Goal: Task Accomplishment & Management: Use online tool/utility

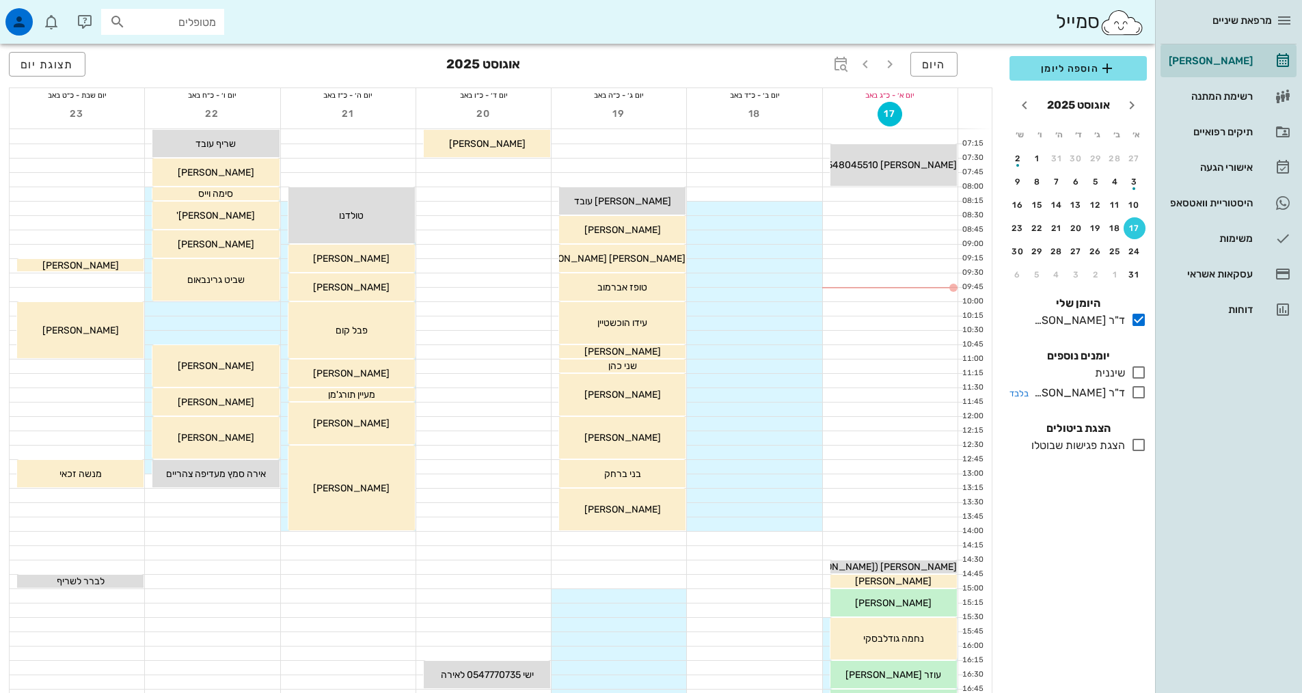
click at [1135, 391] on icon at bounding box center [1138, 392] width 16 height 16
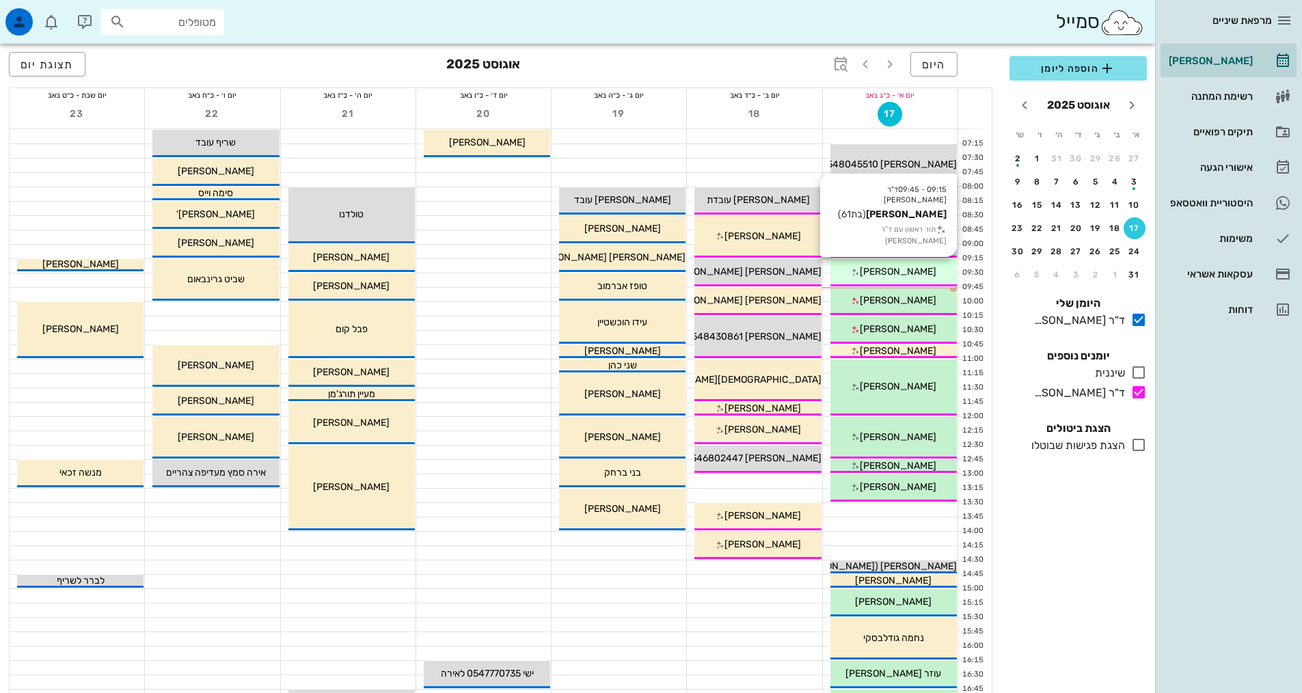
click at [899, 267] on span "[PERSON_NAME]" at bounding box center [898, 272] width 77 height 12
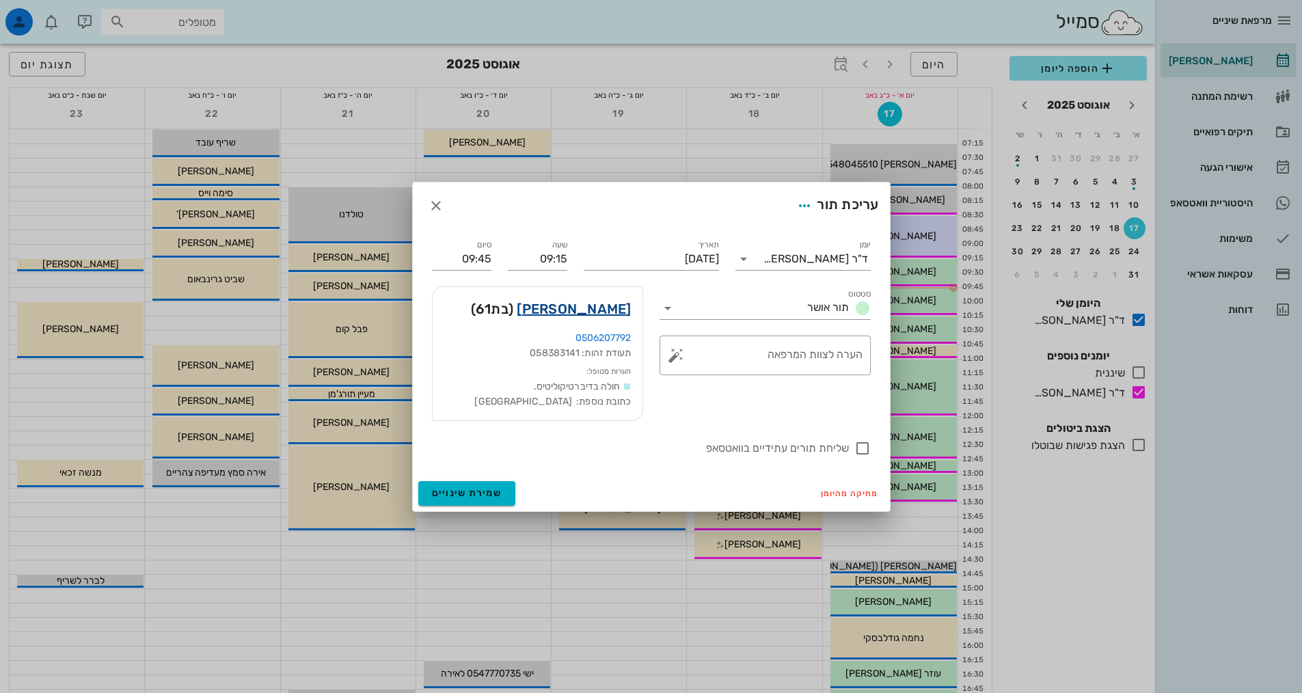
click at [582, 312] on link "[PERSON_NAME]" at bounding box center [574, 309] width 114 height 22
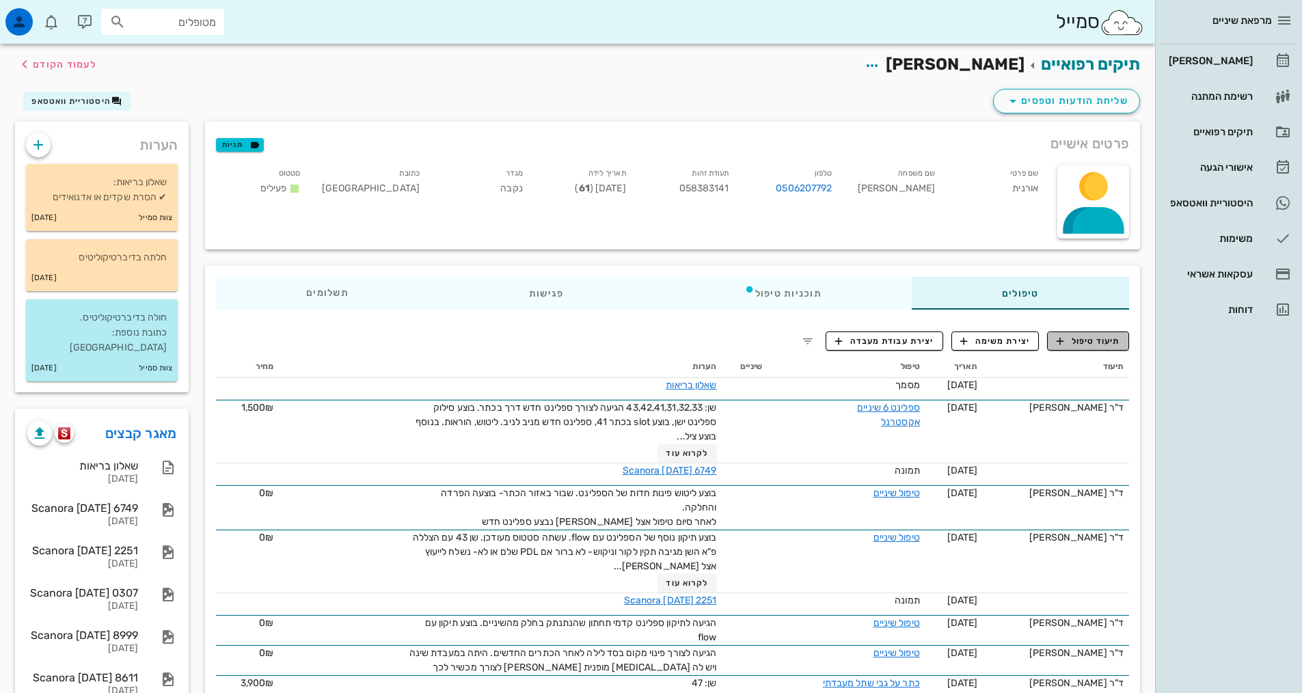
click at [1087, 340] on span "תיעוד טיפול" at bounding box center [1088, 341] width 64 height 12
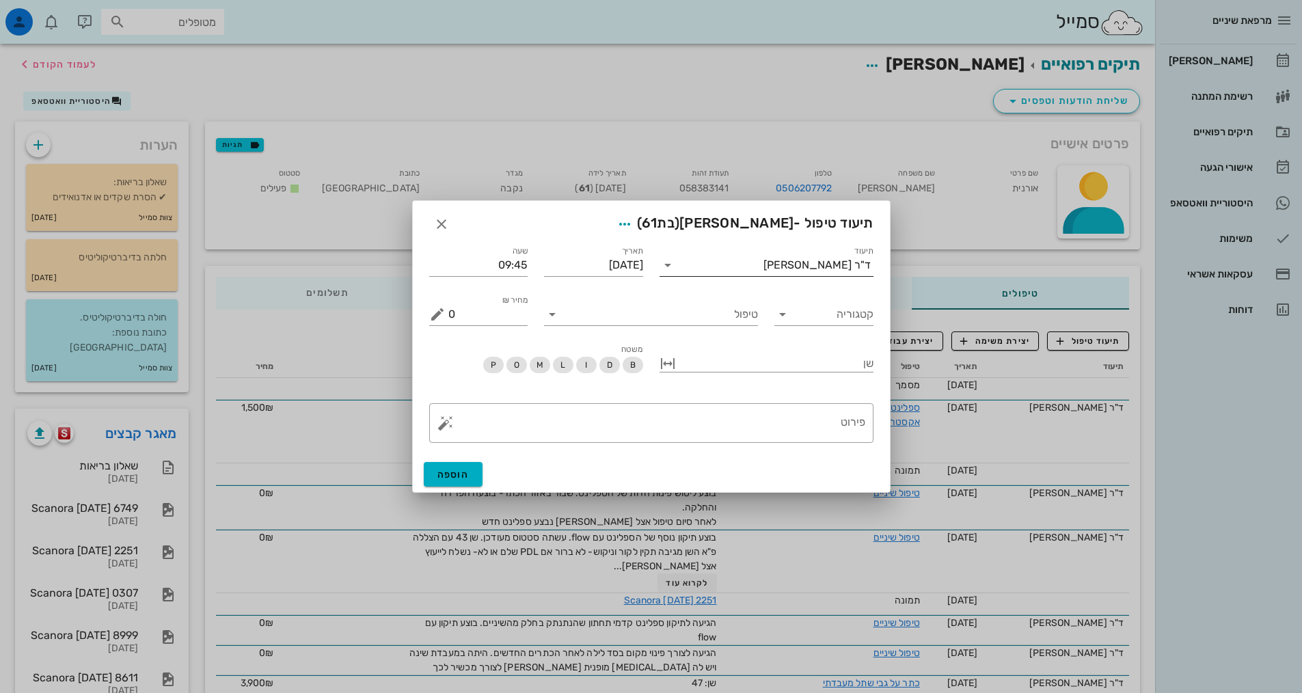
click at [726, 265] on input "תיעוד" at bounding box center [721, 265] width 85 height 22
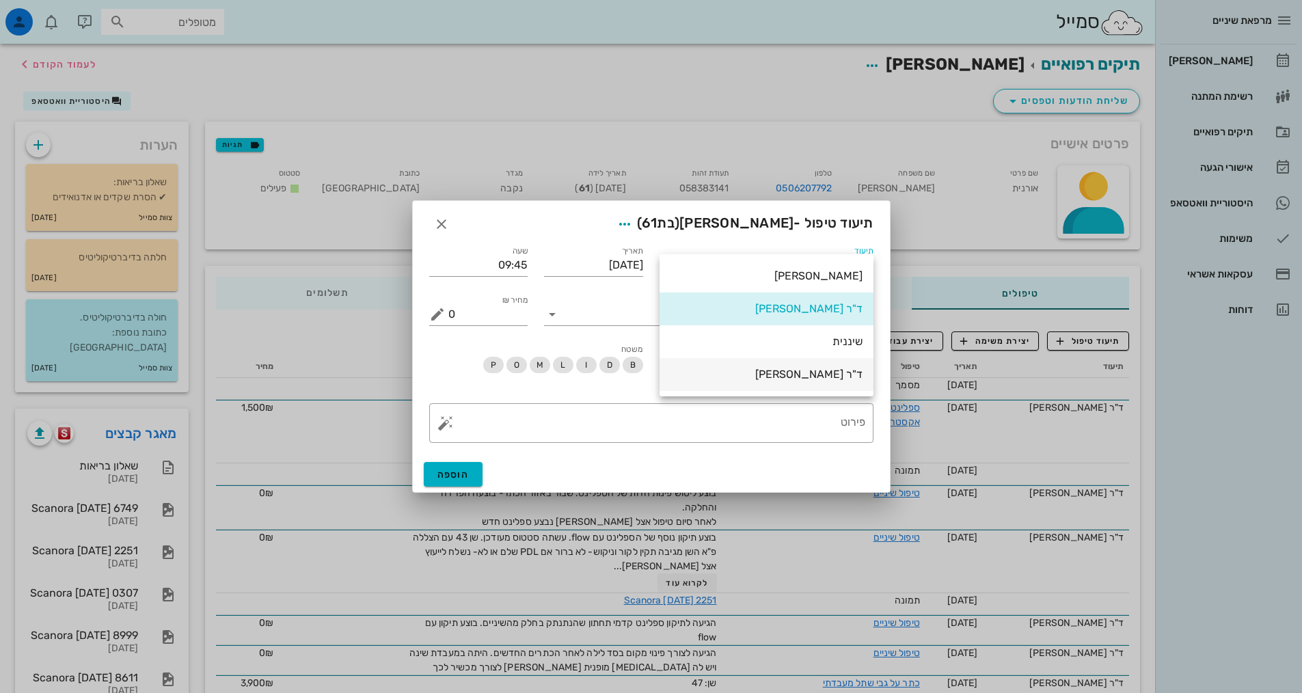
click at [808, 372] on div "ד"ר [PERSON_NAME]" at bounding box center [766, 374] width 192 height 13
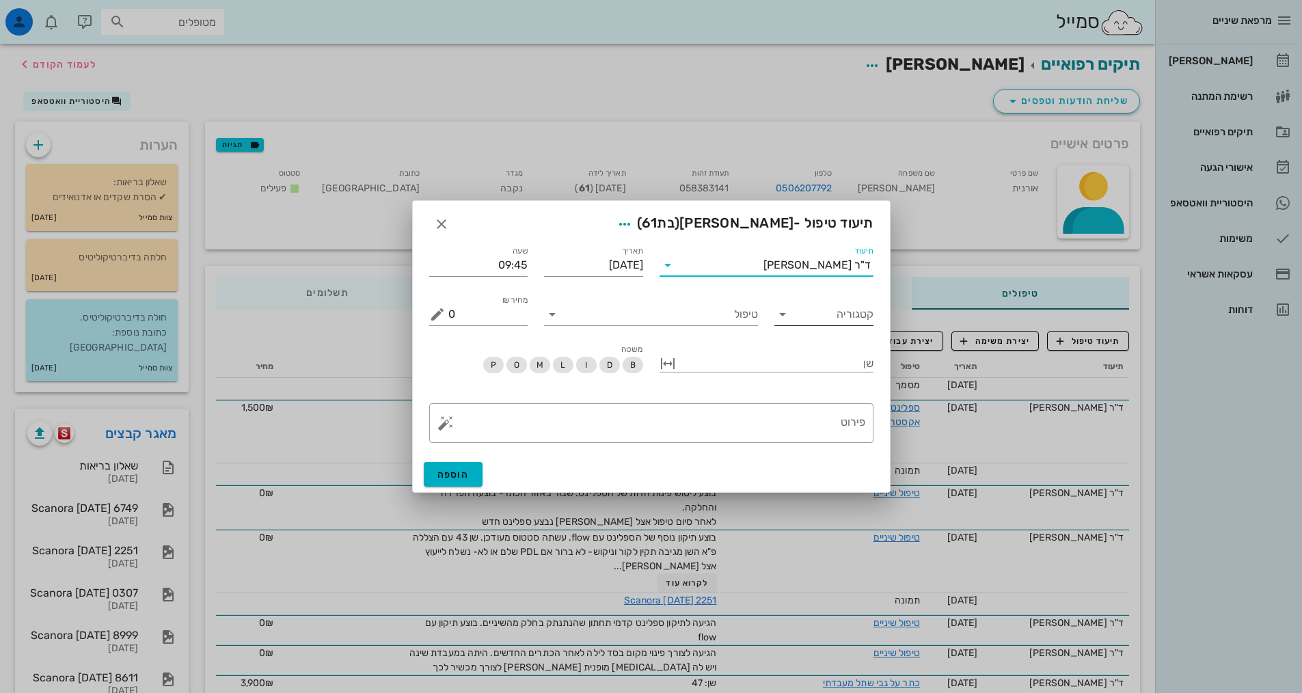
click at [789, 317] on icon at bounding box center [782, 314] width 16 height 16
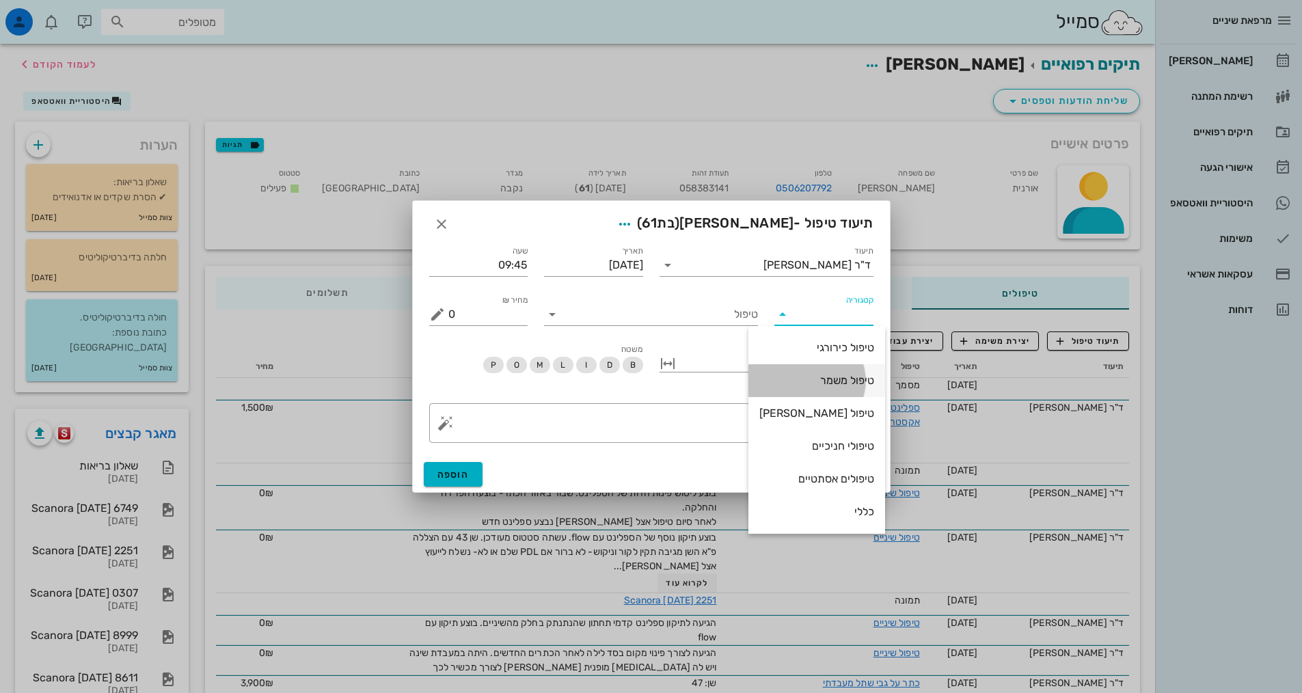
click at [815, 379] on div "טיפול משמר" at bounding box center [816, 380] width 115 height 13
type input "טיפול משמר"
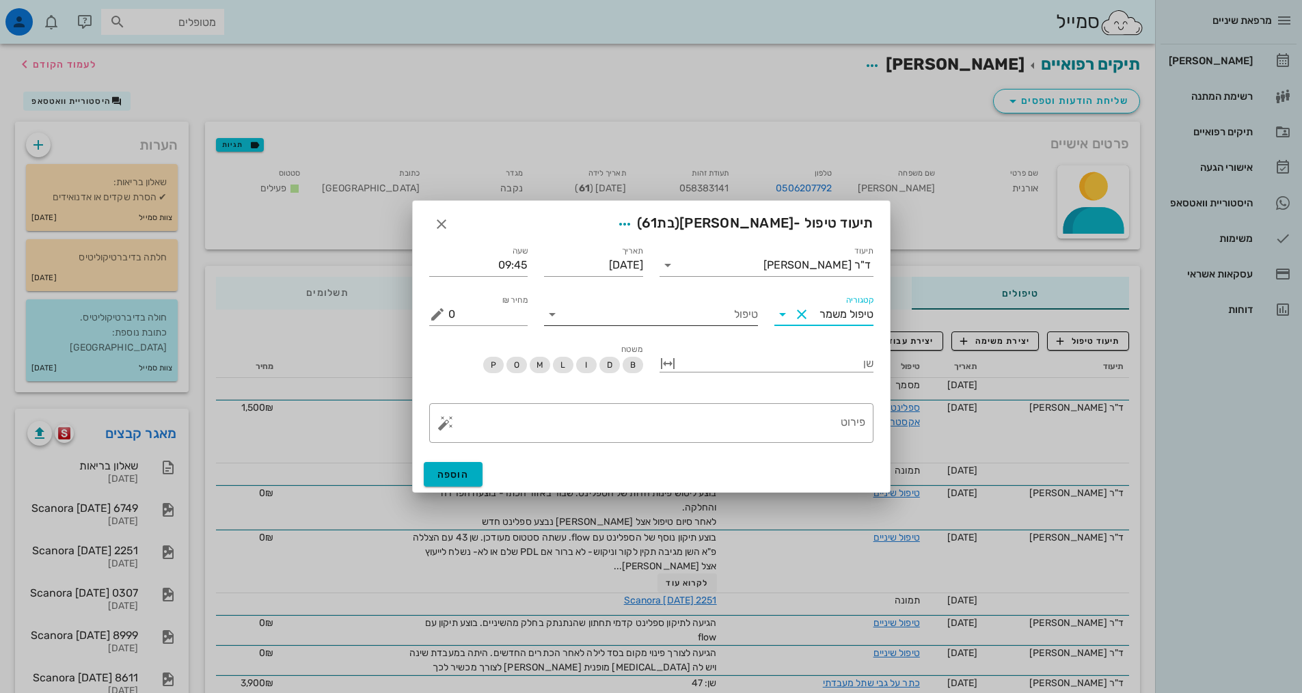
click at [715, 311] on input "טיפול" at bounding box center [660, 314] width 195 height 22
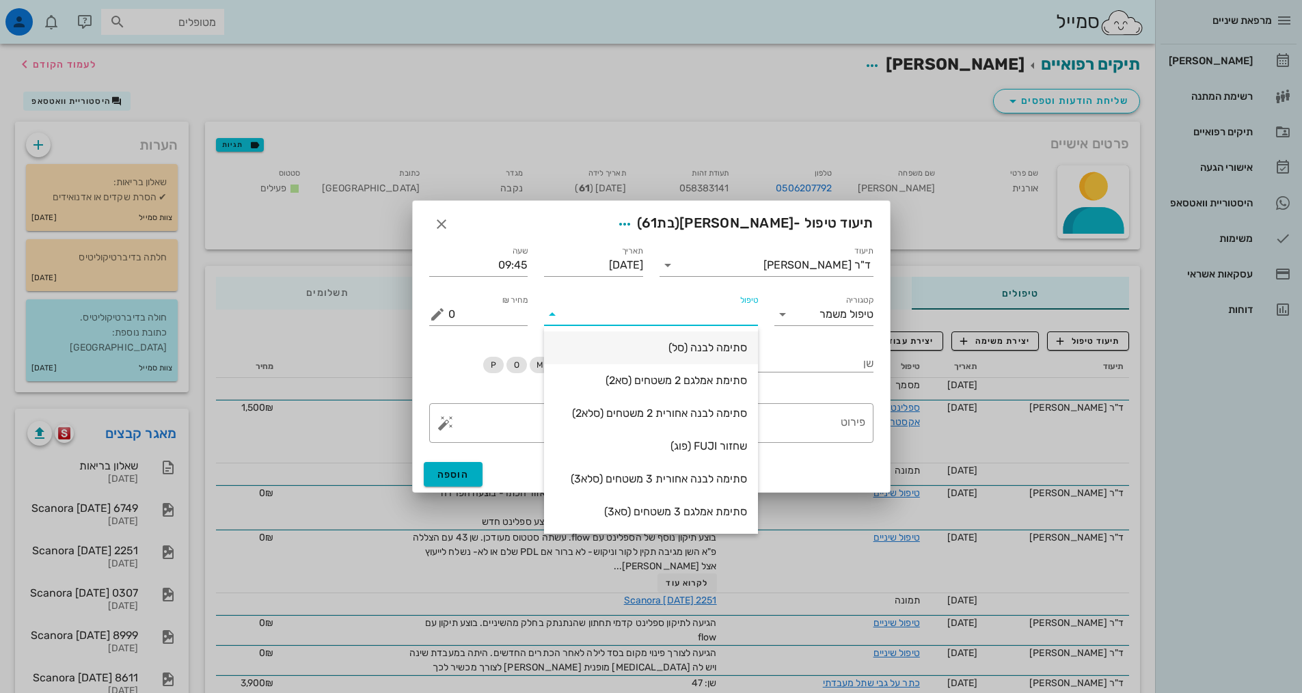
click at [706, 353] on div "סתימה לבנה (סל)" at bounding box center [651, 347] width 192 height 13
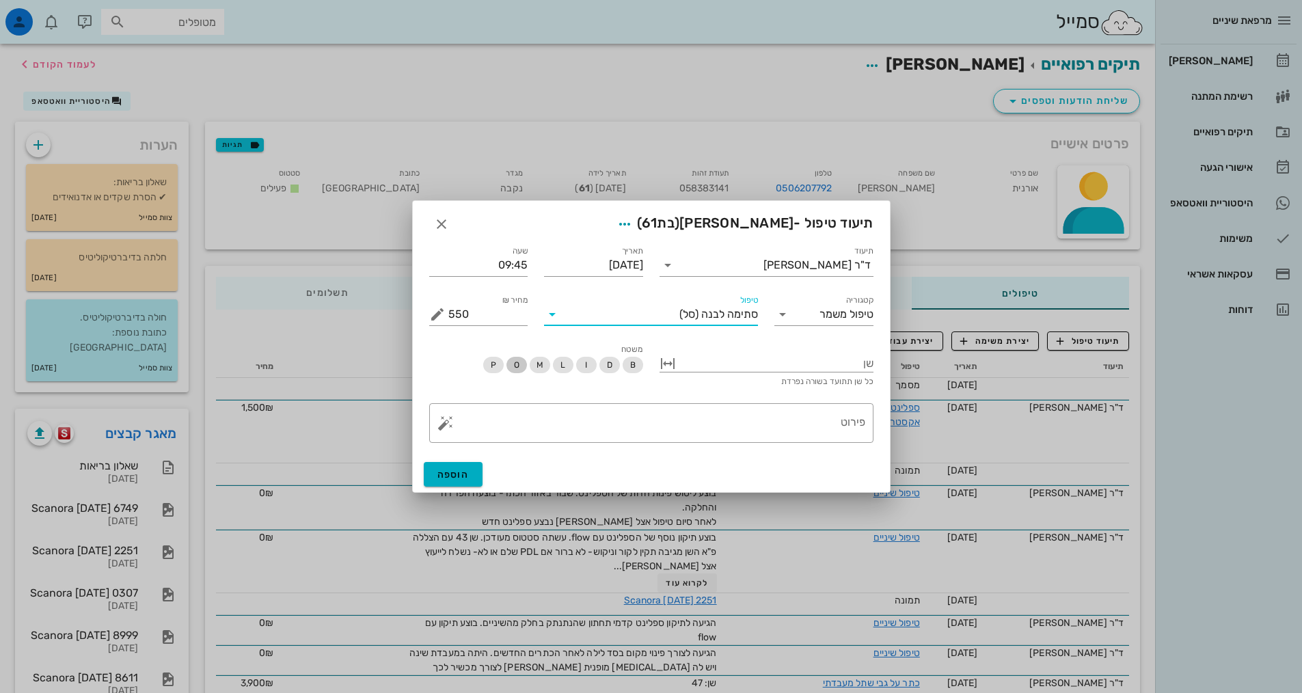
click at [514, 367] on span "O" at bounding box center [515, 365] width 5 height 16
drag, startPoint x: 459, startPoint y: 317, endPoint x: 436, endPoint y: 305, distance: 25.4
click at [436, 305] on div "מחיר ₪ 550" at bounding box center [478, 314] width 99 height 22
type input "1100"
click at [836, 420] on textarea "פירוט" at bounding box center [656, 426] width 417 height 33
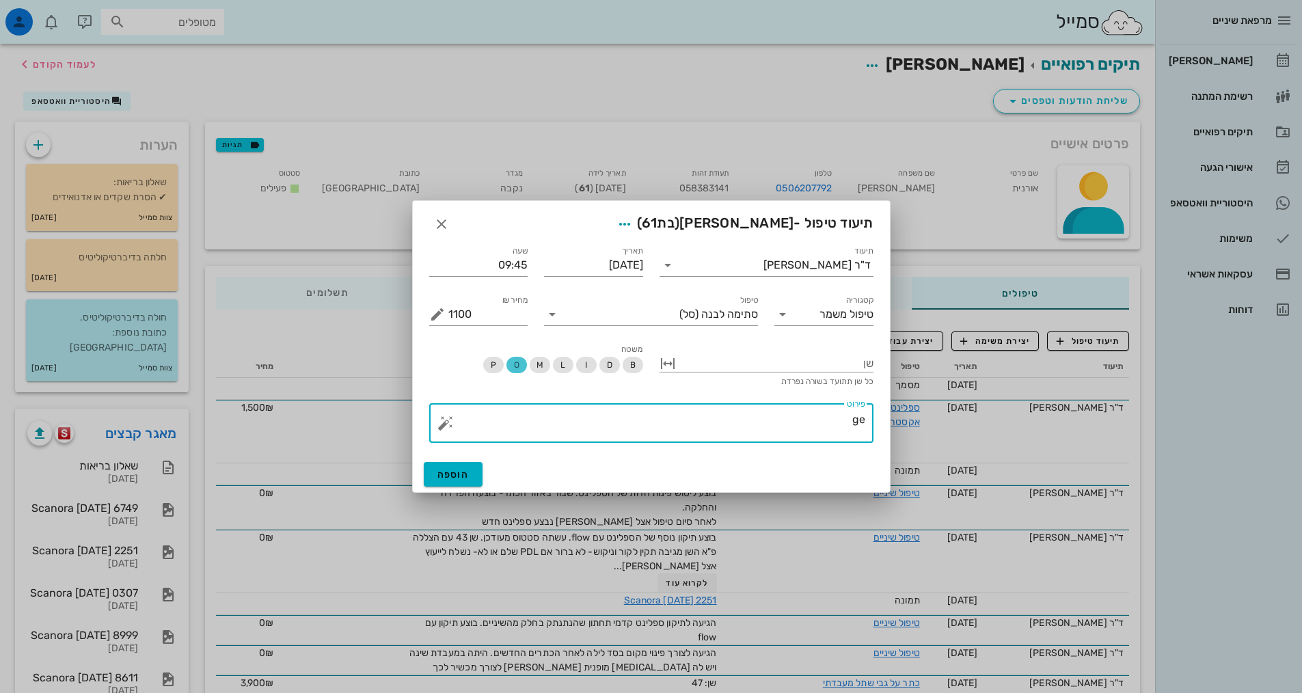
type textarea "g"
click at [666, 366] on button "button" at bounding box center [667, 363] width 16 height 16
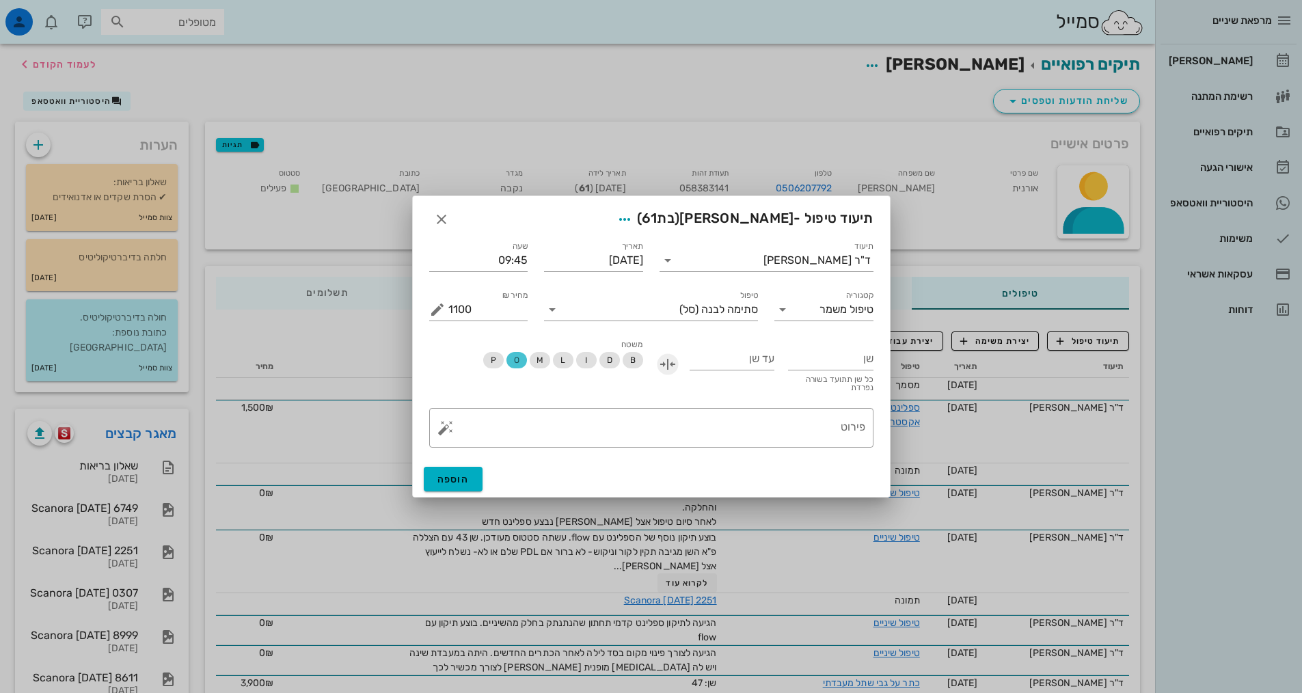
click at [667, 360] on button "button" at bounding box center [667, 364] width 16 height 16
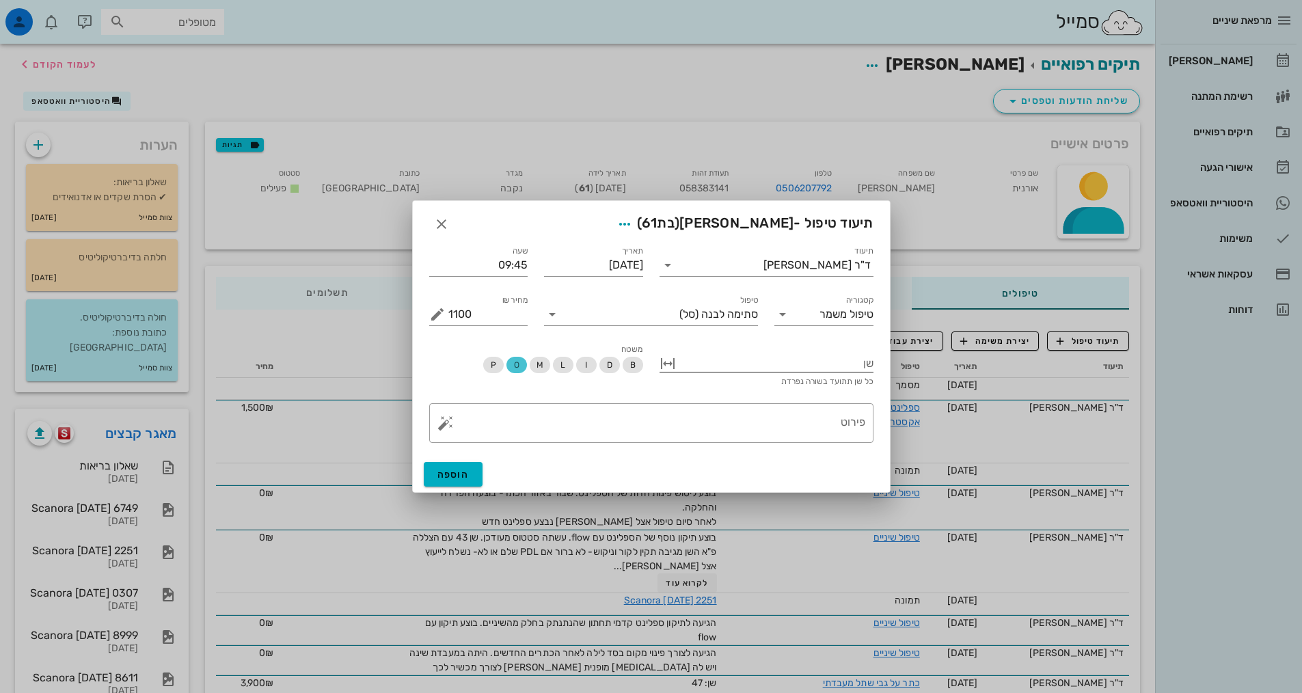
click at [763, 361] on div at bounding box center [776, 362] width 195 height 18
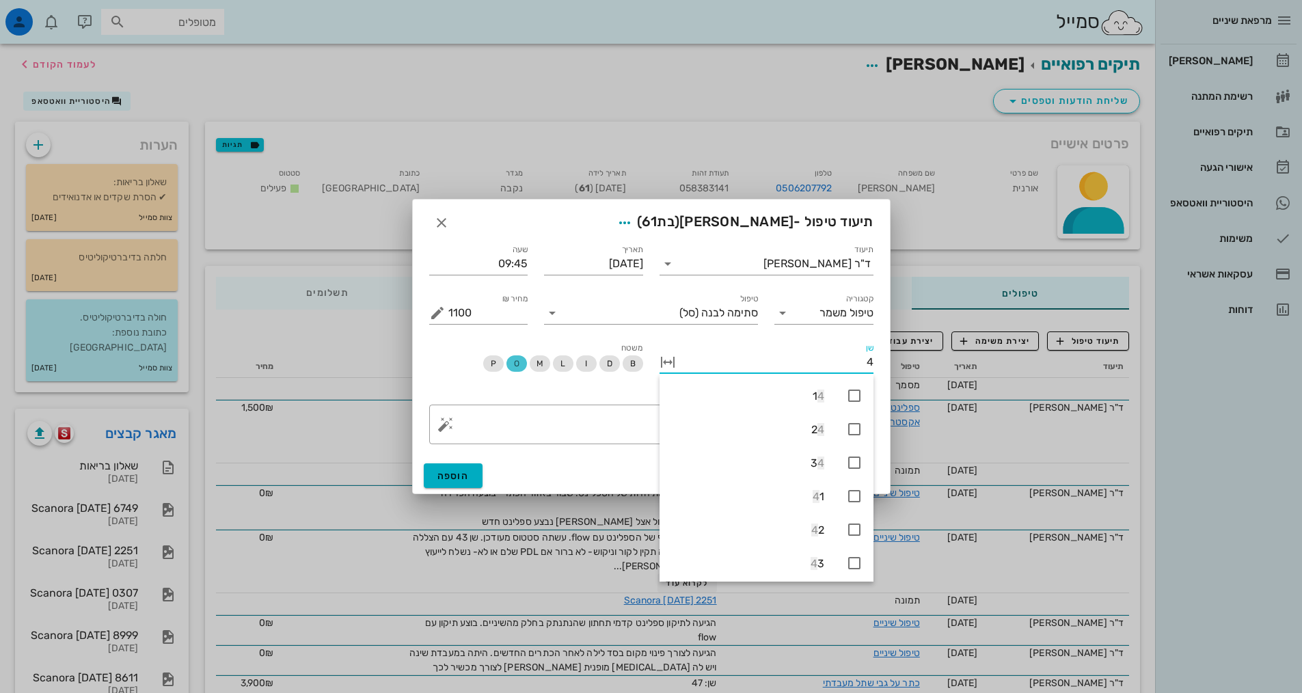
type input "46"
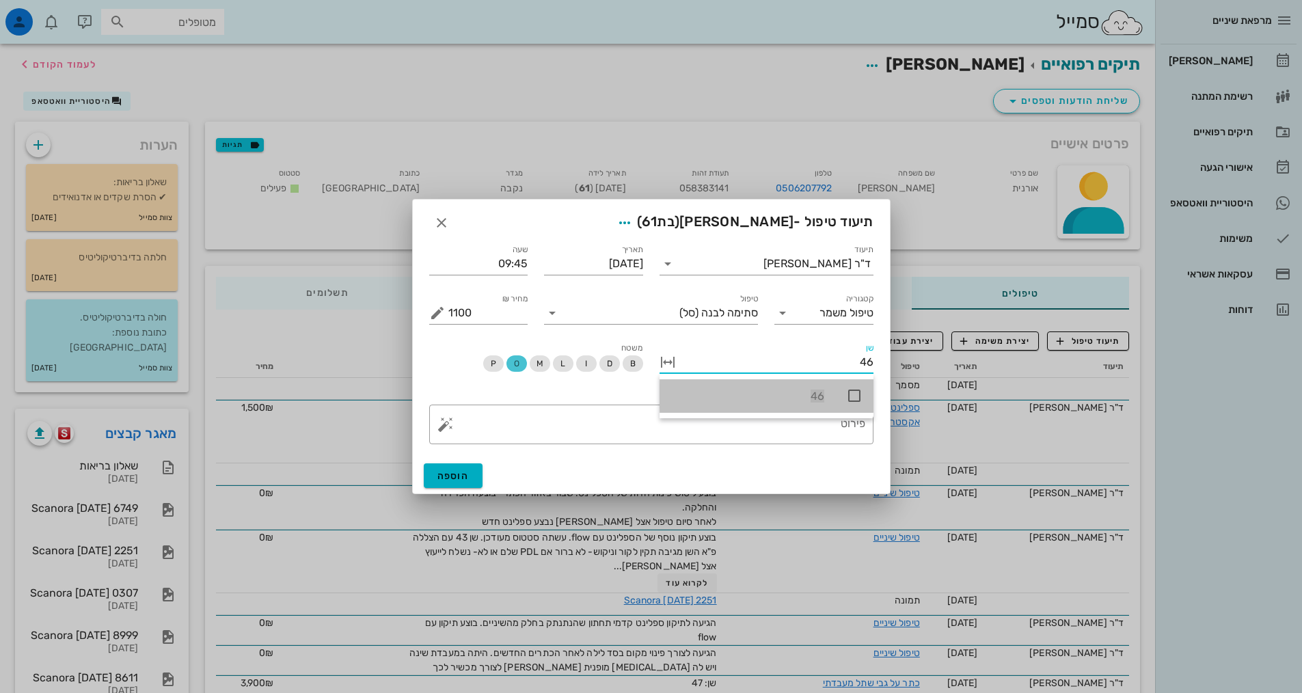
click at [851, 398] on icon at bounding box center [854, 395] width 16 height 16
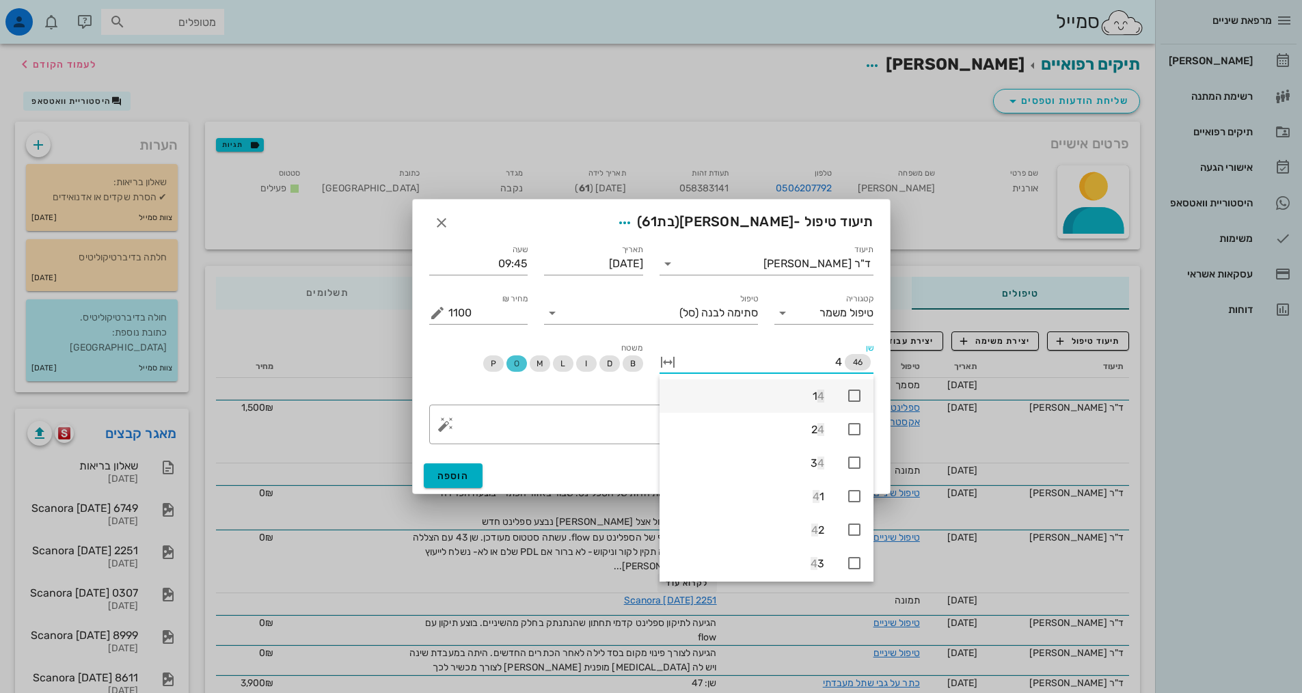
type input "47"
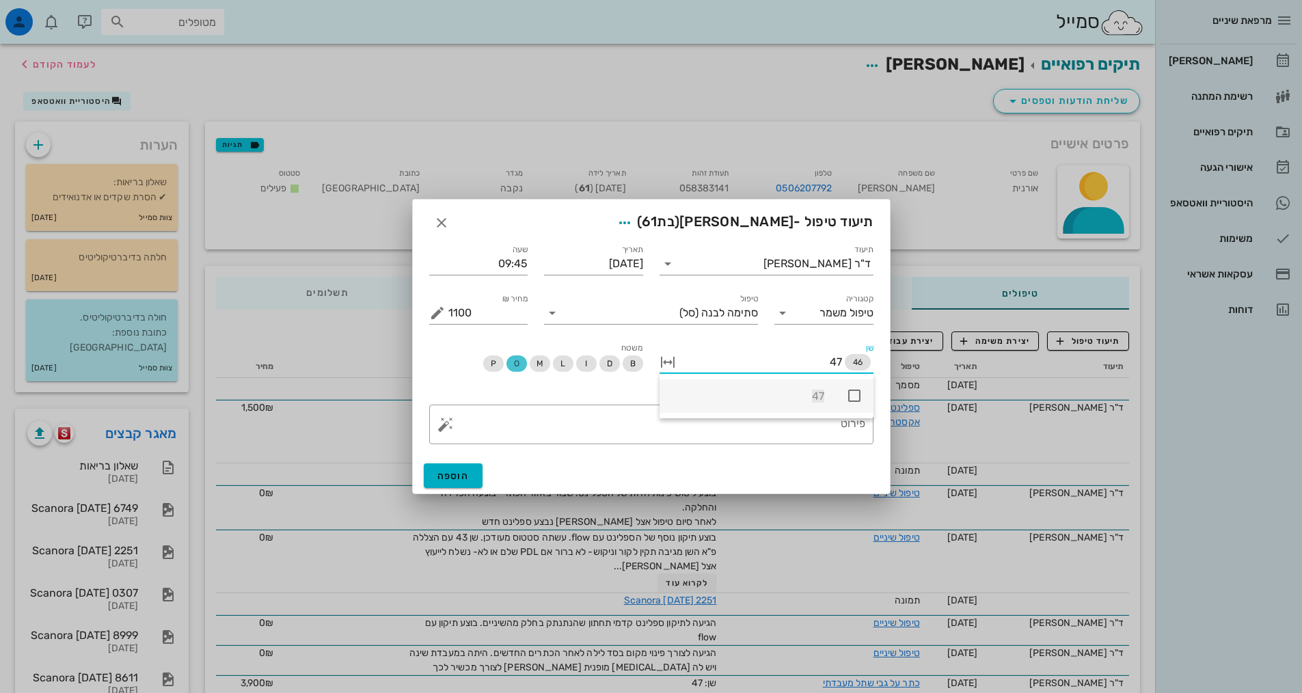
click at [851, 398] on icon at bounding box center [854, 395] width 16 height 16
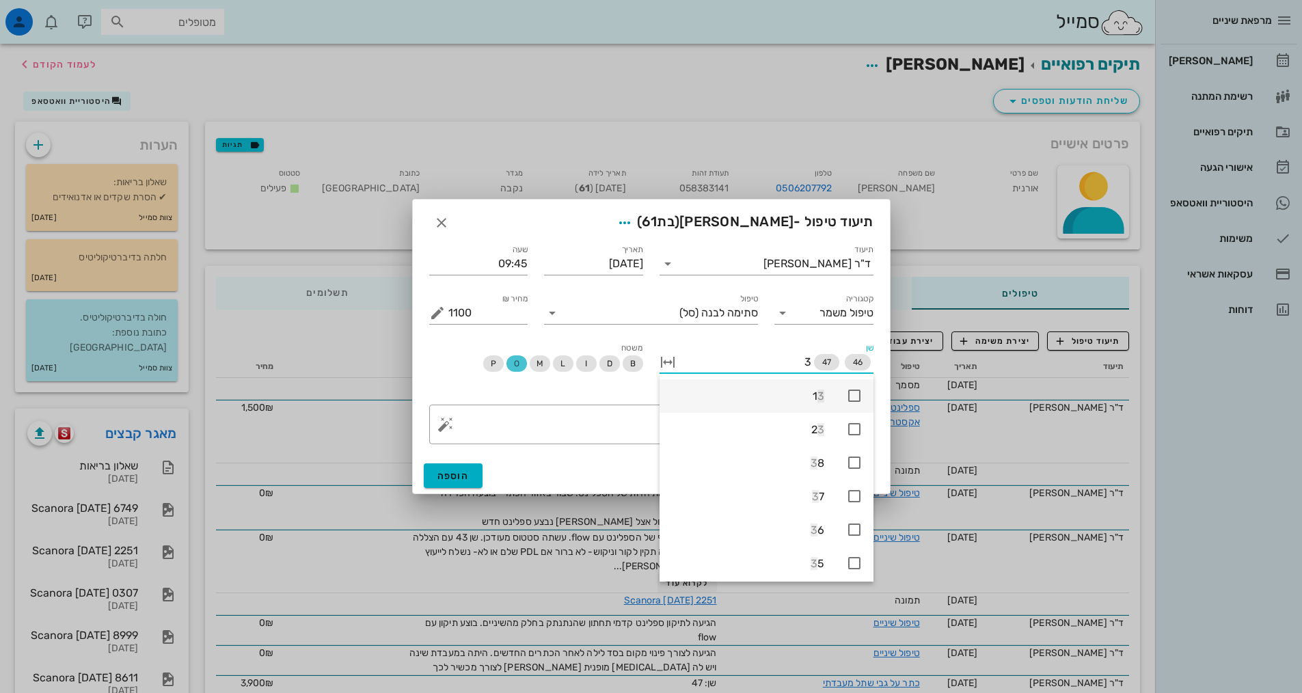
type input "36"
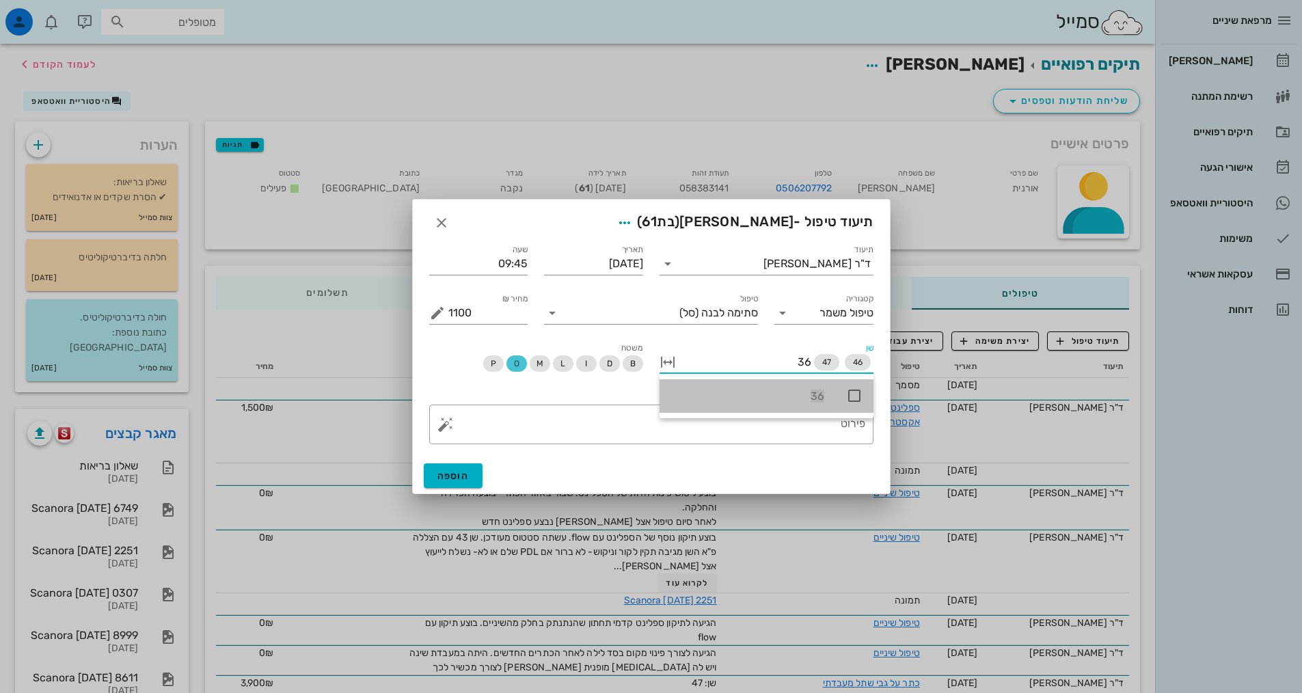
click at [851, 398] on icon at bounding box center [854, 395] width 16 height 16
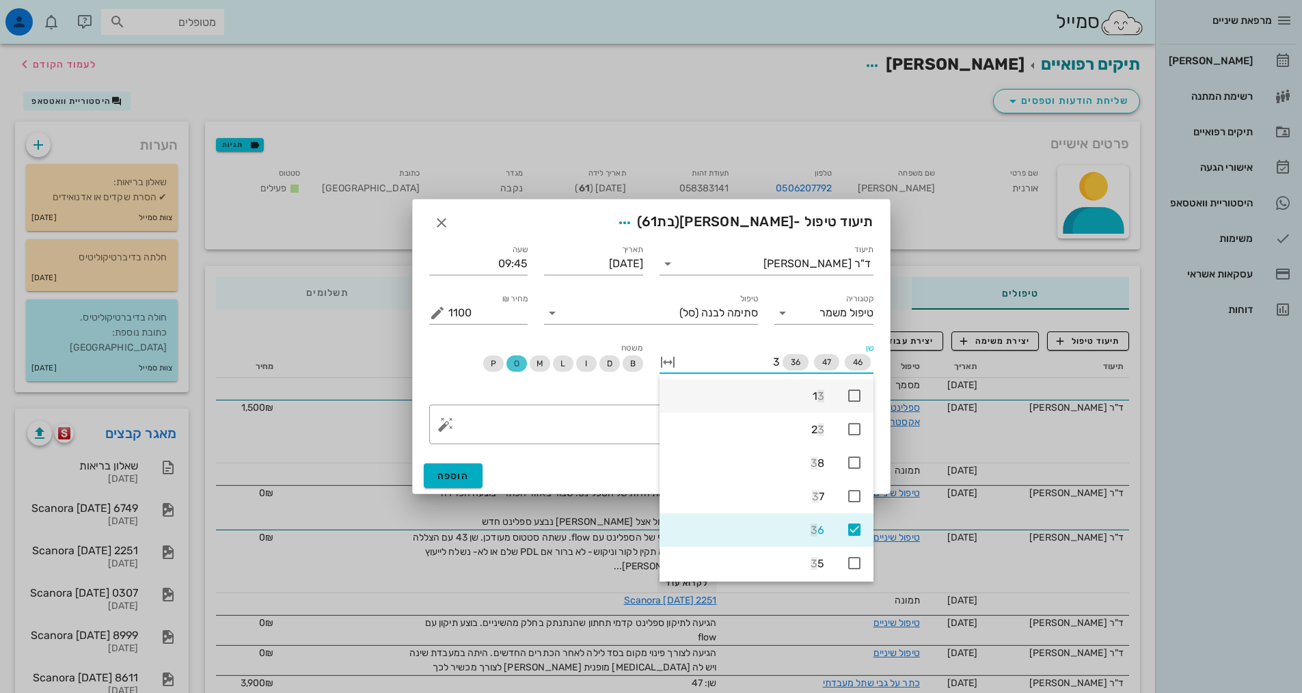
type input "37"
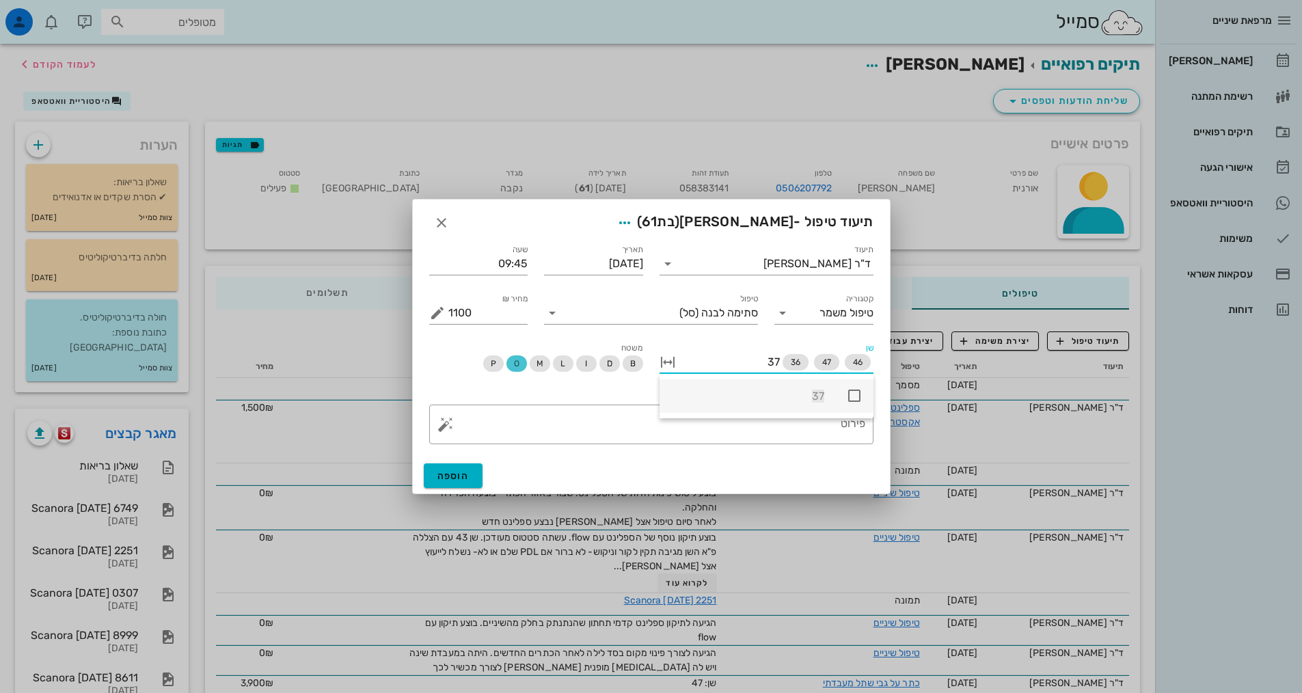
click at [851, 398] on icon at bounding box center [854, 395] width 16 height 16
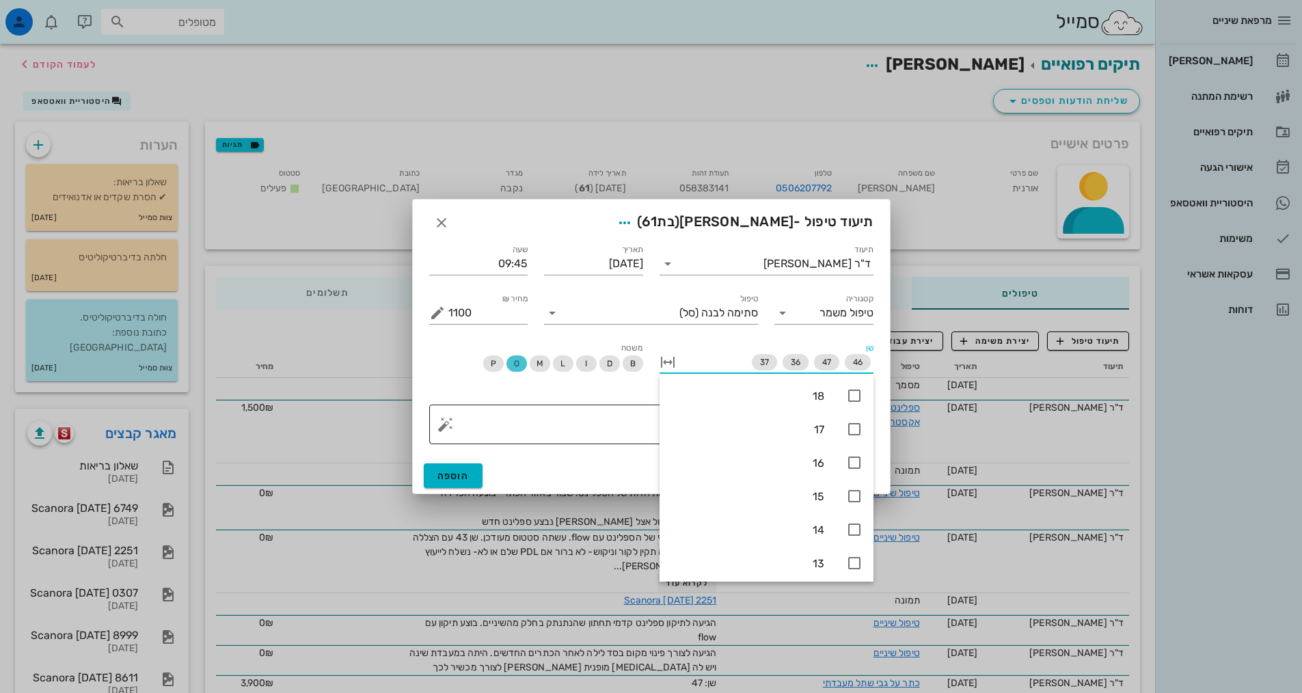
click at [592, 413] on textarea "פירוט" at bounding box center [656, 427] width 417 height 33
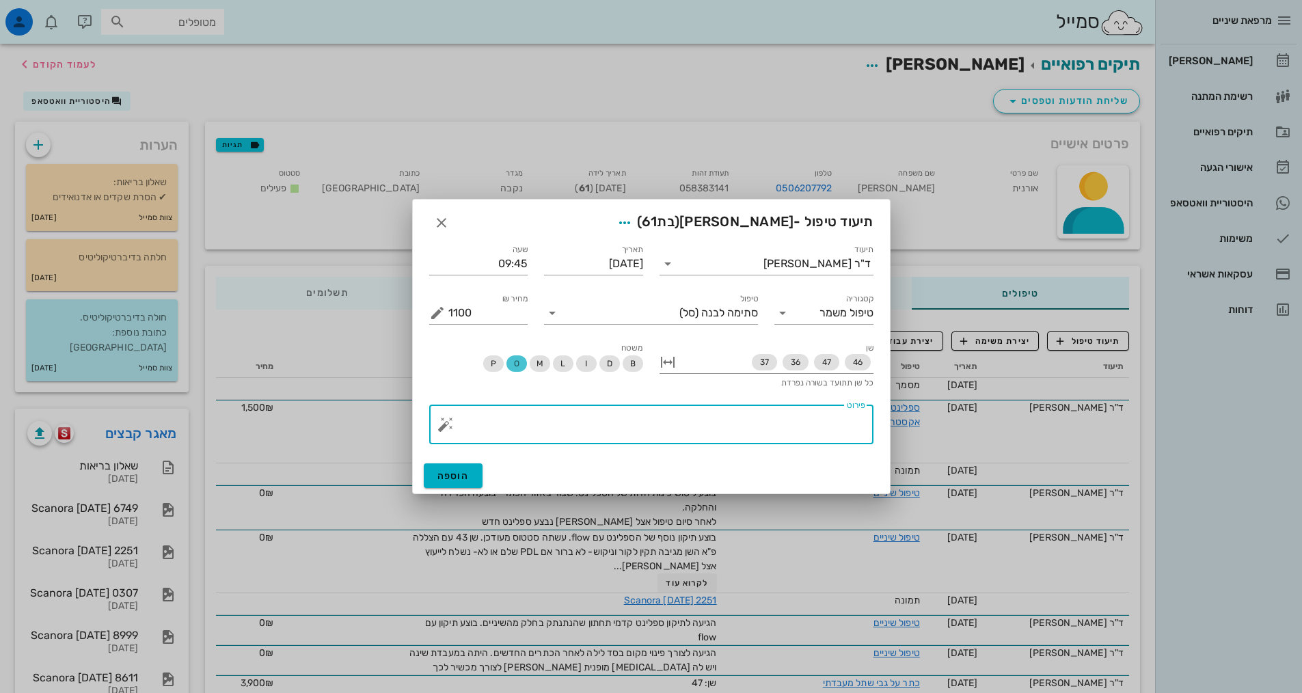
type textarea "ה"
type textarea "בעקבות פתיחת מרווחים באזור אחורי עקב הטיפול"
click at [467, 476] on span "הוספה" at bounding box center [453, 476] width 32 height 12
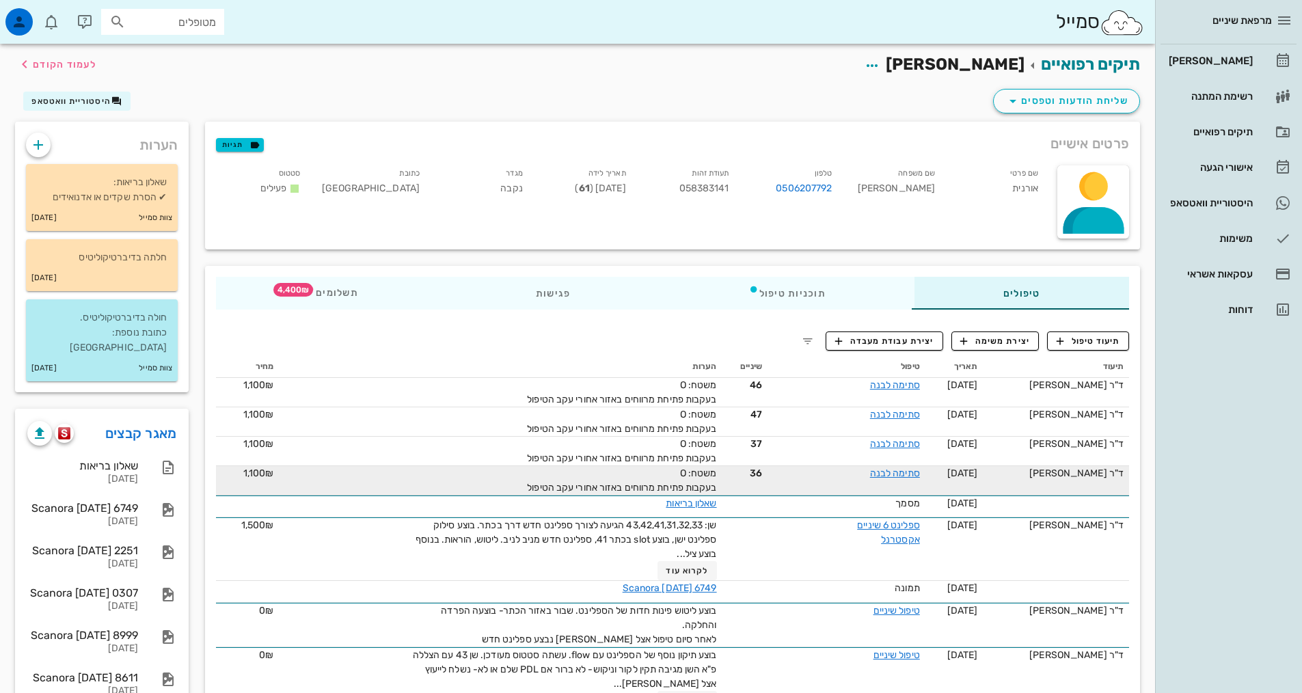
click at [890, 479] on div "סתימה לבנה" at bounding box center [868, 473] width 103 height 14
click at [893, 470] on link "סתימה לבנה" at bounding box center [895, 473] width 50 height 12
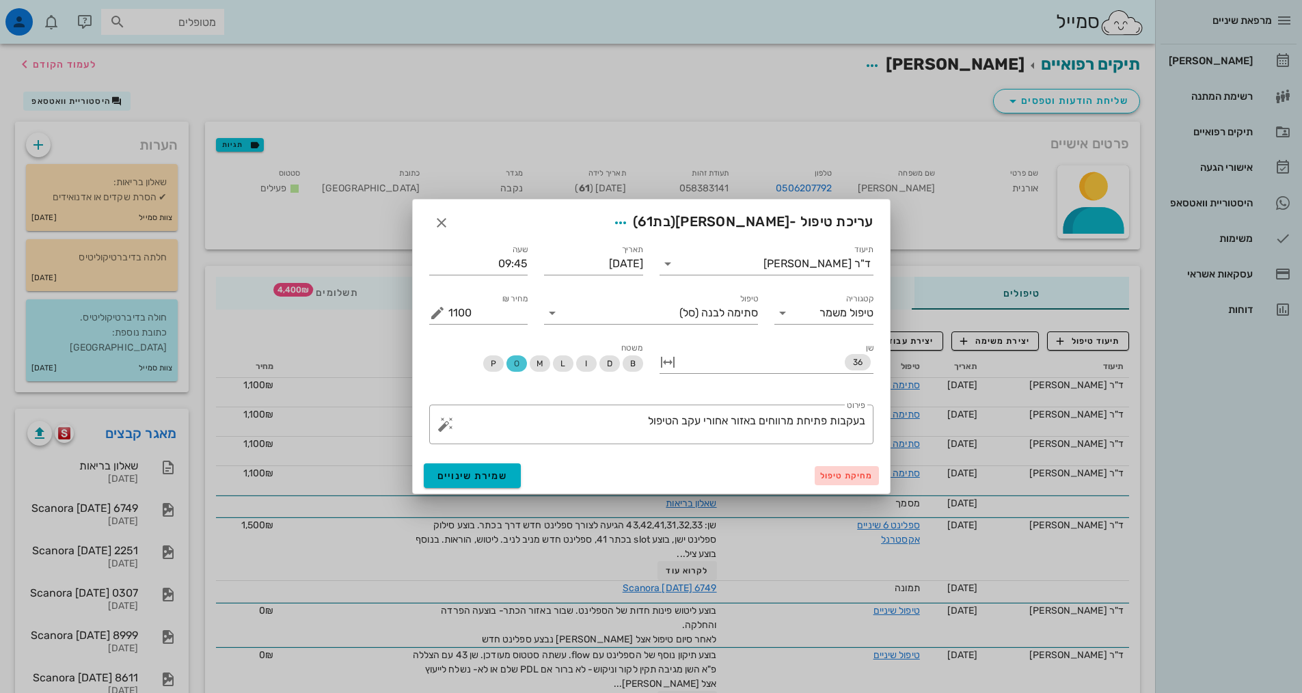
click at [849, 484] on button "מחיקת טיפול" at bounding box center [847, 475] width 64 height 19
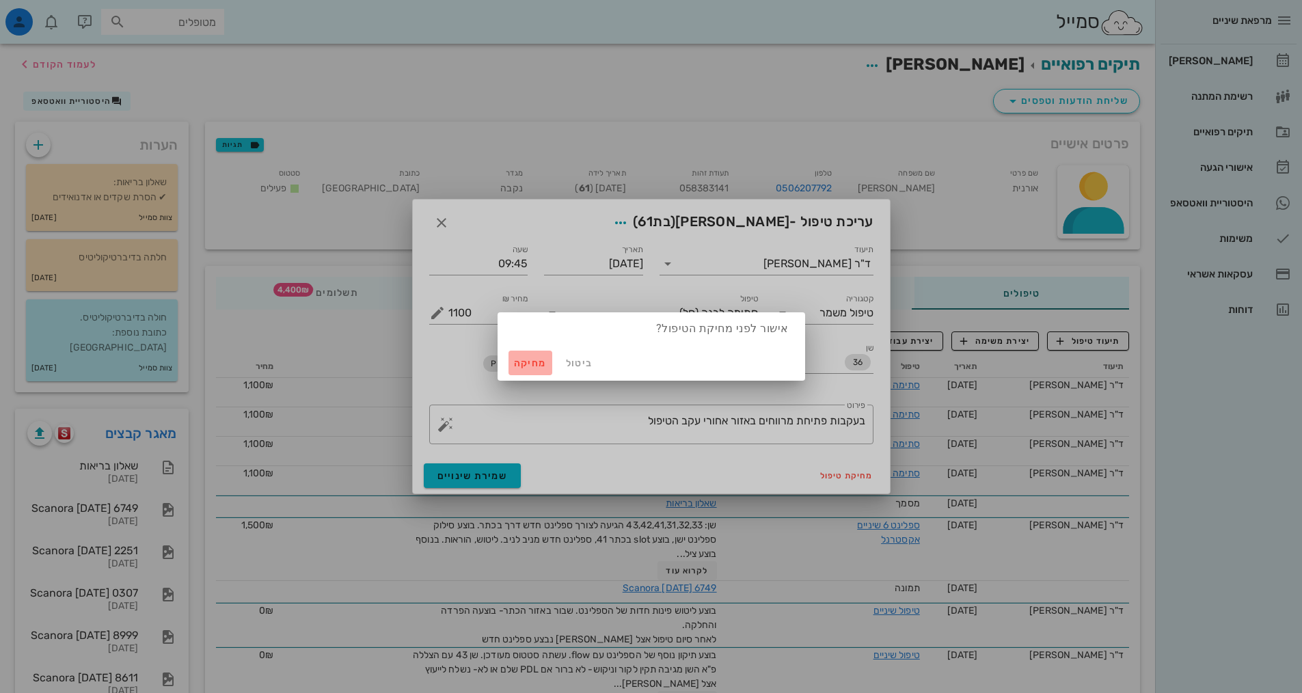
click at [532, 357] on span "מחיקה" at bounding box center [530, 363] width 33 height 12
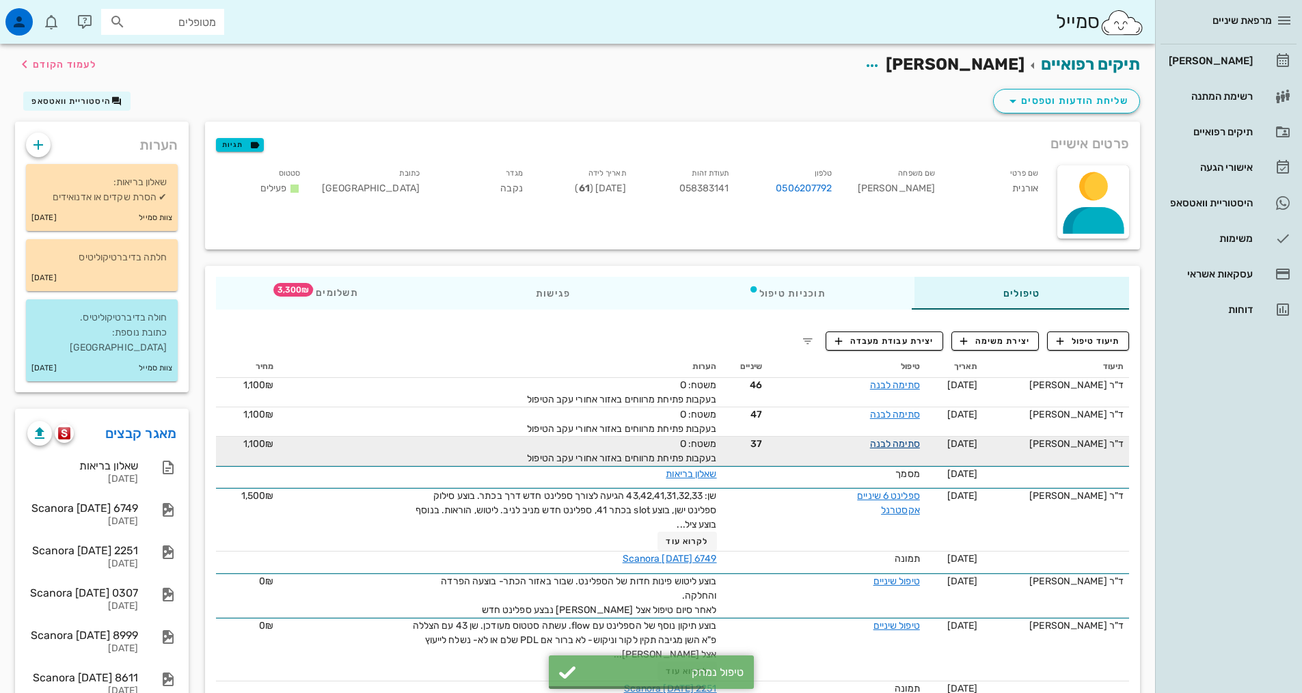
click at [880, 446] on link "סתימה לבנה" at bounding box center [895, 444] width 50 height 12
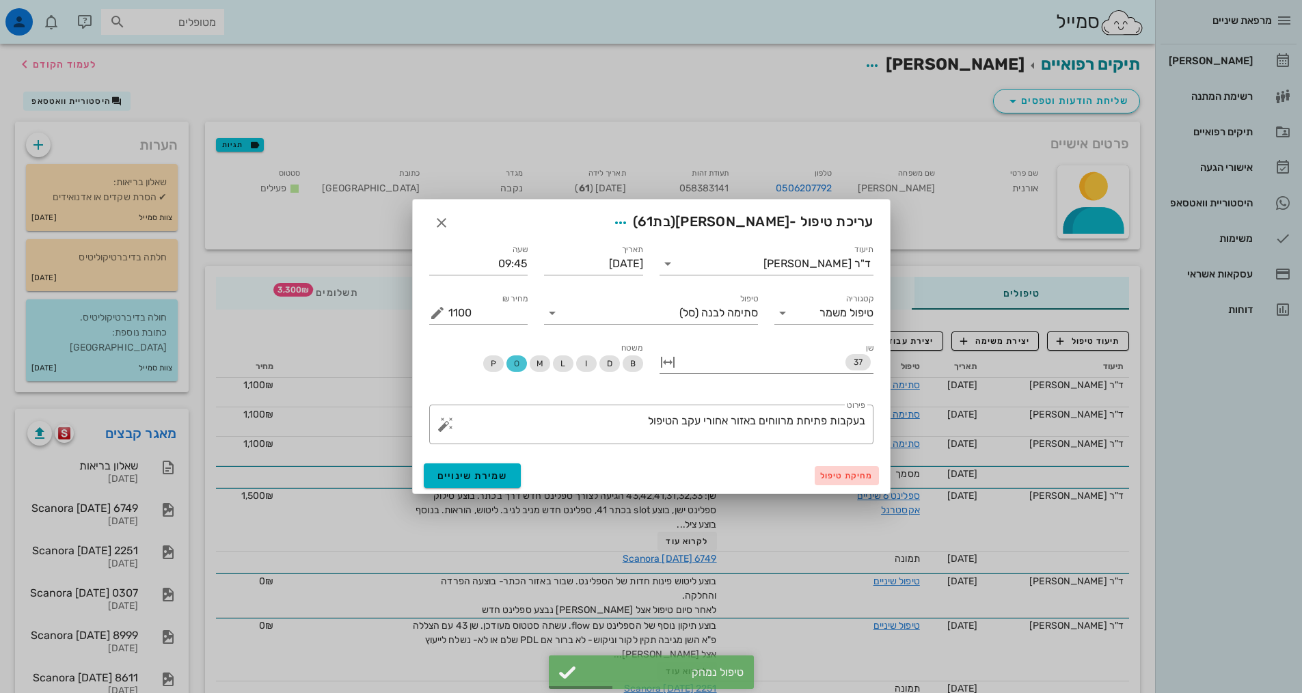
click at [830, 473] on span "מחיקת טיפול" at bounding box center [846, 476] width 53 height 10
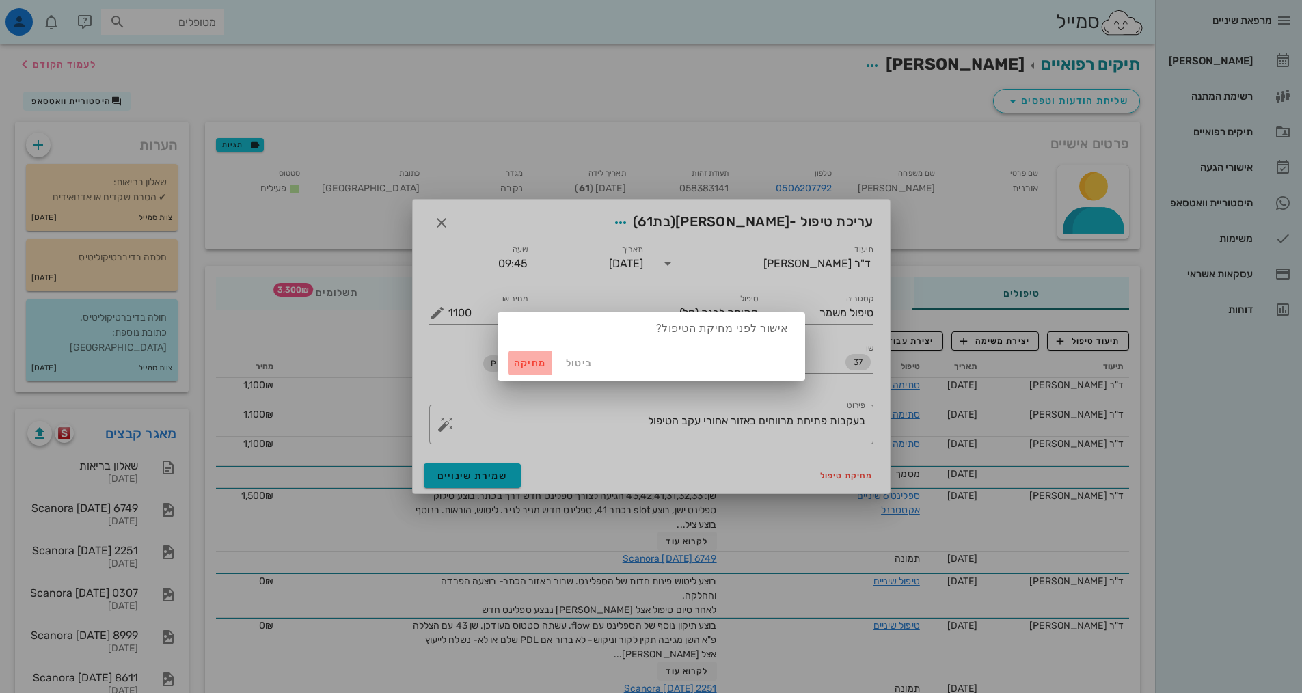
click at [531, 368] on span "מחיקה" at bounding box center [530, 363] width 33 height 12
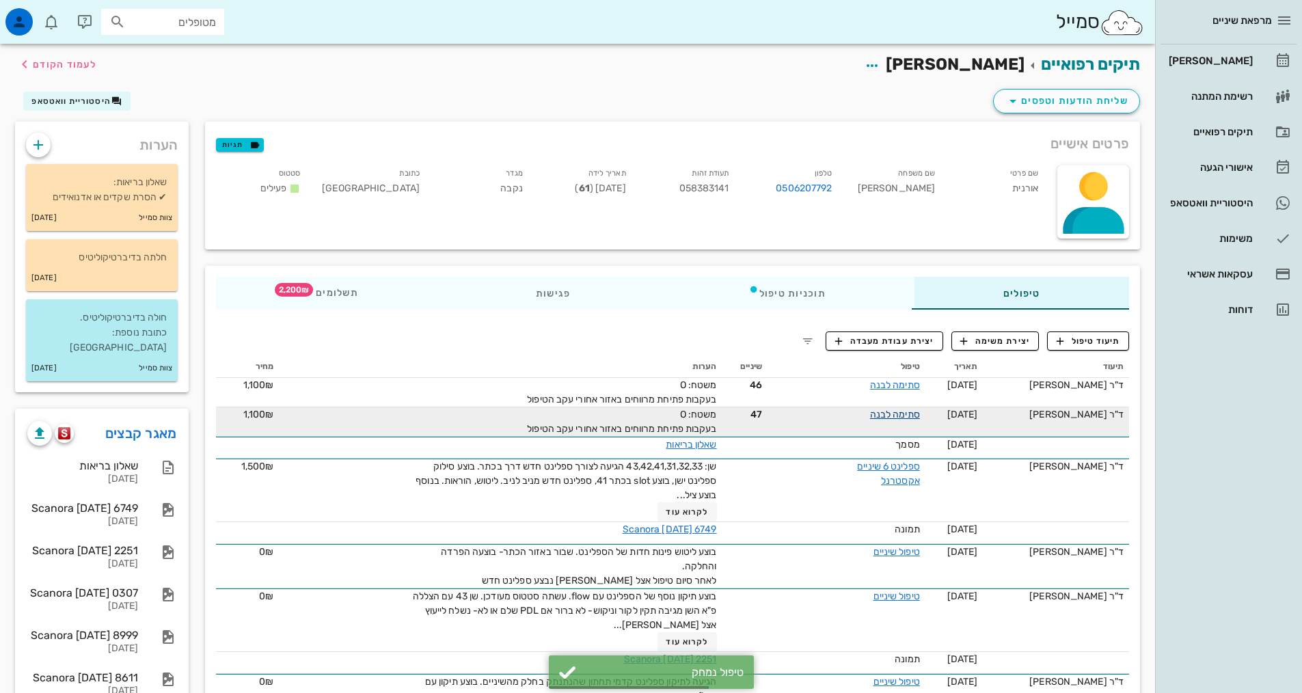
click at [887, 412] on link "סתימה לבנה" at bounding box center [895, 415] width 50 height 12
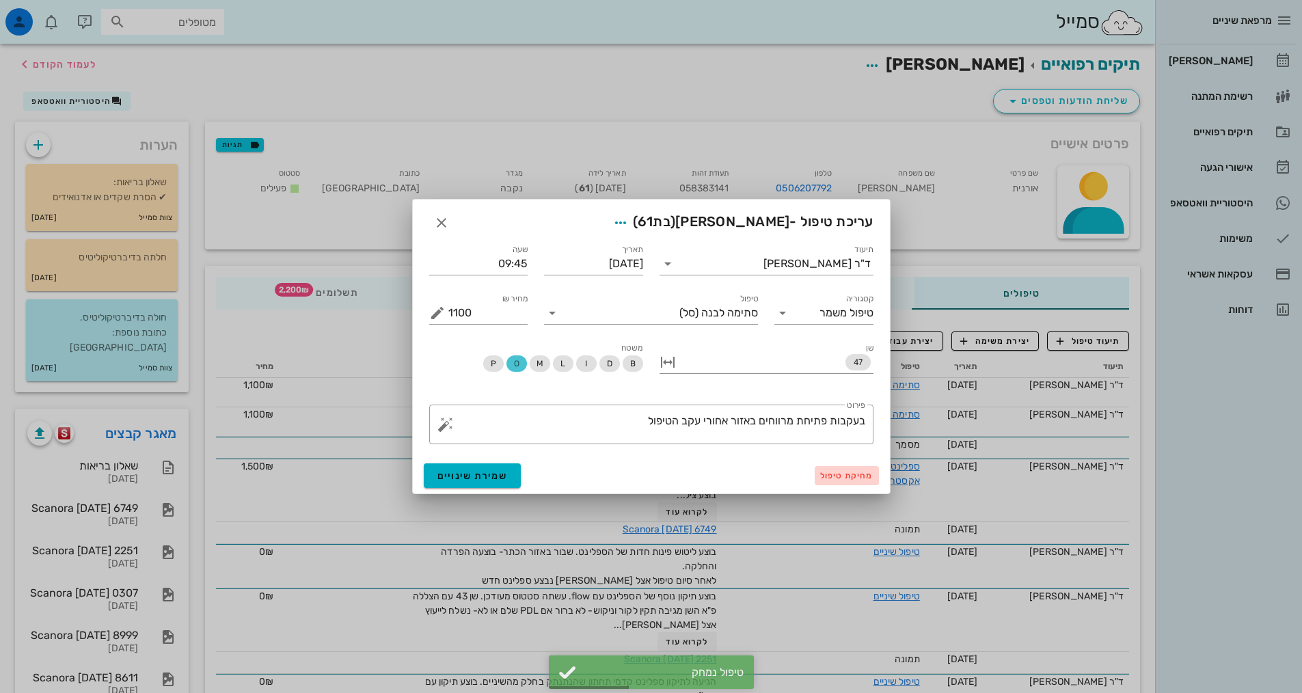
click at [852, 475] on span "מחיקת טיפול" at bounding box center [846, 476] width 53 height 10
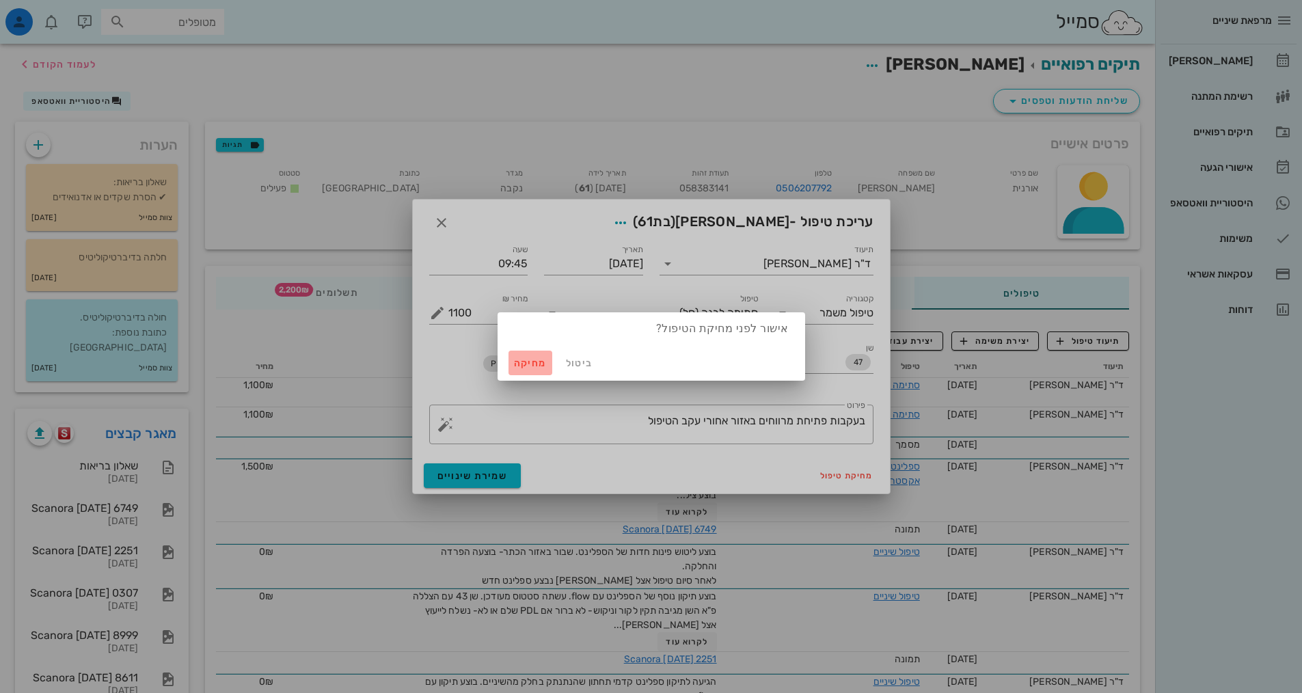
click at [526, 362] on span "מחיקה" at bounding box center [530, 363] width 33 height 12
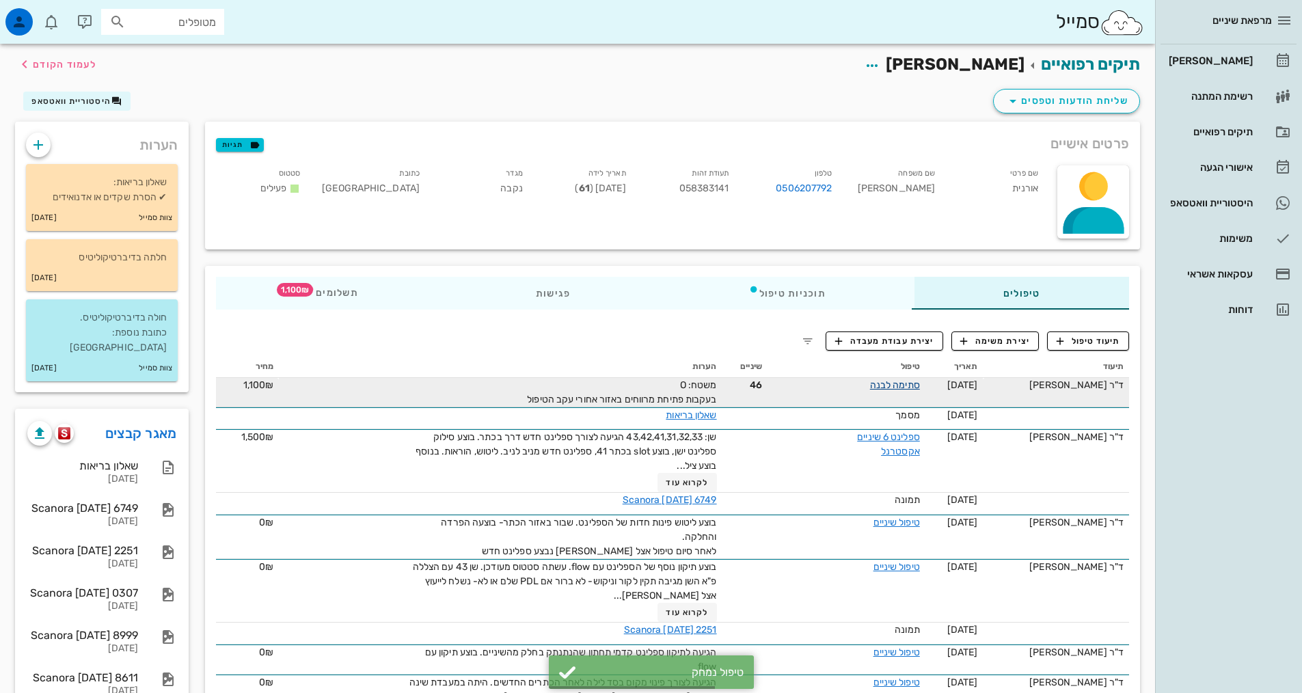
click at [901, 389] on link "סתימה לבנה" at bounding box center [895, 385] width 50 height 12
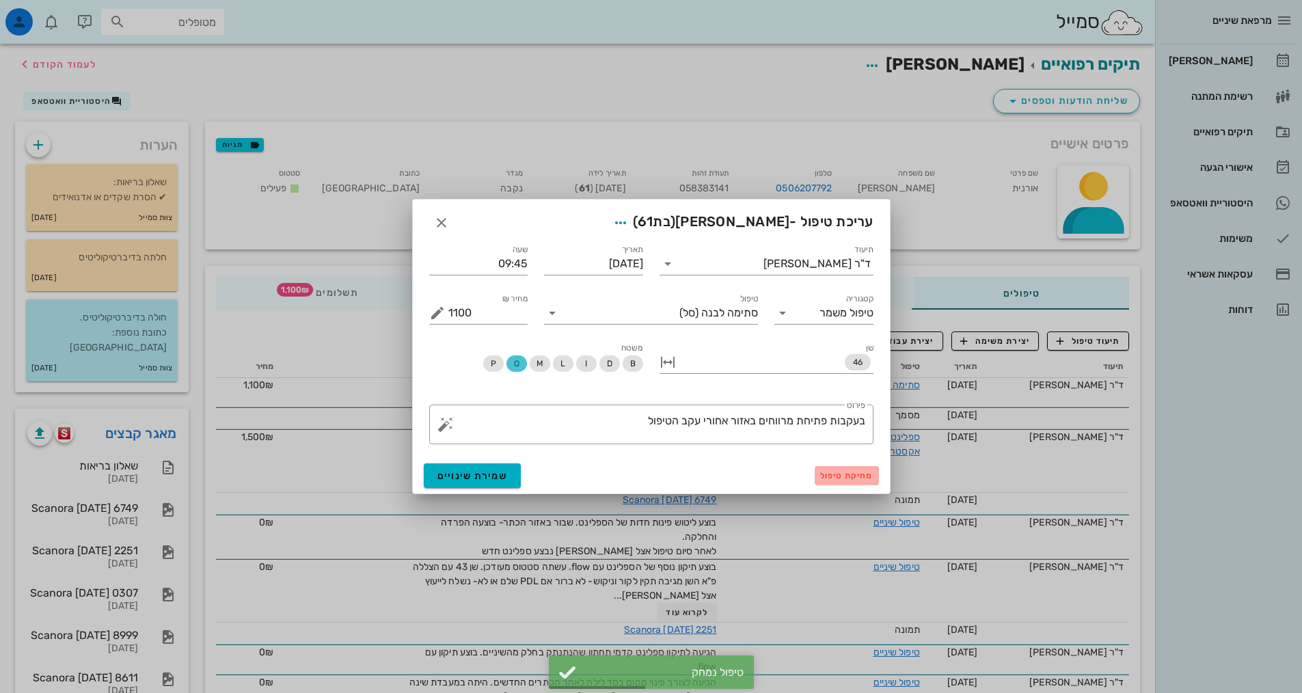
click at [822, 471] on span "מחיקת טיפול" at bounding box center [846, 476] width 53 height 10
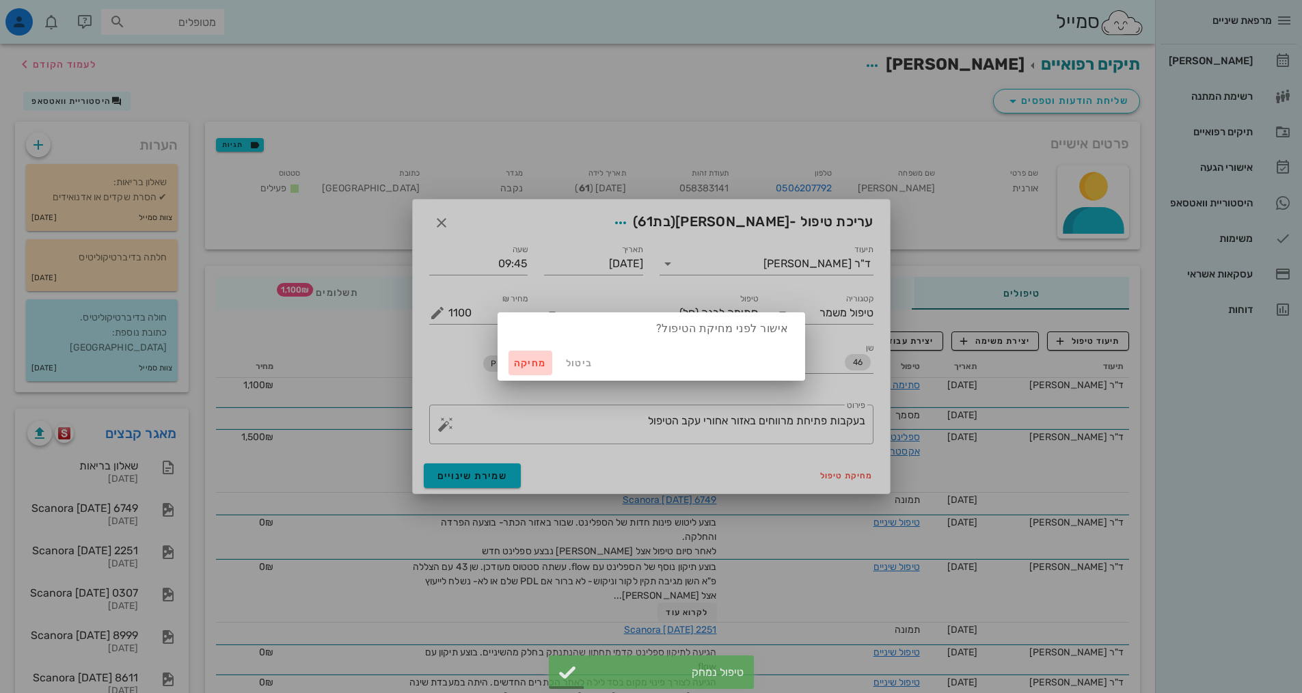
click at [539, 359] on span "מחיקה" at bounding box center [530, 363] width 33 height 12
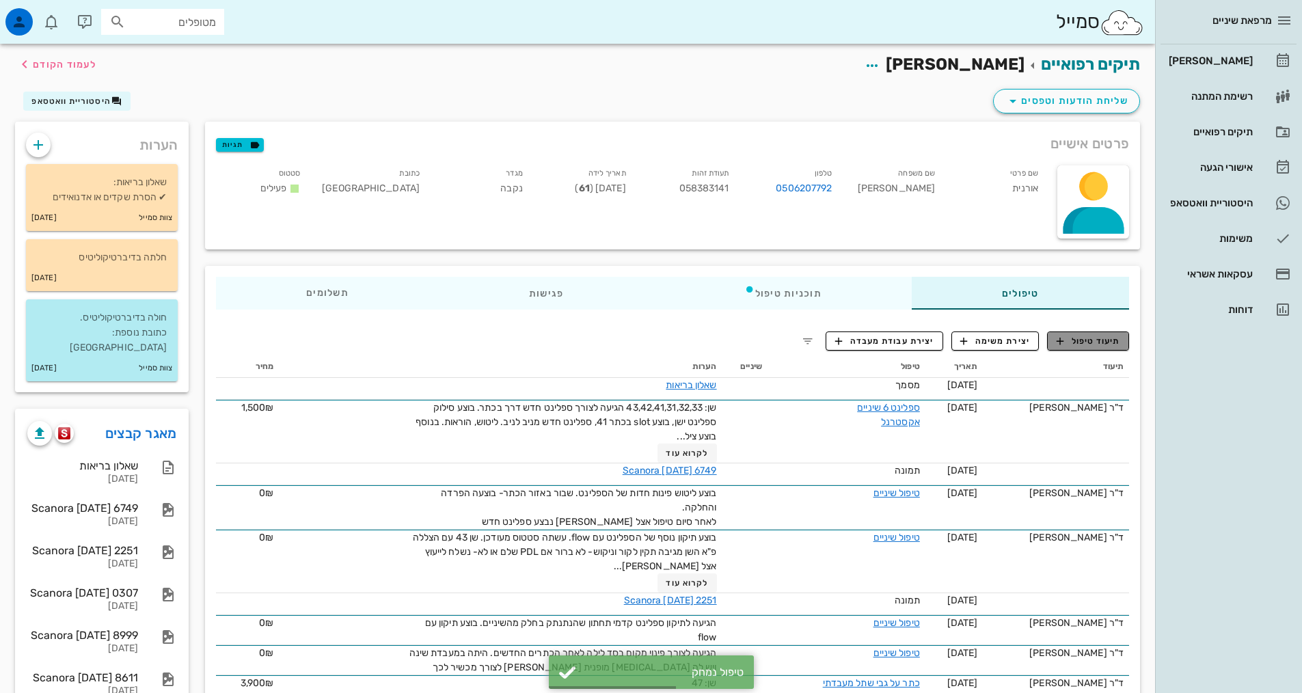
click at [1067, 347] on button "תיעוד טיפול" at bounding box center [1088, 340] width 82 height 19
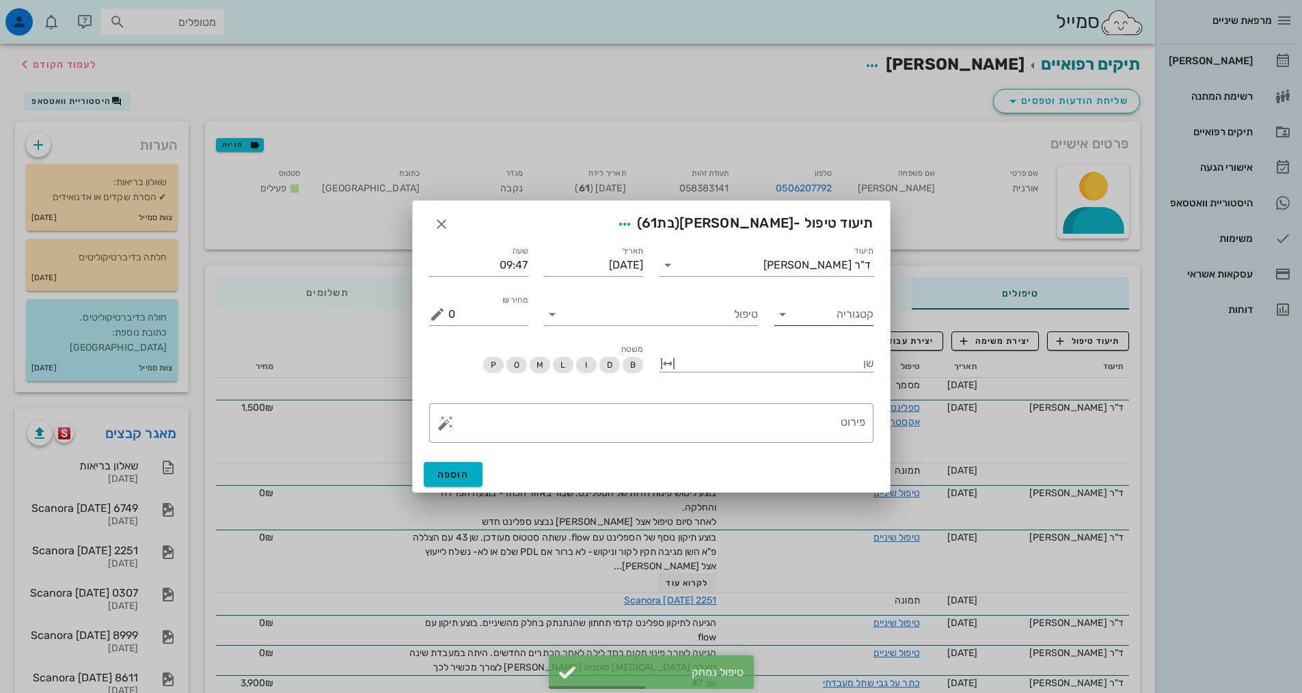
click at [791, 319] on div at bounding box center [783, 314] width 19 height 16
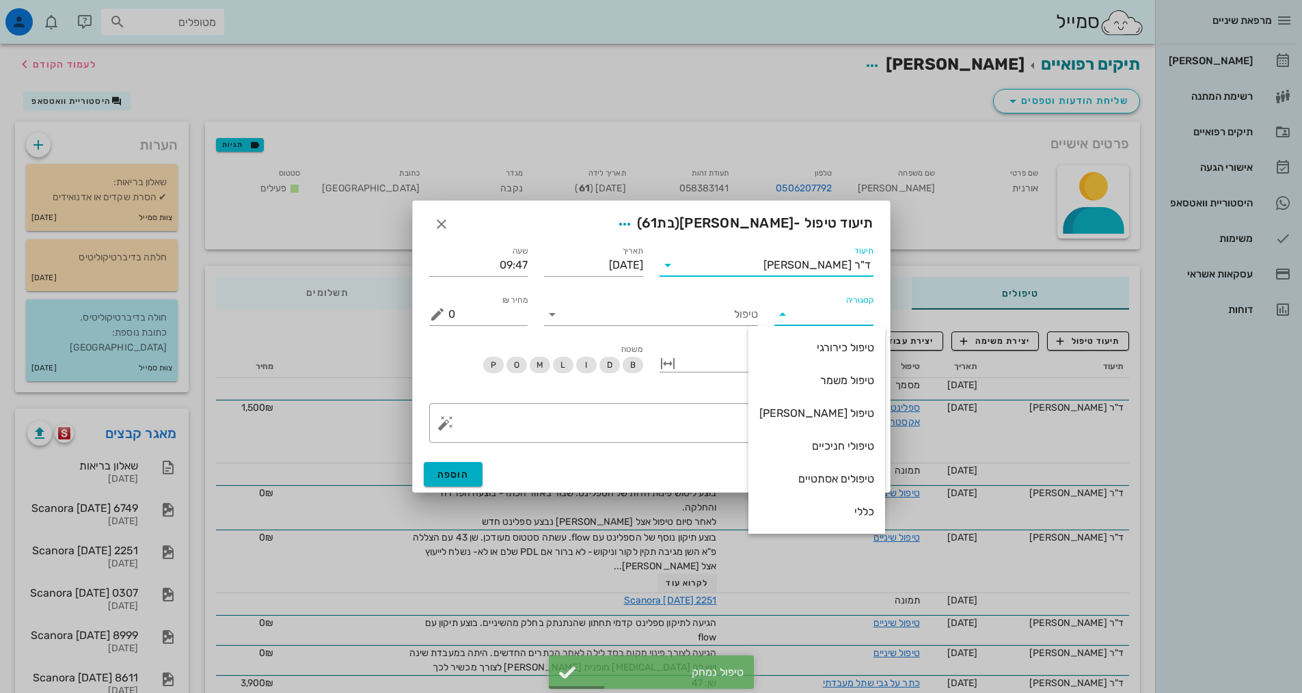
click at [728, 263] on input "תיעוד" at bounding box center [721, 265] width 85 height 22
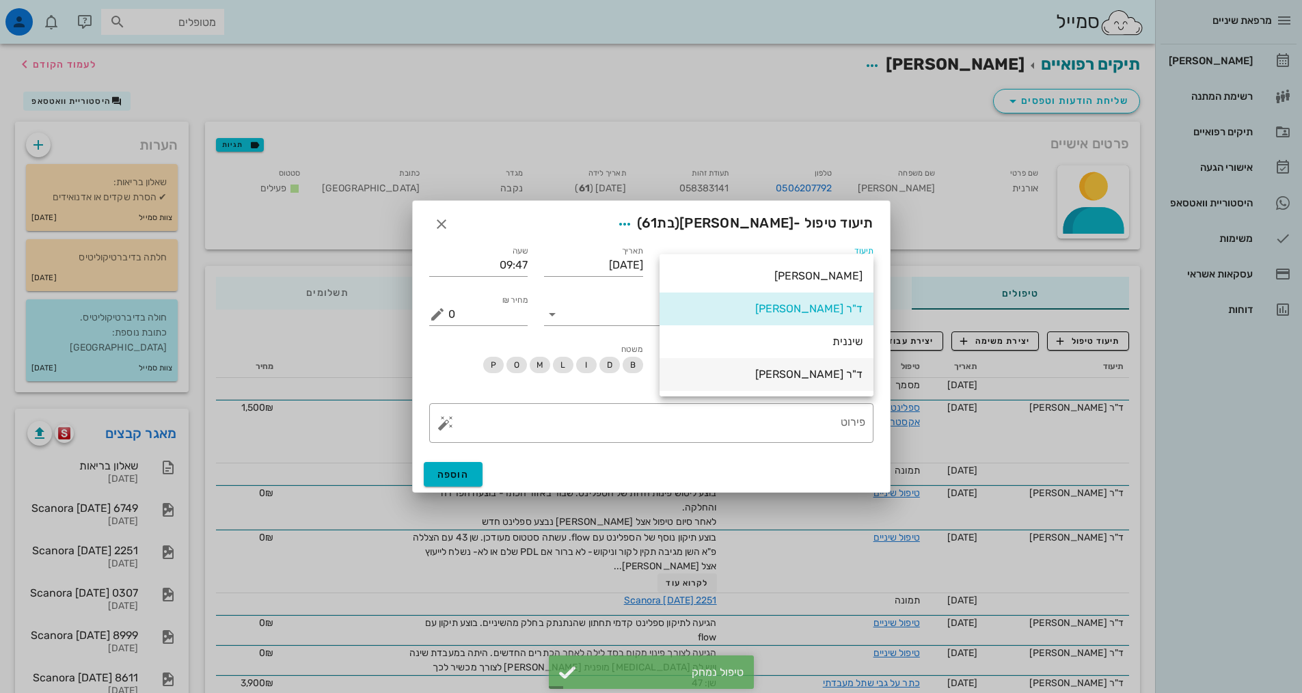
click at [808, 367] on div "ד"ר [PERSON_NAME]" at bounding box center [766, 373] width 192 height 29
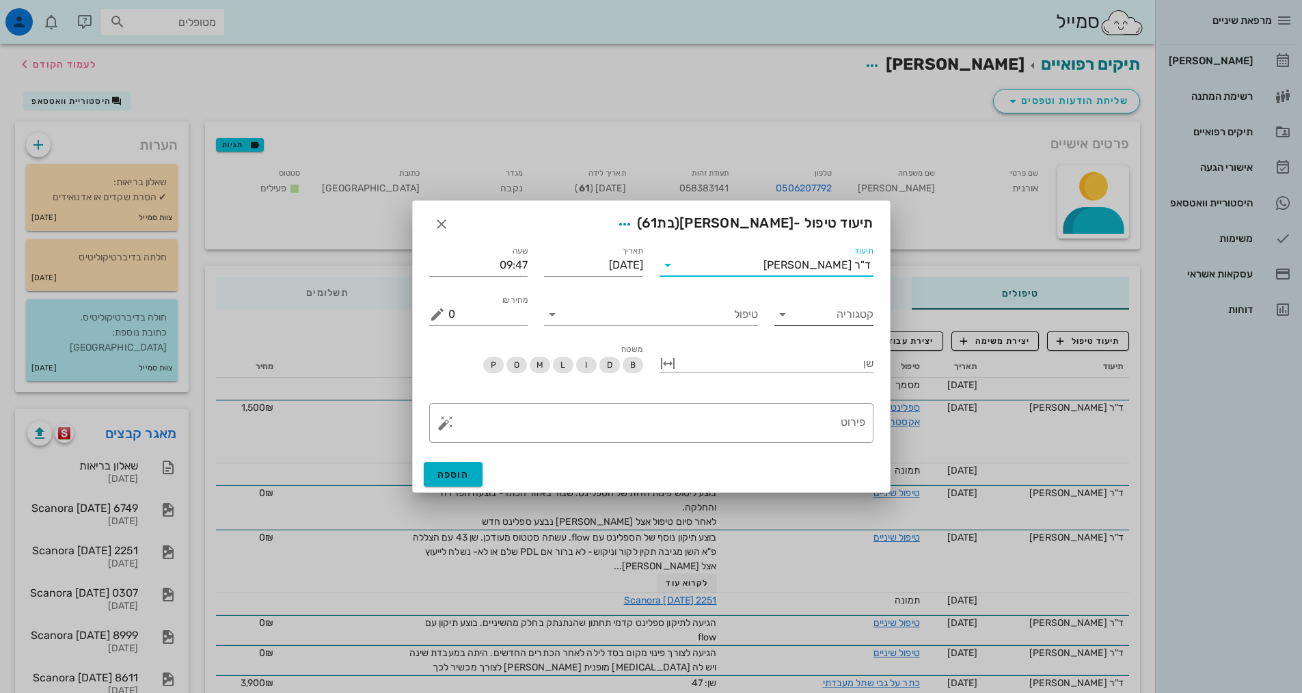
click at [799, 323] on input "קטגוריה" at bounding box center [834, 314] width 77 height 22
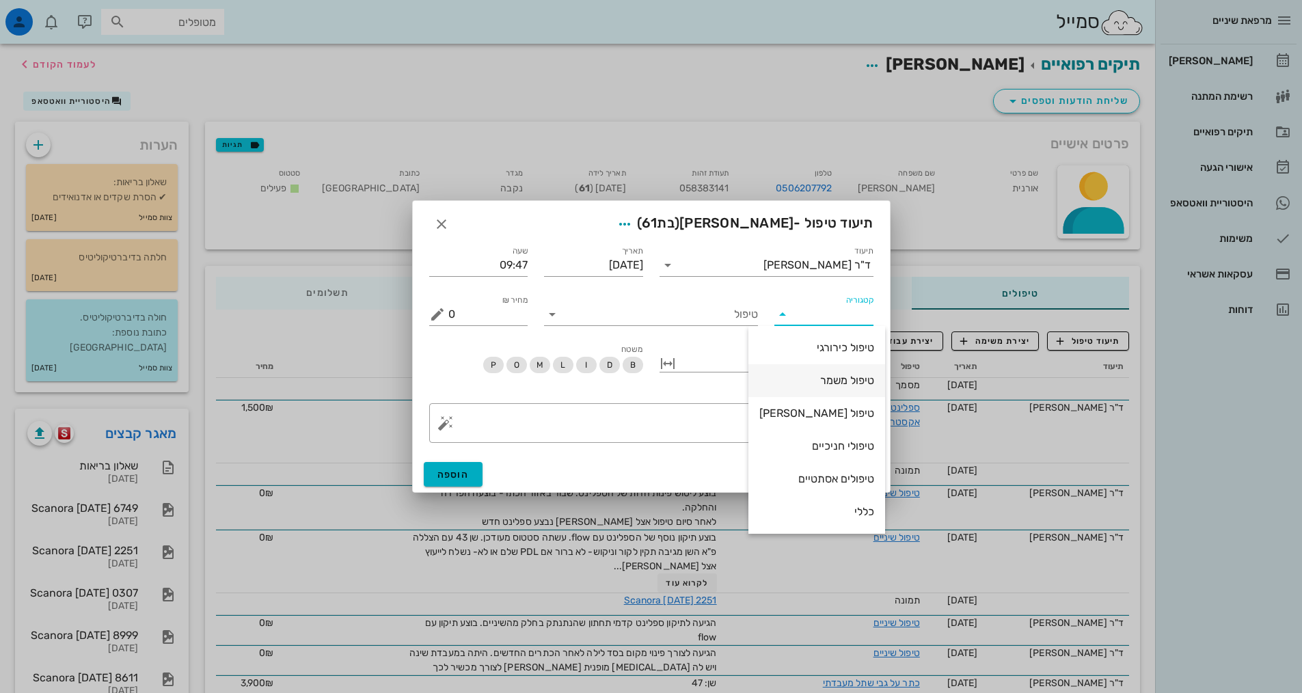
click at [828, 385] on div "טיפול משמר" at bounding box center [816, 380] width 115 height 13
type input "טיפול משמר"
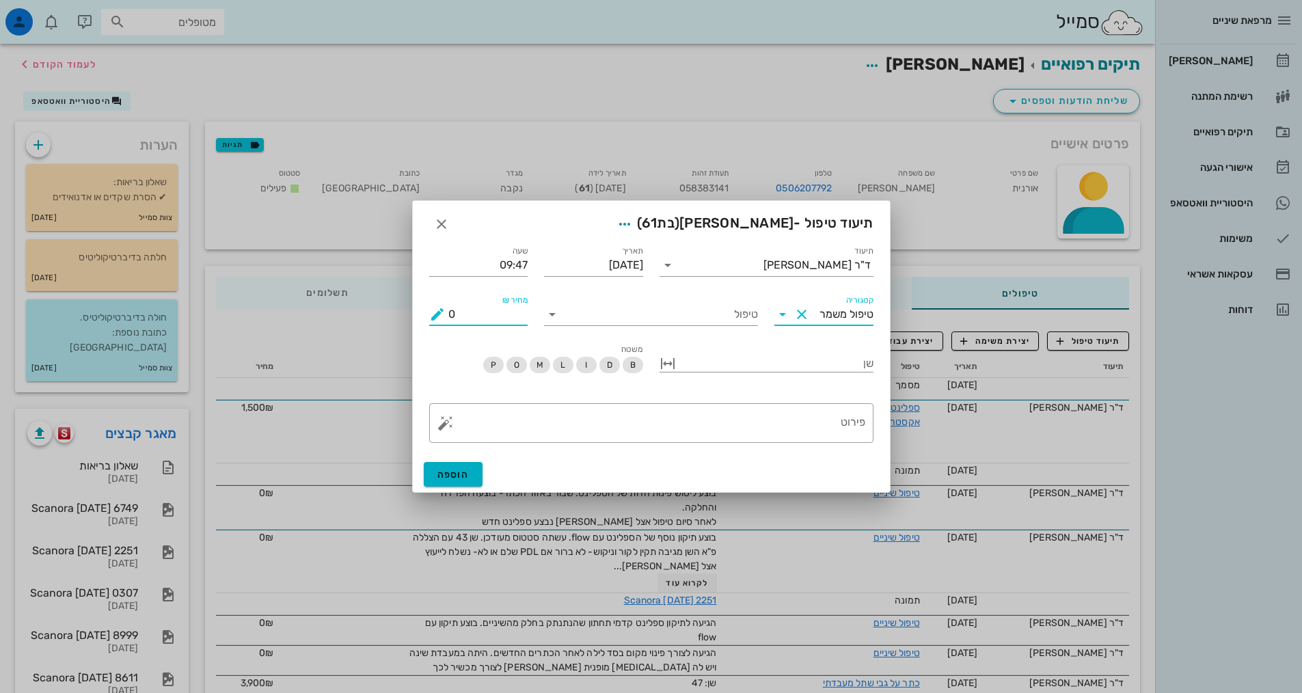
click at [471, 316] on input "0" at bounding box center [488, 314] width 80 height 22
drag, startPoint x: 470, startPoint y: 314, endPoint x: 434, endPoint y: 310, distance: 36.4
click at [434, 310] on div "מחיר ₪ 0" at bounding box center [478, 314] width 99 height 22
click at [718, 325] on div "טיפול" at bounding box center [651, 314] width 214 height 22
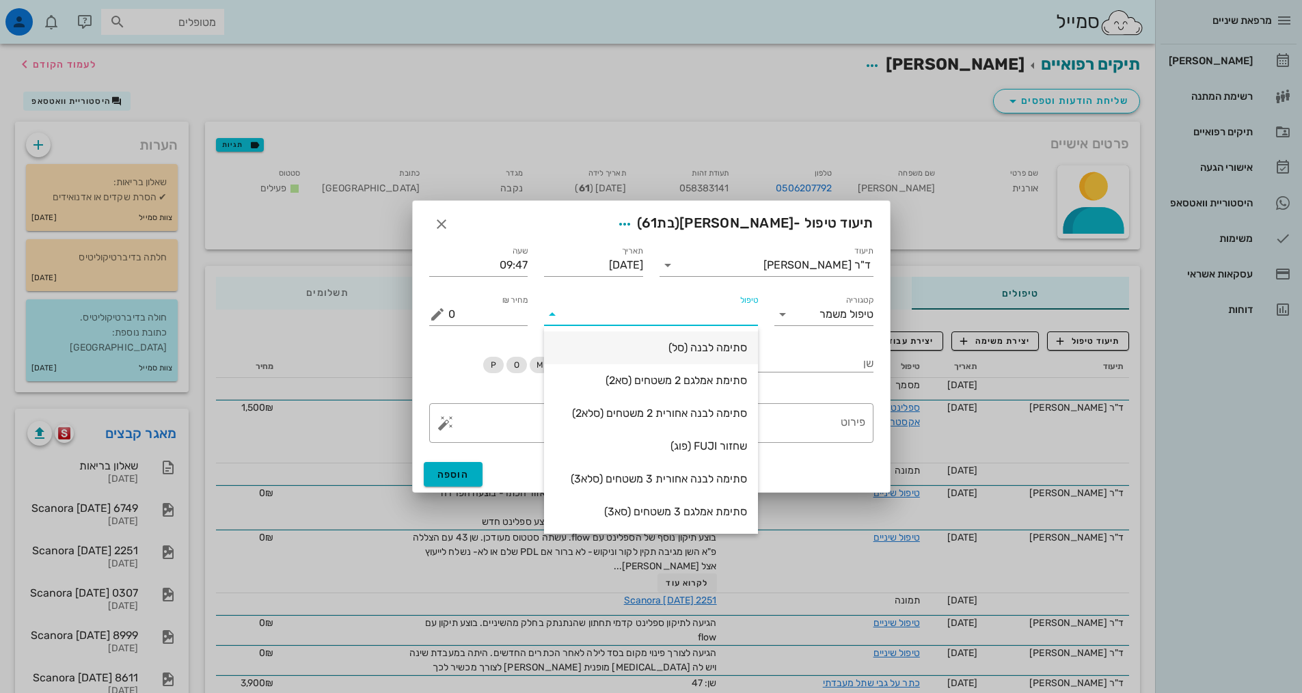
click at [708, 342] on div "סתימה לבנה (סל)" at bounding box center [651, 347] width 192 height 13
type input "550"
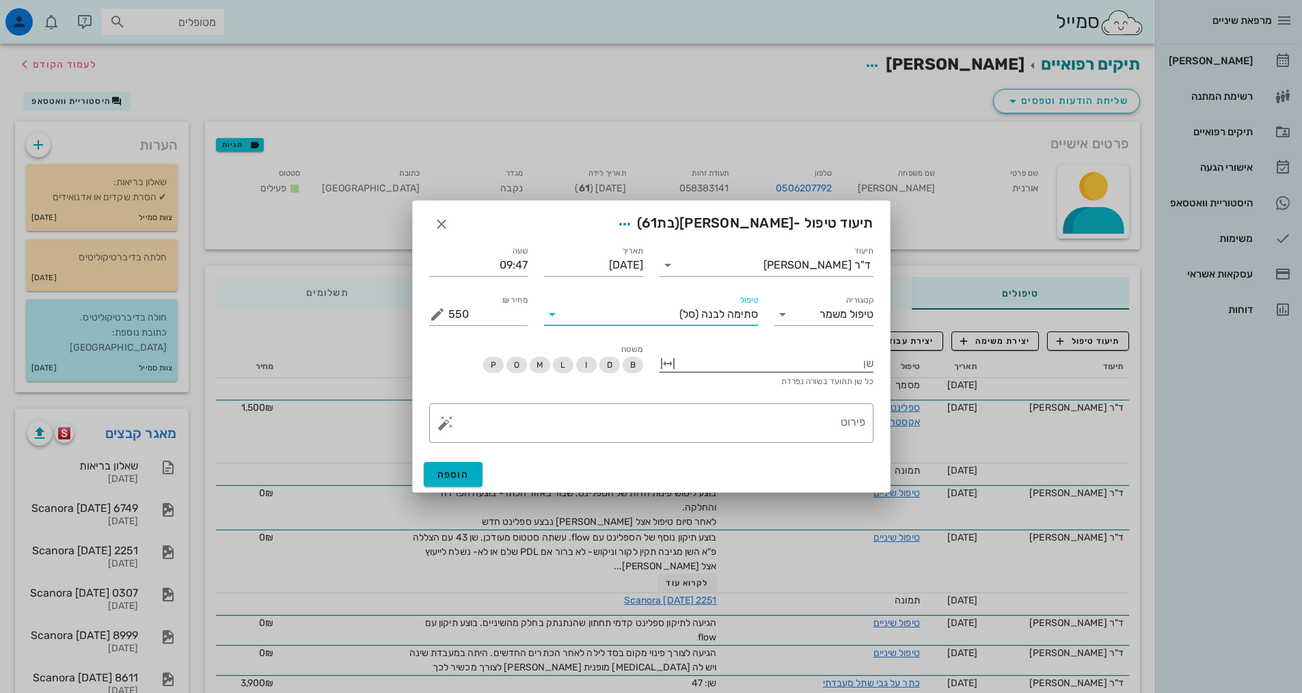
click at [705, 374] on div "שן כל שן תתועד בשורה נפרדת" at bounding box center [766, 370] width 214 height 34
click at [738, 359] on div at bounding box center [776, 362] width 195 height 18
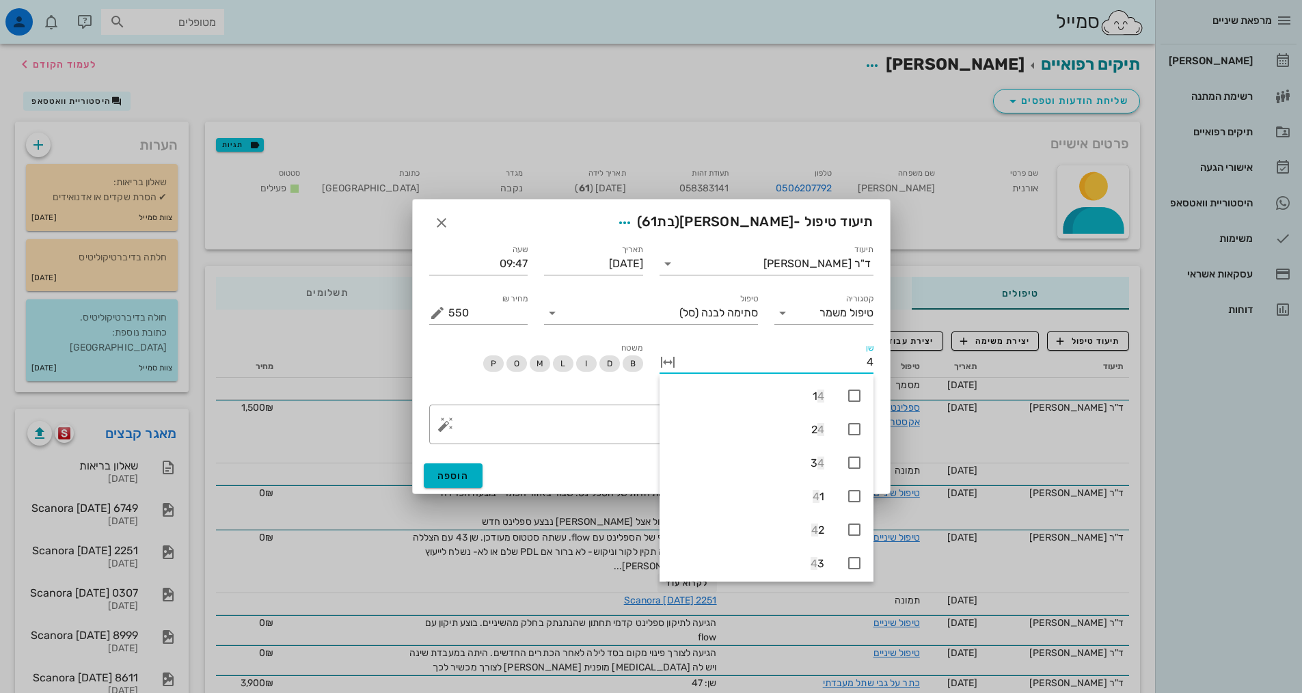
type input "46"
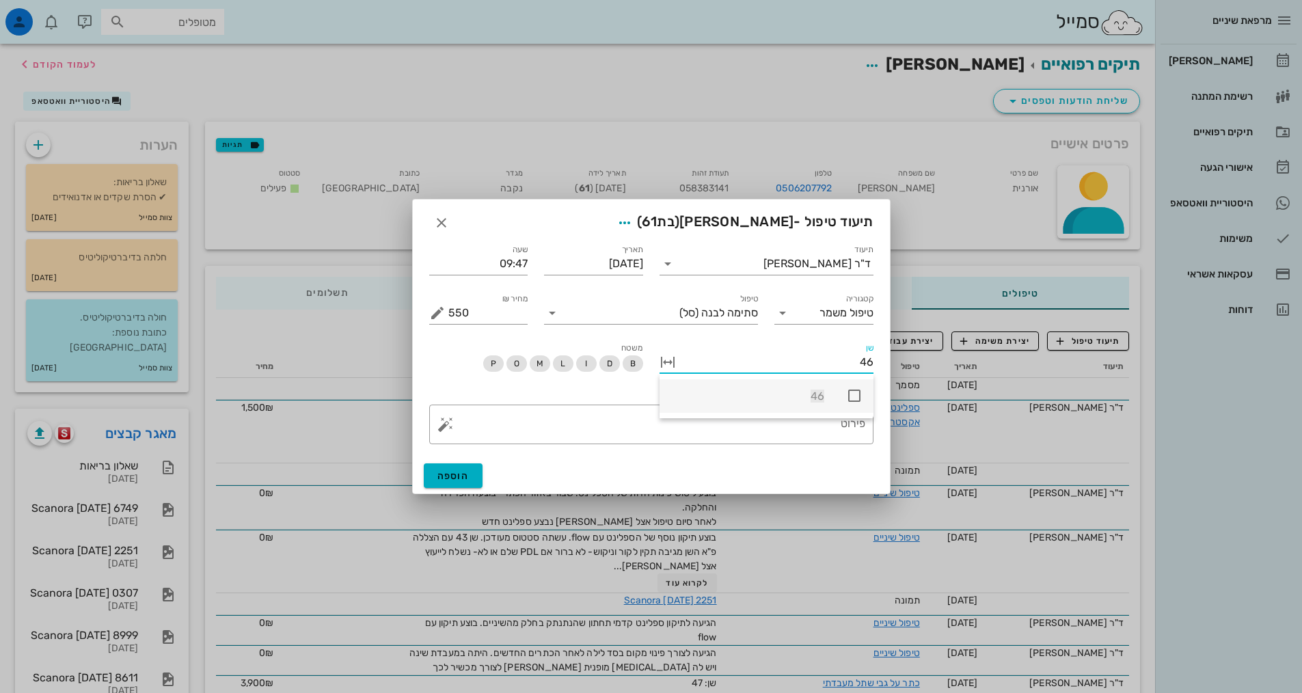
click at [850, 396] on icon at bounding box center [854, 395] width 16 height 16
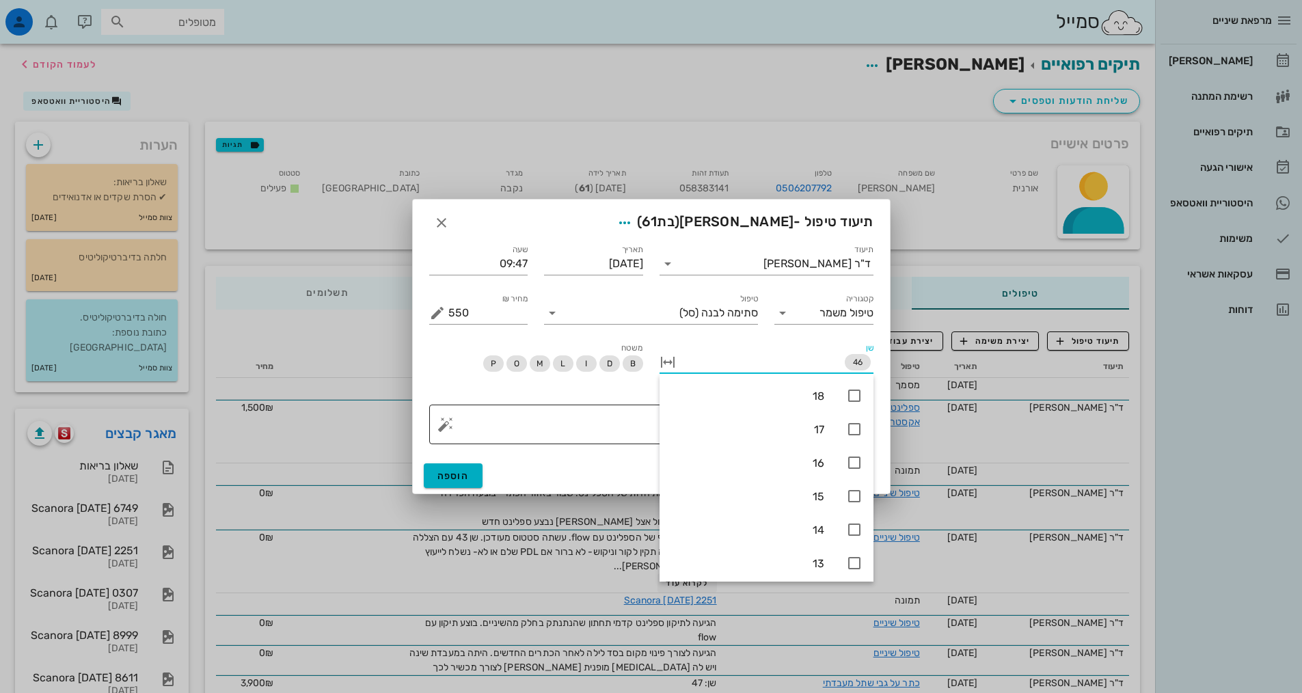
click at [612, 424] on textarea "פירוט" at bounding box center [656, 427] width 417 height 33
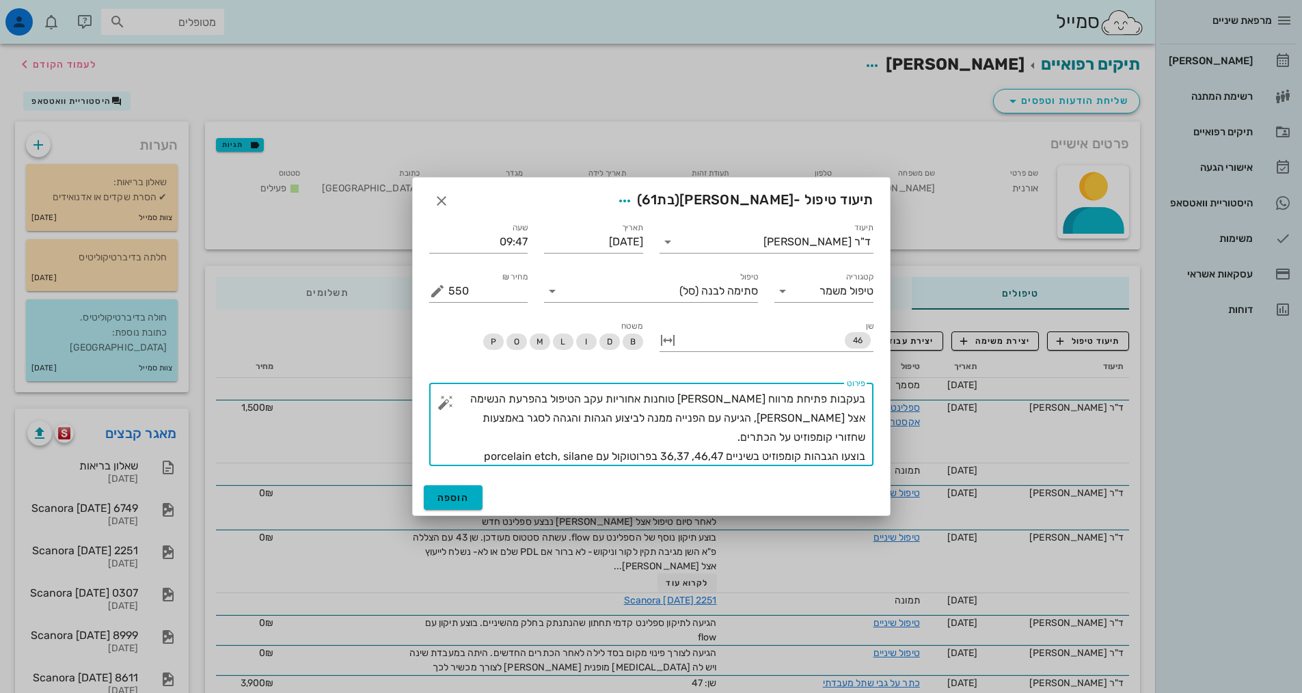
drag, startPoint x: 534, startPoint y: 456, endPoint x: 880, endPoint y: 382, distance: 354.2
click at [880, 382] on div "​ פירוט בעקבות פתיחת מרווח [PERSON_NAME] טוחנות אחוריות עקב הטיפול בהפרעת הנשימ…" at bounding box center [651, 424] width 461 height 100
type textarea "בעקבות פתיחת מרווח [PERSON_NAME] טוחנות אחוריות עקב הטיפול בהפרעת הנשימה אצל [P…"
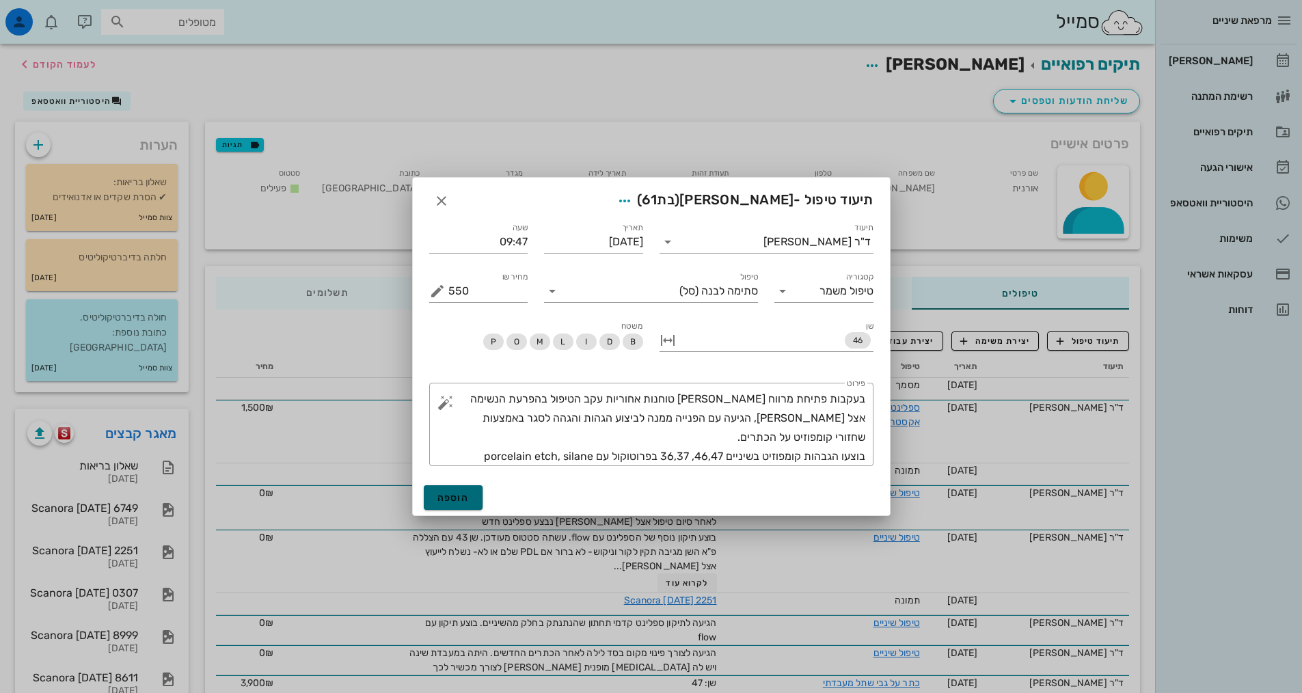
click at [448, 499] on span "הוספה" at bounding box center [453, 498] width 32 height 12
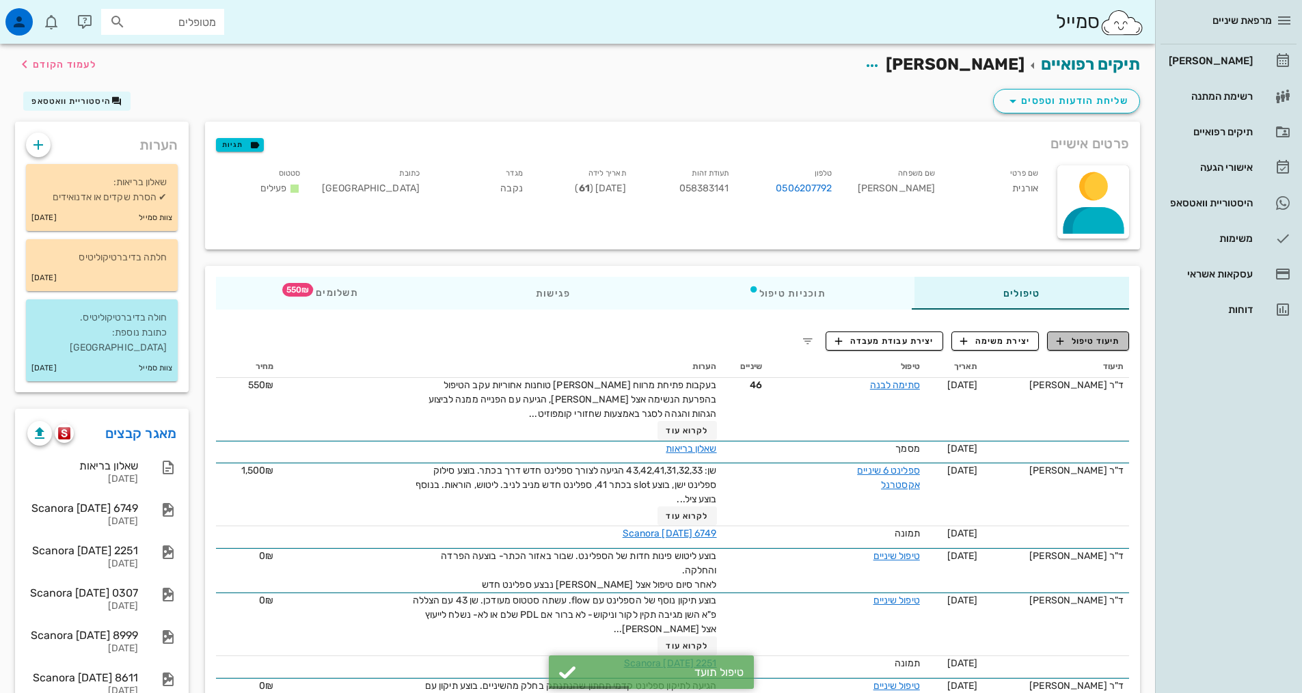
click at [1097, 341] on span "תיעוד טיפול" at bounding box center [1088, 341] width 64 height 12
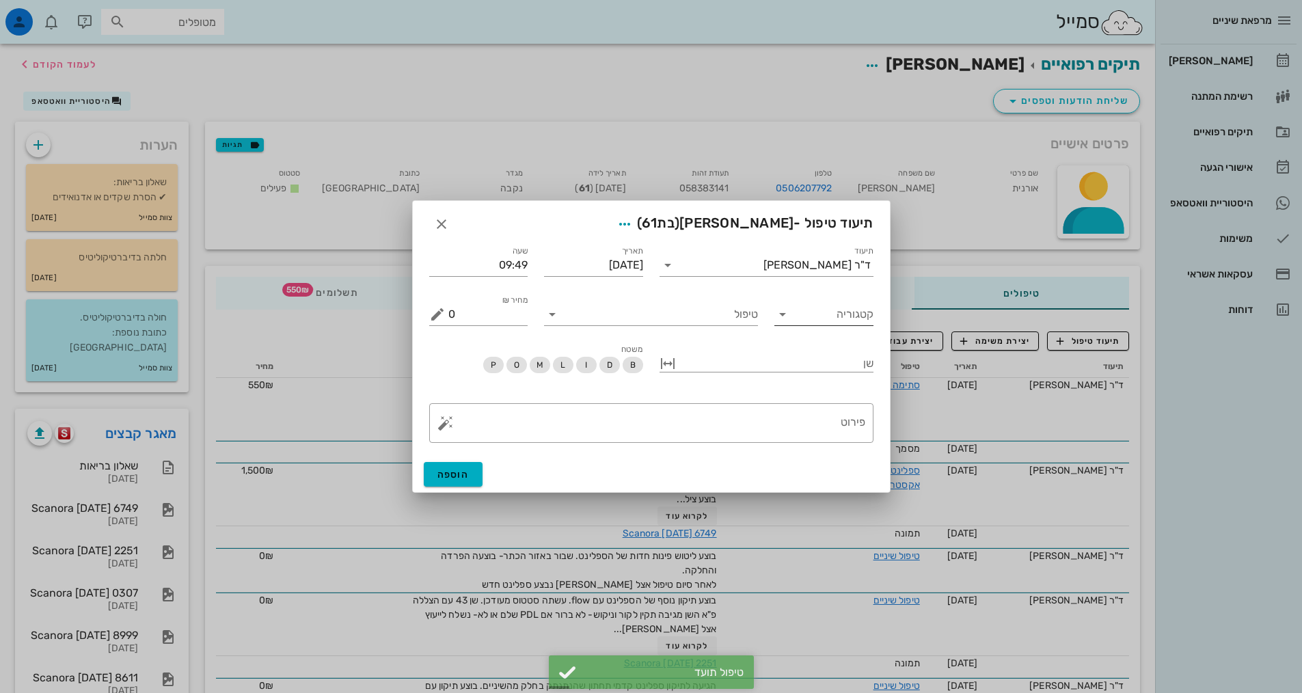
click at [784, 316] on icon at bounding box center [782, 314] width 16 height 16
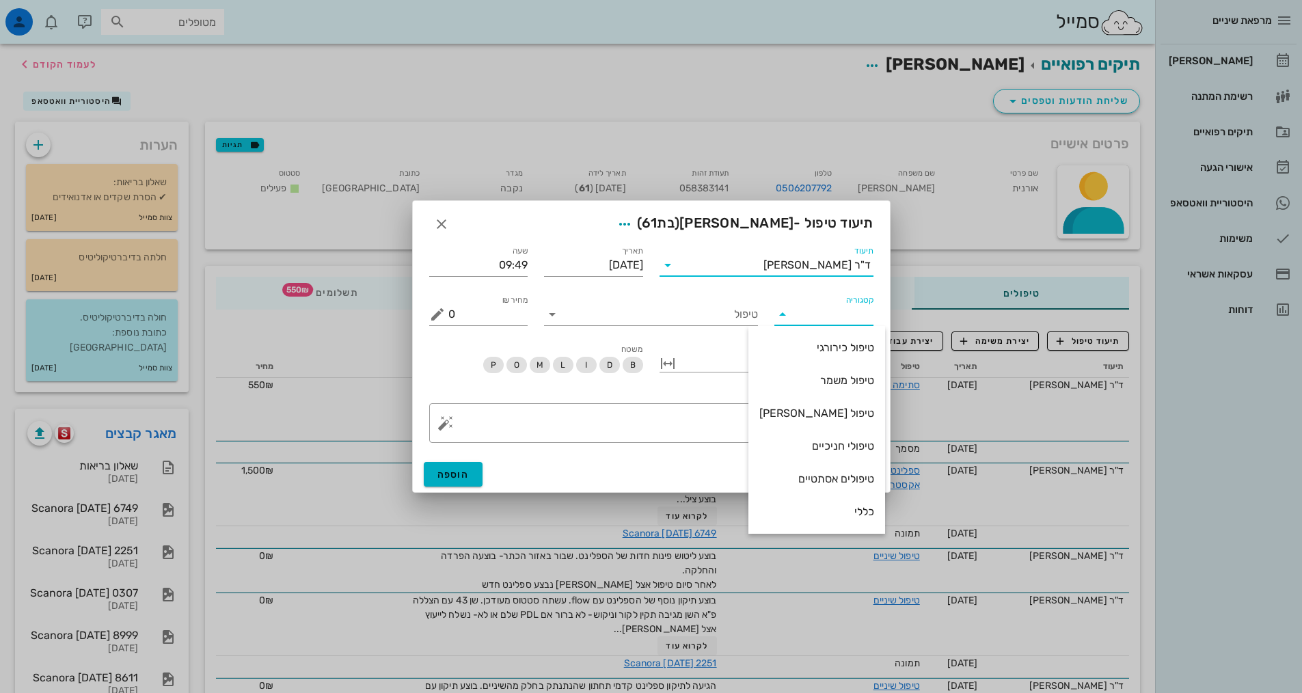
click at [727, 264] on input "תיעוד" at bounding box center [721, 265] width 85 height 22
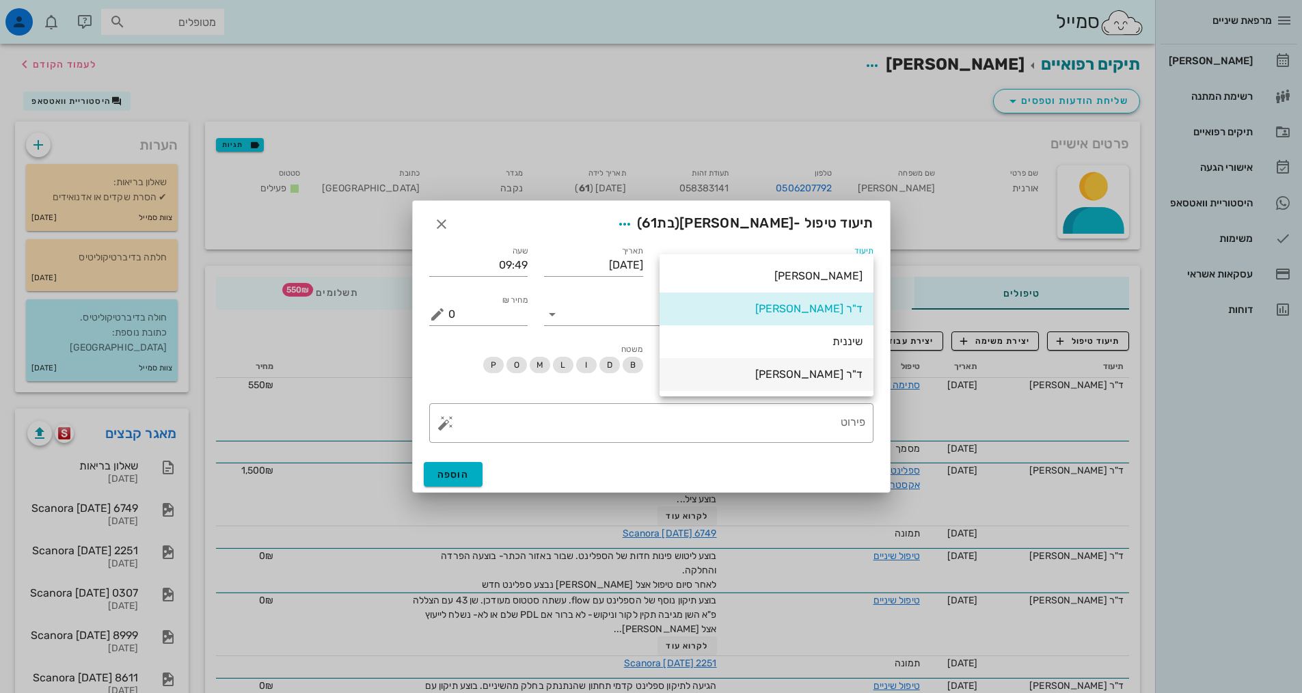
click at [777, 364] on div "ד"ר [PERSON_NAME]" at bounding box center [766, 373] width 192 height 29
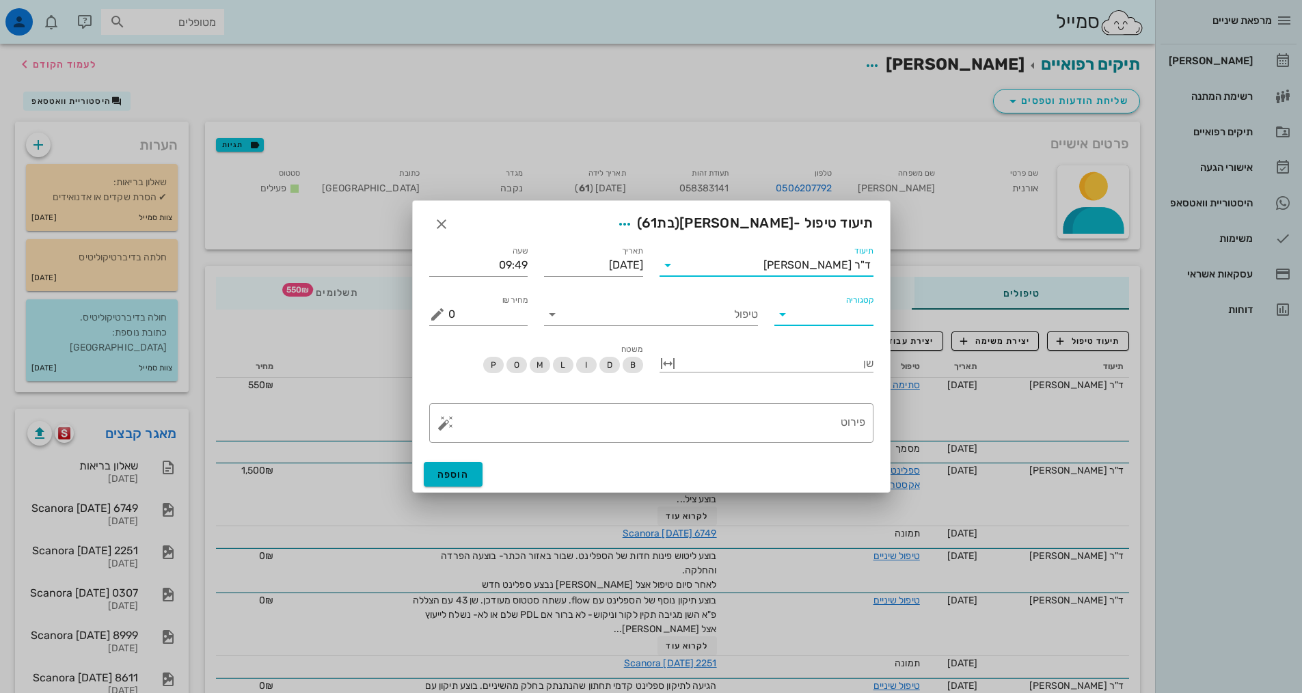
click at [796, 311] on input "קטגוריה" at bounding box center [834, 314] width 77 height 22
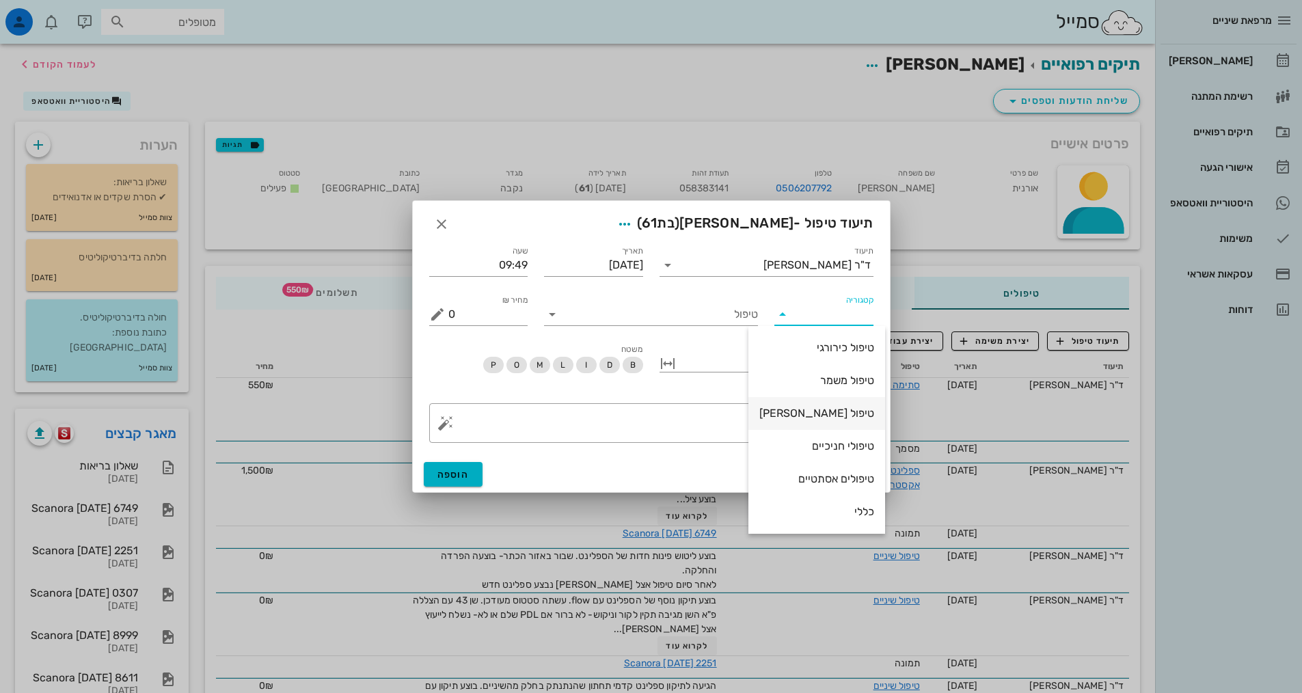
click at [825, 411] on div "טיפול [PERSON_NAME]" at bounding box center [816, 413] width 115 height 13
type input "טיפול [PERSON_NAME]"
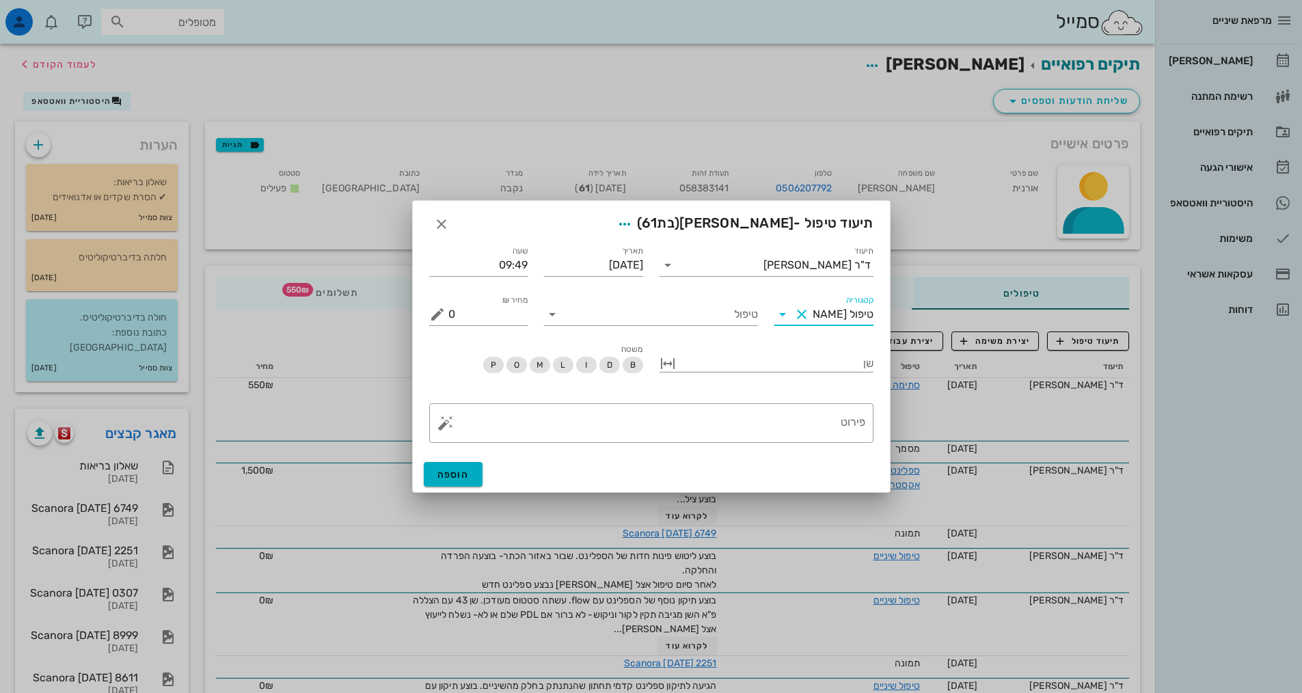
click at [826, 320] on input "טיפול [PERSON_NAME]" at bounding box center [843, 314] width 61 height 22
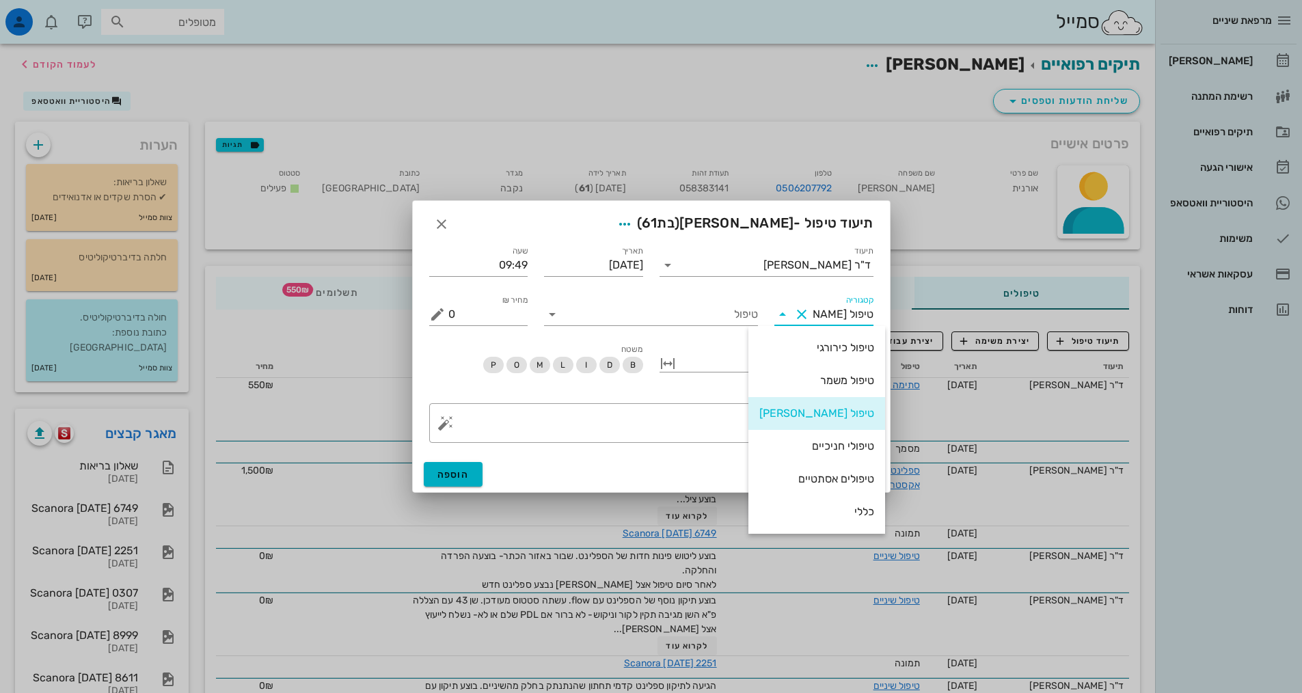
click at [806, 318] on button "Clear קטגוריה" at bounding box center [801, 314] width 16 height 16
click at [813, 376] on div "טיפול משמר" at bounding box center [816, 380] width 115 height 13
type input "טיפול משמר"
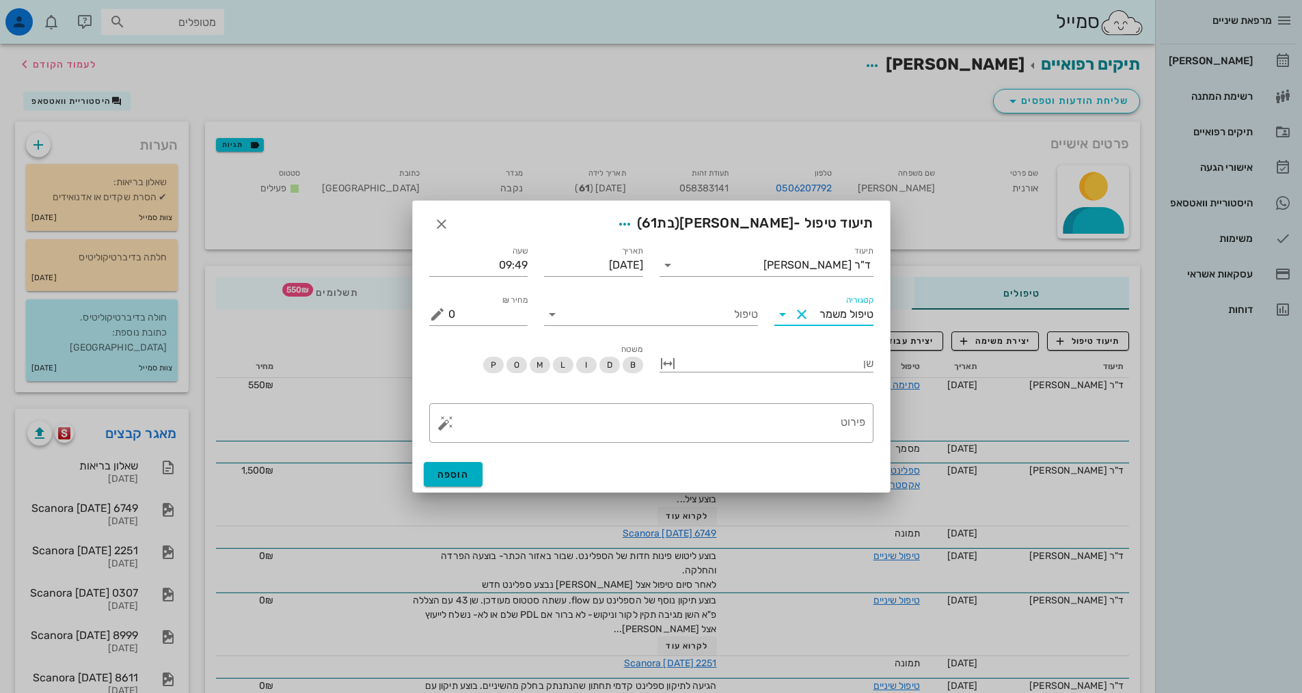
click at [677, 333] on div "שן" at bounding box center [766, 364] width 230 height 62
click at [666, 313] on input "טיפול" at bounding box center [660, 314] width 195 height 22
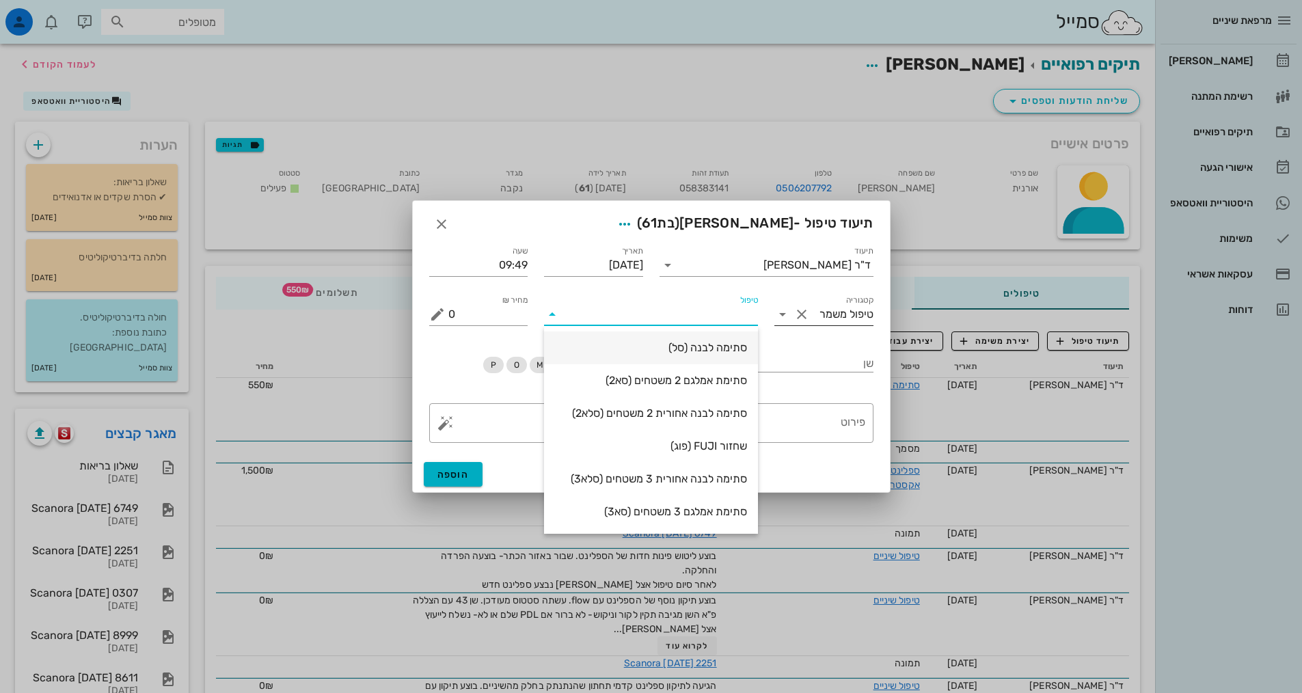
click at [699, 346] on div "סתימה לבנה (סל)" at bounding box center [651, 347] width 192 height 13
type input "550"
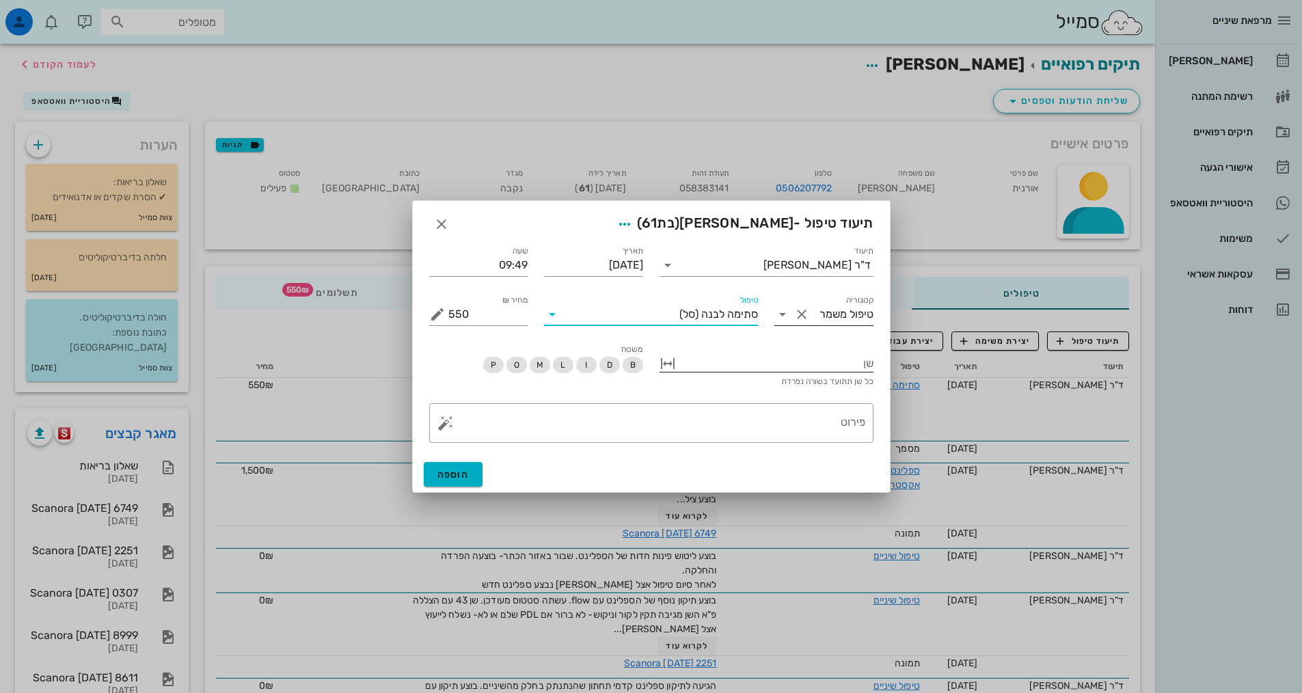
click at [766, 367] on div at bounding box center [776, 362] width 195 height 18
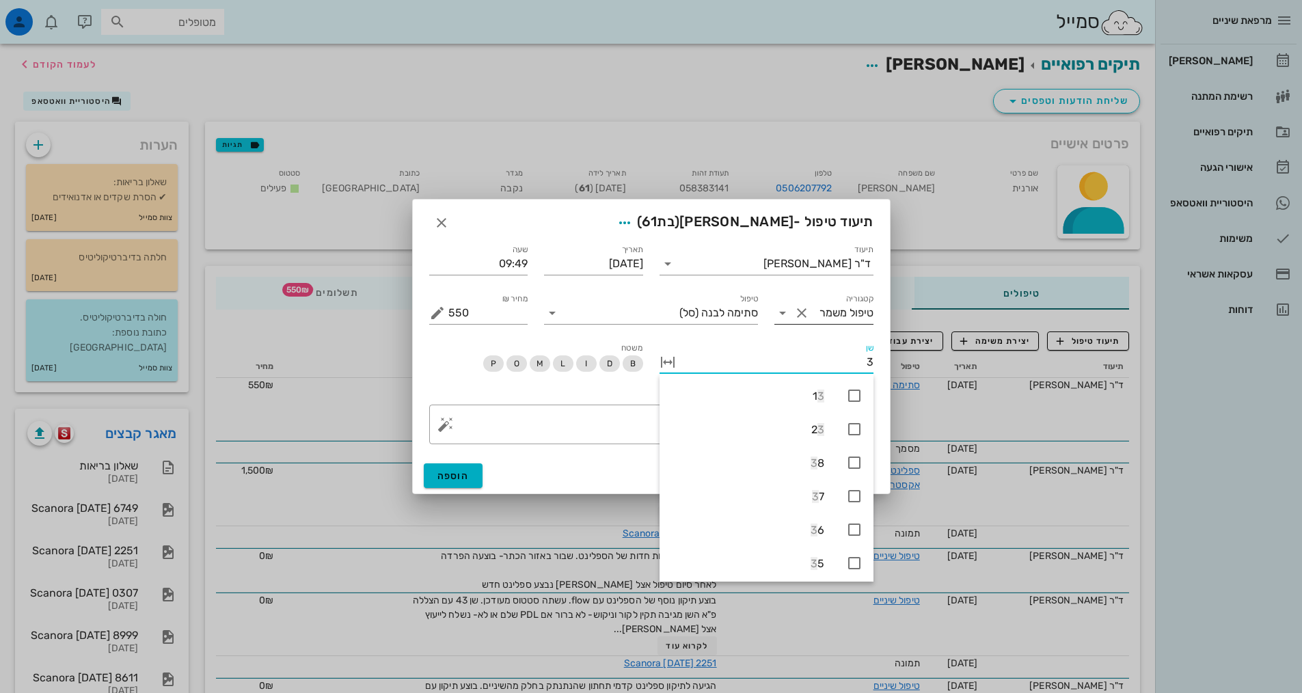
type input "36"
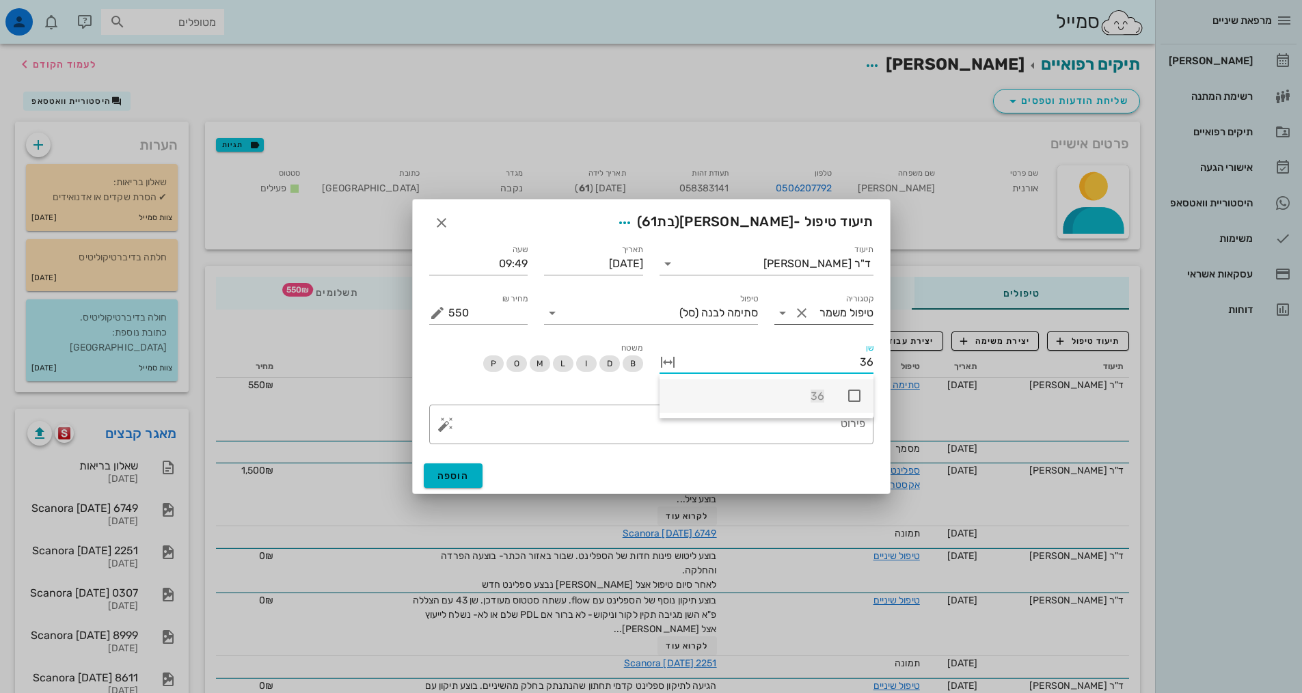
click at [854, 399] on icon at bounding box center [854, 395] width 16 height 16
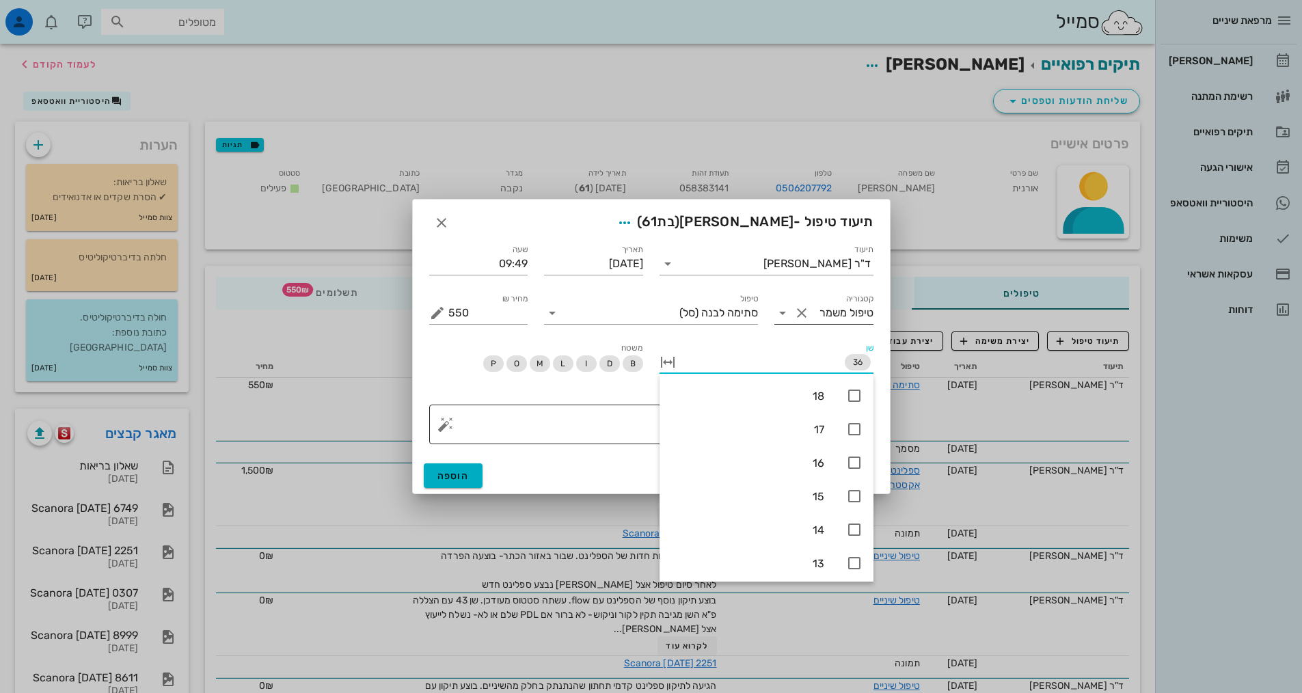
click at [624, 420] on textarea "פירוט" at bounding box center [656, 427] width 417 height 33
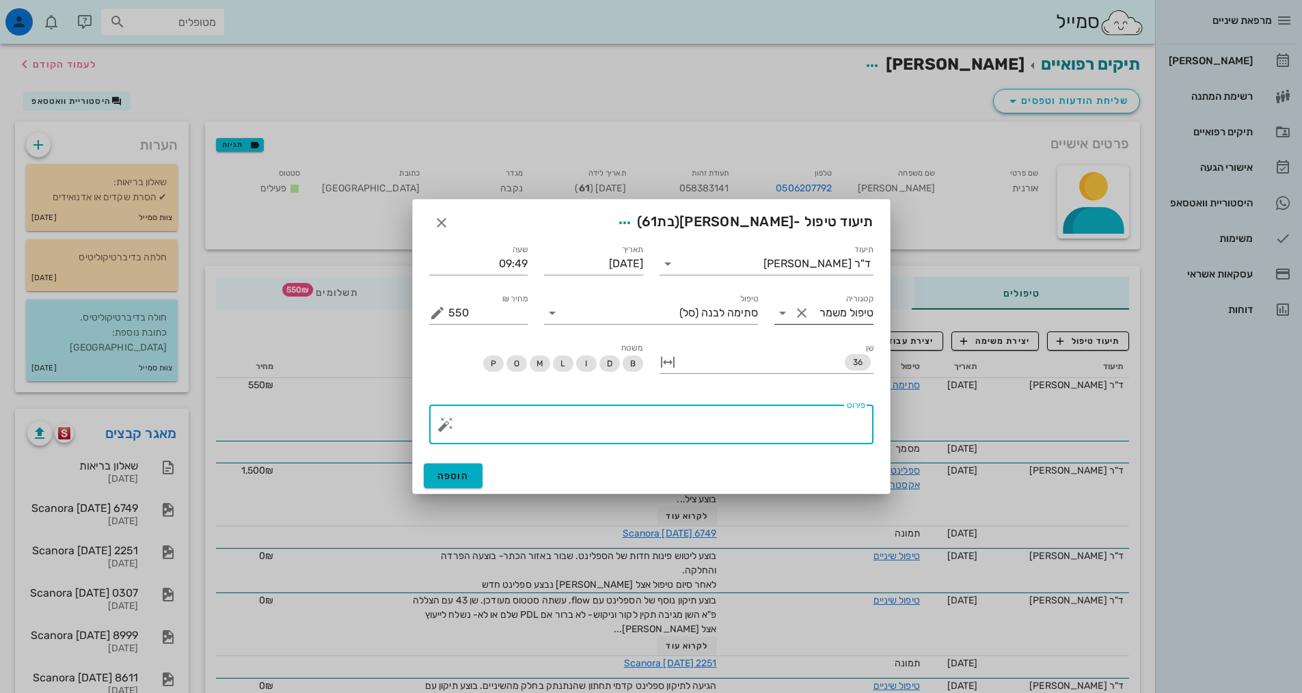
paste textarea "בעקבות פתיחת מרווח [PERSON_NAME] טוחנות אחוריות עקב הטיפול בהפרעת הנשימה אצל [P…"
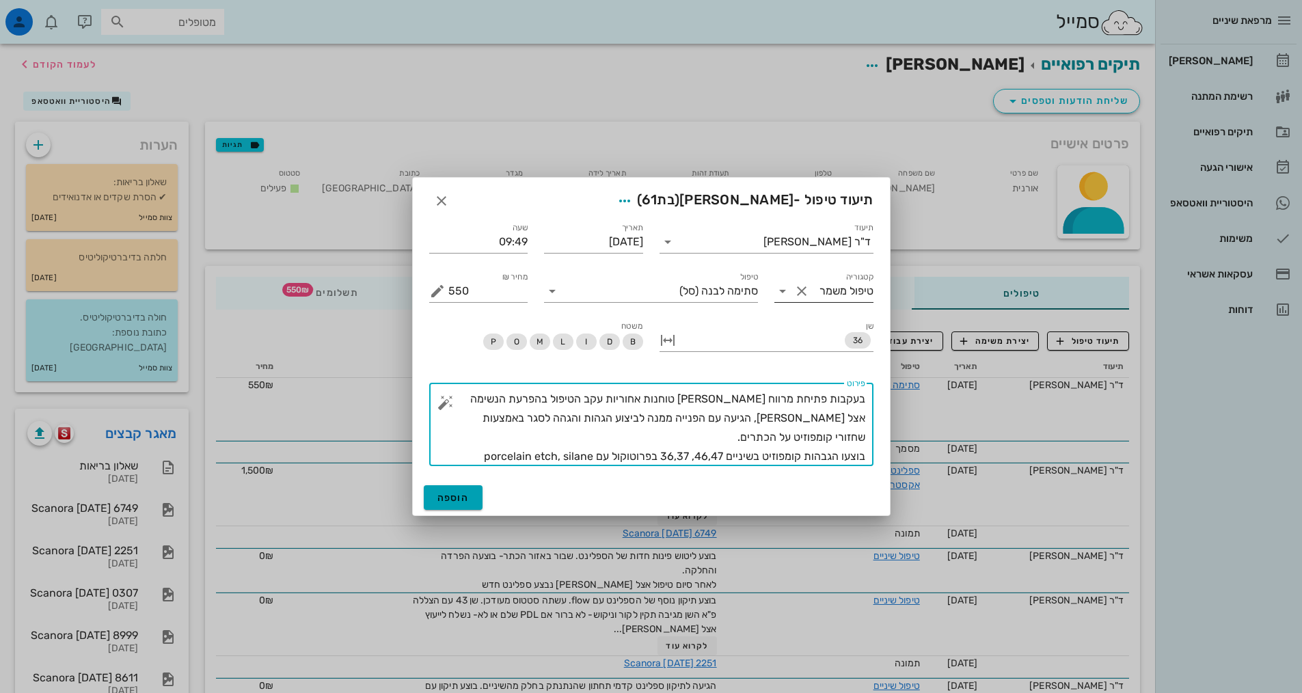
type textarea "בעקבות פתיחת מרווח [PERSON_NAME] טוחנות אחוריות עקב הטיפול בהפרעת הנשימה אצל [P…"
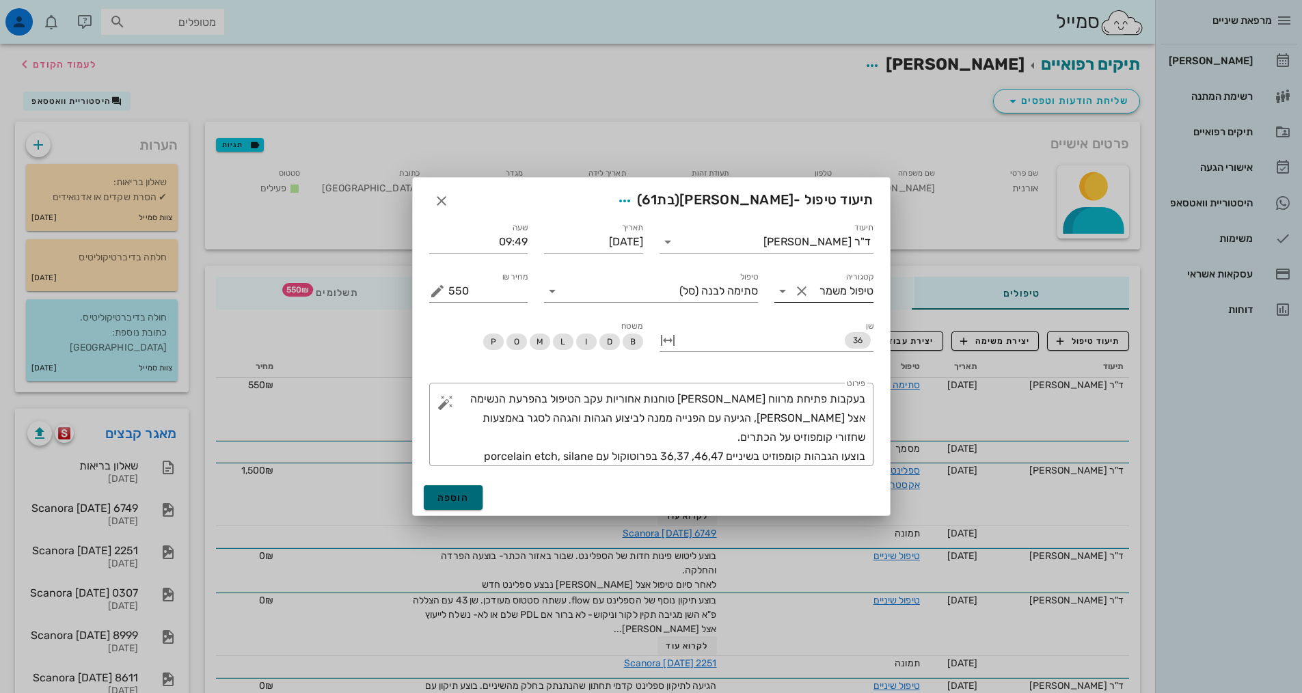
click at [467, 491] on button "הוספה" at bounding box center [453, 497] width 59 height 25
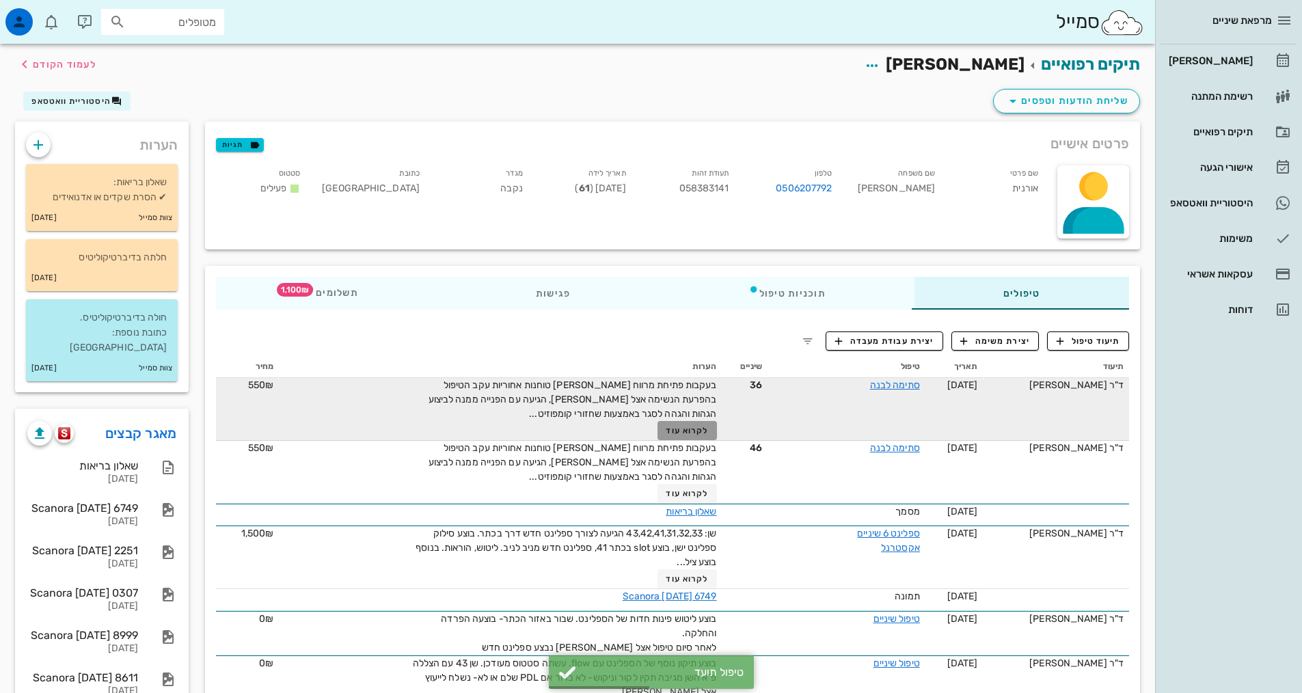
click at [679, 432] on span "לקרוא עוד" at bounding box center [687, 431] width 42 height 10
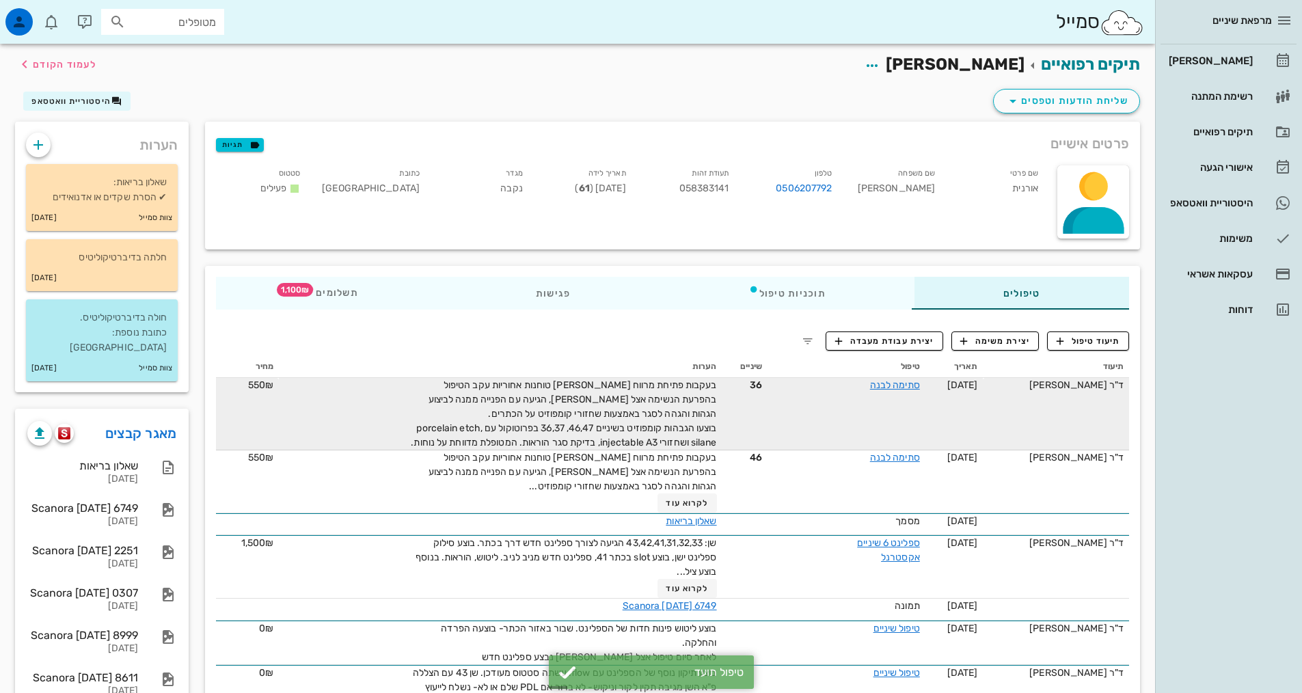
click at [591, 426] on span "בעקבות פתיחת מרווח [PERSON_NAME] טוחנות אחוריות עקב הטיפול בהפרעת הנשימה אצל [P…" at bounding box center [563, 413] width 305 height 69
click at [903, 383] on link "סתימה לבנה" at bounding box center [895, 385] width 50 height 12
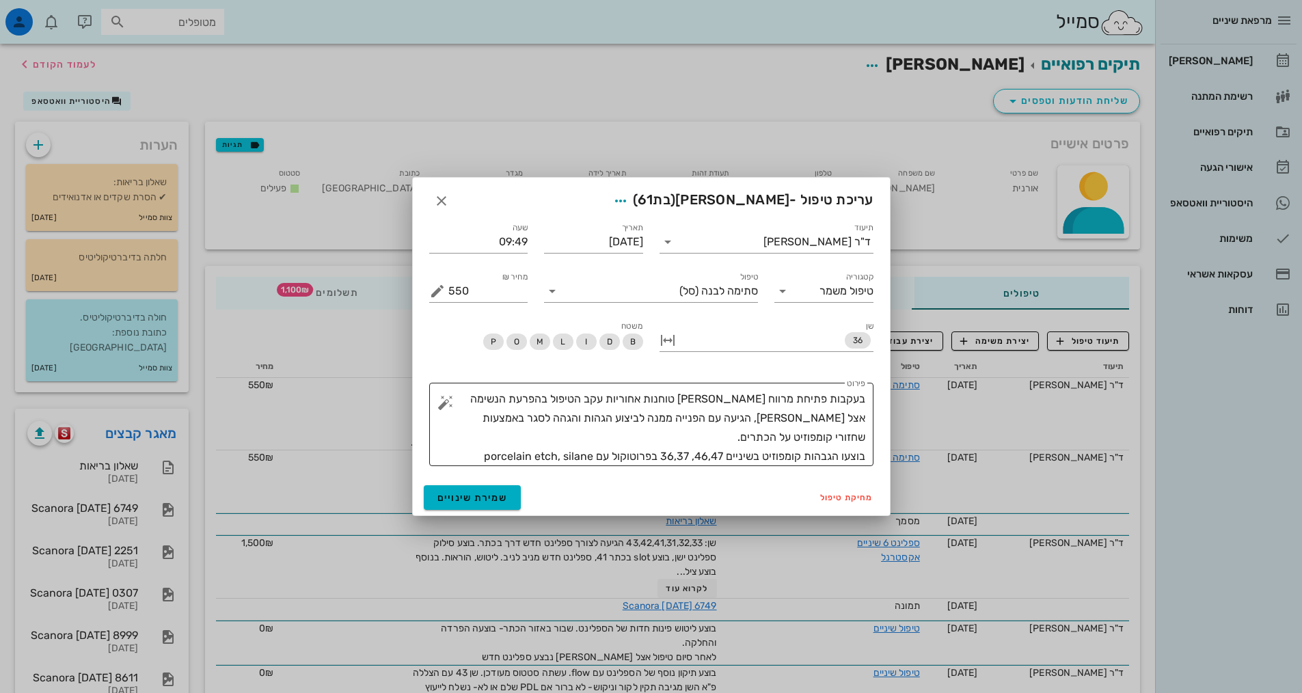
click at [680, 415] on textarea "בעקבות פתיחת מרווח [PERSON_NAME] טוחנות אחוריות עקב הטיפול בהפרעת הנשימה אצל [P…" at bounding box center [656, 428] width 417 height 77
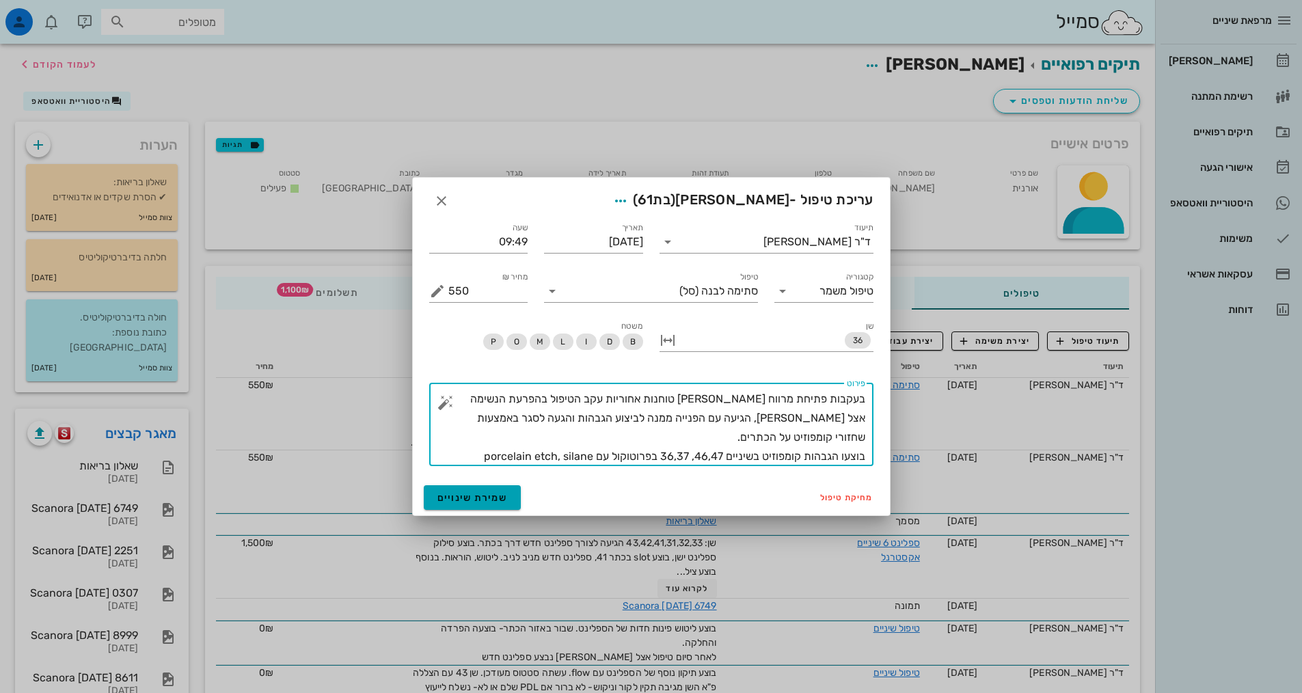
type textarea "בעקבות פתיחת מרווח [PERSON_NAME] טוחנות אחוריות עקב הטיפול בהפרעת הנשימה אצל [P…"
click at [470, 496] on span "שמירת שינויים" at bounding box center [472, 498] width 70 height 12
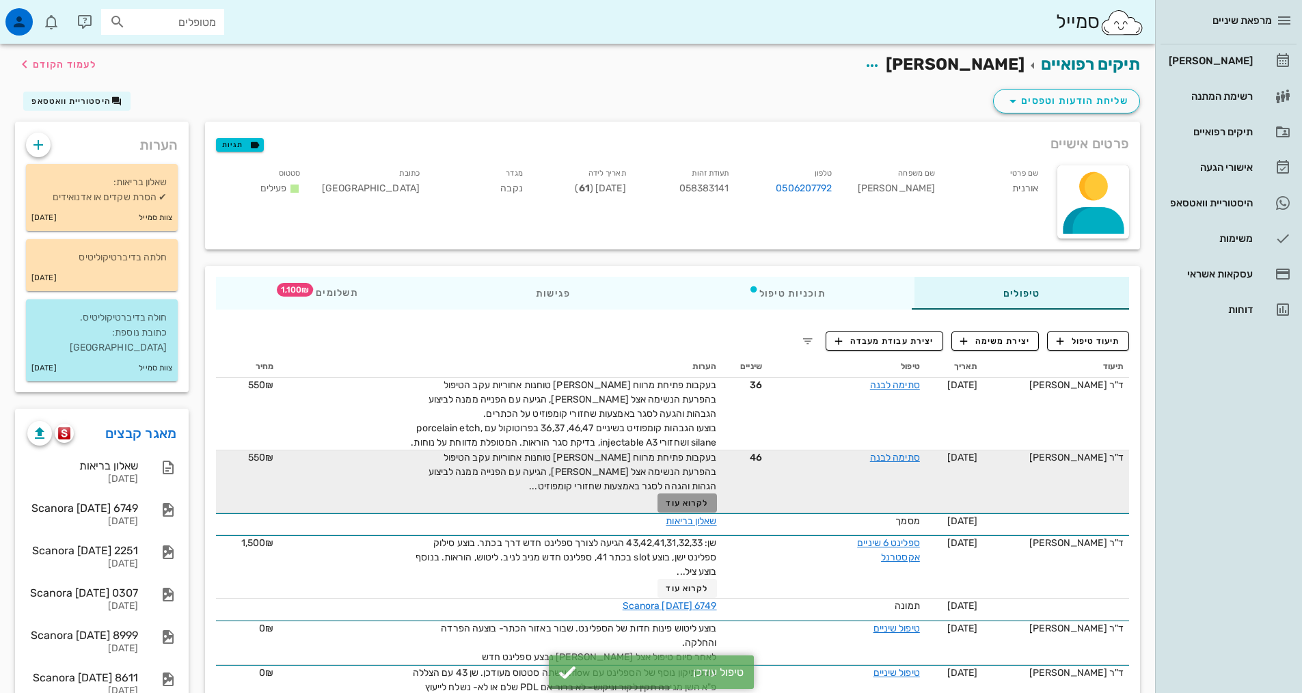
click at [697, 509] on button "לקרוא עוד" at bounding box center [686, 502] width 59 height 19
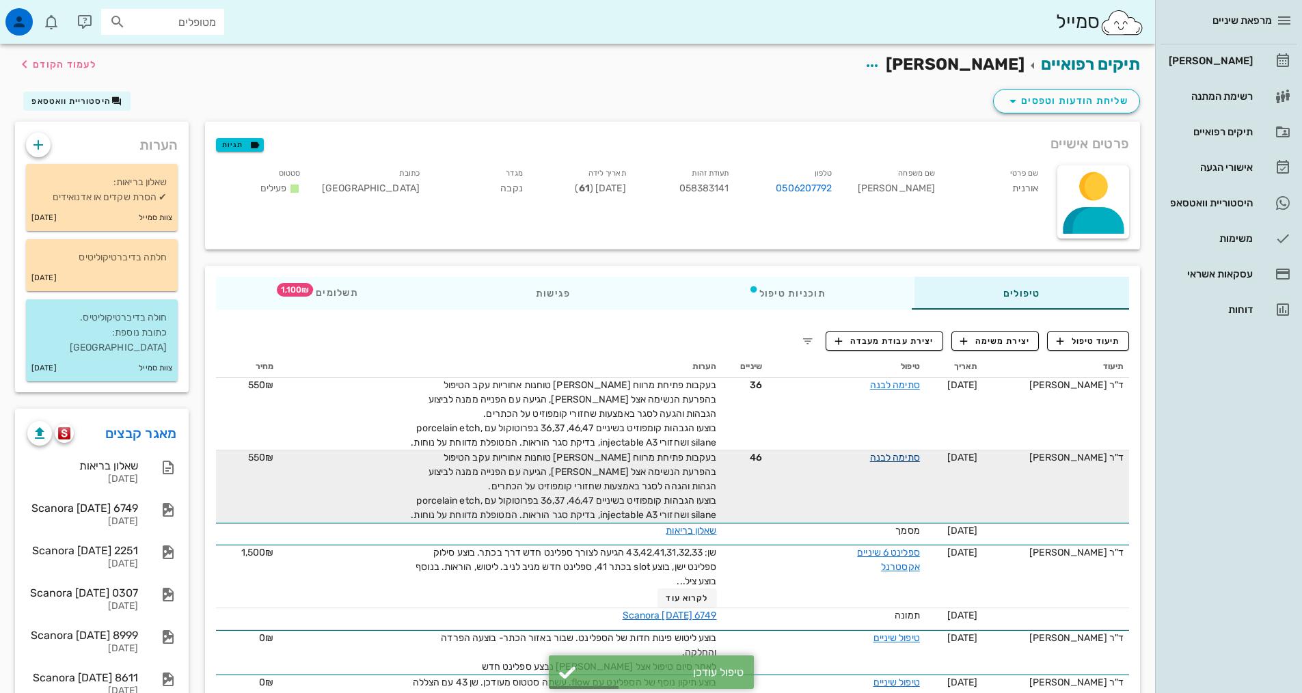
click at [897, 463] on link "סתימה לבנה" at bounding box center [895, 458] width 50 height 12
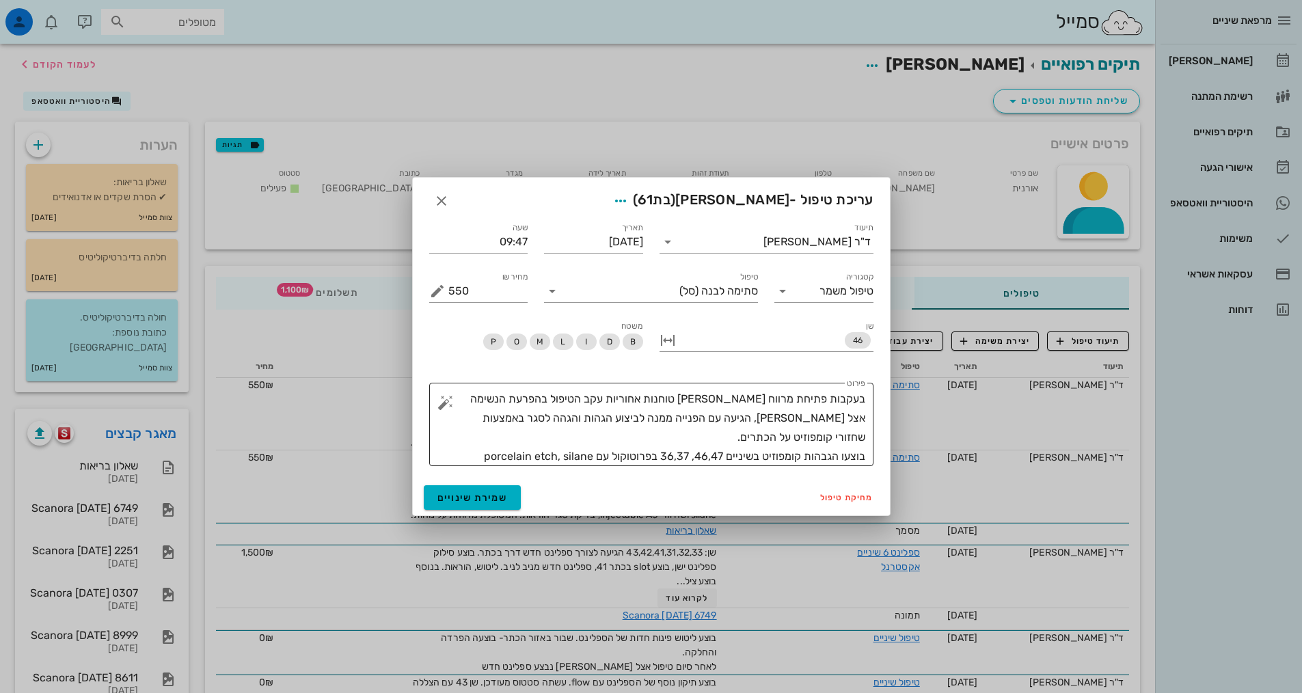
click at [714, 418] on textarea "בעקבות פתיחת מרווח [PERSON_NAME] טוחנות אחוריות עקב הטיפול בהפרעת הנשימה אצל [P…" at bounding box center [656, 428] width 417 height 77
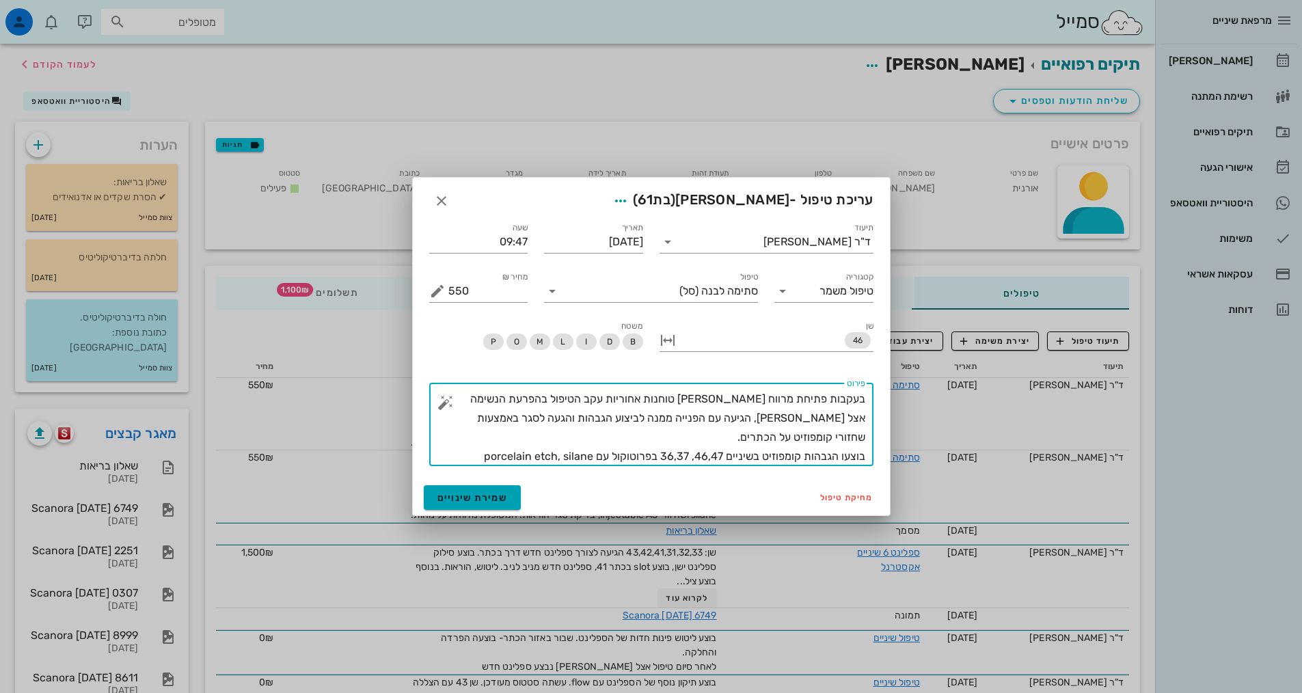
type textarea "בעקבות פתיחת מרווח [PERSON_NAME] טוחנות אחוריות עקב הטיפול בהפרעת הנשימה אצל [P…"
click at [456, 497] on span "שמירת שינויים" at bounding box center [472, 498] width 70 height 12
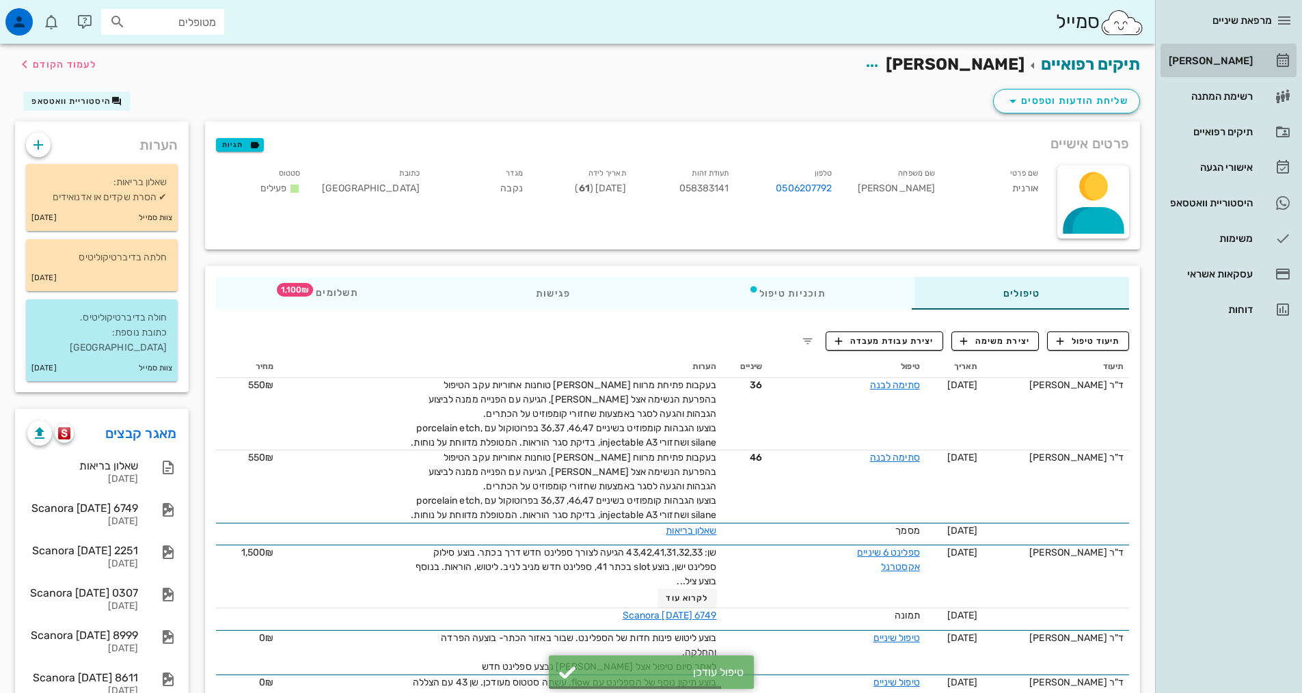
click at [1230, 70] on div "[PERSON_NAME]" at bounding box center [1209, 61] width 87 height 22
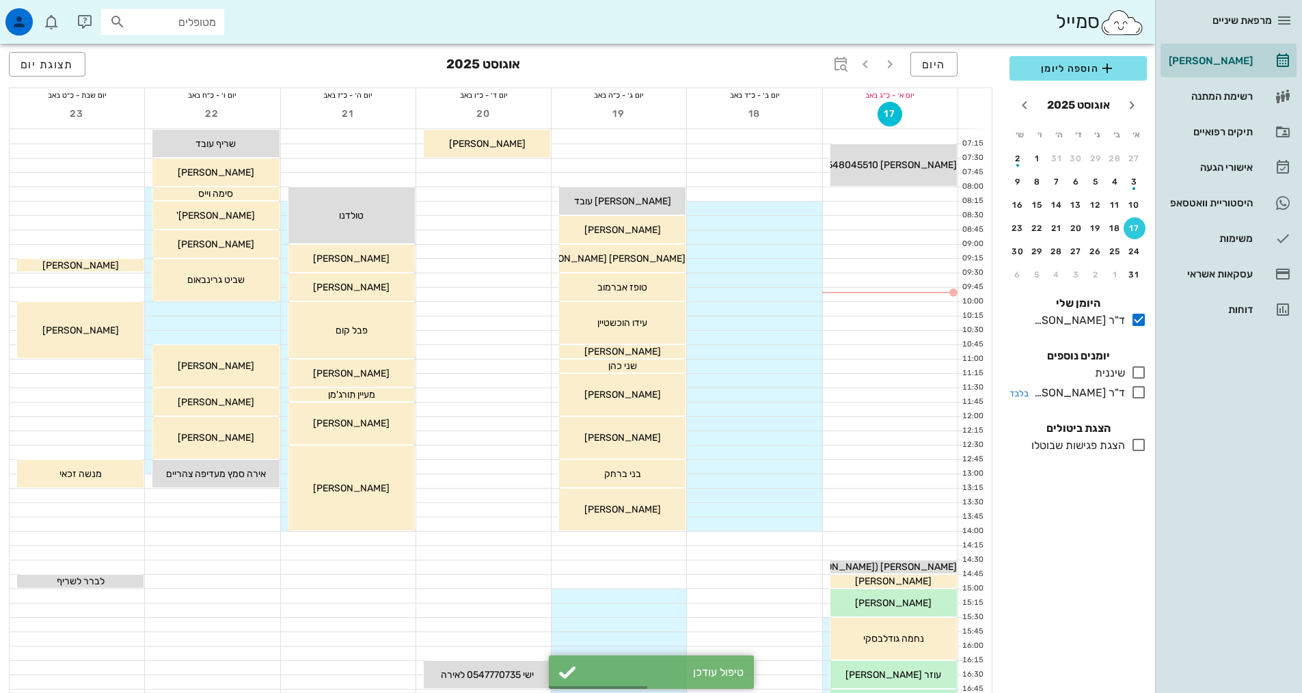
click at [1134, 389] on icon at bounding box center [1138, 392] width 16 height 16
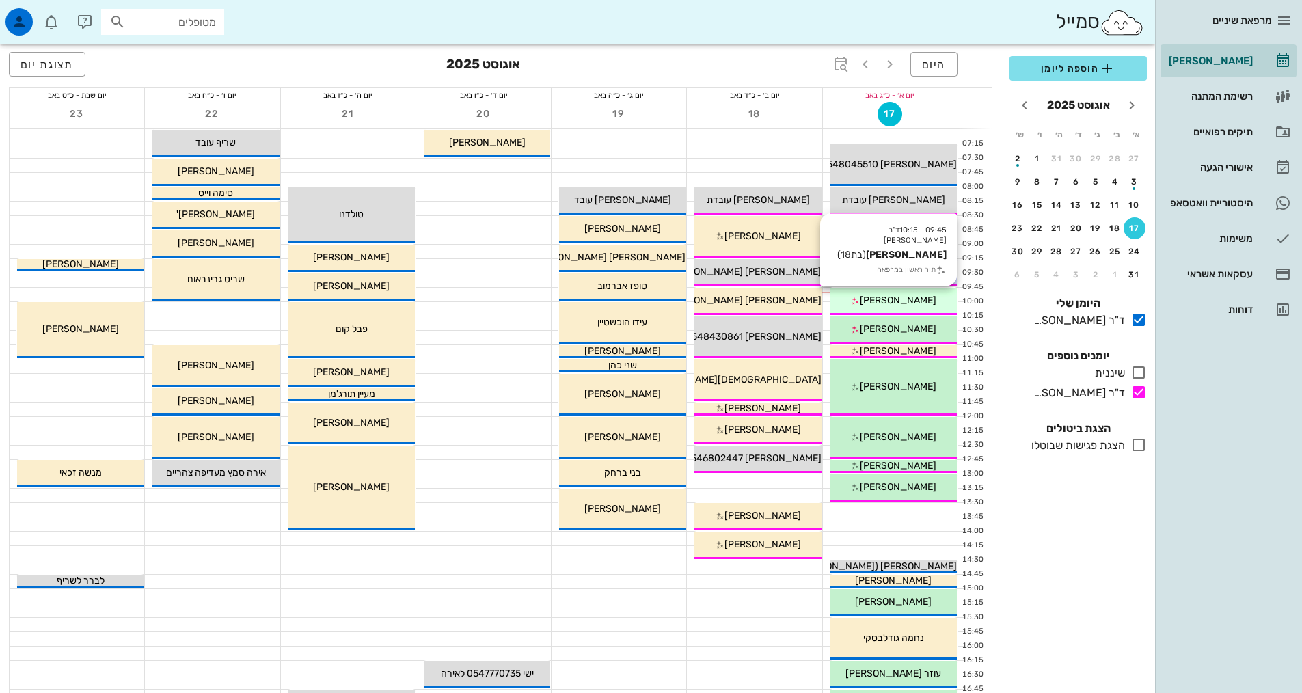
click at [916, 292] on div "09:45 - 10:15 ד"ר [PERSON_NAME] [PERSON_NAME] (בת 18 ) תור ראשון במרפאה [PERSON…" at bounding box center [893, 301] width 126 height 27
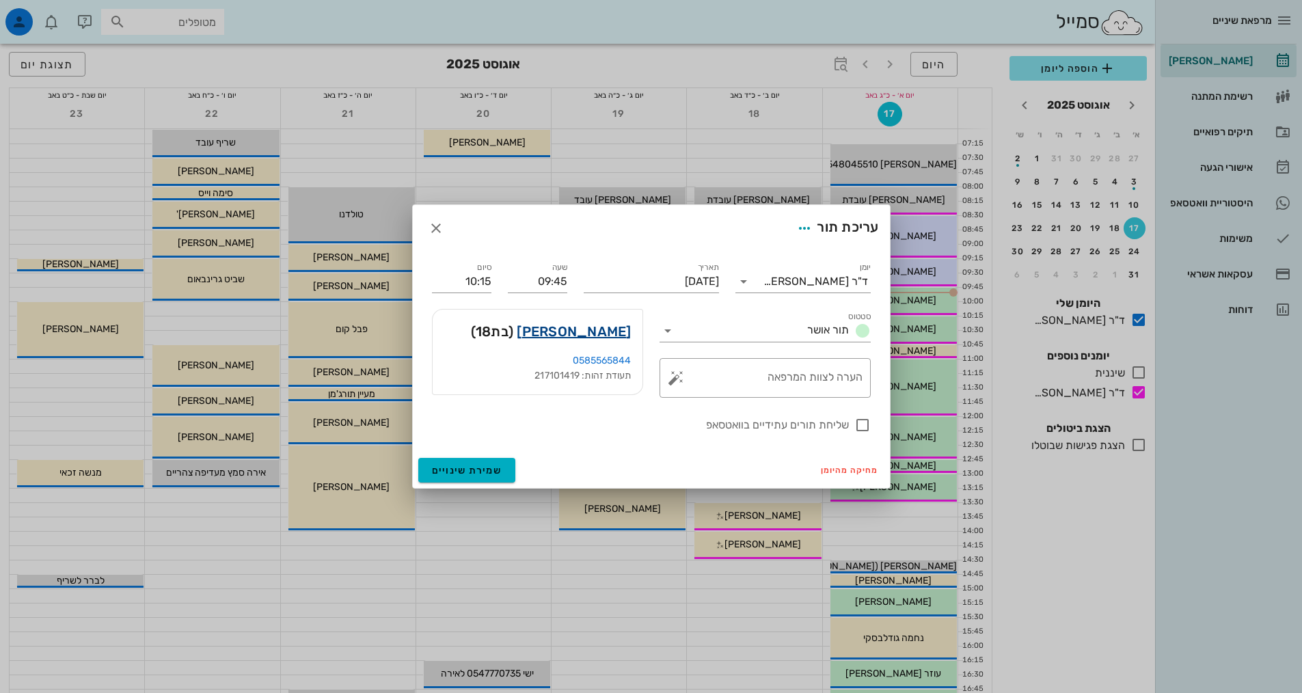
click at [605, 338] on link "[PERSON_NAME]" at bounding box center [574, 331] width 114 height 22
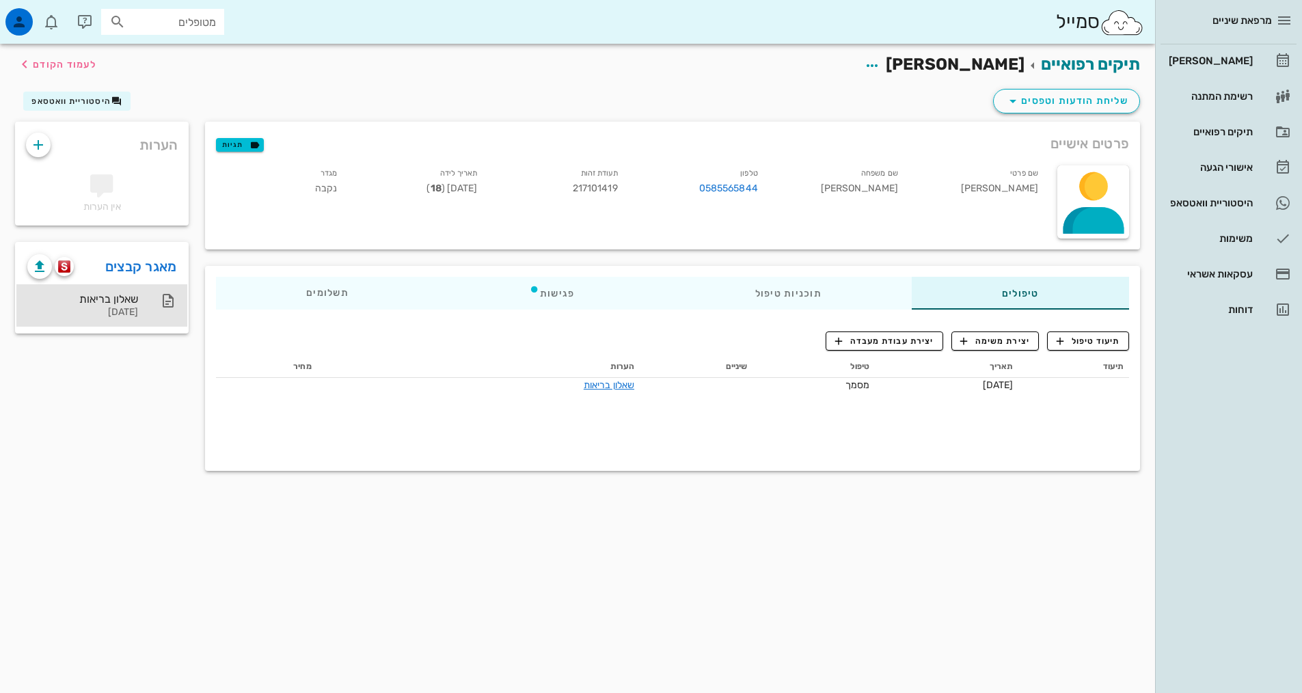
click at [114, 309] on div "[DATE]" at bounding box center [82, 313] width 111 height 12
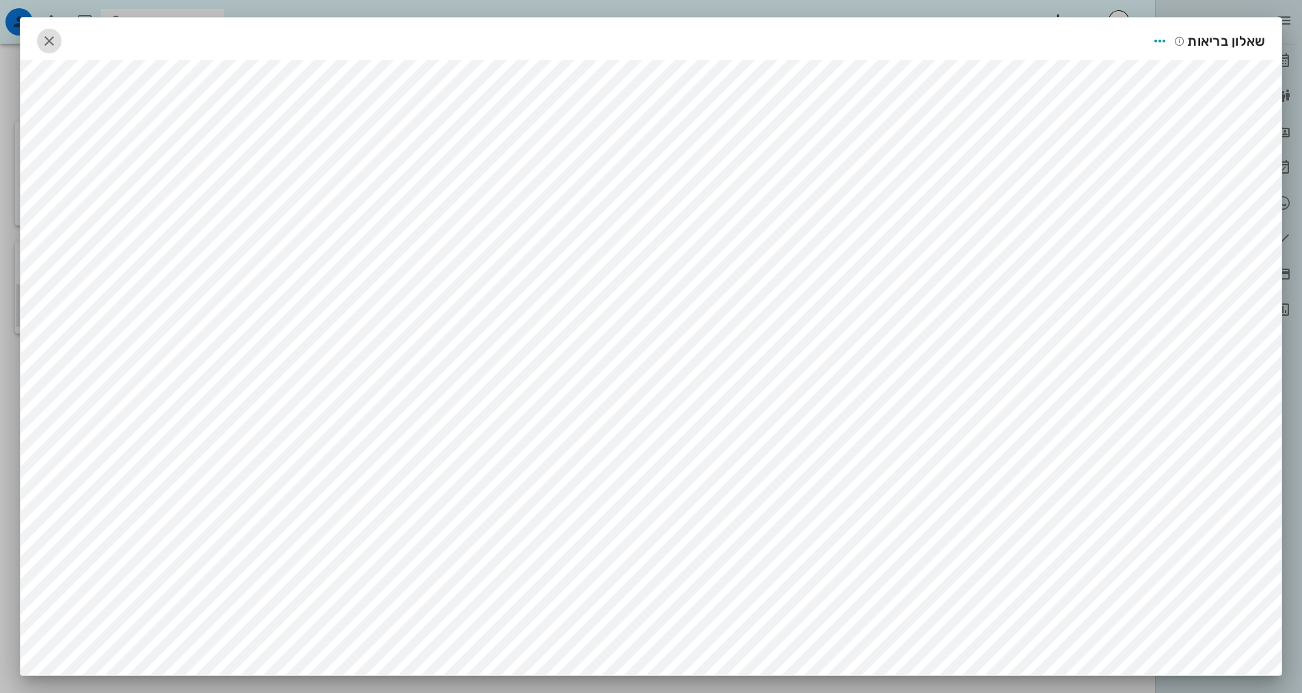
click at [51, 38] on icon "button" at bounding box center [49, 41] width 16 height 16
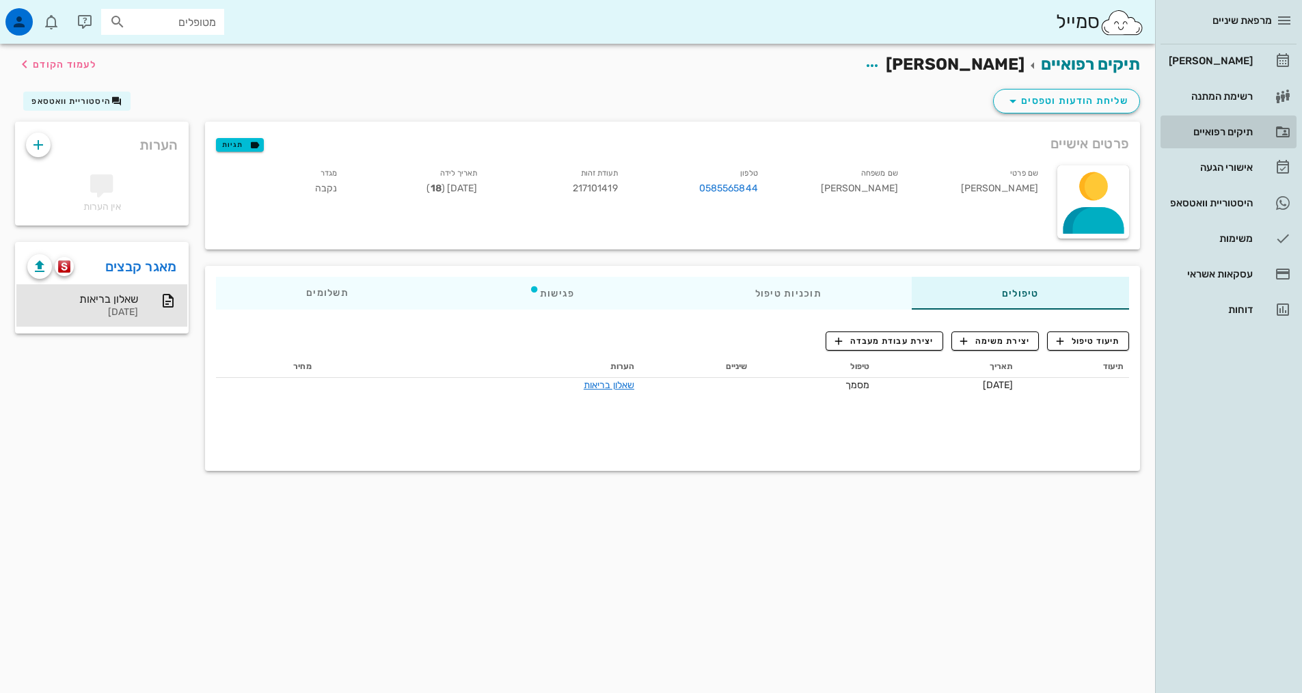
click at [1192, 128] on div "תיקים רפואיים" at bounding box center [1209, 131] width 87 height 11
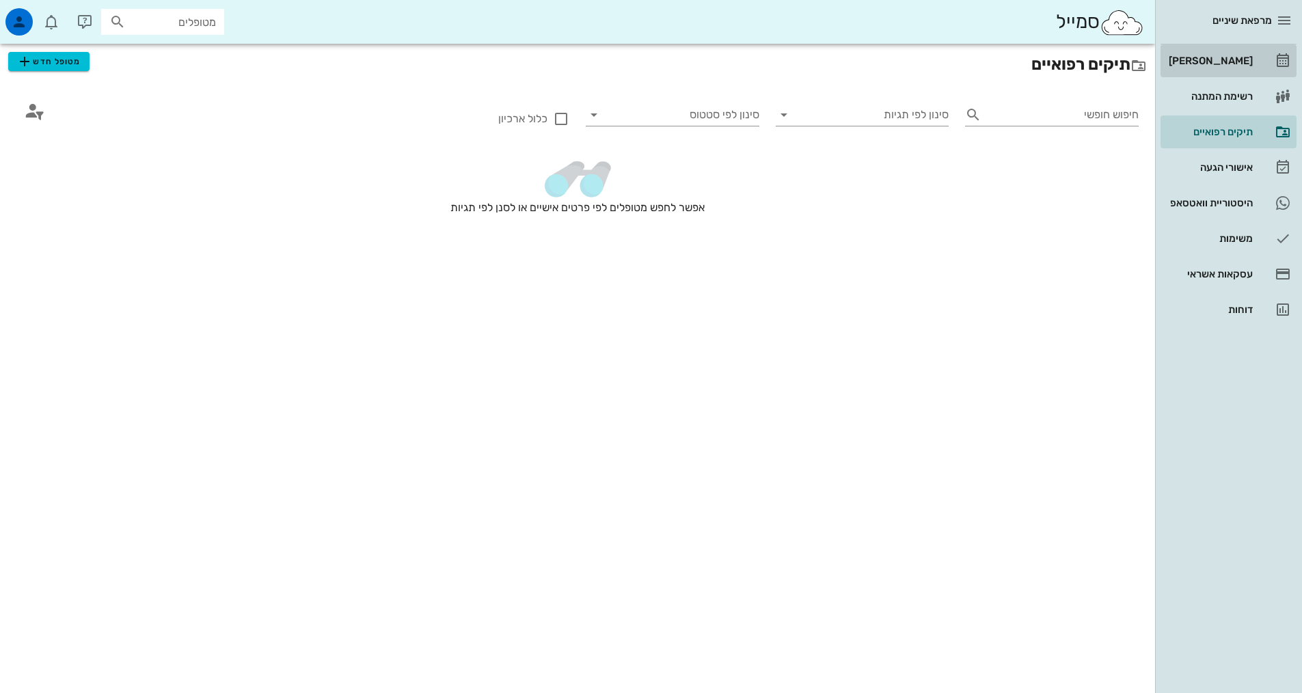
click at [1209, 70] on div "[PERSON_NAME]" at bounding box center [1209, 61] width 87 height 22
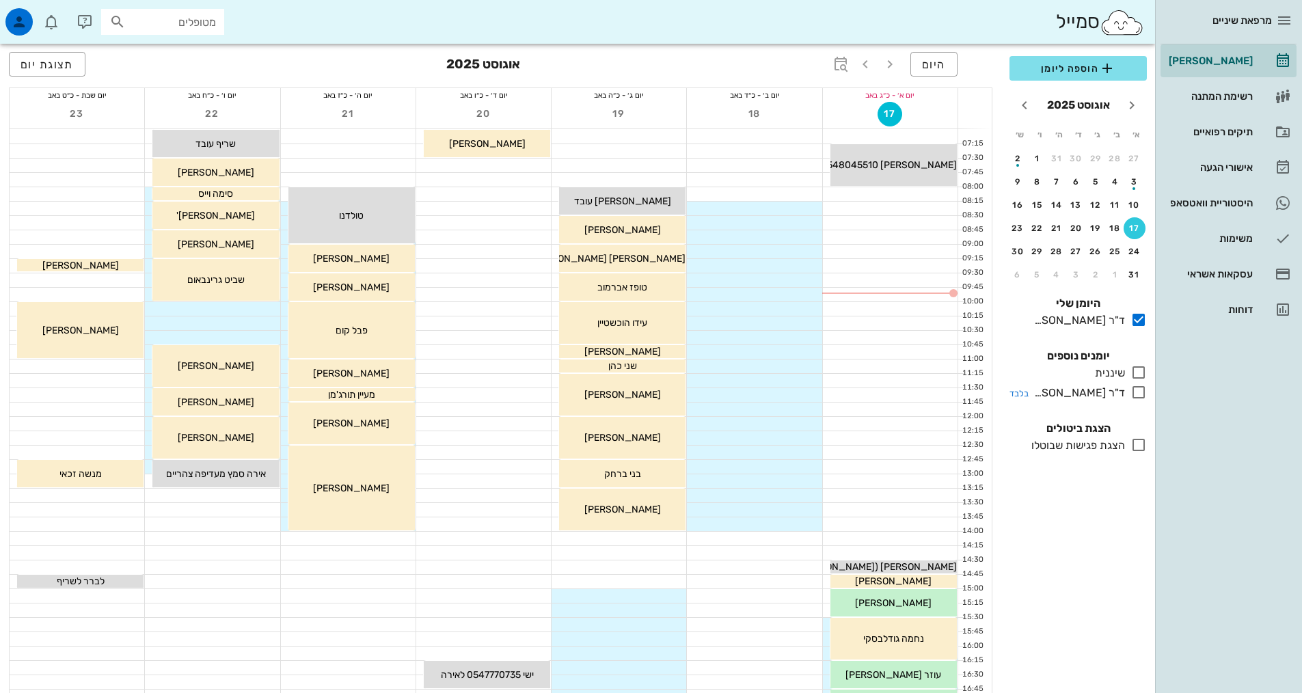
click at [1139, 394] on icon at bounding box center [1138, 392] width 16 height 16
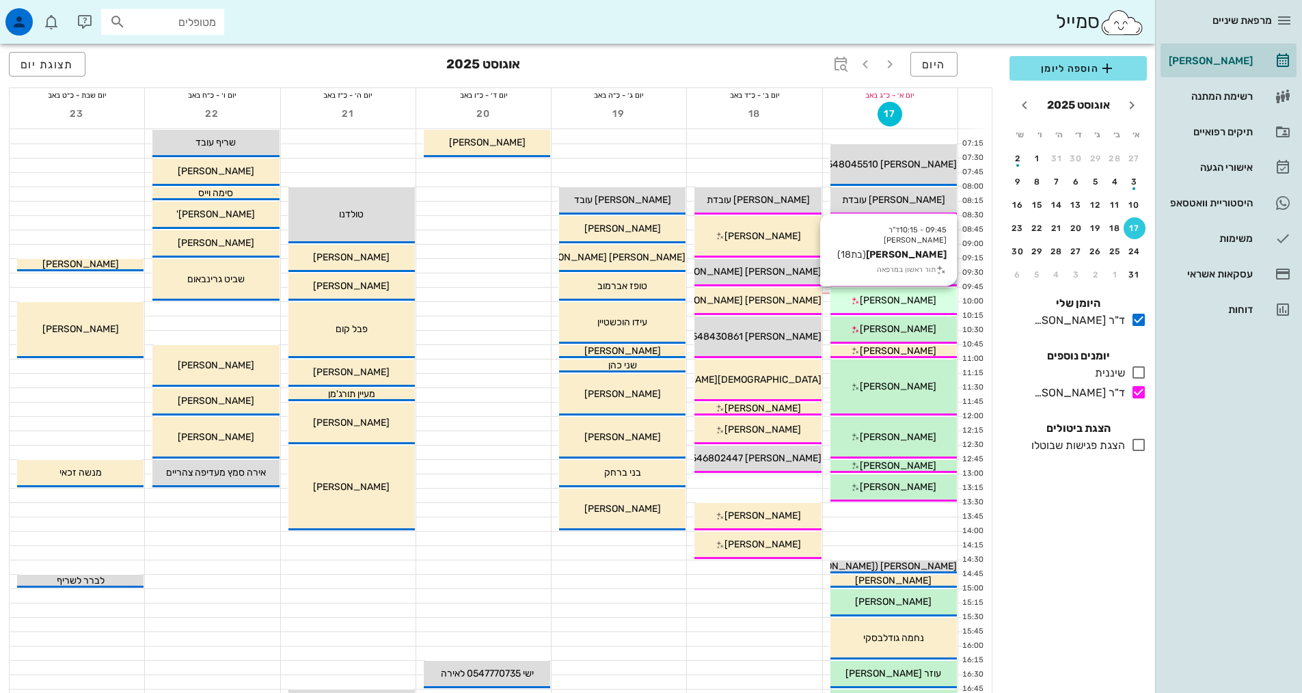
click at [869, 309] on div "09:45 - 10:15 ד"ר [PERSON_NAME] [PERSON_NAME] (בת 18 ) תור ראשון במרפאה [PERSON…" at bounding box center [893, 301] width 126 height 27
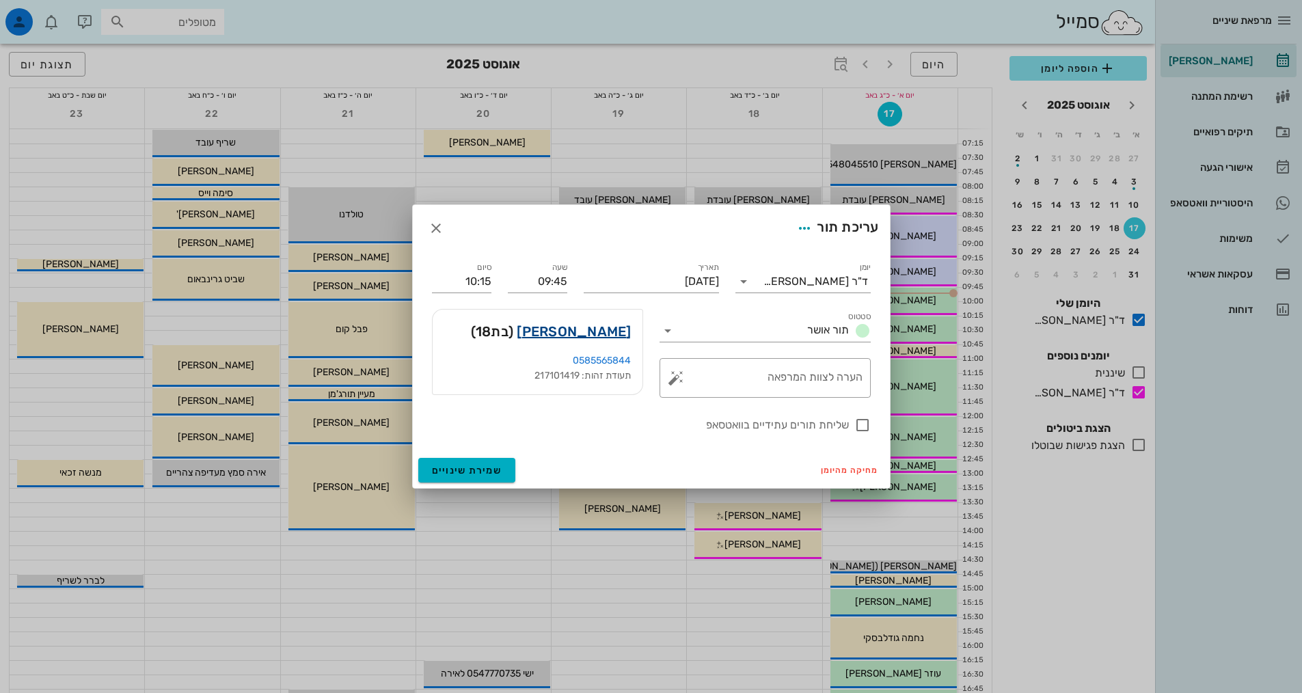
click at [601, 333] on link "[PERSON_NAME]" at bounding box center [574, 331] width 114 height 22
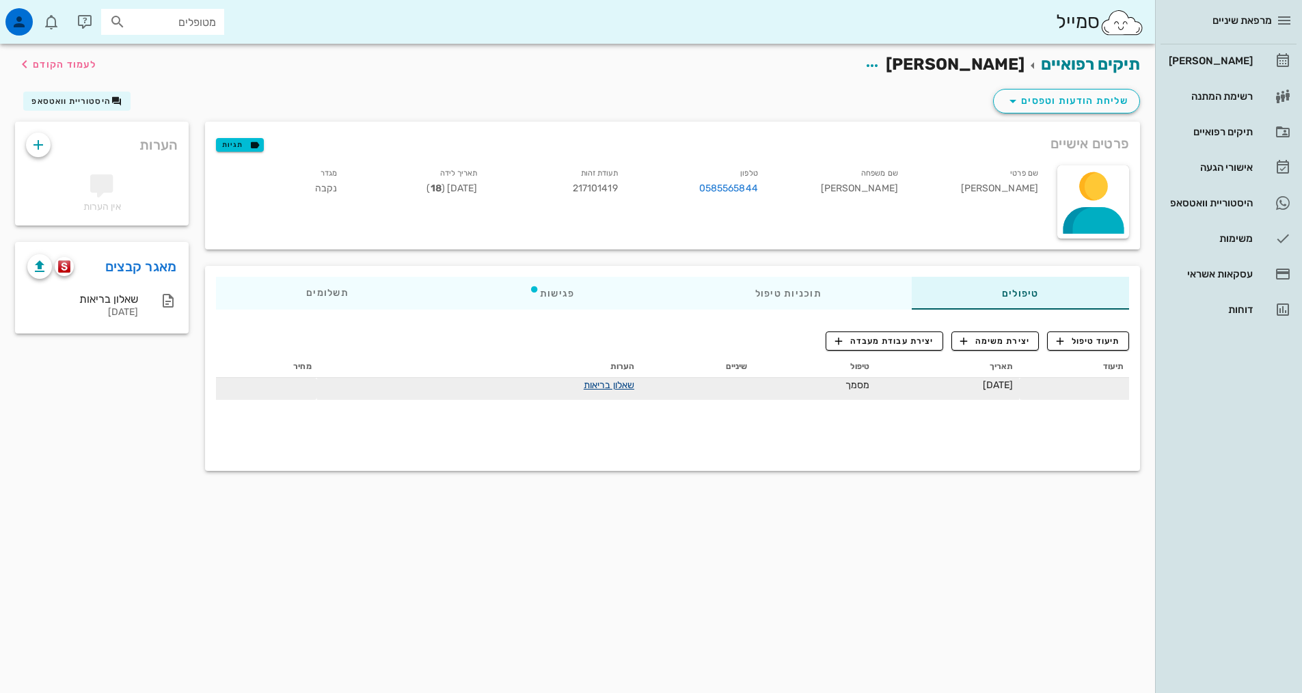
click at [586, 381] on link "שאלון בריאות" at bounding box center [609, 385] width 51 height 12
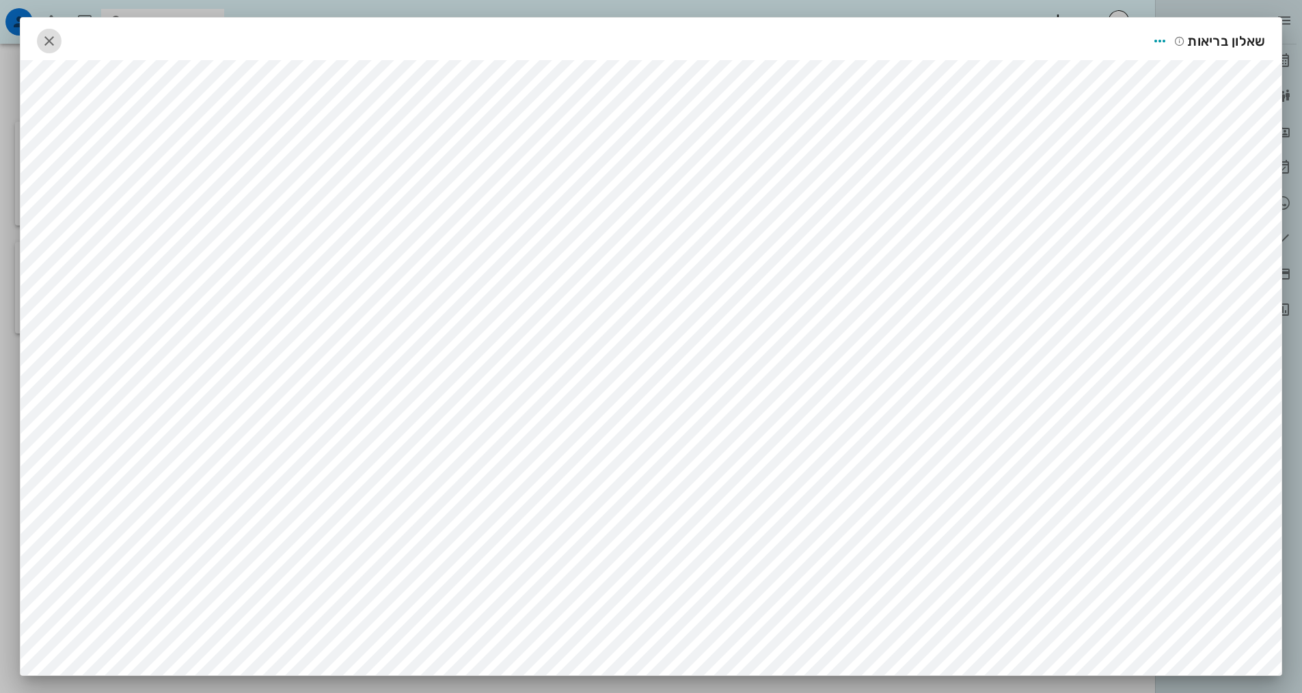
click at [56, 38] on icon "button" at bounding box center [49, 41] width 16 height 16
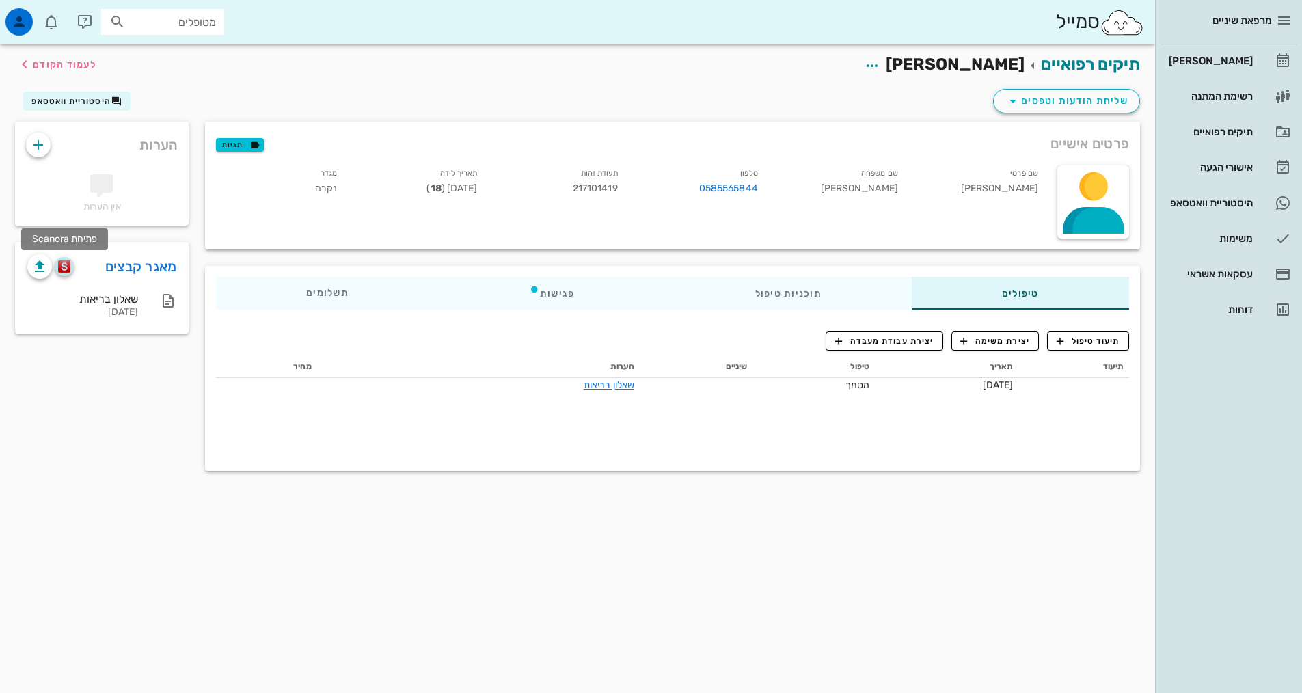
click at [64, 269] on img "button" at bounding box center [64, 266] width 13 height 12
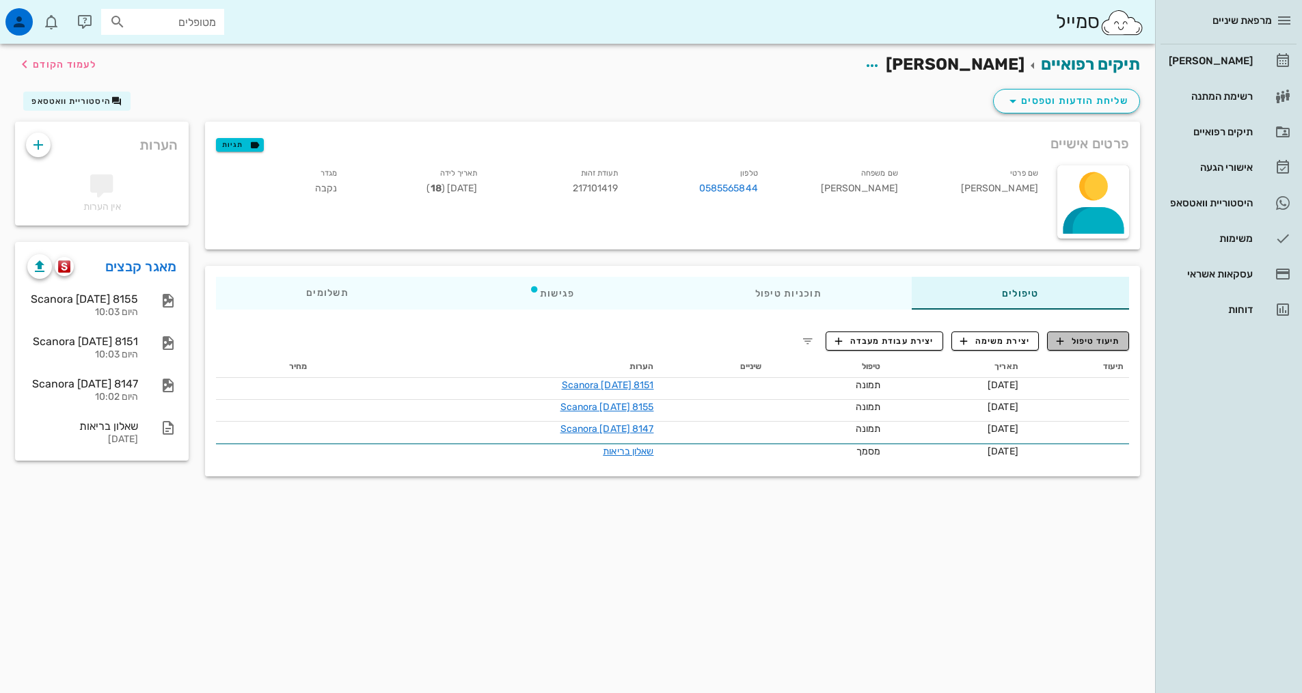
click at [1078, 346] on span "תיעוד טיפול" at bounding box center [1088, 341] width 64 height 12
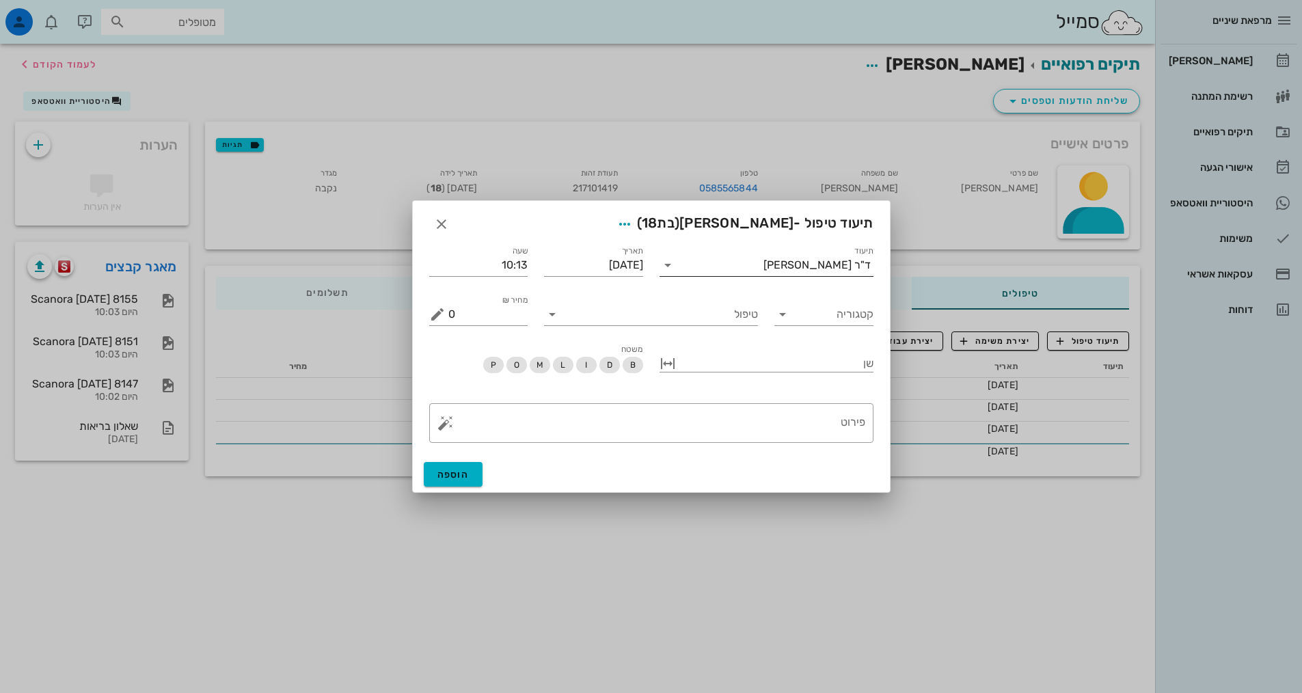
click at [673, 270] on icon at bounding box center [667, 265] width 16 height 16
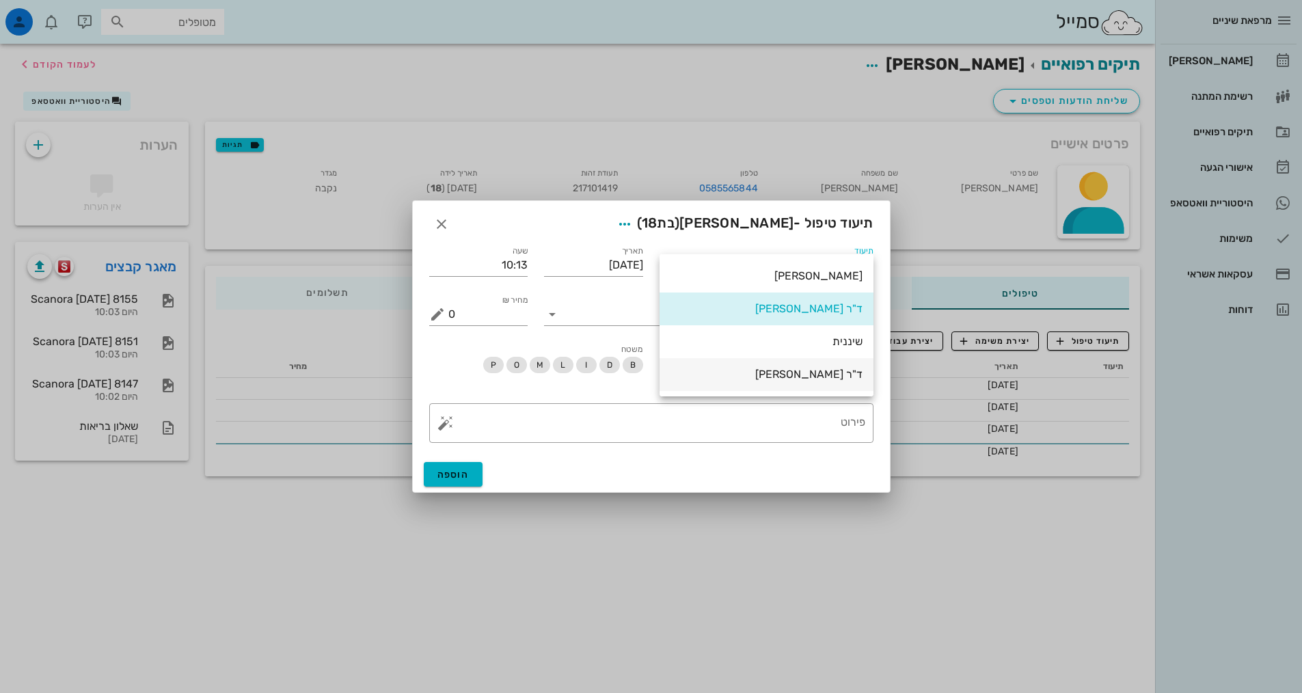
click at [760, 370] on div "ד"ר [PERSON_NAME]" at bounding box center [766, 374] width 192 height 13
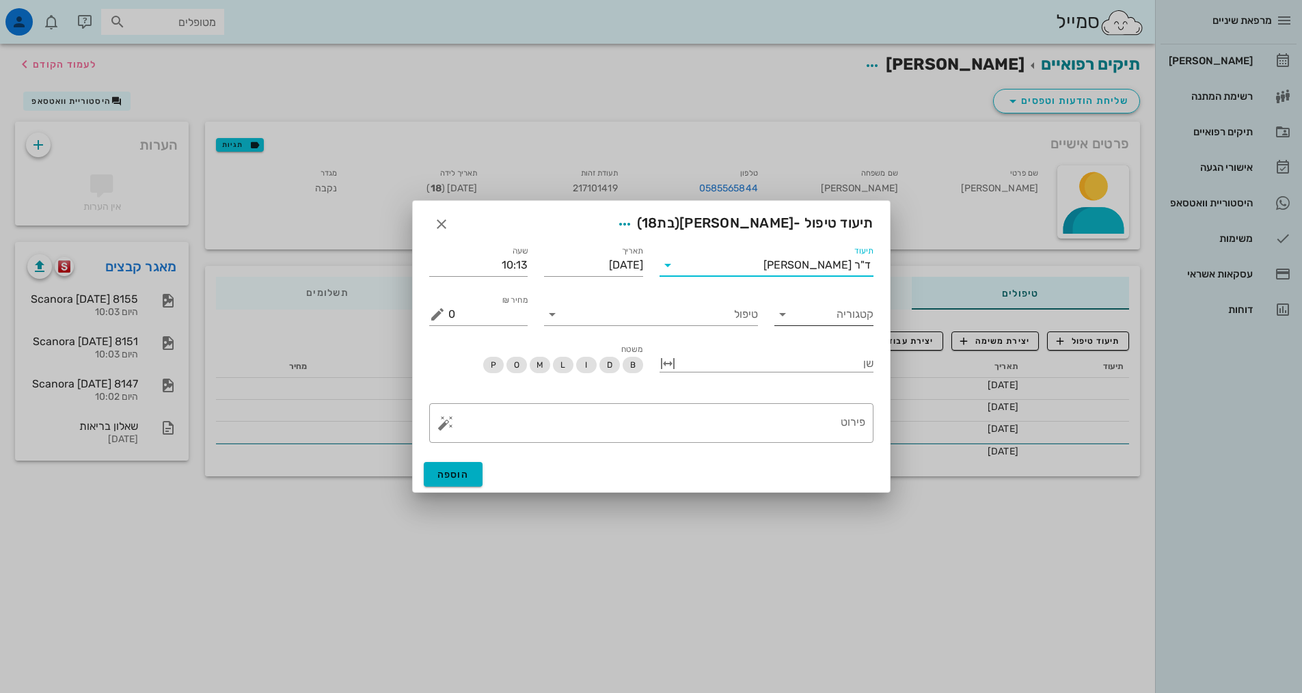
click at [783, 317] on icon at bounding box center [782, 314] width 16 height 16
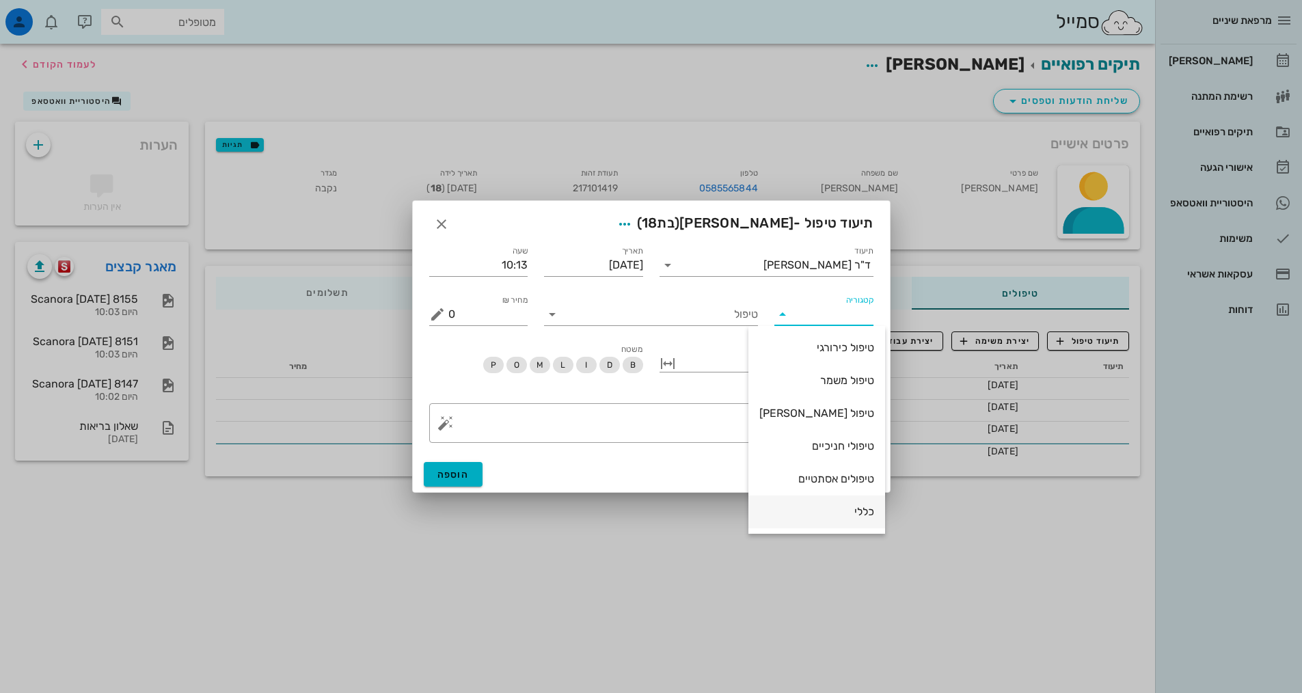
click at [781, 514] on div "כללי" at bounding box center [816, 511] width 115 height 13
type input "כללי"
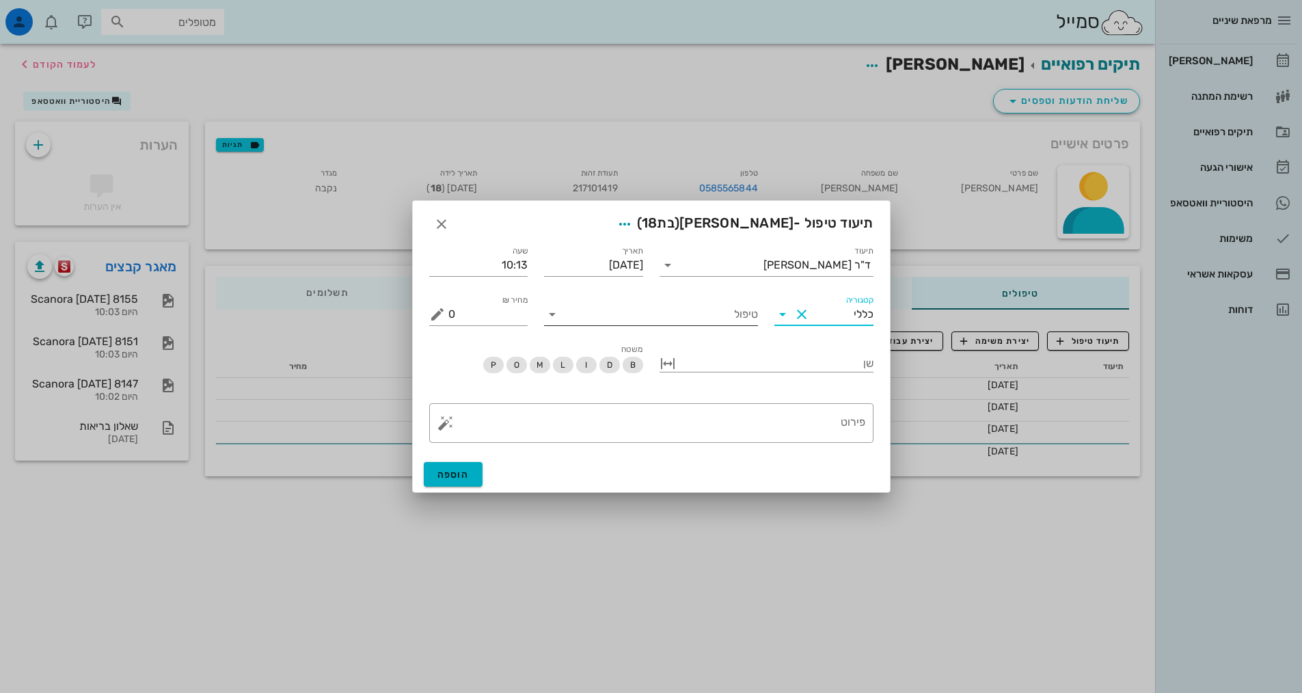
click at [566, 316] on input "טיפול" at bounding box center [660, 314] width 195 height 22
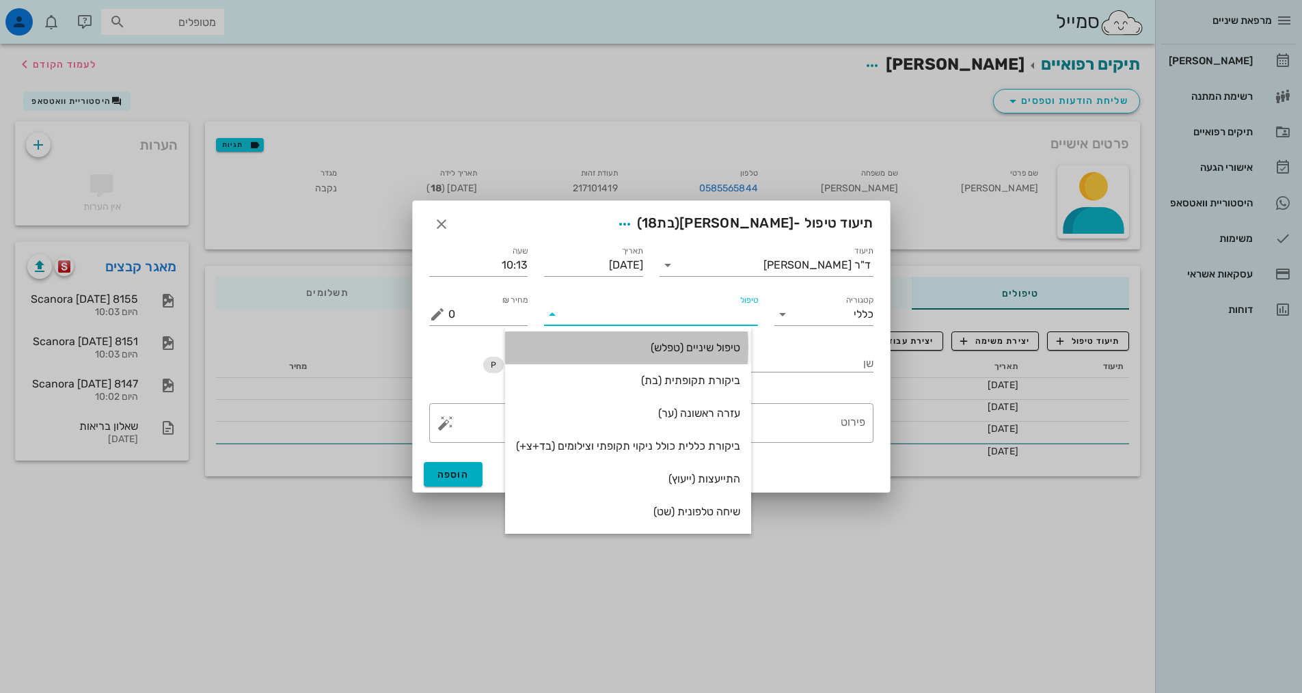
click at [597, 346] on div "טיפול שיניים (טפלש)" at bounding box center [628, 347] width 224 height 13
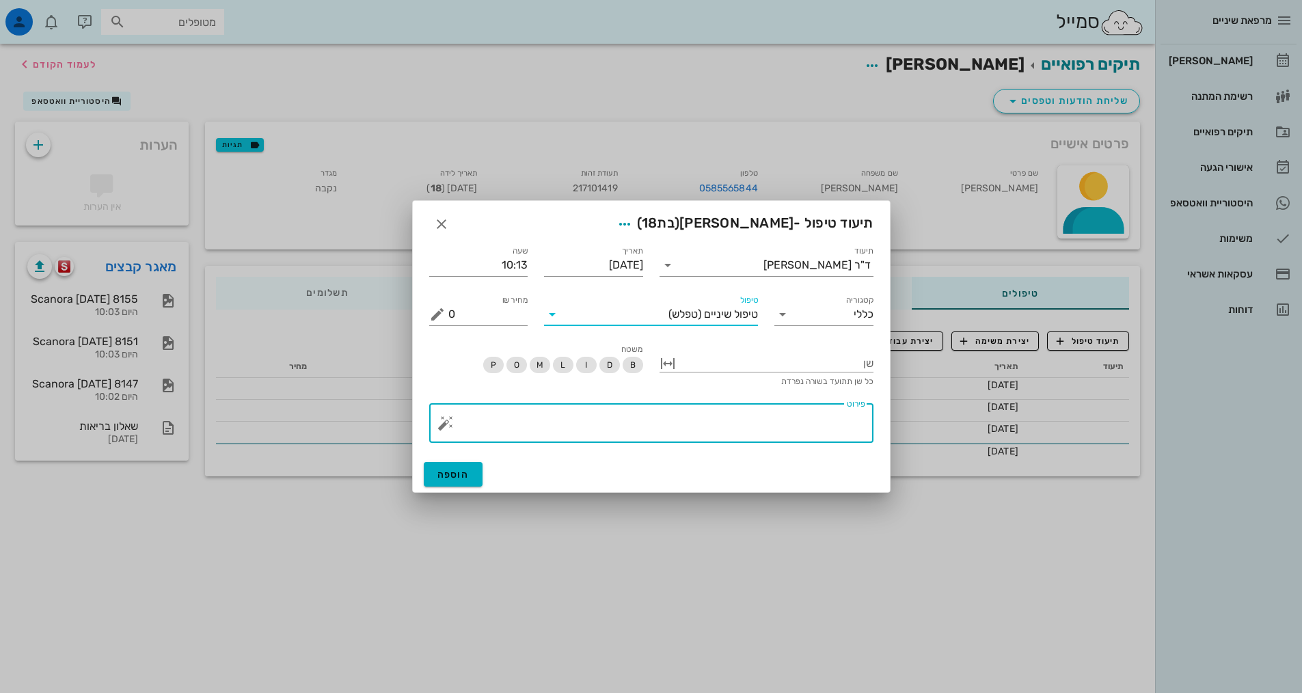
click at [681, 419] on textarea "פירוט" at bounding box center [656, 426] width 417 height 33
click at [556, 314] on icon at bounding box center [552, 314] width 16 height 16
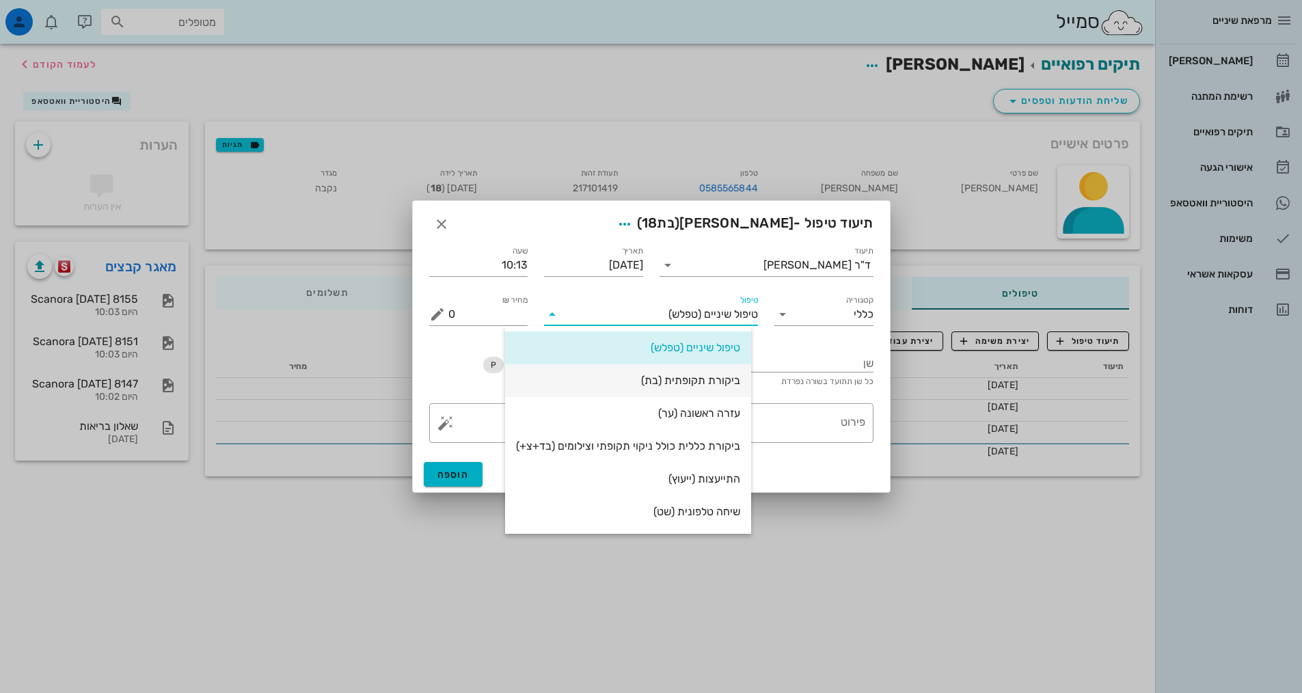
click at [609, 382] on div "ביקורת תקופתית (בת)" at bounding box center [628, 380] width 224 height 13
type input "350"
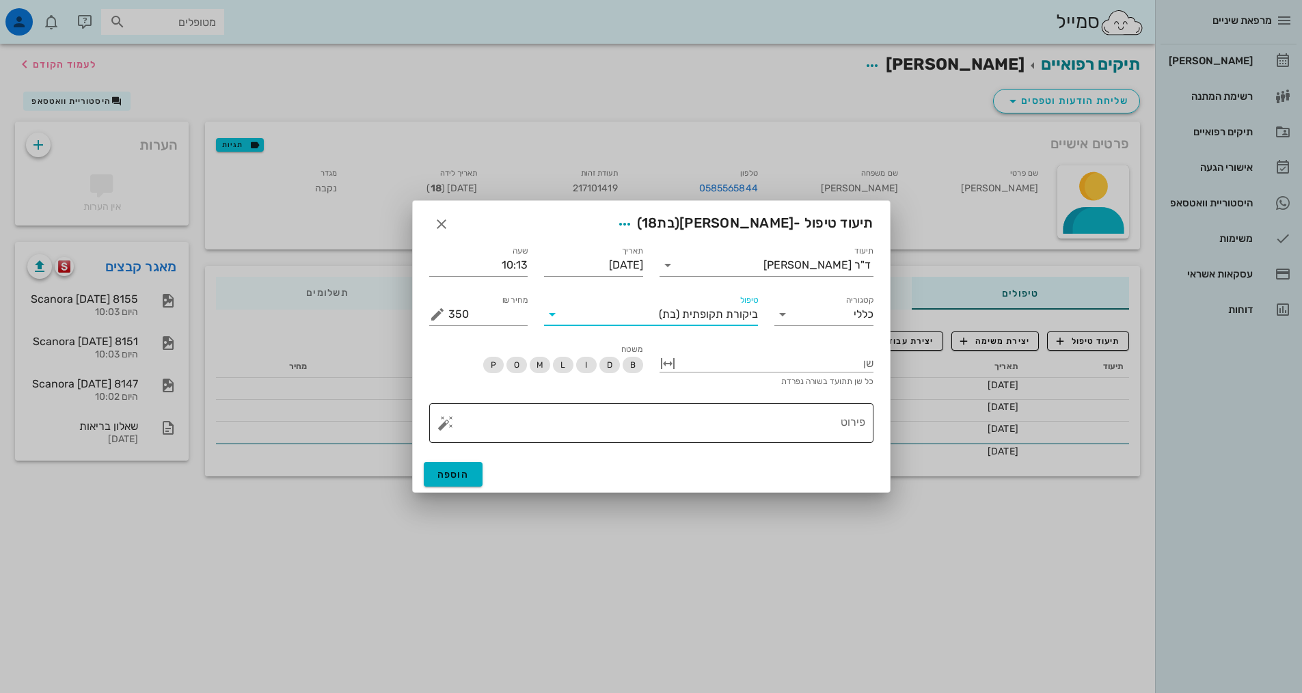
click at [683, 424] on textarea "פירוט" at bounding box center [656, 426] width 417 height 33
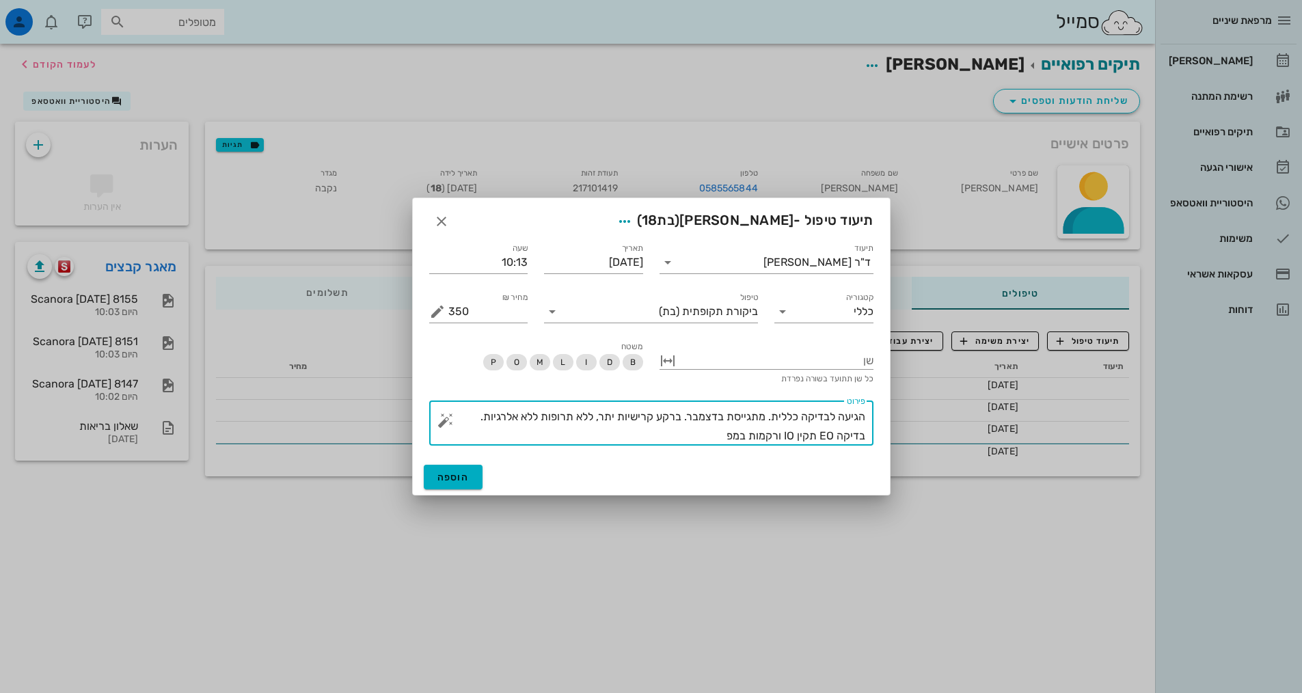
click at [466, 421] on textarea "הגיעה לבדיקה כללית. מתגייסת בדצמבר. ברקע קרישיות יתר, ללא תרופות ללא אלרגיות. ב…" at bounding box center [656, 426] width 417 height 38
click at [508, 433] on textarea "הגיעה לבדיקה כללית. מתגייסת בדצמבר. ברקע קרישיות יתר, ללא תרופות ללא אלרגיות. ע…" at bounding box center [656, 426] width 417 height 38
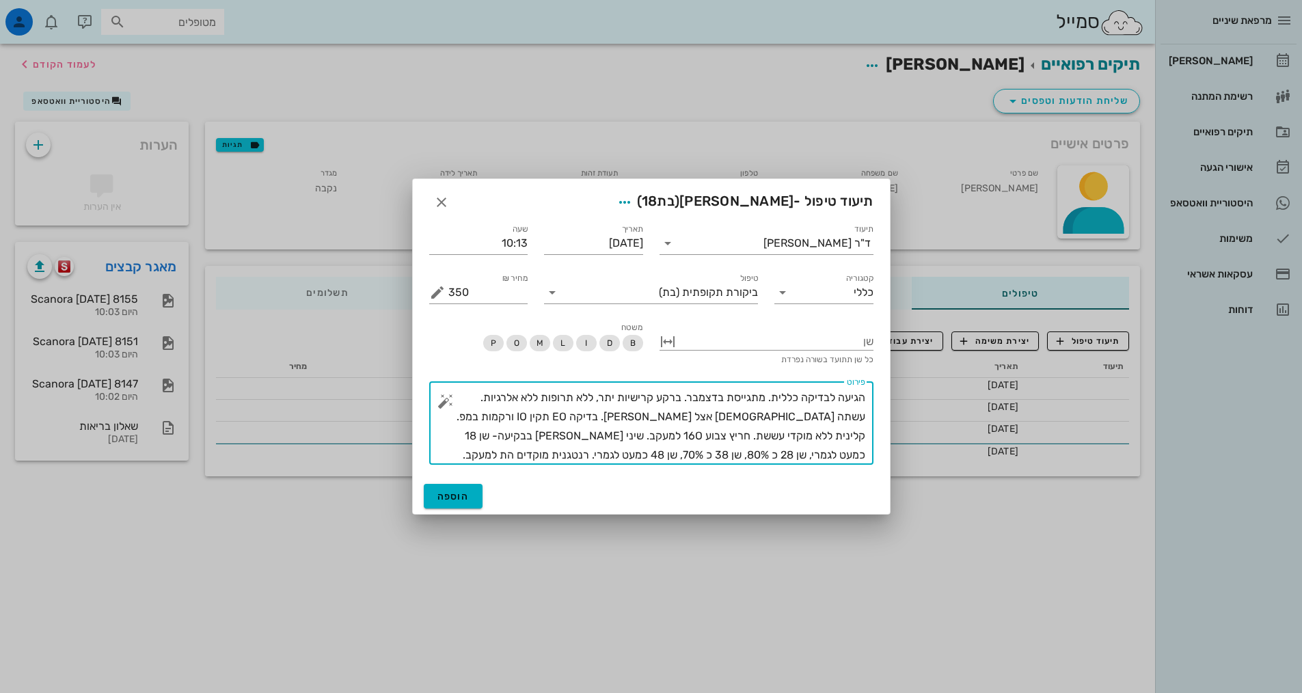
click at [757, 435] on textarea "הגיעה לבדיקה כללית. מתגייסת בדצמבר. ברקע קרישיות יתר, ללא תרופות ללא אלרגיות. ע…" at bounding box center [656, 426] width 417 height 77
click at [775, 450] on textarea "הגיעה לבדיקה כללית. מתגייסת בדצמבר. ברקע קרישיות יתר, ללא תרופות ללא אלרגיות. ע…" at bounding box center [656, 426] width 417 height 77
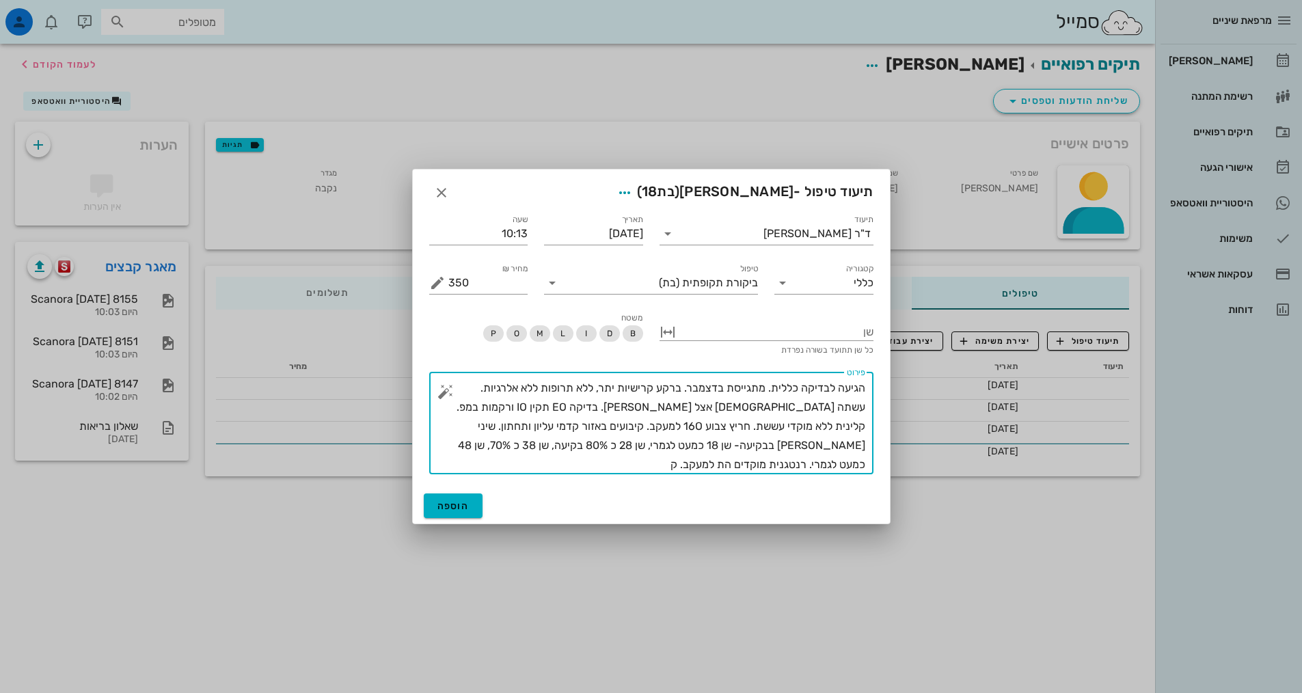
click at [587, 441] on textarea "הגיעה לבדיקה כללית. מתגייסת בדצמבר. ברקע קרישיות יתר, ללא תרופות ללא אלרגיות. ע…" at bounding box center [656, 427] width 417 height 96
type textarea "הגיעה לבדיקה כללית. מתגייסת בדצמבר. ברקע קרישיות יתר, ללא תרופות ללא אלרגיות. ע…"
click at [463, 508] on span "הוספה" at bounding box center [453, 506] width 32 height 12
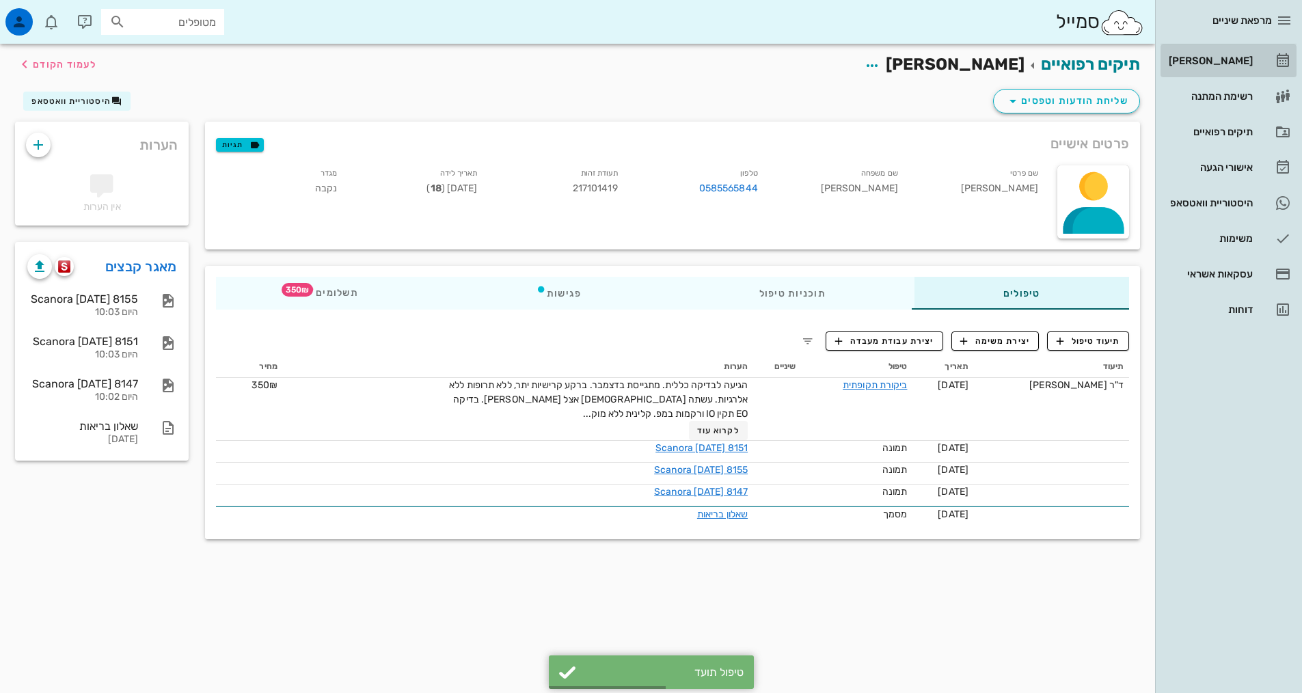
click at [1205, 70] on div "[PERSON_NAME]" at bounding box center [1209, 61] width 87 height 22
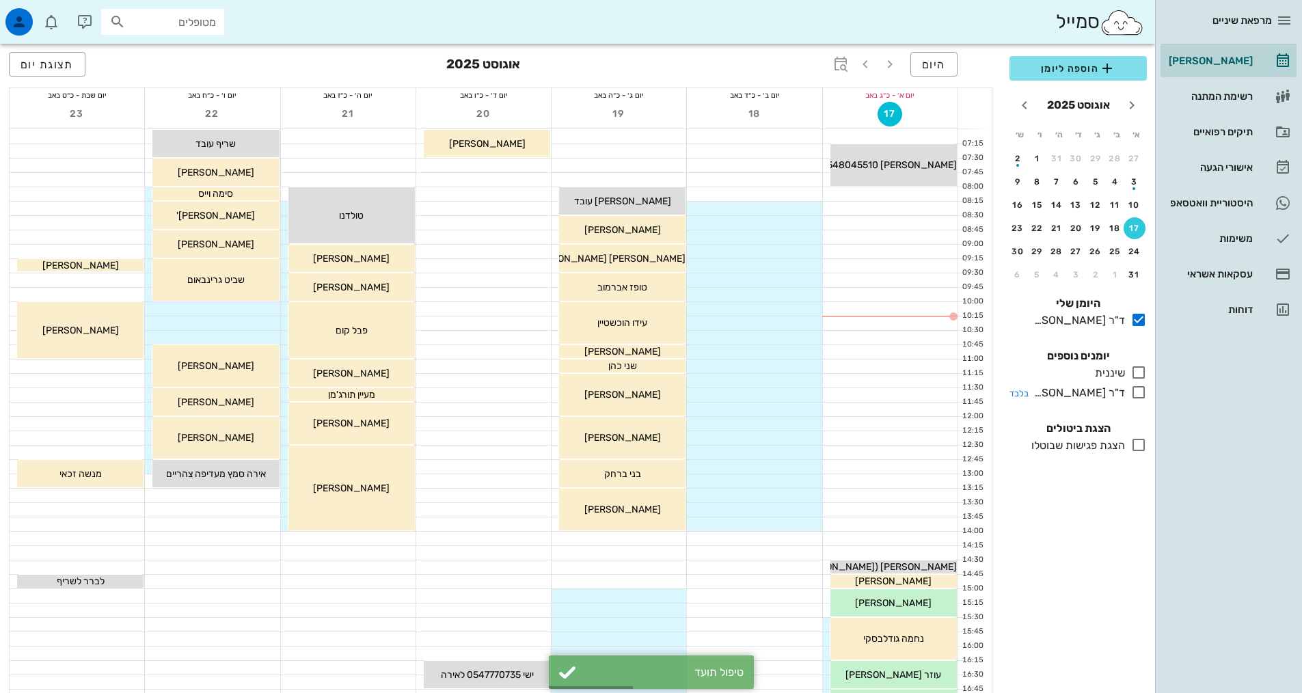
click at [1132, 390] on icon at bounding box center [1138, 392] width 16 height 16
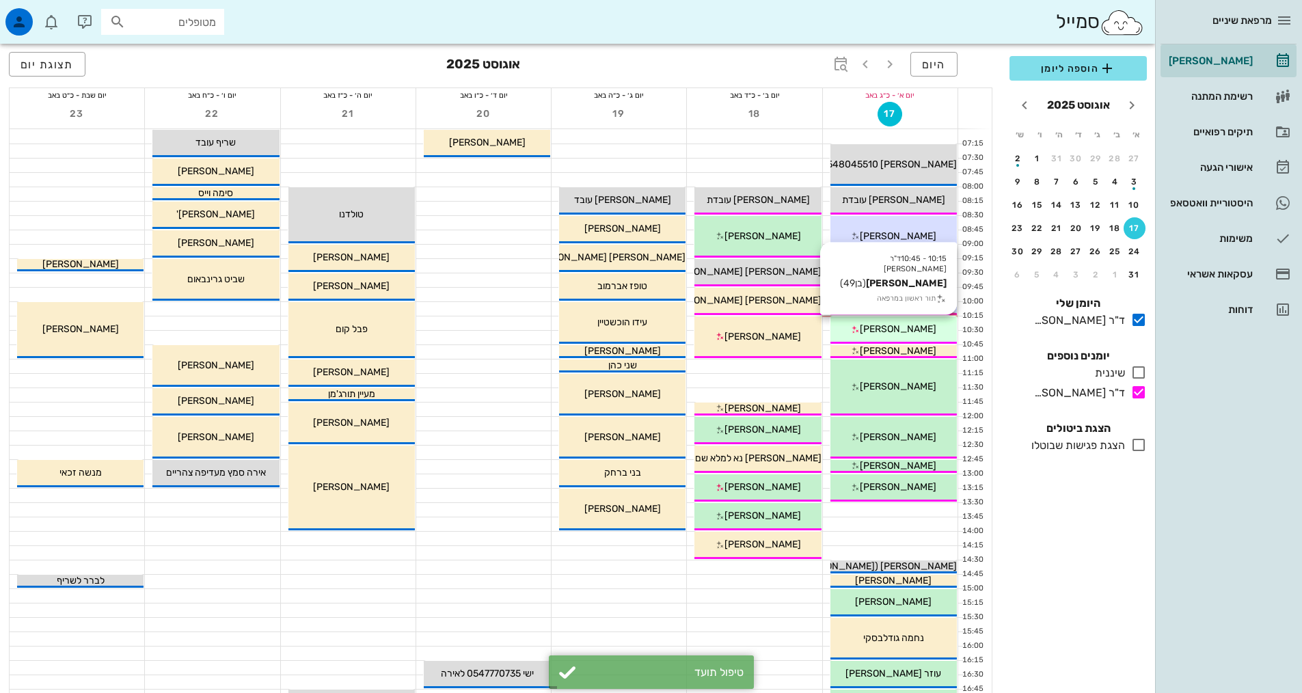
click at [889, 331] on span "[PERSON_NAME]" at bounding box center [898, 329] width 77 height 12
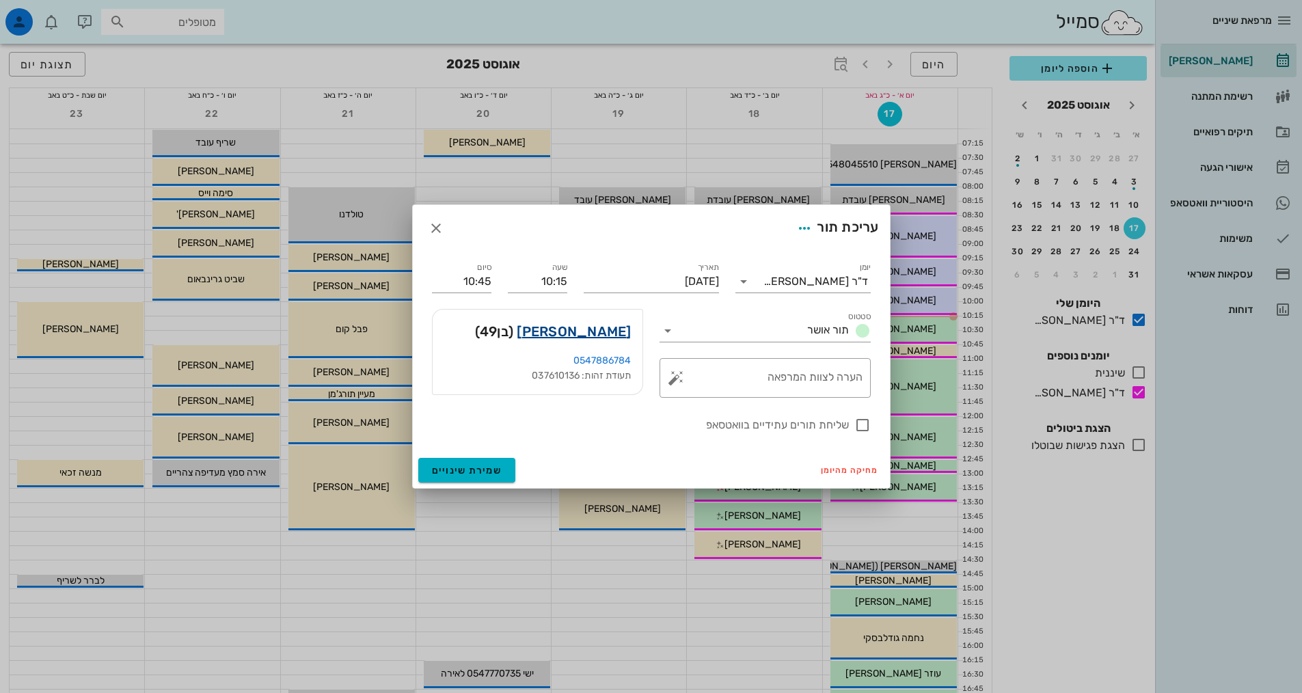
click at [596, 337] on link "[PERSON_NAME]" at bounding box center [574, 331] width 114 height 22
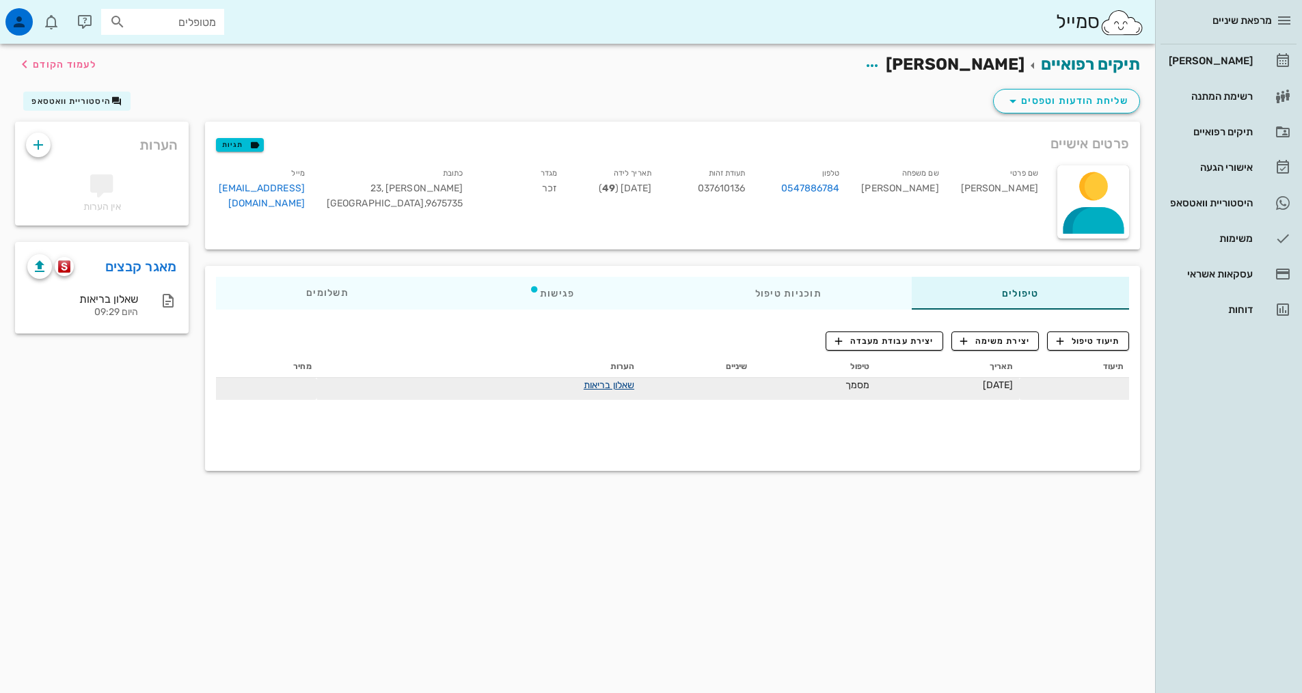
click at [584, 383] on link "שאלון בריאות" at bounding box center [609, 385] width 51 height 12
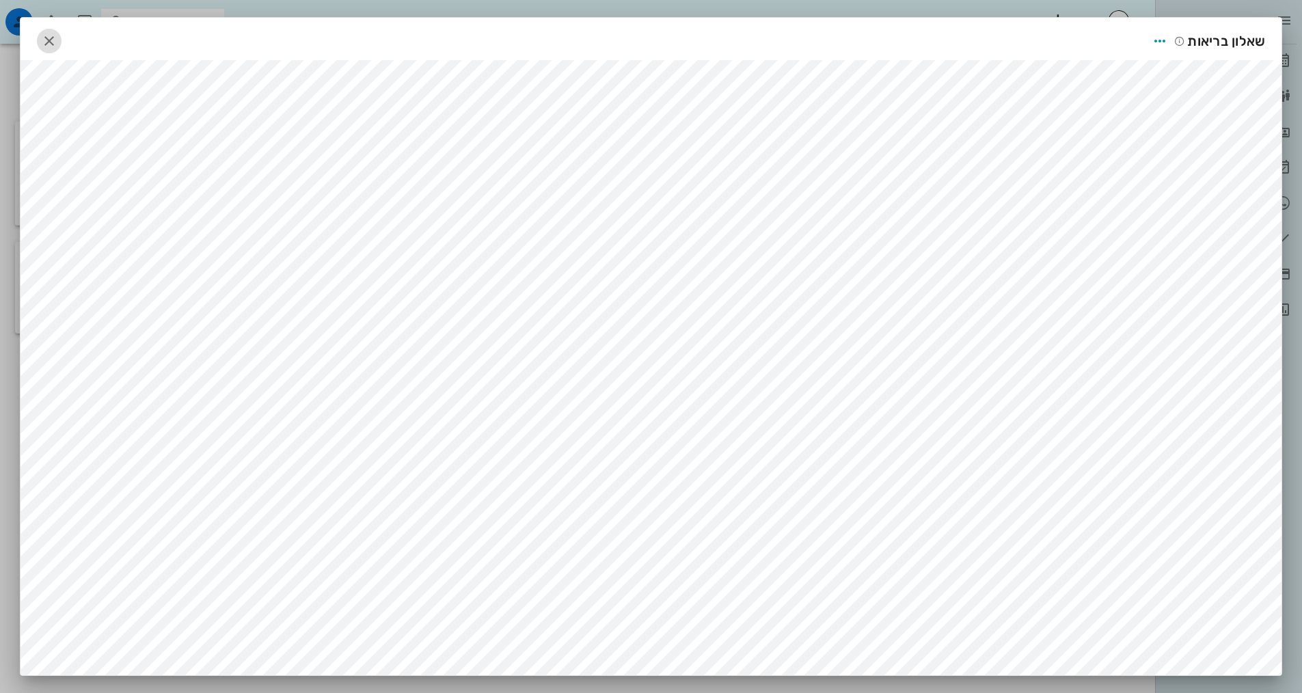
click at [57, 38] on icon "button" at bounding box center [49, 41] width 16 height 16
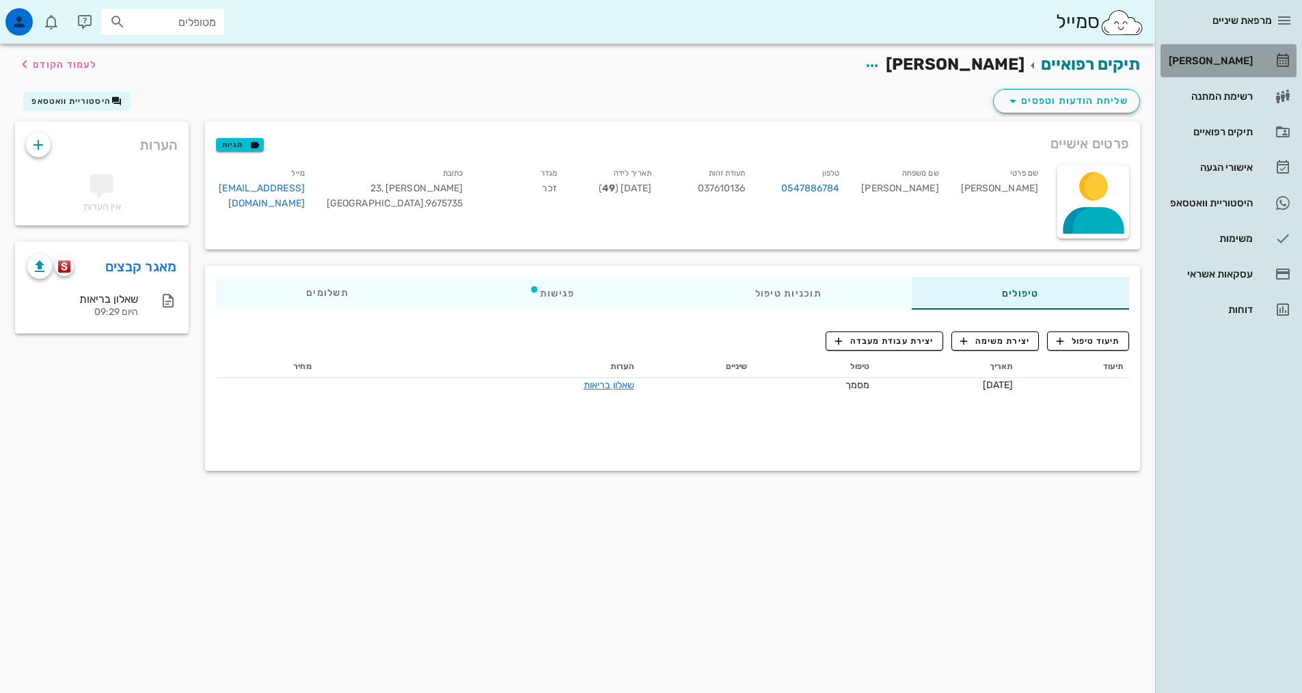
click at [1203, 66] on div "[PERSON_NAME]" at bounding box center [1209, 61] width 87 height 22
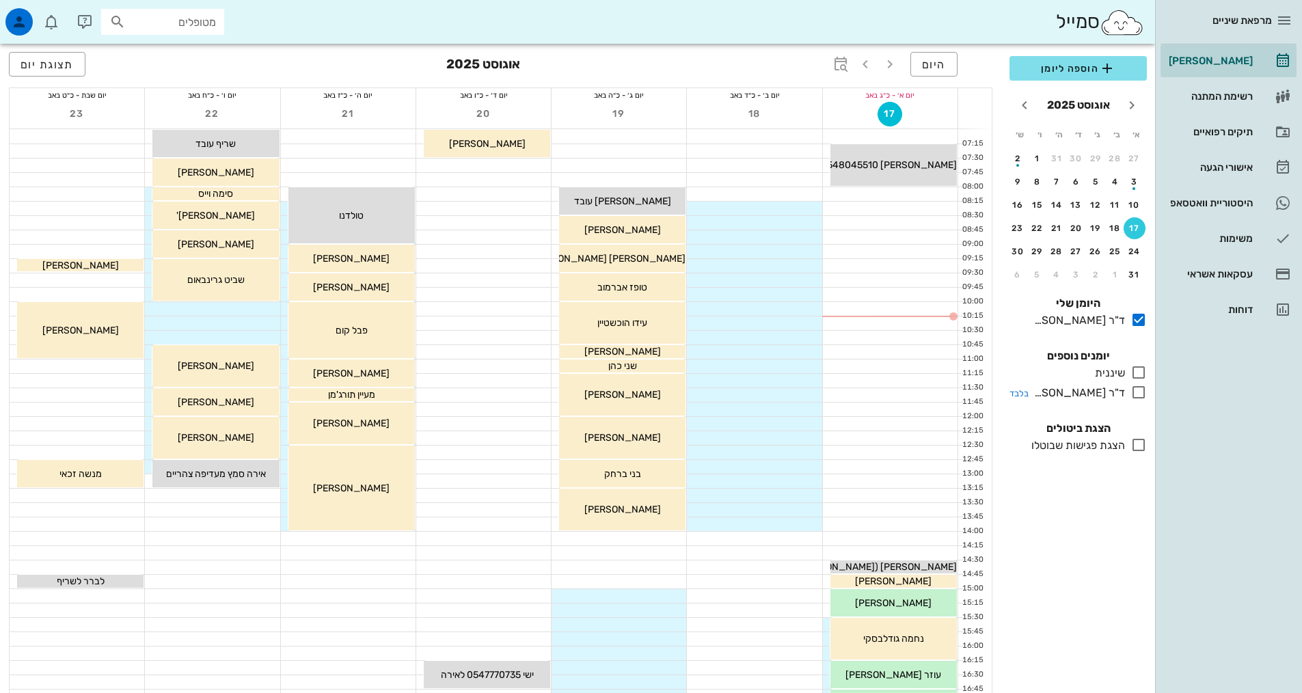
click at [1138, 394] on icon at bounding box center [1138, 392] width 16 height 16
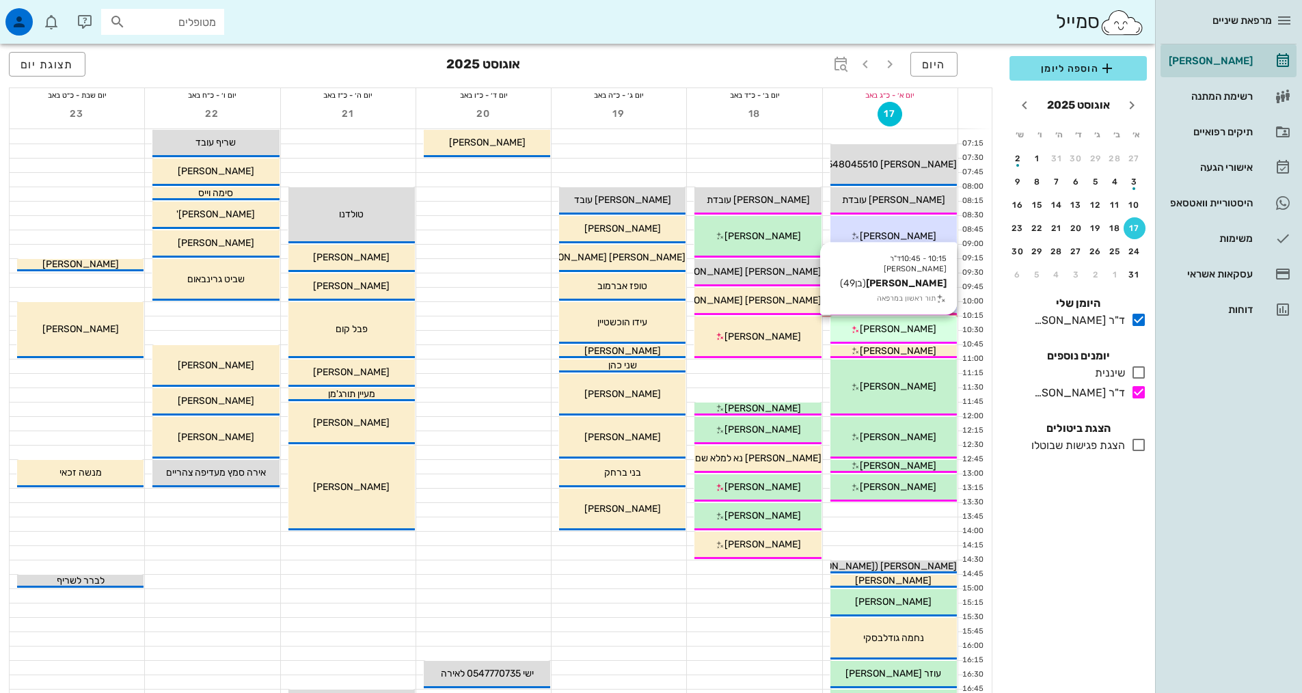
click at [907, 325] on span "[PERSON_NAME]" at bounding box center [898, 329] width 77 height 12
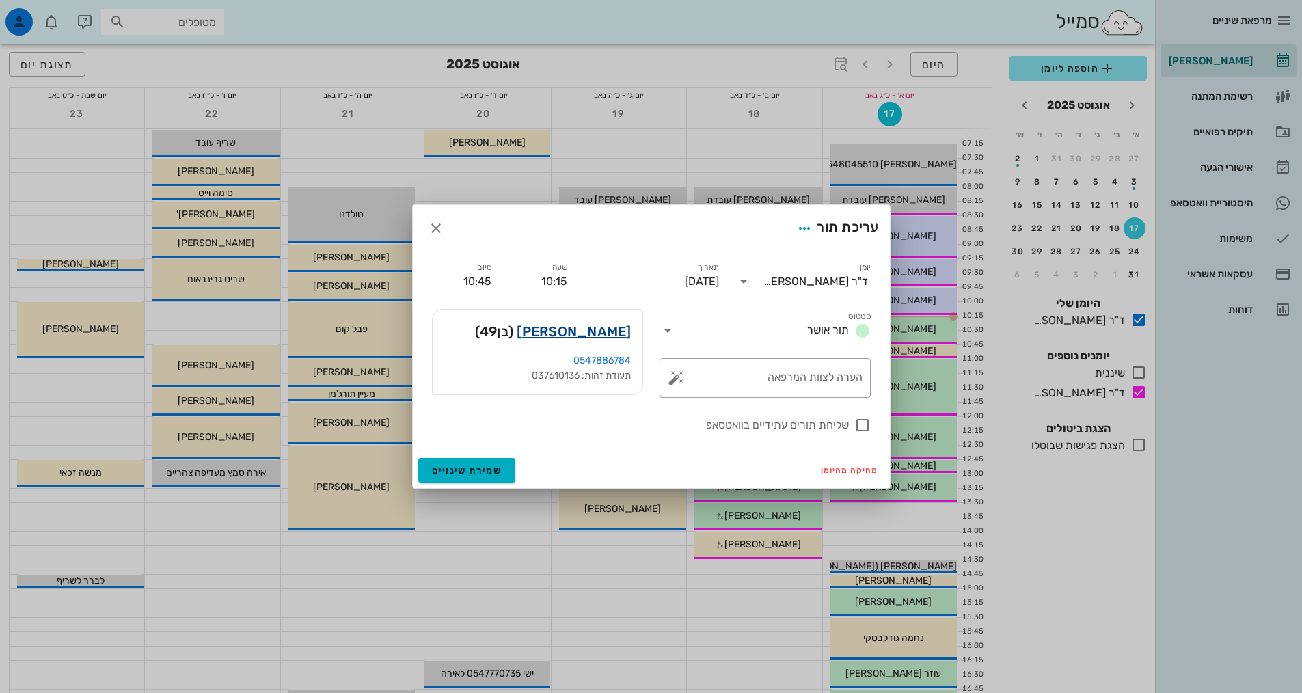
click at [594, 338] on link "[PERSON_NAME]" at bounding box center [574, 331] width 114 height 22
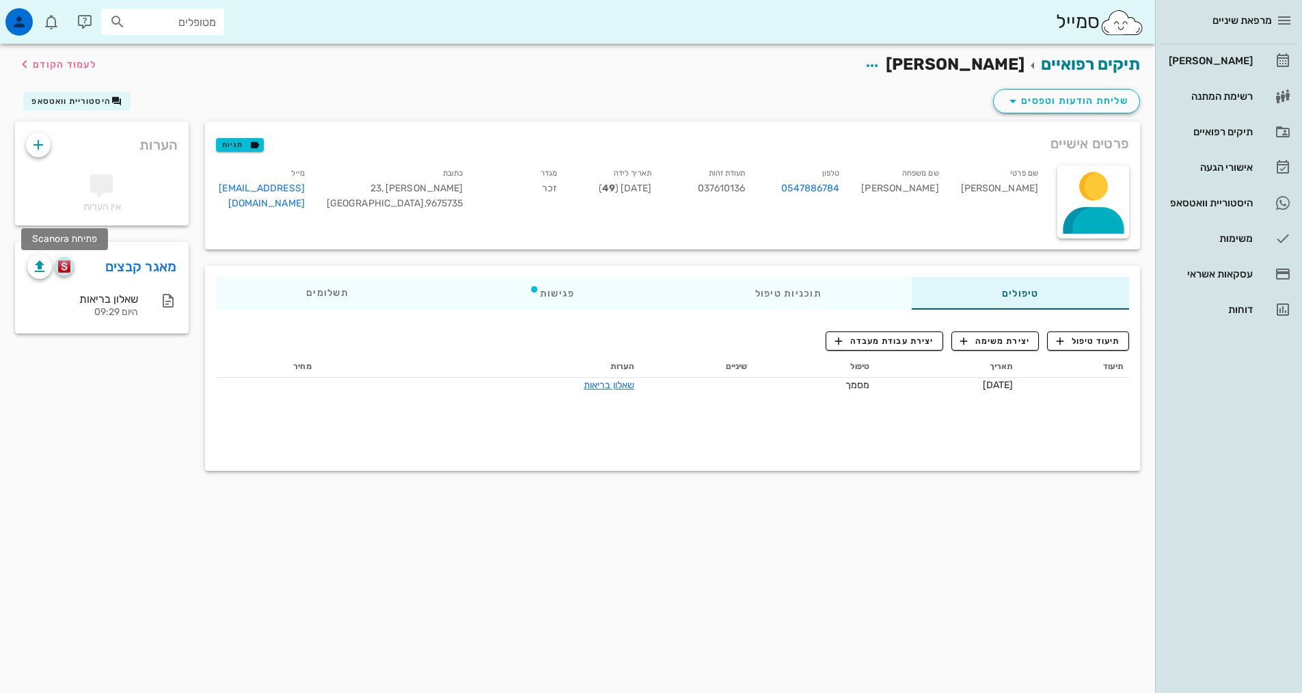
click at [70, 271] on img "button" at bounding box center [64, 266] width 13 height 12
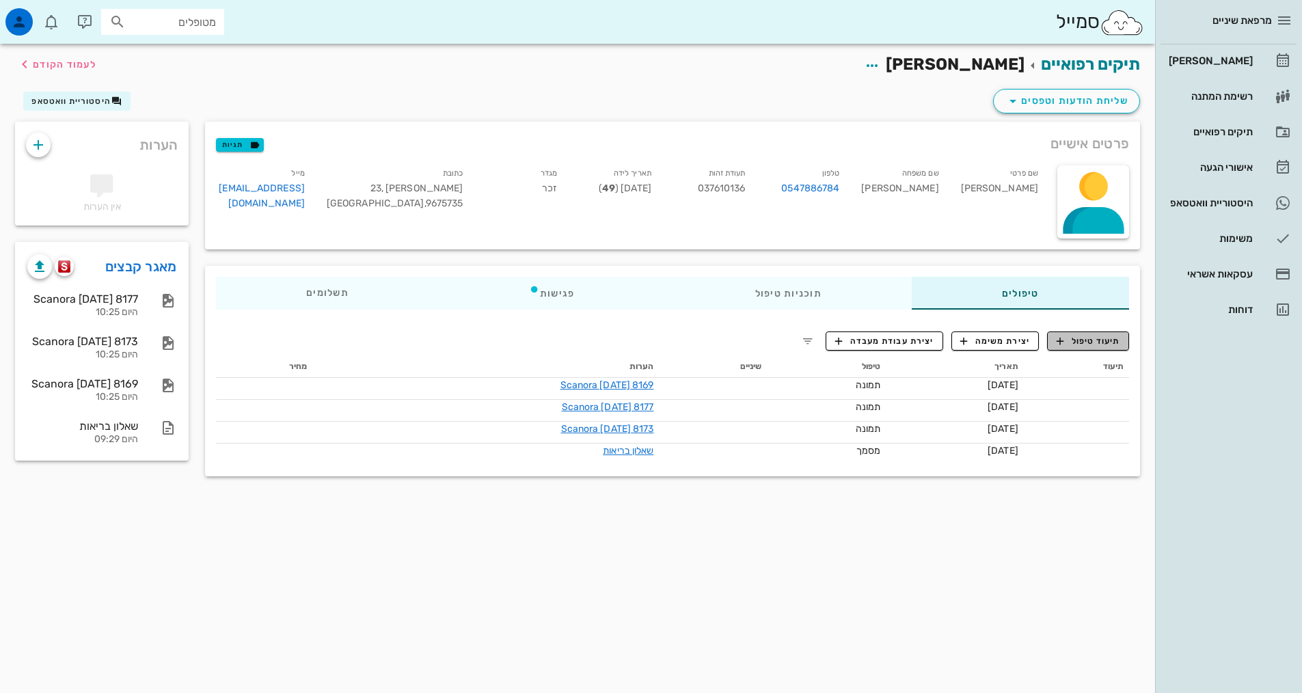
click at [1093, 338] on span "תיעוד טיפול" at bounding box center [1088, 341] width 64 height 12
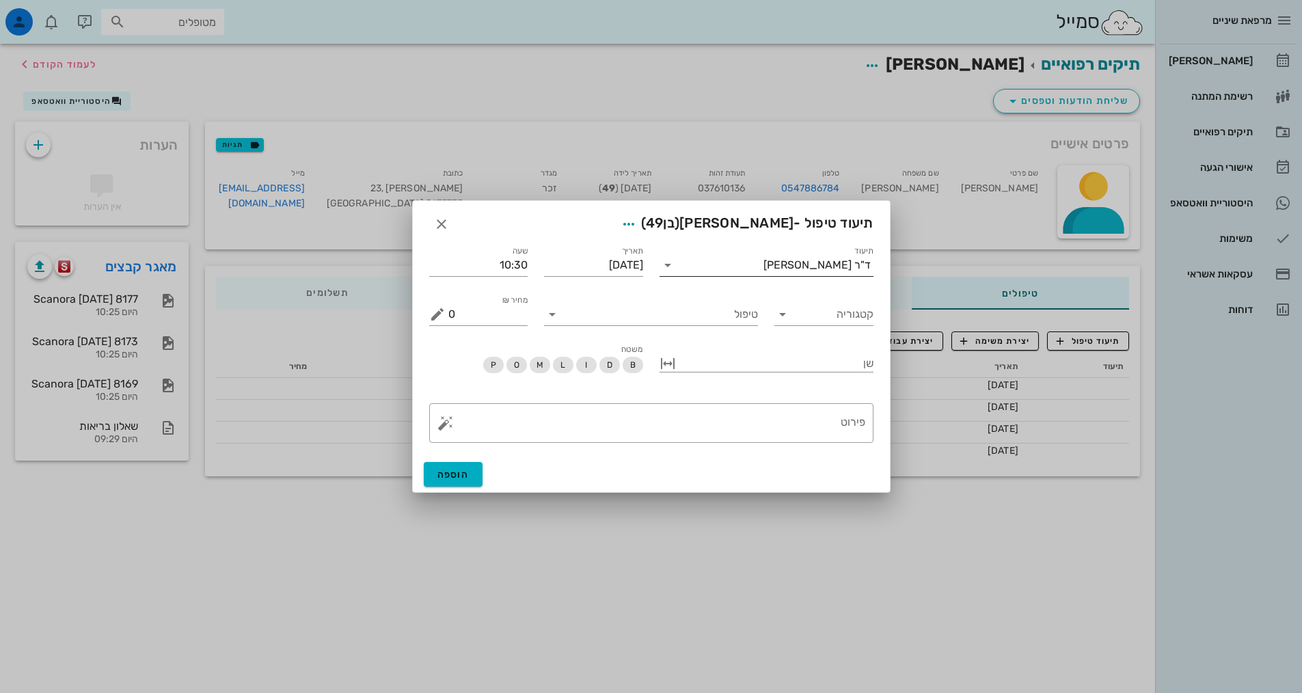
click at [702, 262] on input "תיעוד" at bounding box center [721, 265] width 85 height 22
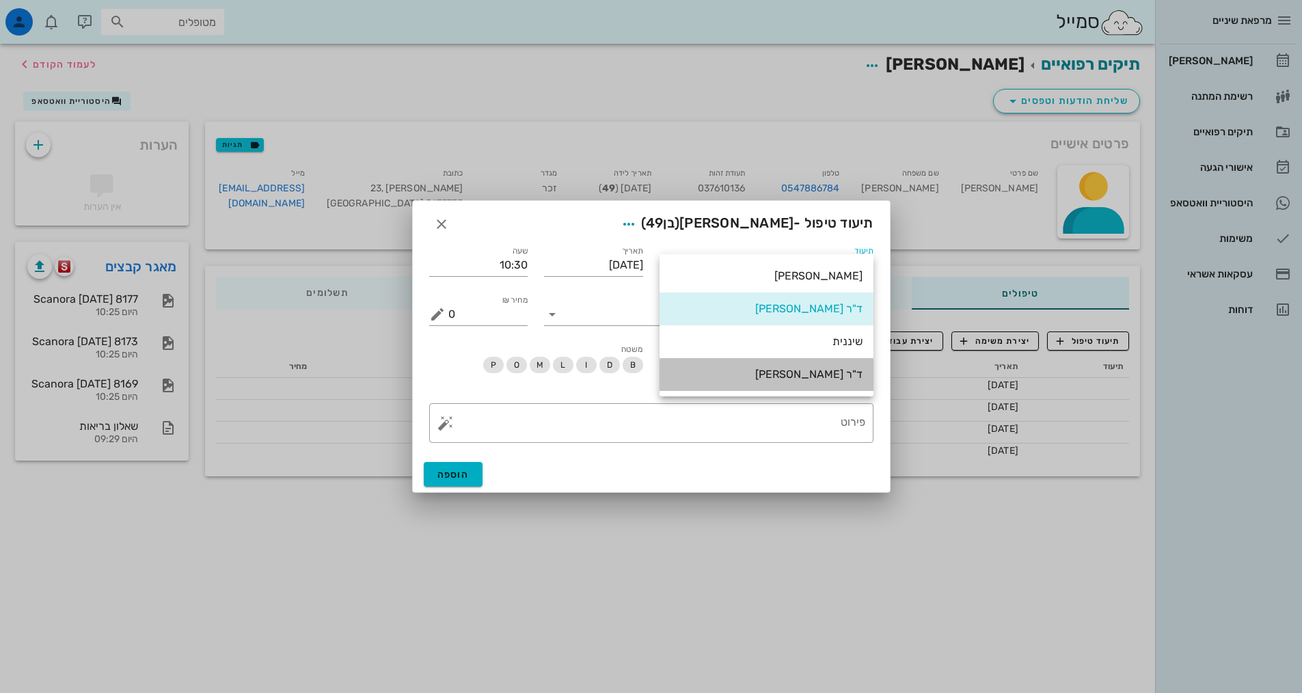
click at [800, 374] on div "ד"ר [PERSON_NAME]" at bounding box center [766, 374] width 192 height 13
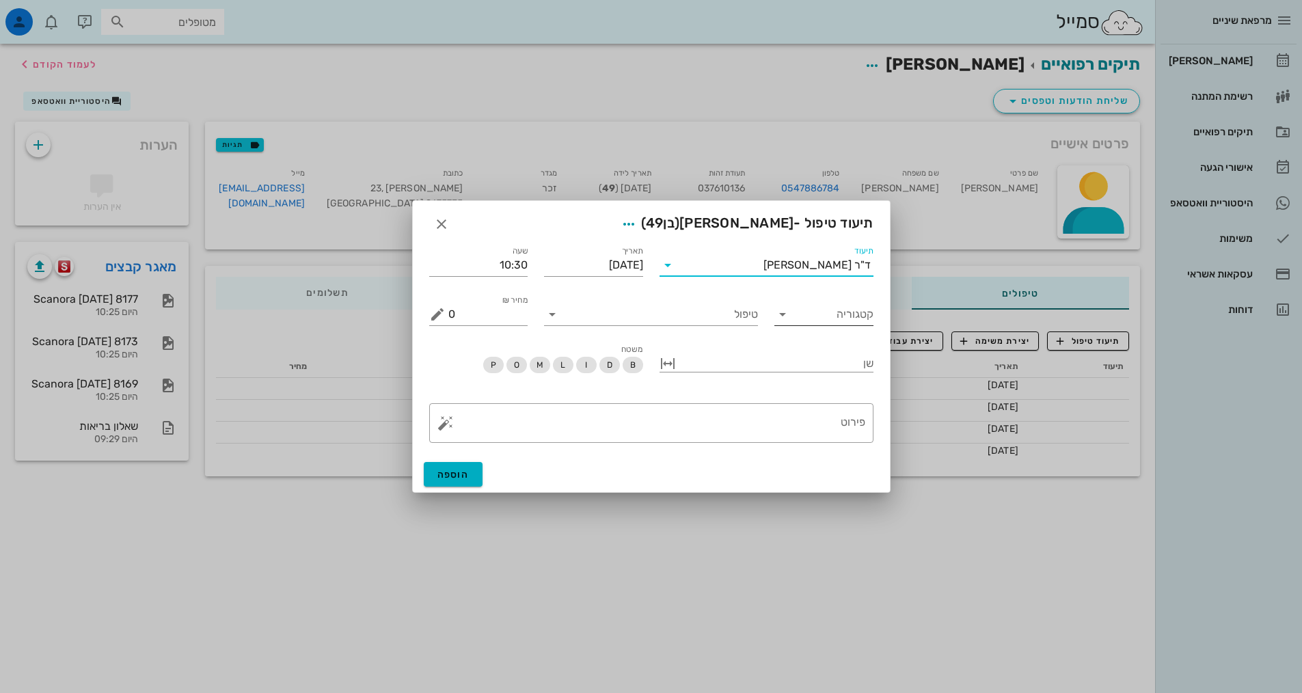
click at [784, 315] on icon at bounding box center [782, 314] width 16 height 16
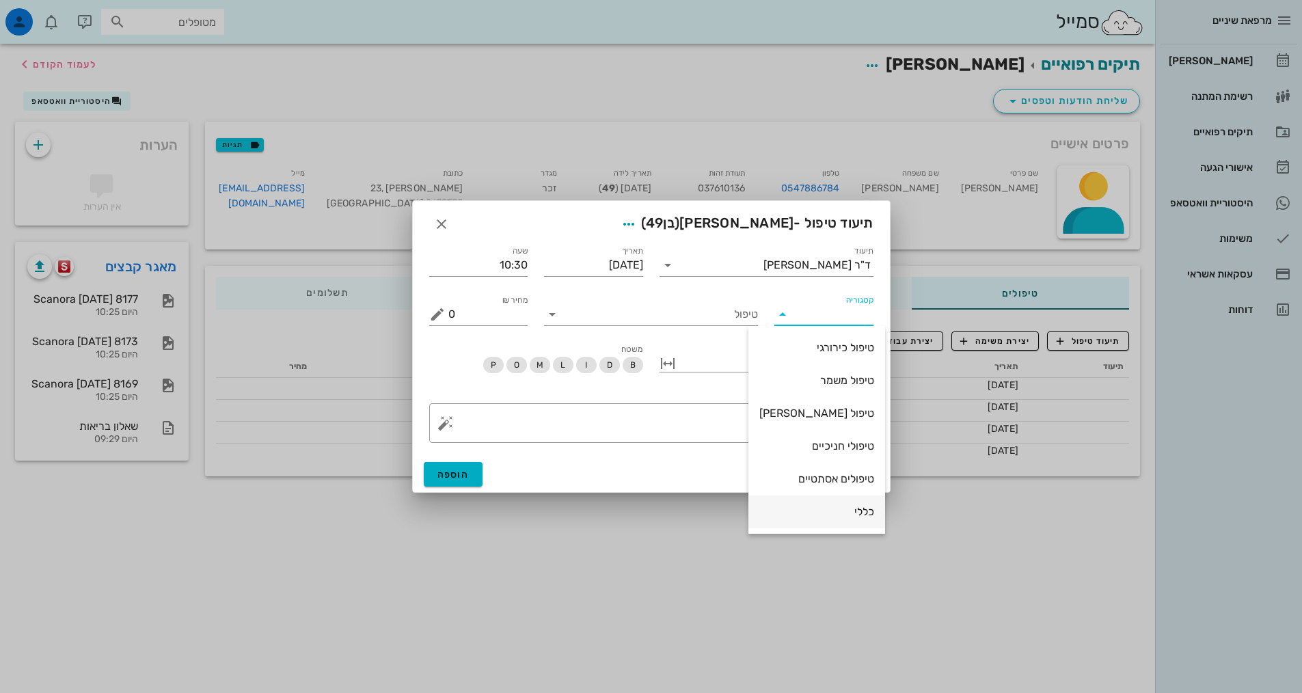
click at [795, 515] on div "כללי" at bounding box center [816, 511] width 115 height 13
type input "כללי"
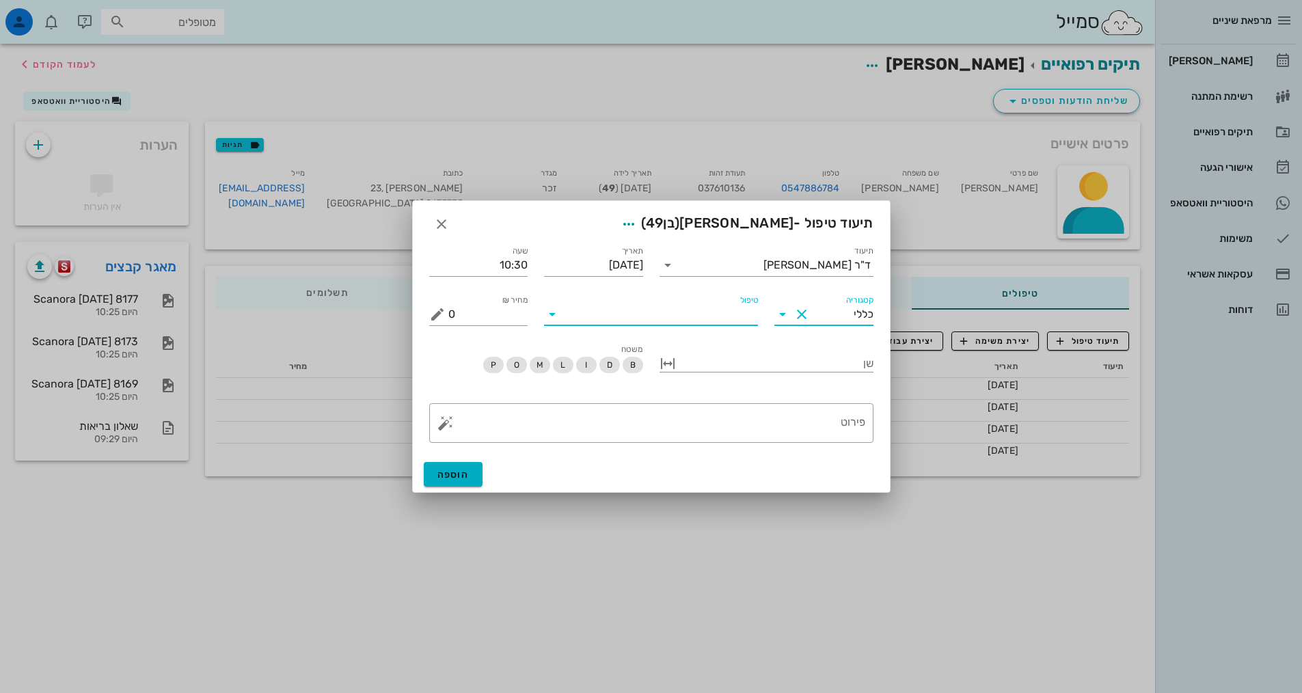
click at [683, 310] on input "טיפול" at bounding box center [660, 314] width 195 height 22
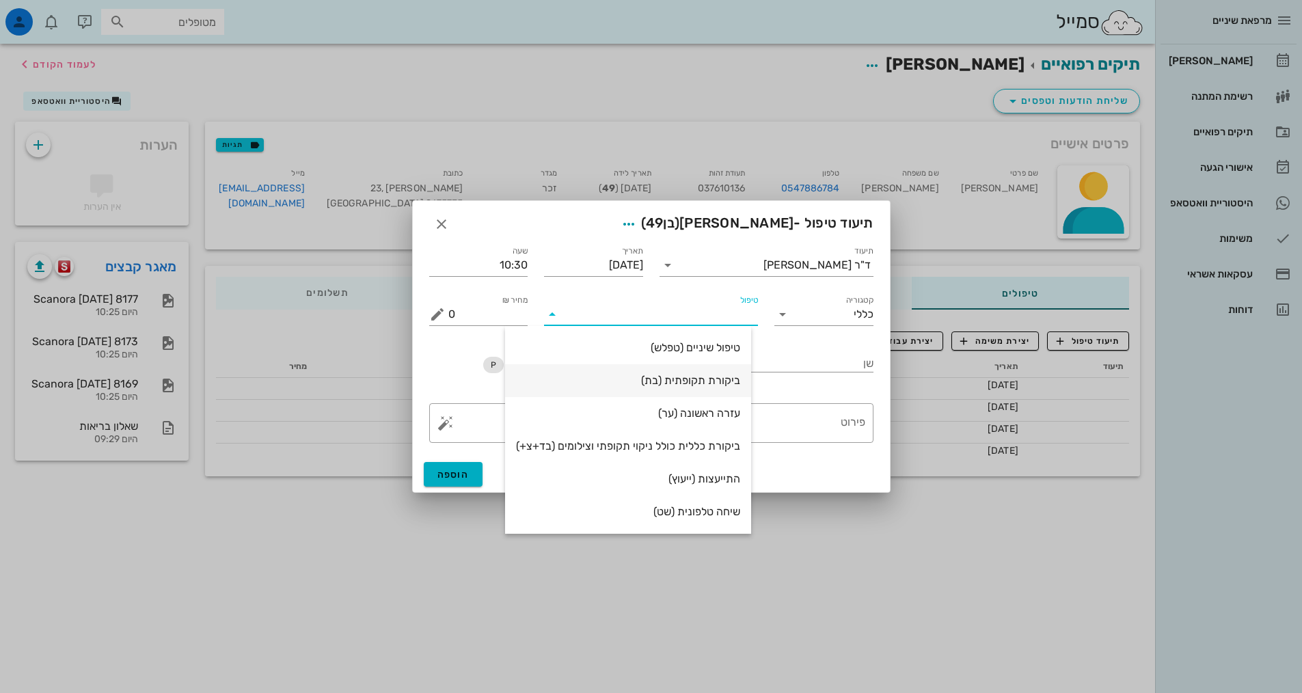
click at [694, 370] on div "ביקורת תקופתית (בת)" at bounding box center [628, 380] width 224 height 29
type input "350"
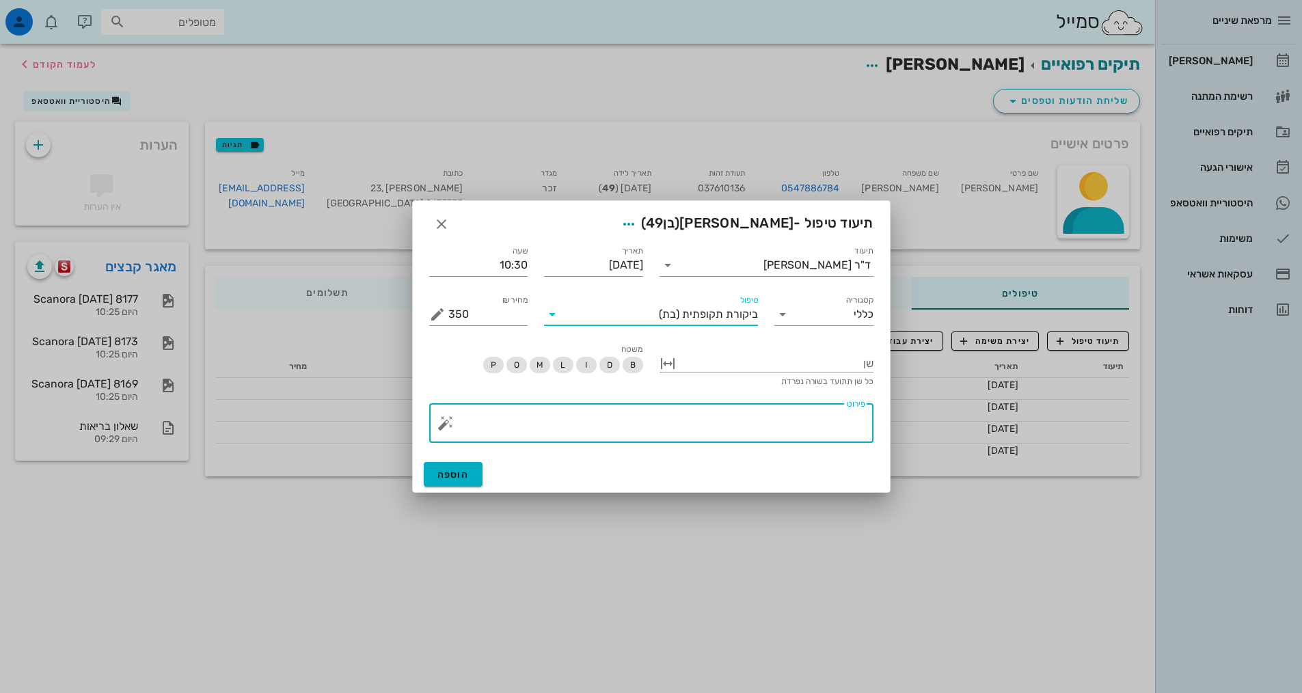
click at [743, 428] on textarea "פירוט" at bounding box center [656, 426] width 417 height 33
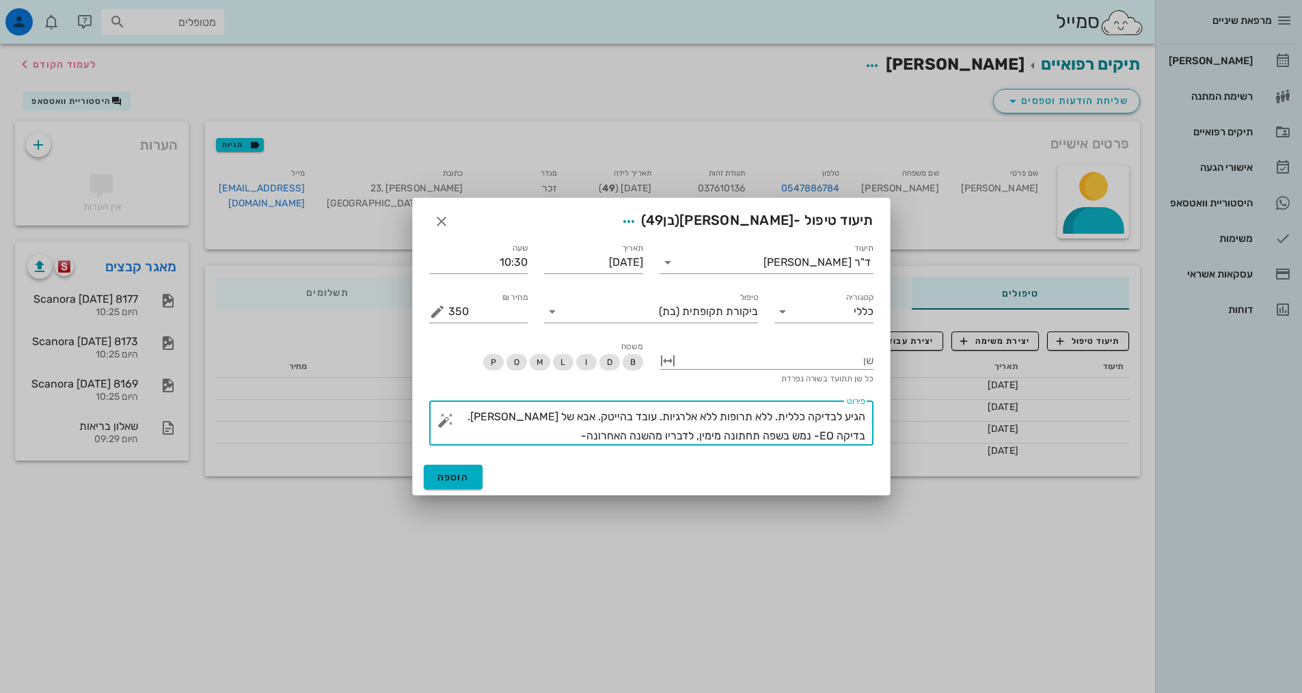
click at [727, 434] on textarea "הגיע לבדיקה כללית. ללא תרופות ללא אלרגיות. עובד בהייטק. אבא של [PERSON_NAME]. ב…" at bounding box center [656, 426] width 417 height 38
click at [564, 440] on textarea "הגיע לבדיקה כללית. ללא תרופות ללא אלרגיות. עובד בהייטק. אבא של [PERSON_NAME]. ב…" at bounding box center [656, 426] width 417 height 38
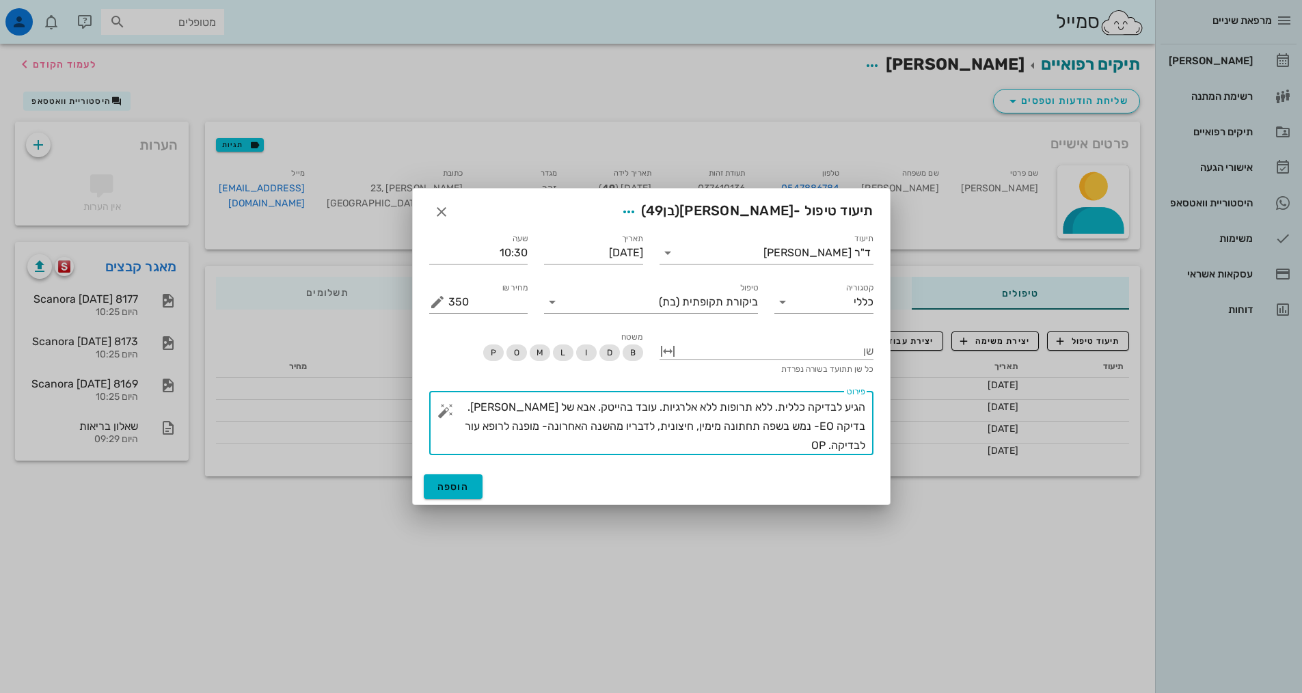
click at [844, 430] on textarea "הגיע לבדיקה כללית. ללא תרופות ללא אלרגיות. עובד בהייטק. אבא של [PERSON_NAME]. ב…" at bounding box center [656, 426] width 417 height 57
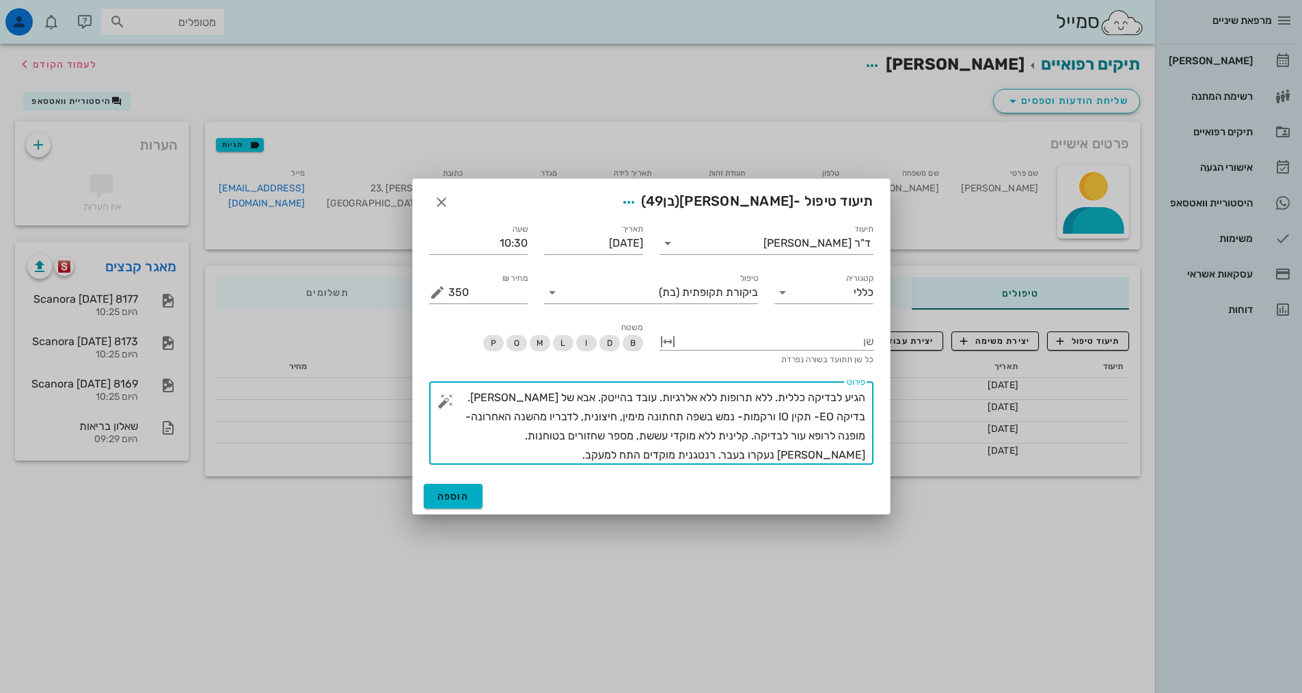
click at [497, 394] on textarea "הגיע לבדיקה כללית. ללא תרופות ללא אלרגיות. עובד בהייטק. אבא של [PERSON_NAME]. ב…" at bounding box center [656, 426] width 417 height 77
type textarea "הגיע לבדיקה כללית. ללא תרופות ללא אלרגיות. עובד בהייטק. אבא של [PERSON_NAME]. נ…"
click at [456, 500] on span "הוספה" at bounding box center [453, 497] width 32 height 12
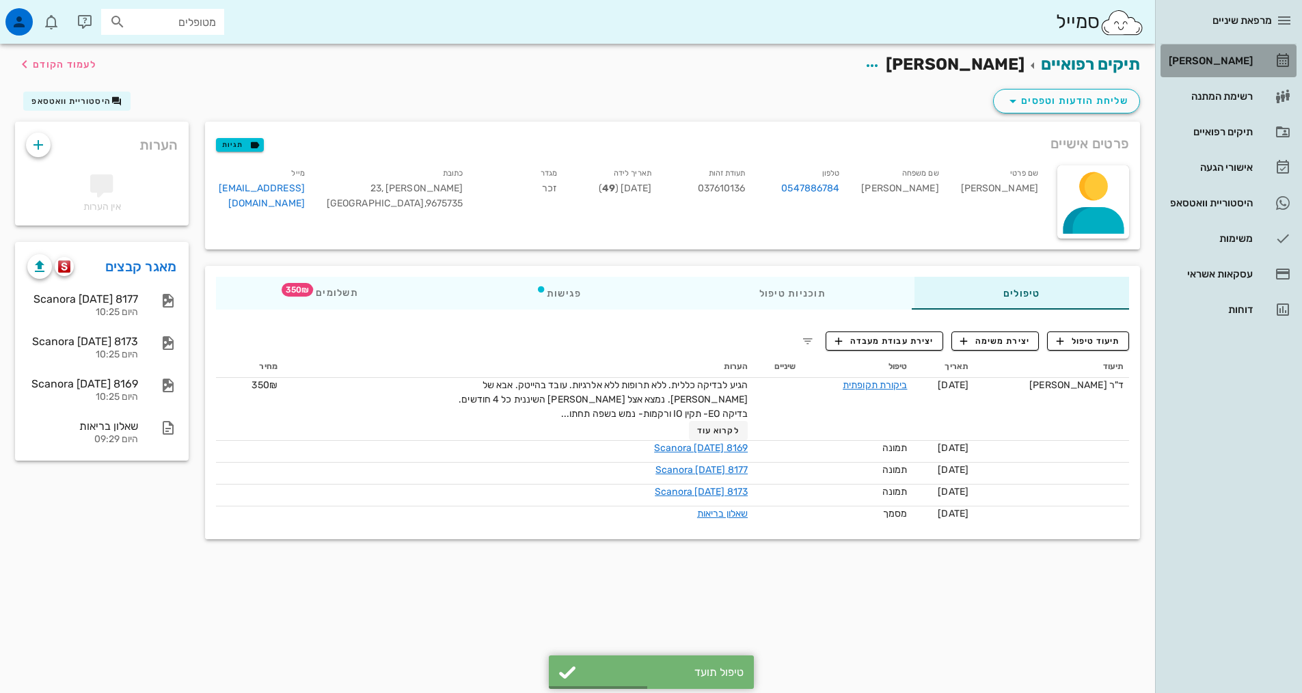
click at [1203, 58] on div "[PERSON_NAME]" at bounding box center [1209, 60] width 87 height 11
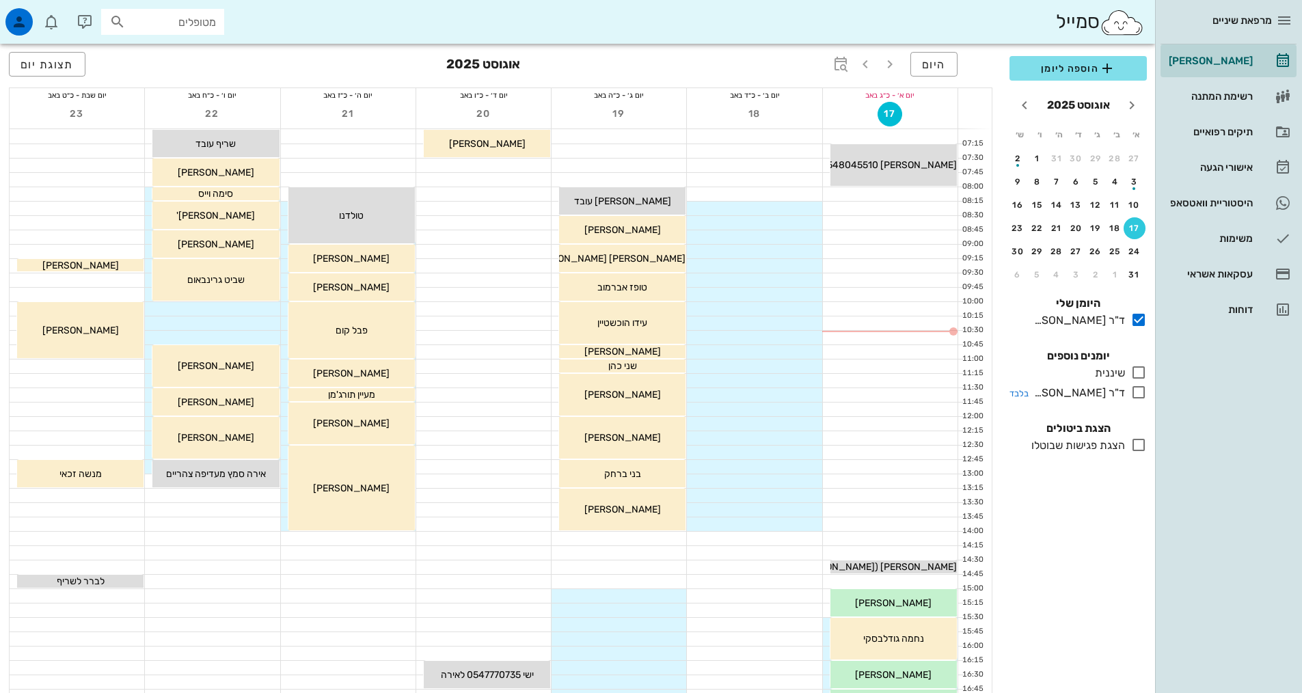
click at [1140, 395] on icon at bounding box center [1138, 392] width 16 height 16
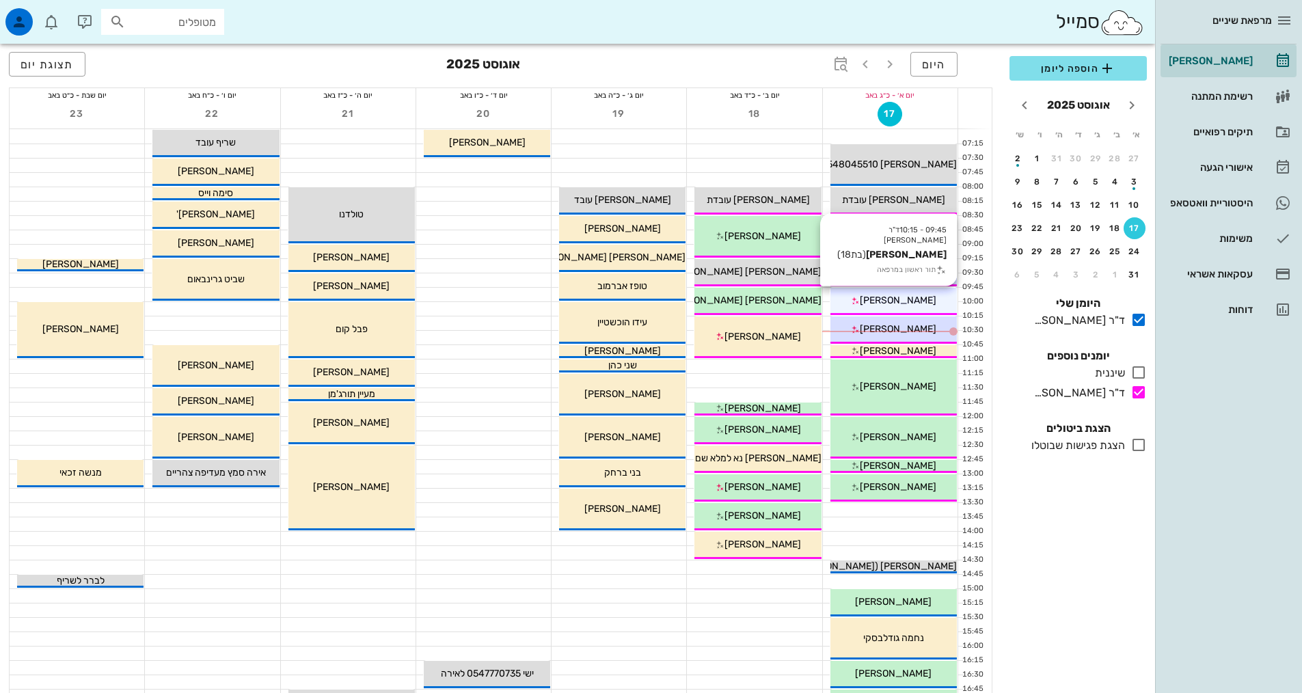
click at [889, 300] on span "[PERSON_NAME]" at bounding box center [898, 301] width 77 height 12
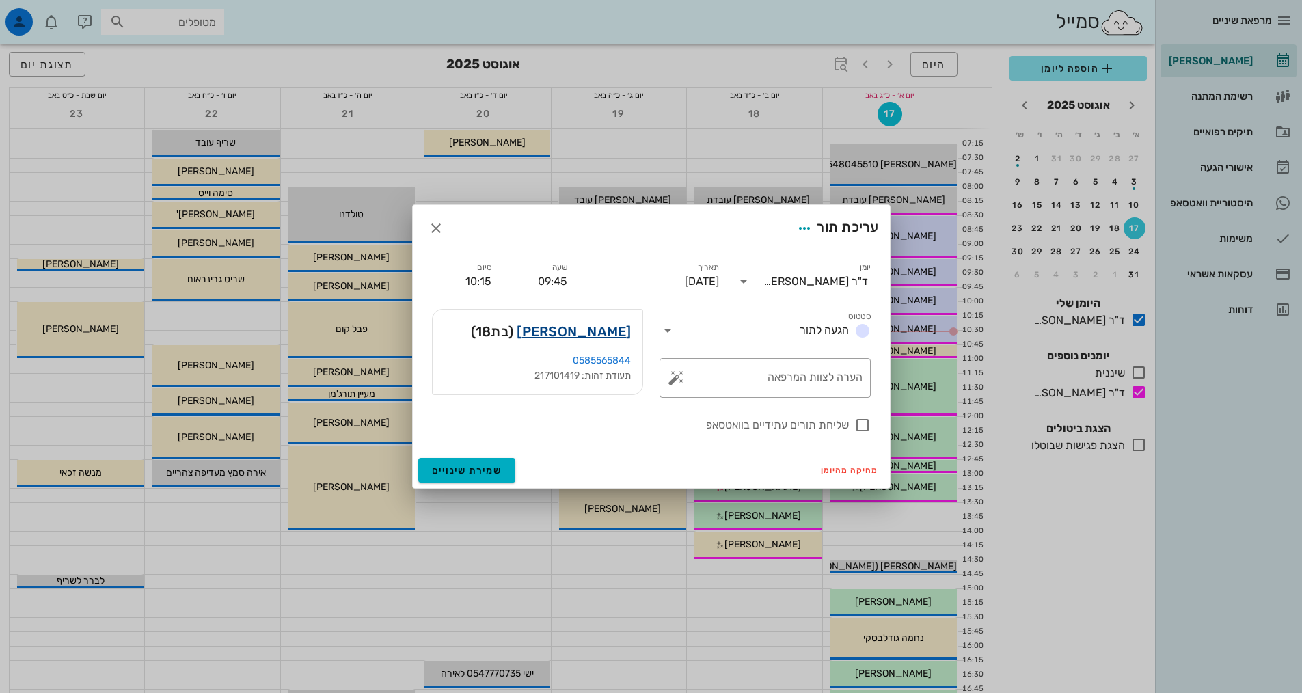
click at [588, 329] on link "[PERSON_NAME]" at bounding box center [574, 331] width 114 height 22
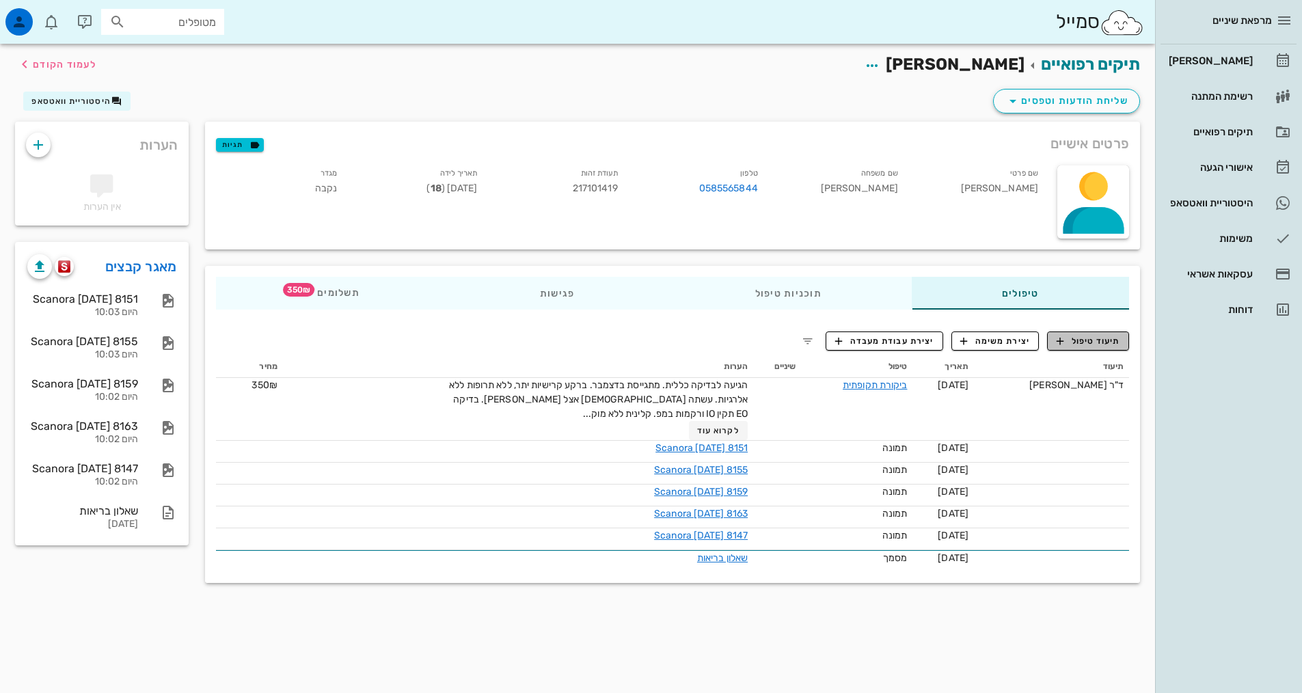
click at [1073, 335] on span "תיעוד טיפול" at bounding box center [1088, 341] width 64 height 12
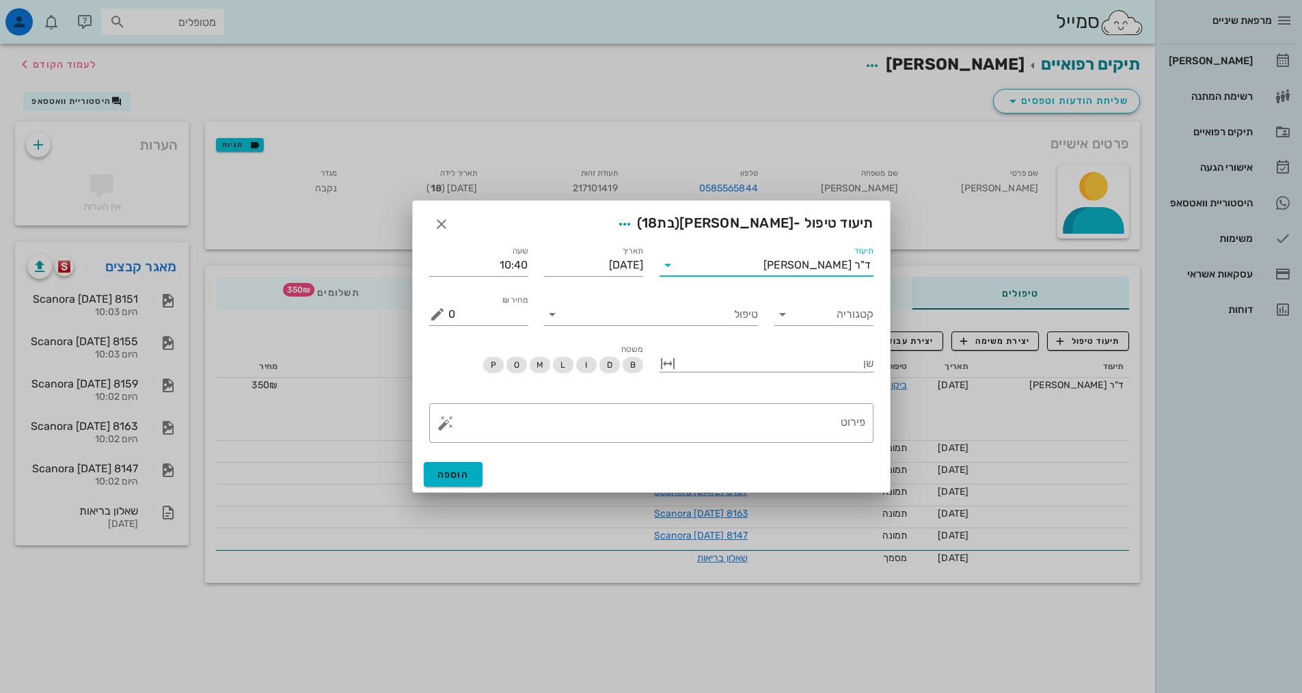
click at [759, 271] on input "תיעוד" at bounding box center [721, 265] width 85 height 22
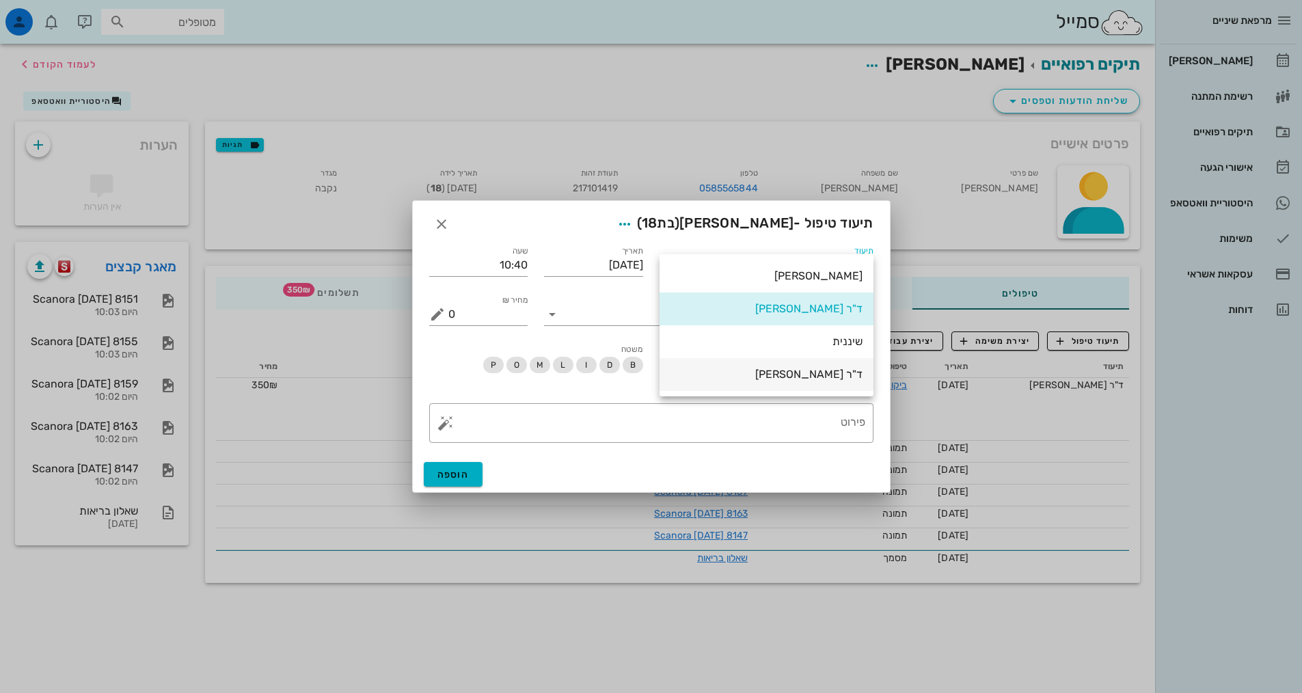
click at [775, 372] on div "ד"ר [PERSON_NAME]" at bounding box center [766, 374] width 192 height 13
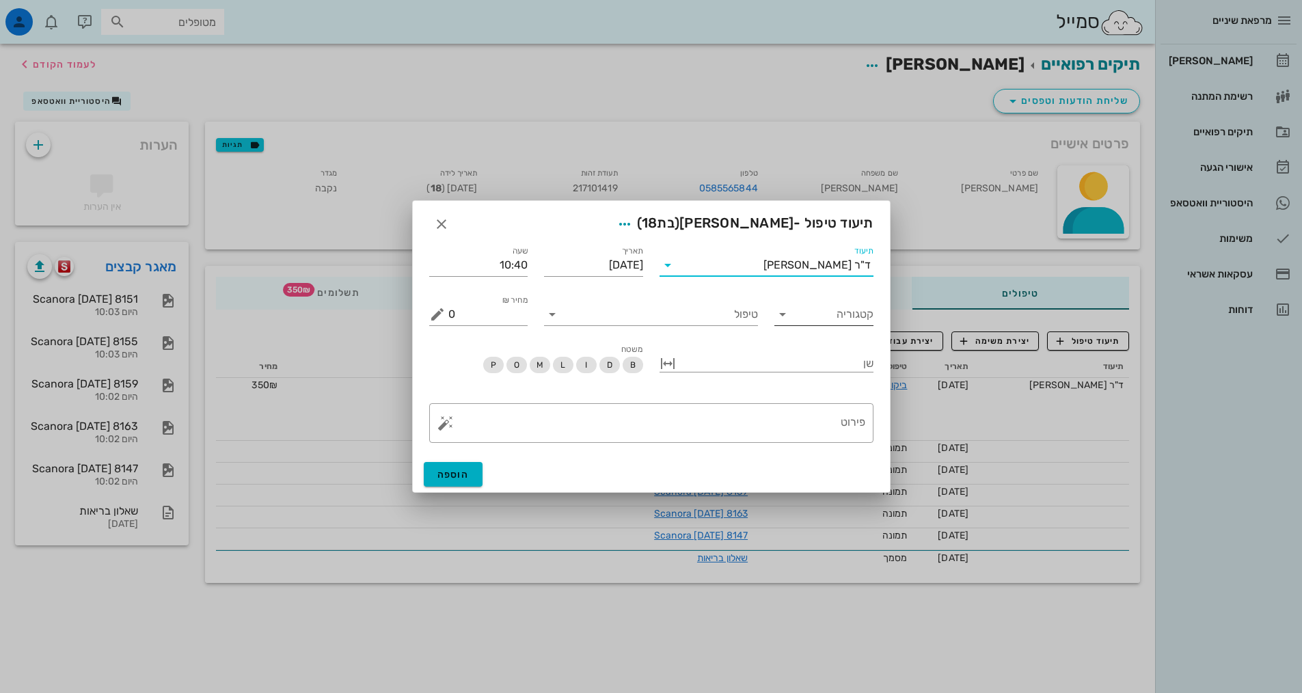
click at [785, 318] on icon at bounding box center [782, 314] width 16 height 16
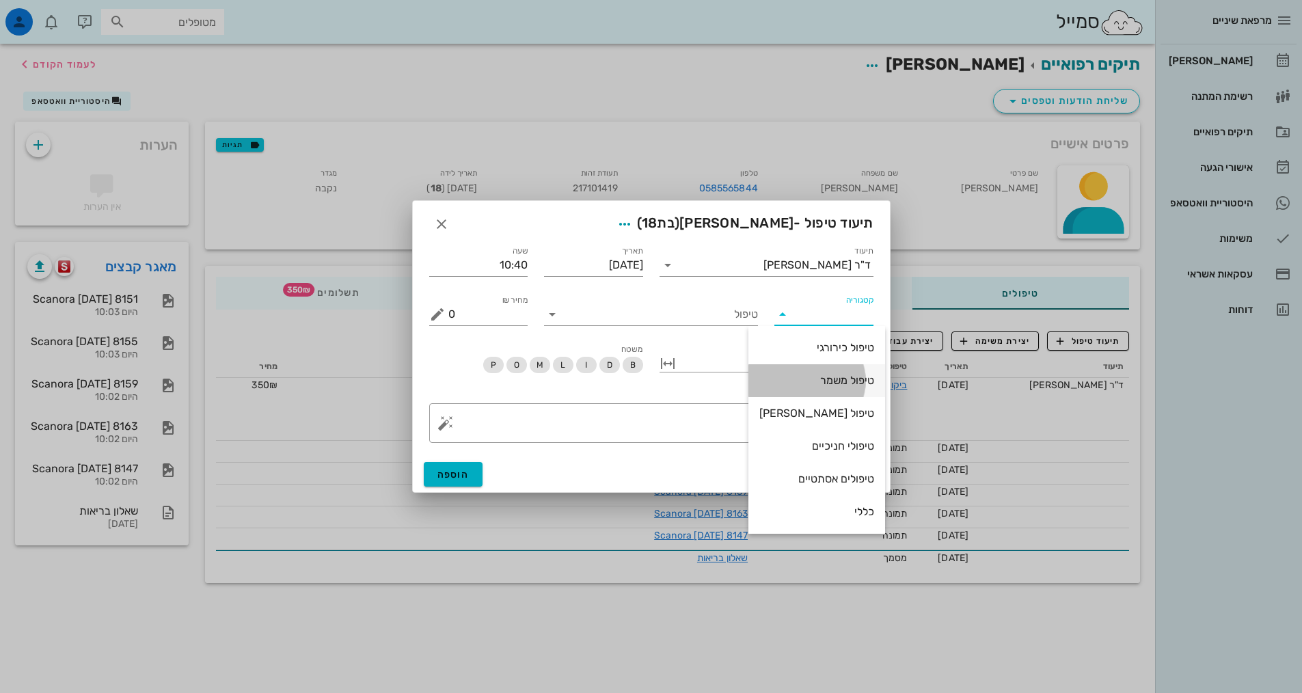
click at [808, 379] on div "טיפול משמר" at bounding box center [816, 380] width 115 height 13
type input "טיפול משמר"
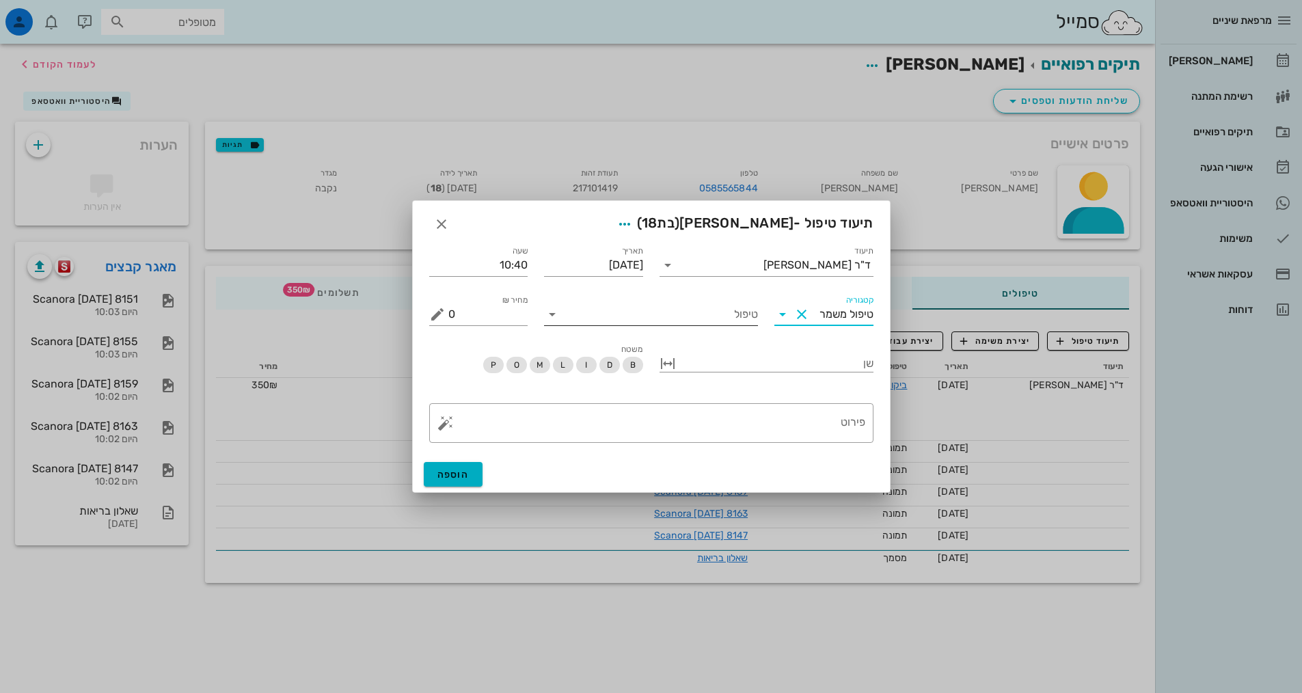
click at [622, 314] on input "טיפול" at bounding box center [660, 314] width 195 height 22
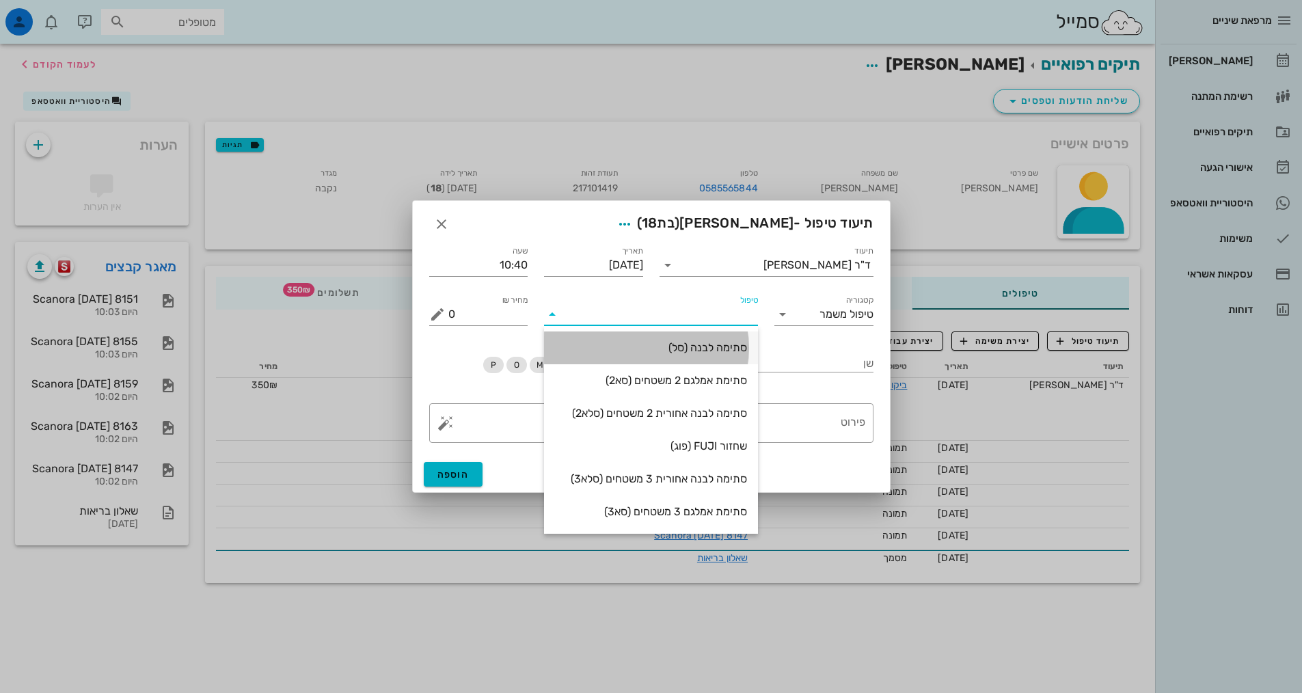
click at [664, 346] on div "סתימה לבנה (סל)" at bounding box center [651, 347] width 192 height 13
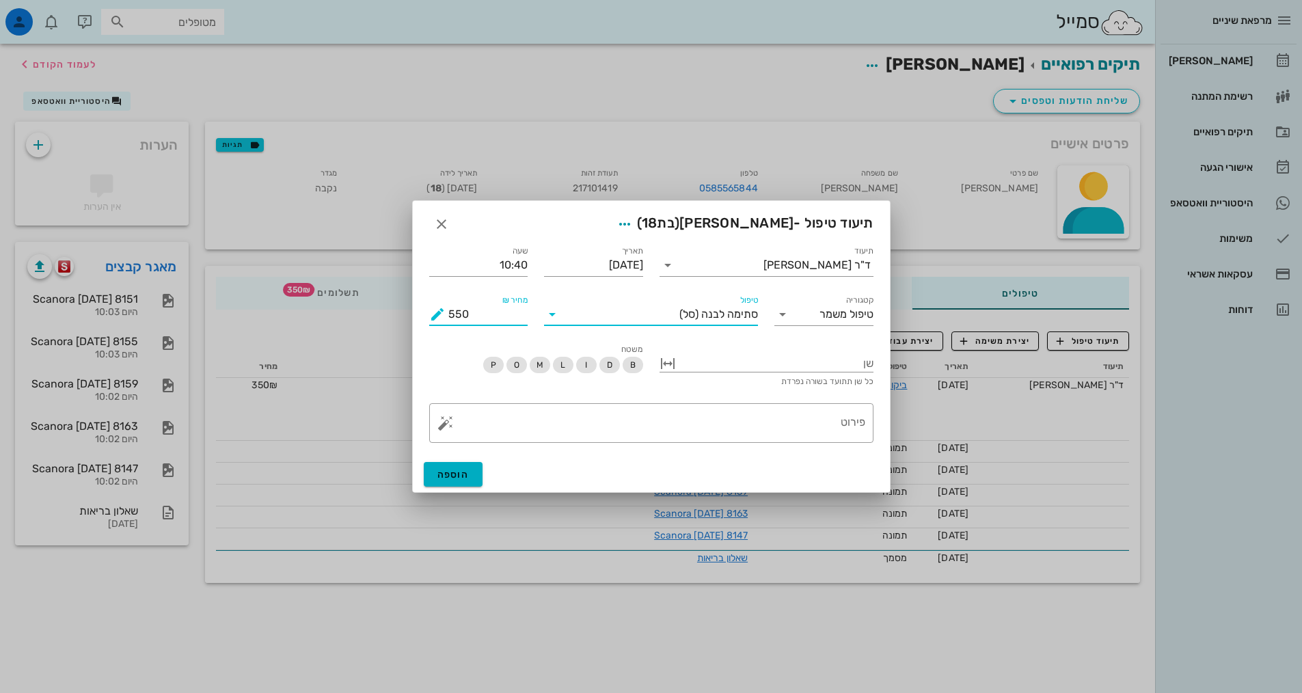
click at [451, 315] on input "550" at bounding box center [488, 314] width 80 height 22
type input "350"
click at [588, 374] on div "B D I L M O P" at bounding box center [536, 366] width 214 height 19
click at [589, 370] on span "I" at bounding box center [586, 365] width 21 height 16
click at [705, 361] on div at bounding box center [776, 362] width 195 height 18
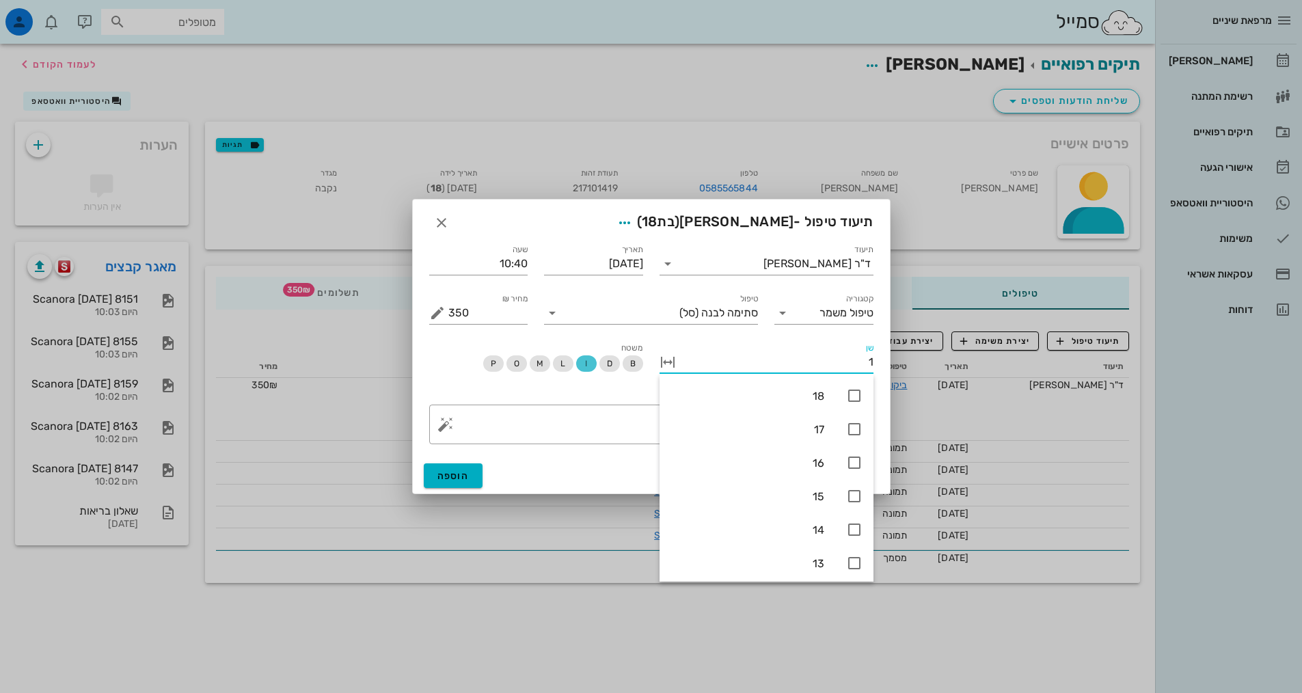
type input "11"
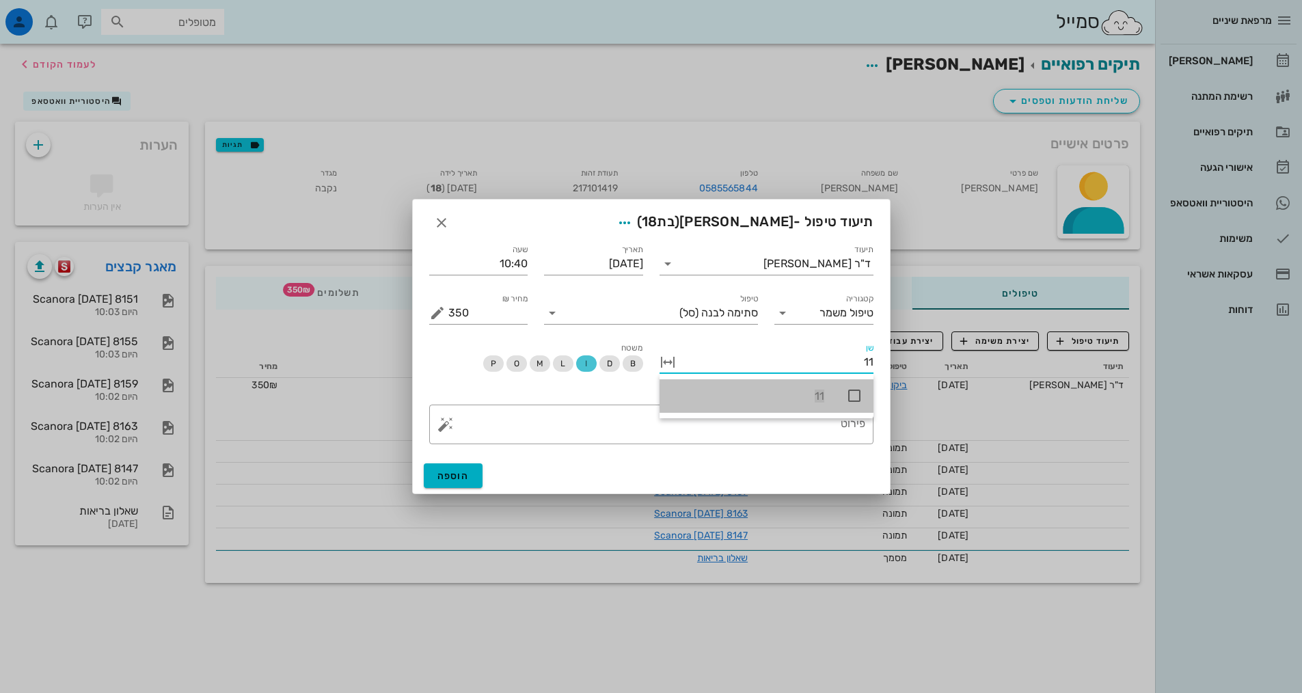
click at [851, 394] on icon at bounding box center [854, 395] width 16 height 16
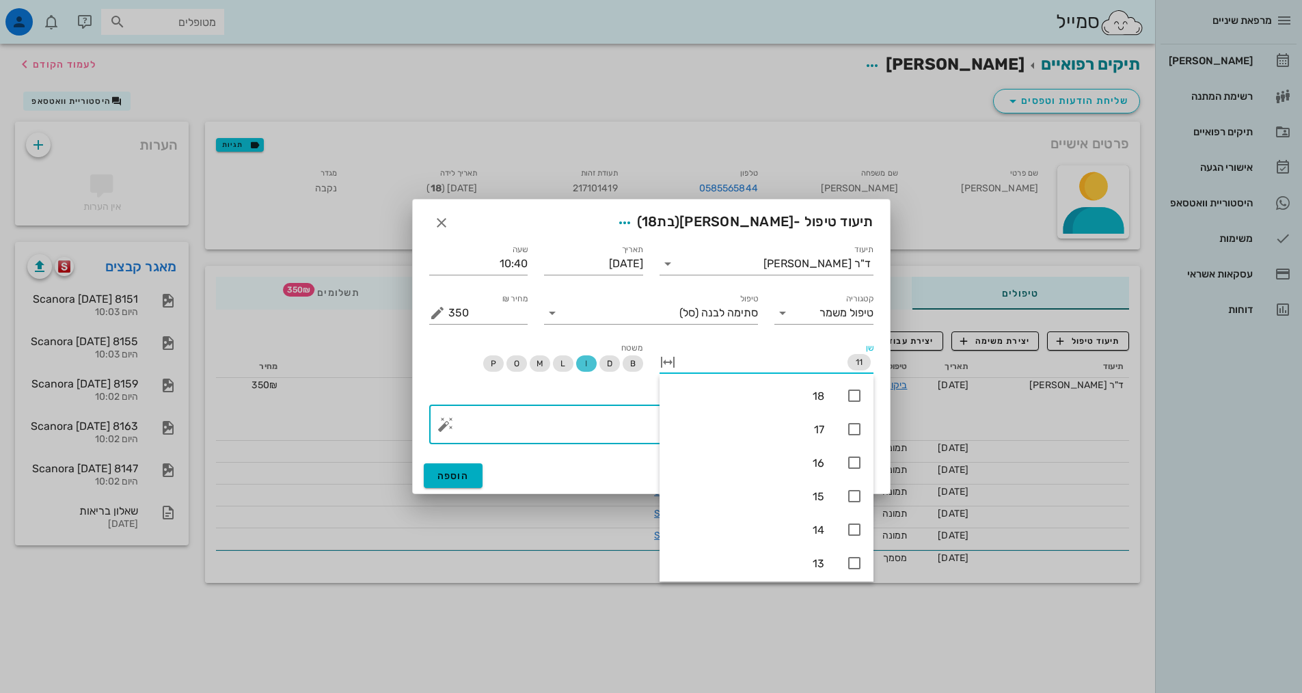
drag, startPoint x: 634, startPoint y: 435, endPoint x: 609, endPoint y: 399, distance: 43.6
click at [633, 434] on textarea "פירוט" at bounding box center [656, 427] width 417 height 33
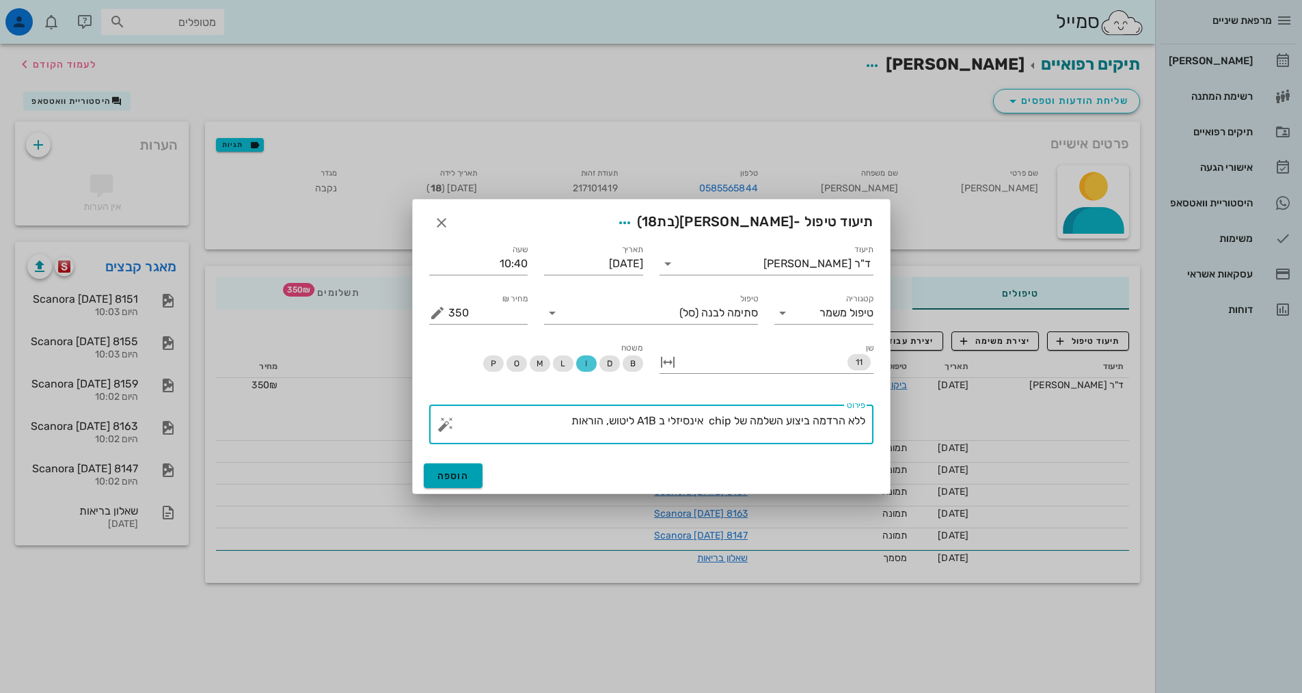
type textarea "ללא הרדמה ביצוע השלמה של chip אינסיזלי ב A1B ליטוש, הוראות"
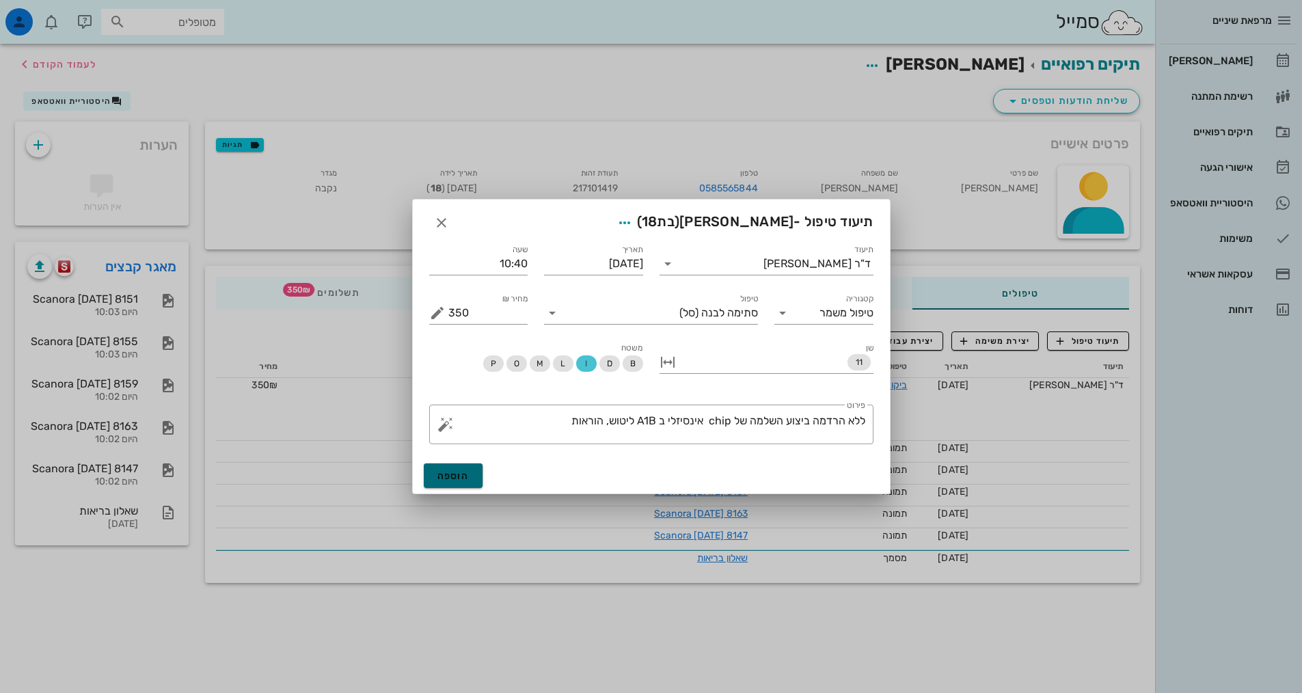
click at [460, 478] on span "הוספה" at bounding box center [453, 476] width 32 height 12
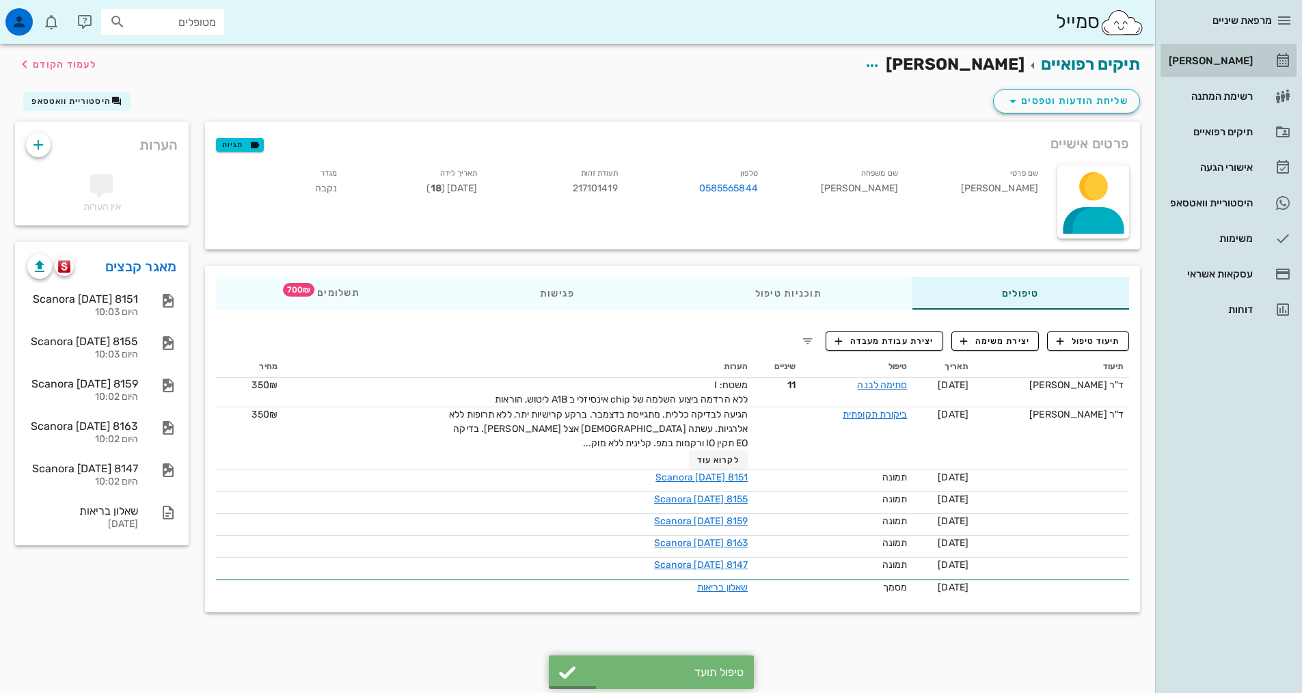
click at [1209, 70] on div "[PERSON_NAME]" at bounding box center [1209, 61] width 87 height 22
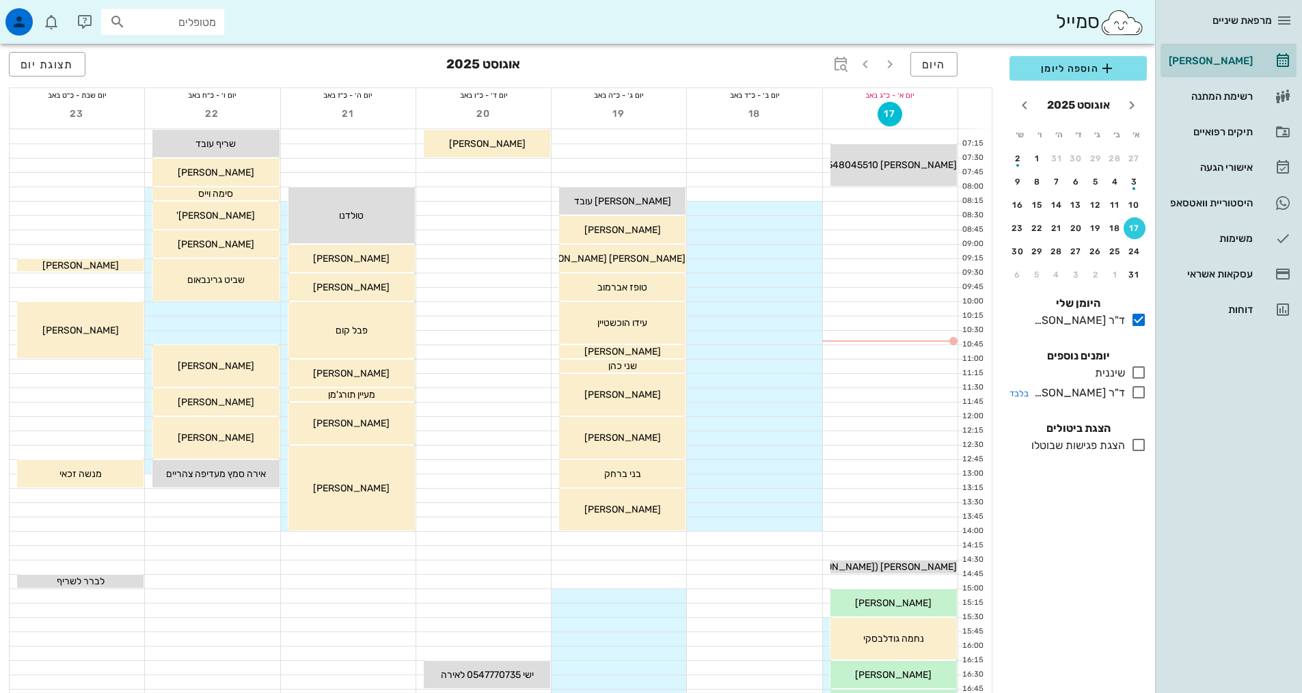
click at [1136, 394] on icon at bounding box center [1138, 392] width 16 height 16
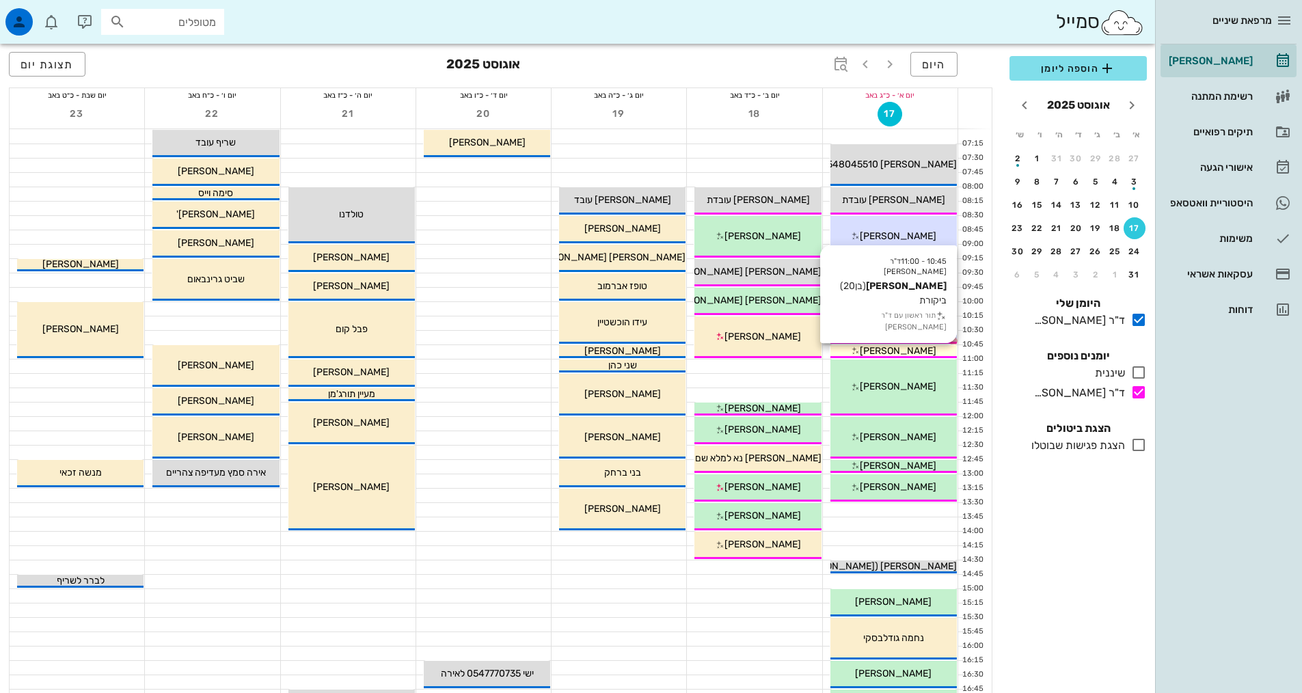
click at [910, 349] on span "[PERSON_NAME]" at bounding box center [898, 351] width 77 height 12
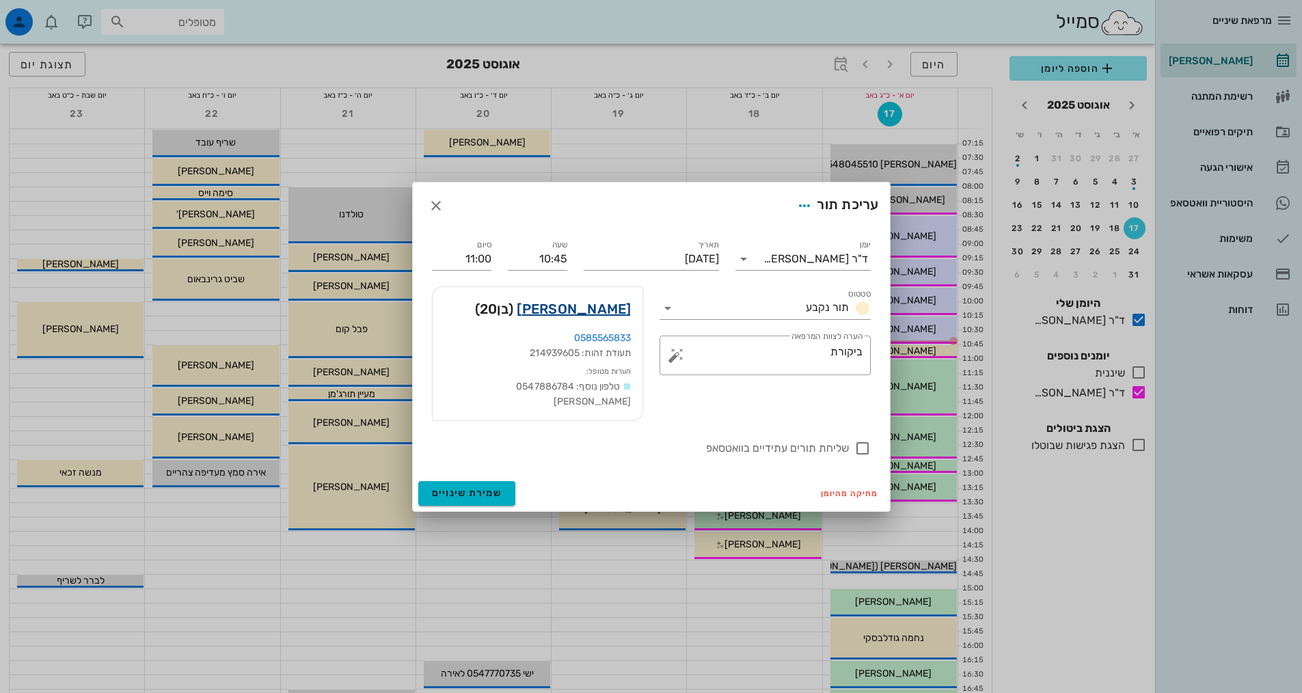
click at [580, 320] on link "[PERSON_NAME]" at bounding box center [574, 309] width 114 height 22
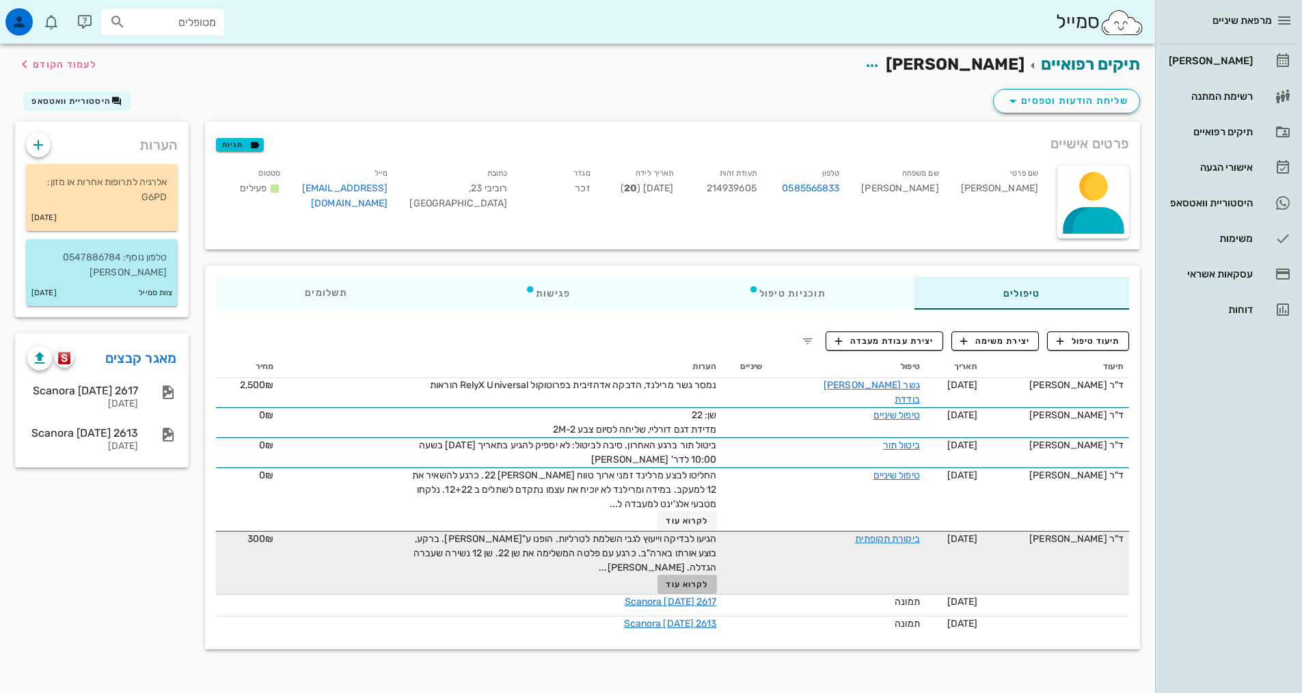
click at [688, 580] on span "לקרוא עוד" at bounding box center [687, 584] width 42 height 10
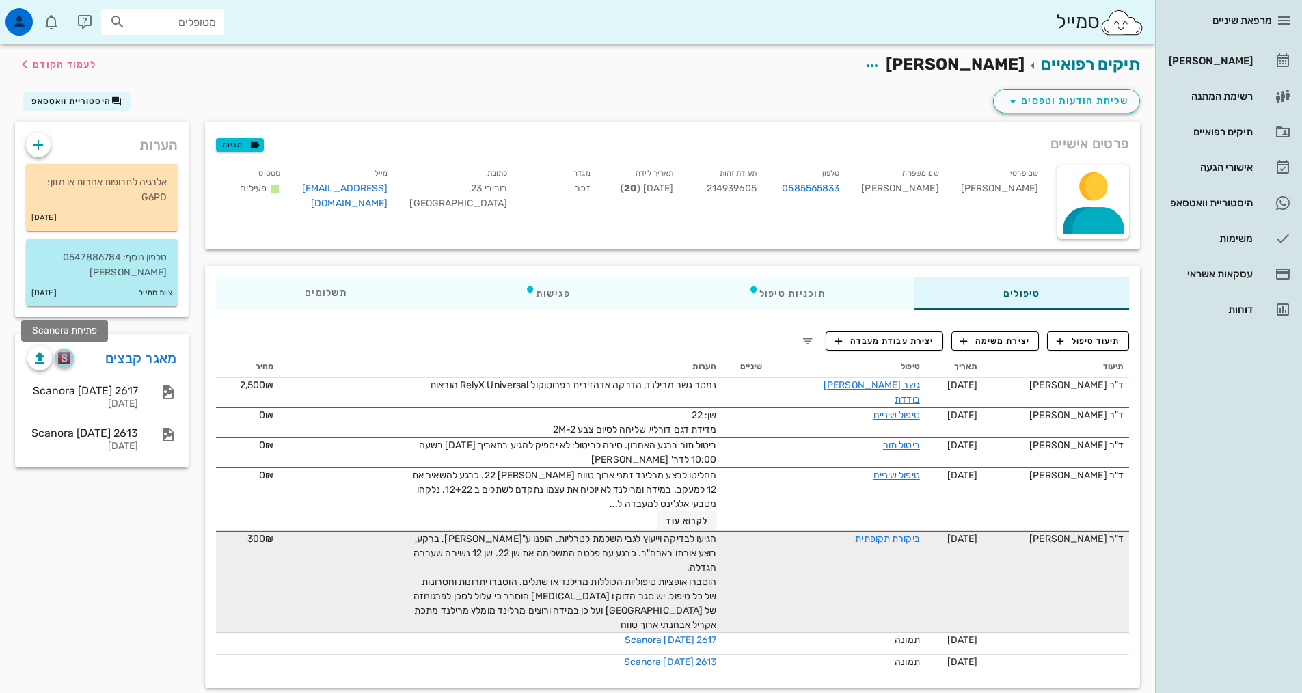
click at [67, 363] on img "button" at bounding box center [64, 358] width 13 height 12
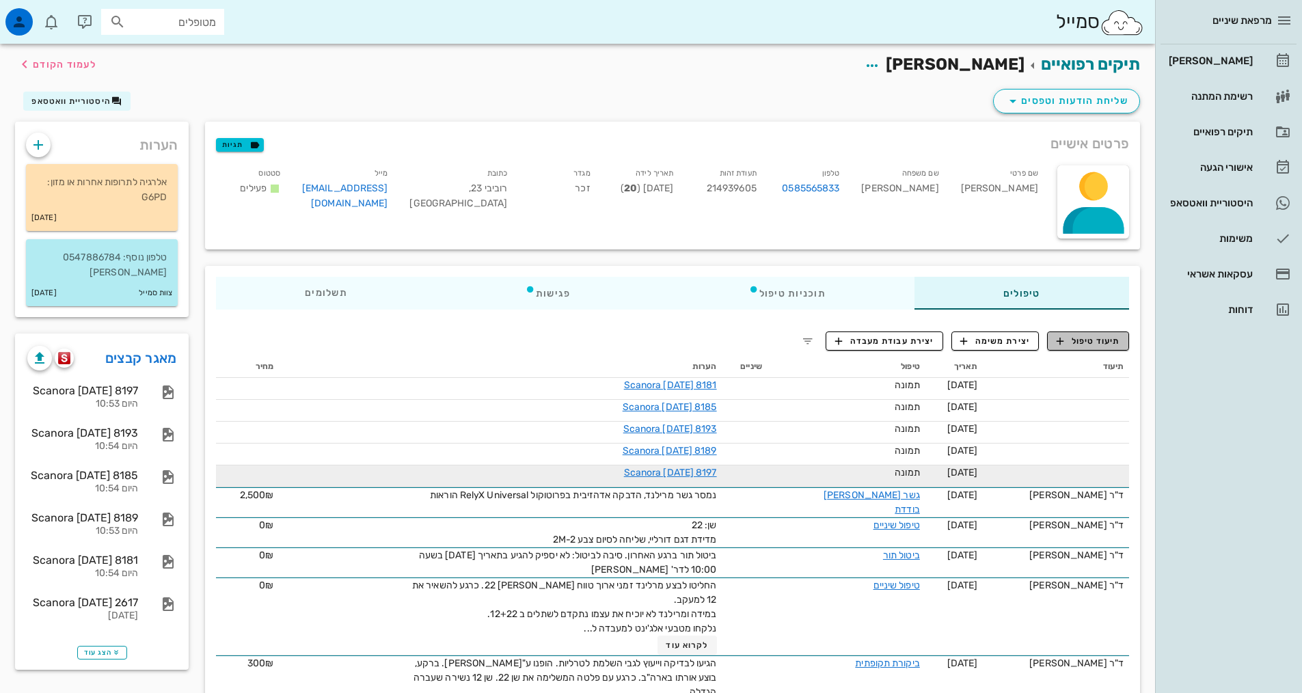
click at [1082, 340] on span "תיעוד טיפול" at bounding box center [1088, 341] width 64 height 12
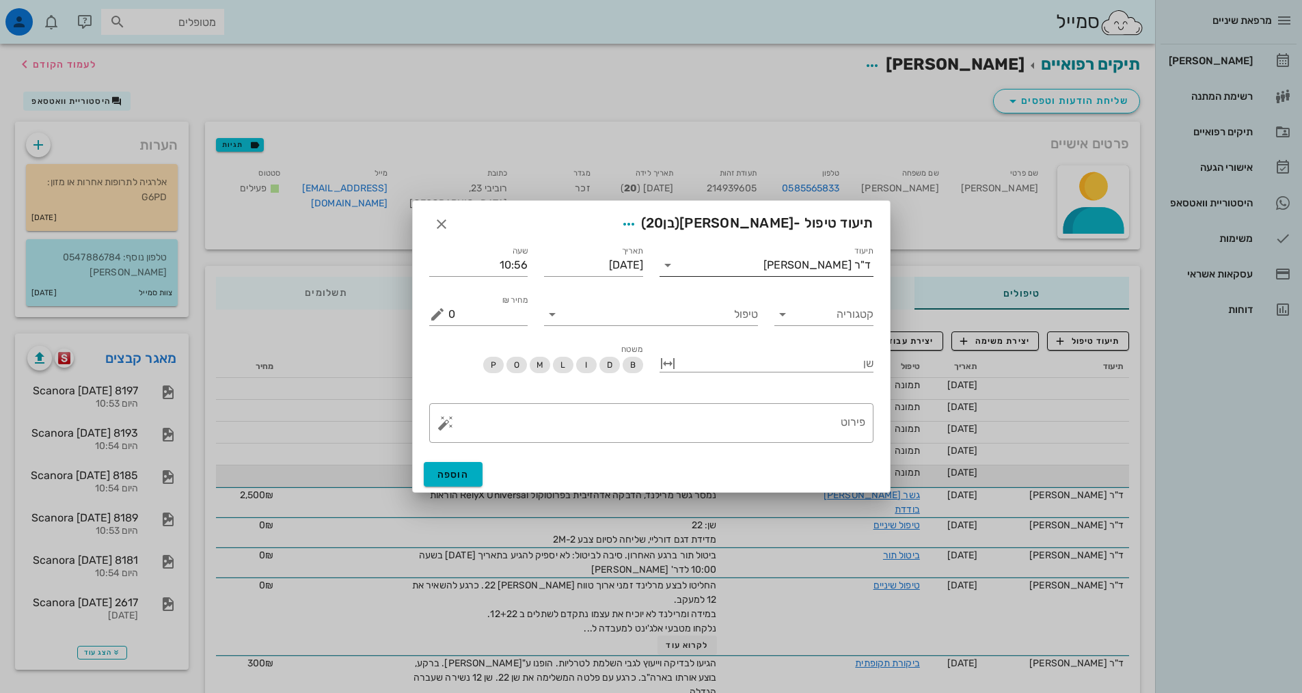
click at [665, 266] on icon at bounding box center [667, 265] width 16 height 16
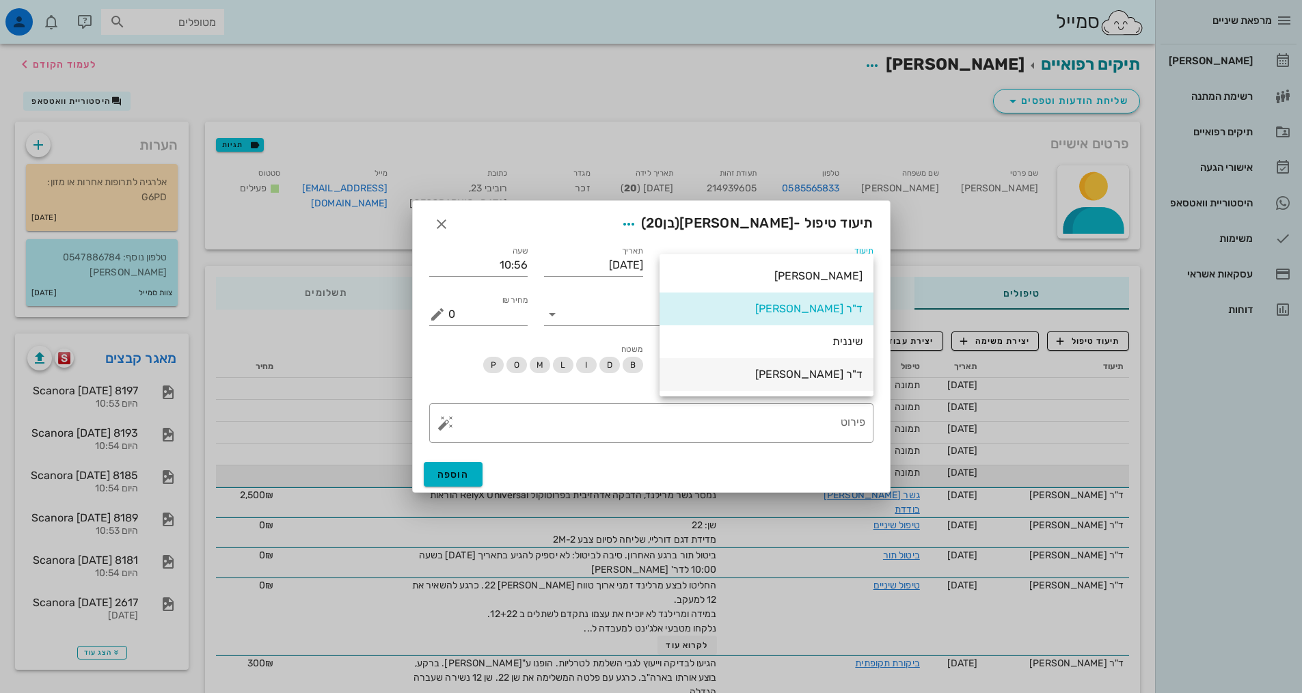
click at [765, 382] on div "ד"ר [PERSON_NAME]" at bounding box center [766, 373] width 192 height 29
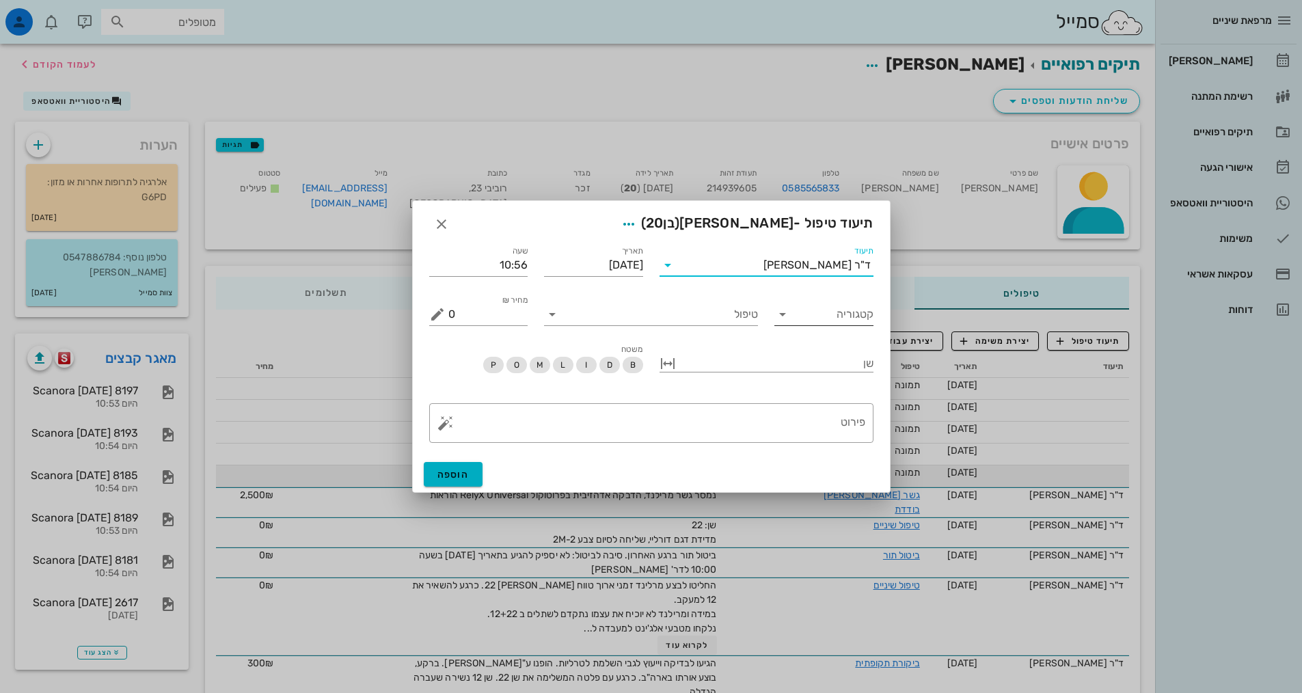
click at [780, 320] on icon at bounding box center [782, 314] width 16 height 16
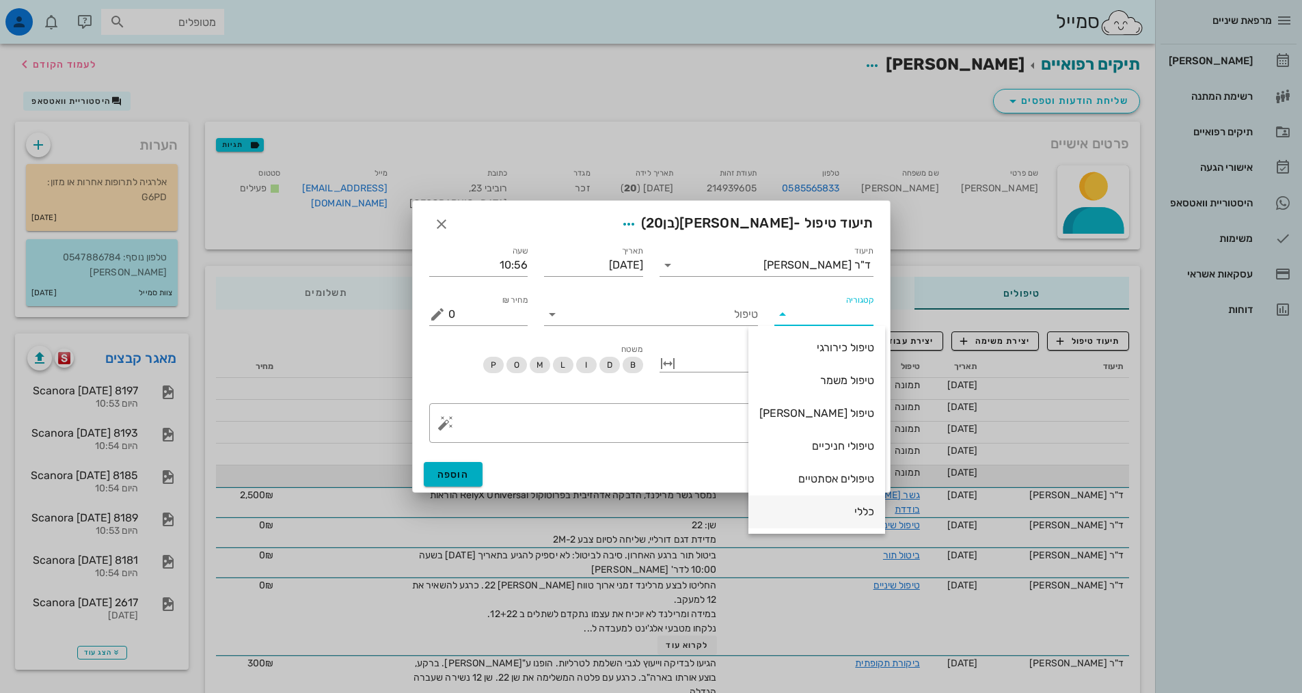
click at [840, 504] on div "כללי" at bounding box center [816, 511] width 115 height 29
type input "כללי"
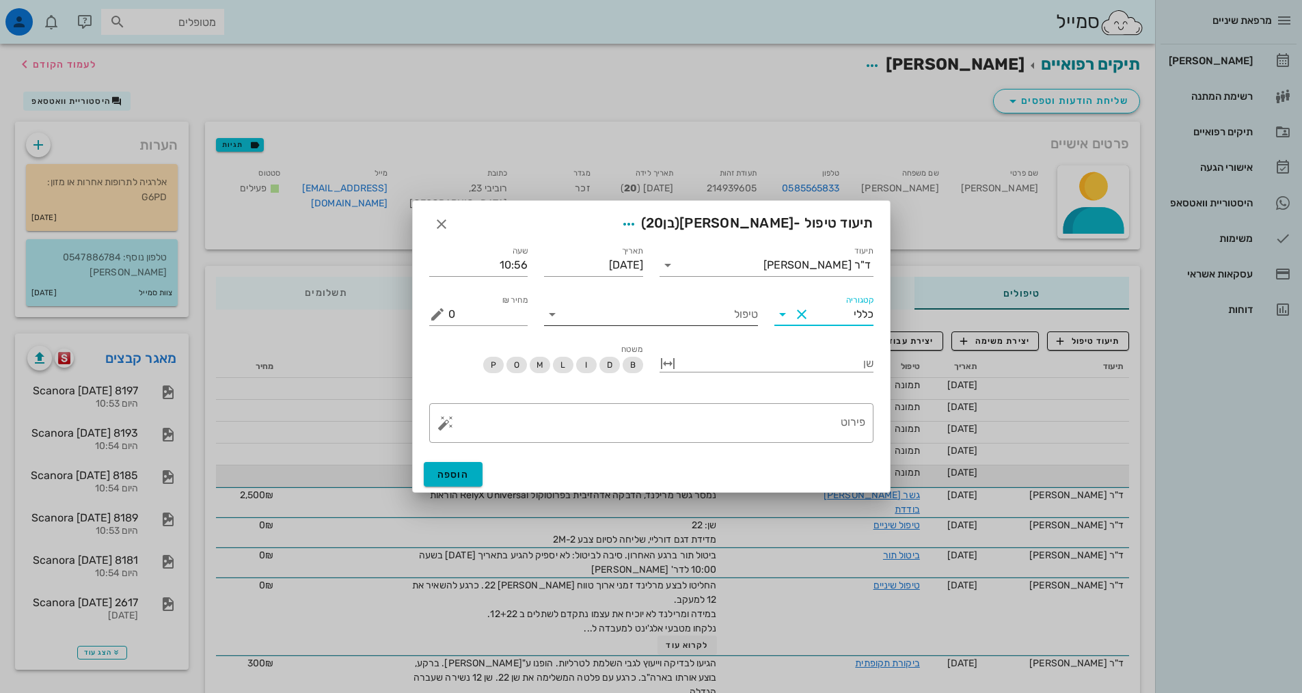
click at [545, 316] on icon at bounding box center [552, 314] width 16 height 16
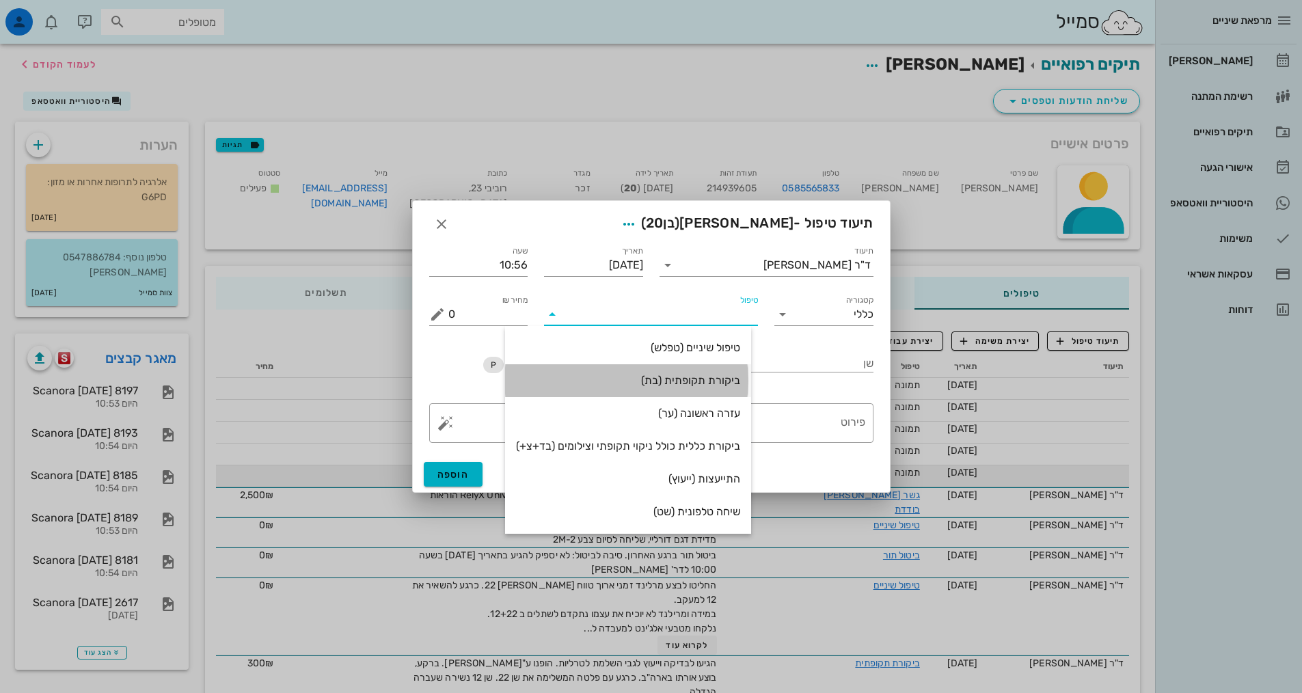
click at [673, 376] on div "ביקורת תקופתית (בת)" at bounding box center [628, 380] width 224 height 13
type input "350"
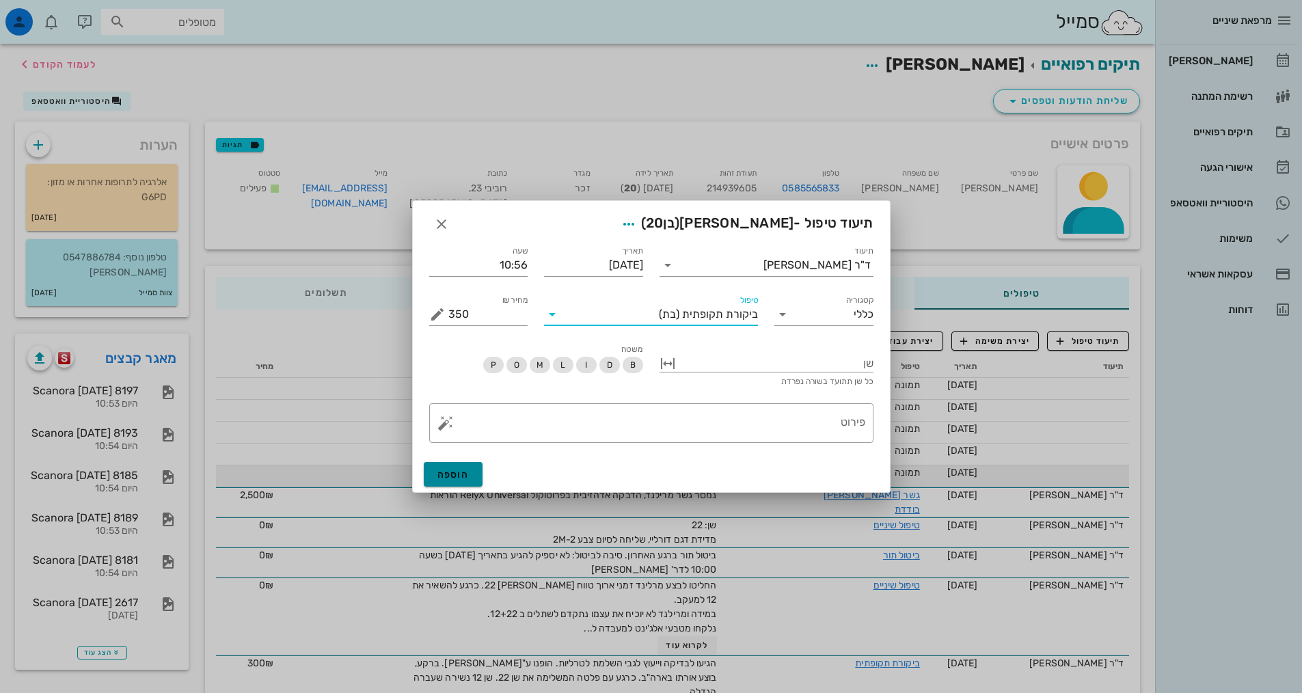
click at [458, 471] on span "הוספה" at bounding box center [453, 475] width 32 height 12
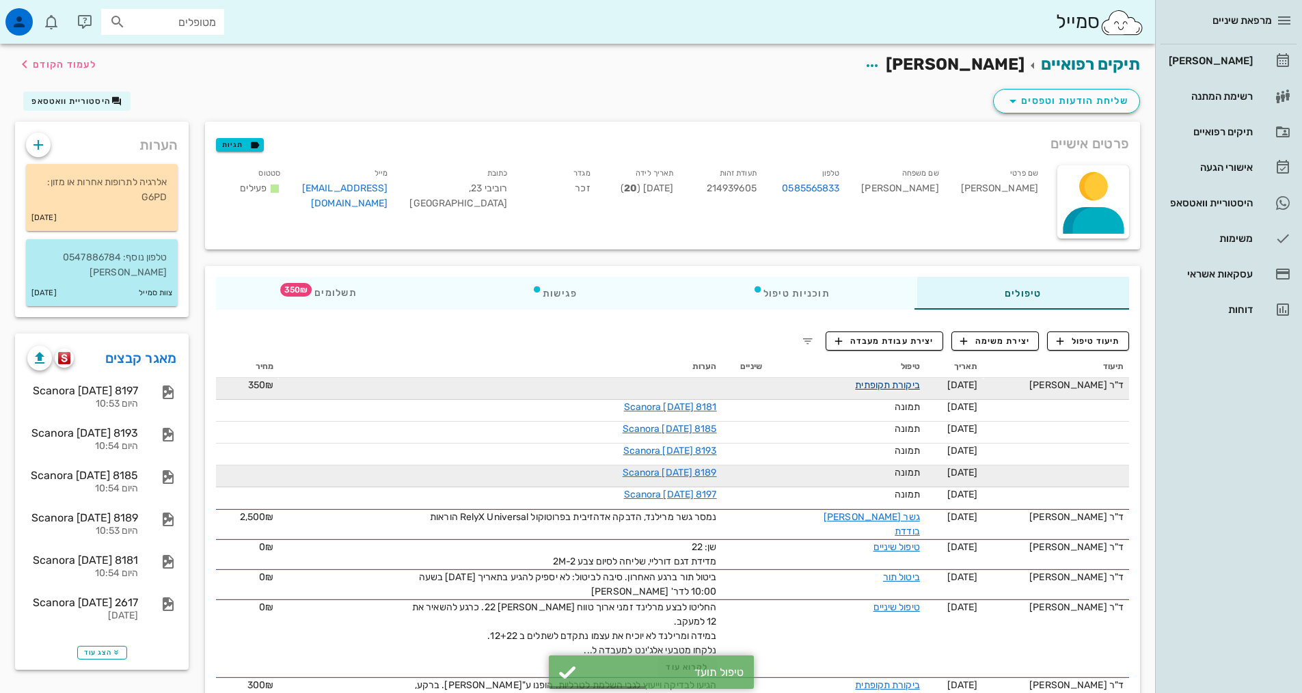
click at [889, 389] on link "ביקורת תקופתית" at bounding box center [887, 385] width 64 height 12
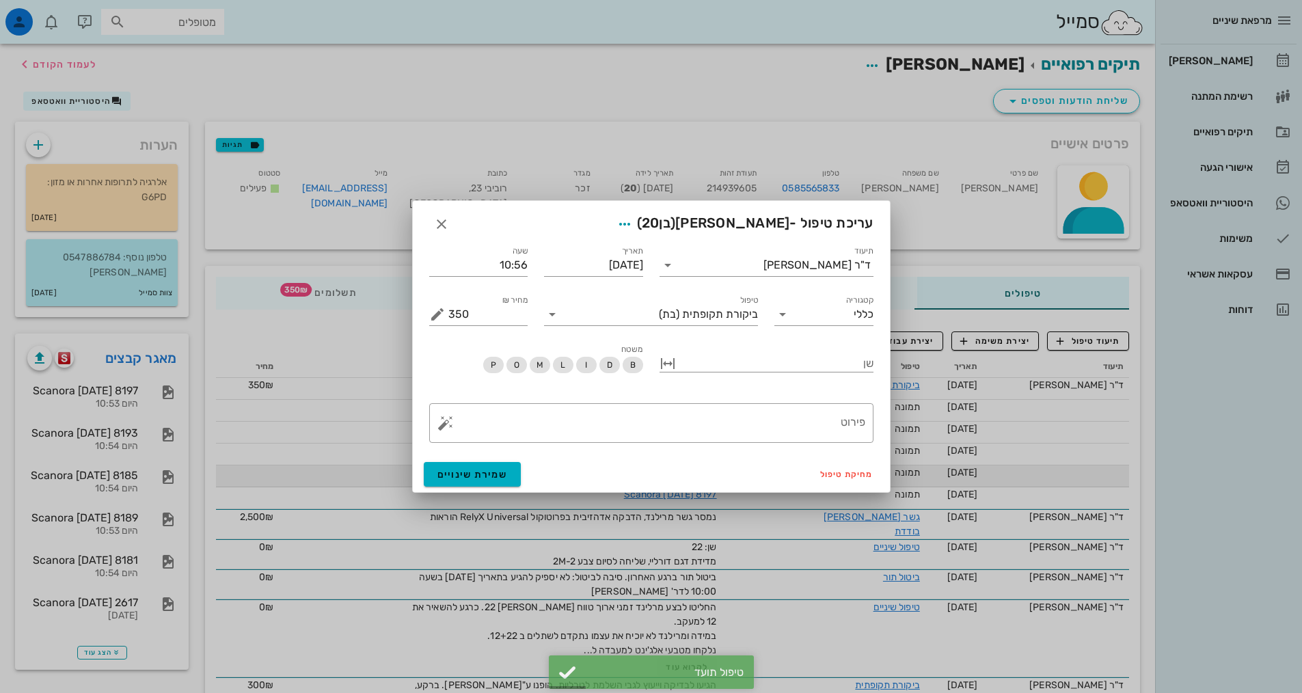
drag, startPoint x: 679, startPoint y: 410, endPoint x: 703, endPoint y: 229, distance: 182.8
click at [679, 411] on textarea "פירוט" at bounding box center [656, 426] width 417 height 33
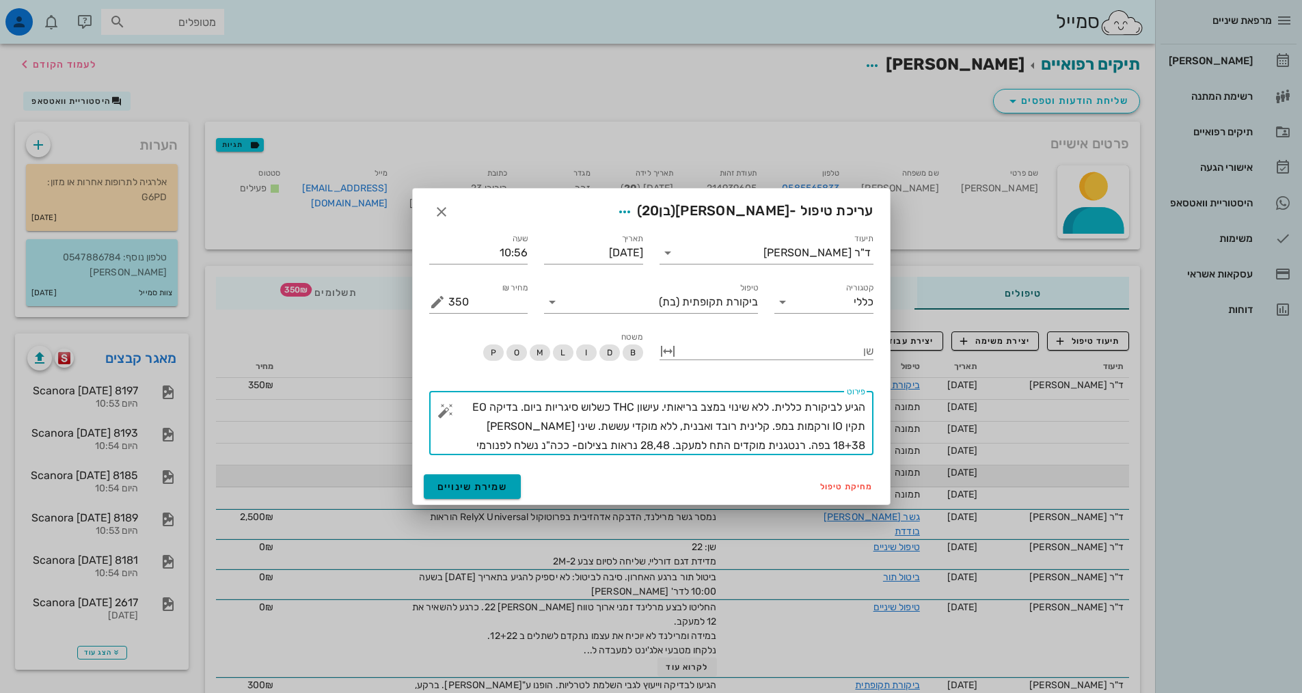
type textarea "הגיע לביקורת כללית. ללא שינוי במצב בריאותי. עישון THC כשלוש סיגריות ביום. בדיקה…"
click at [472, 492] on span "שמירת שינויים" at bounding box center [472, 487] width 70 height 12
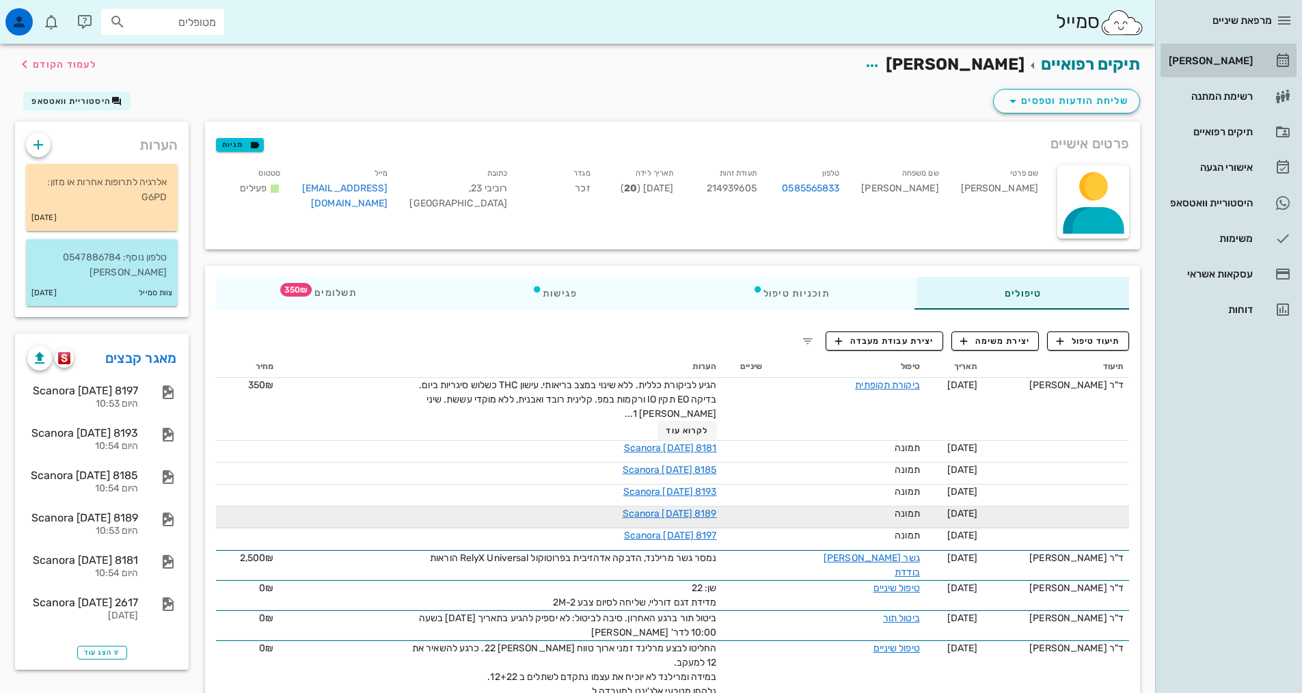
click at [1222, 61] on div "[PERSON_NAME]" at bounding box center [1209, 60] width 87 height 11
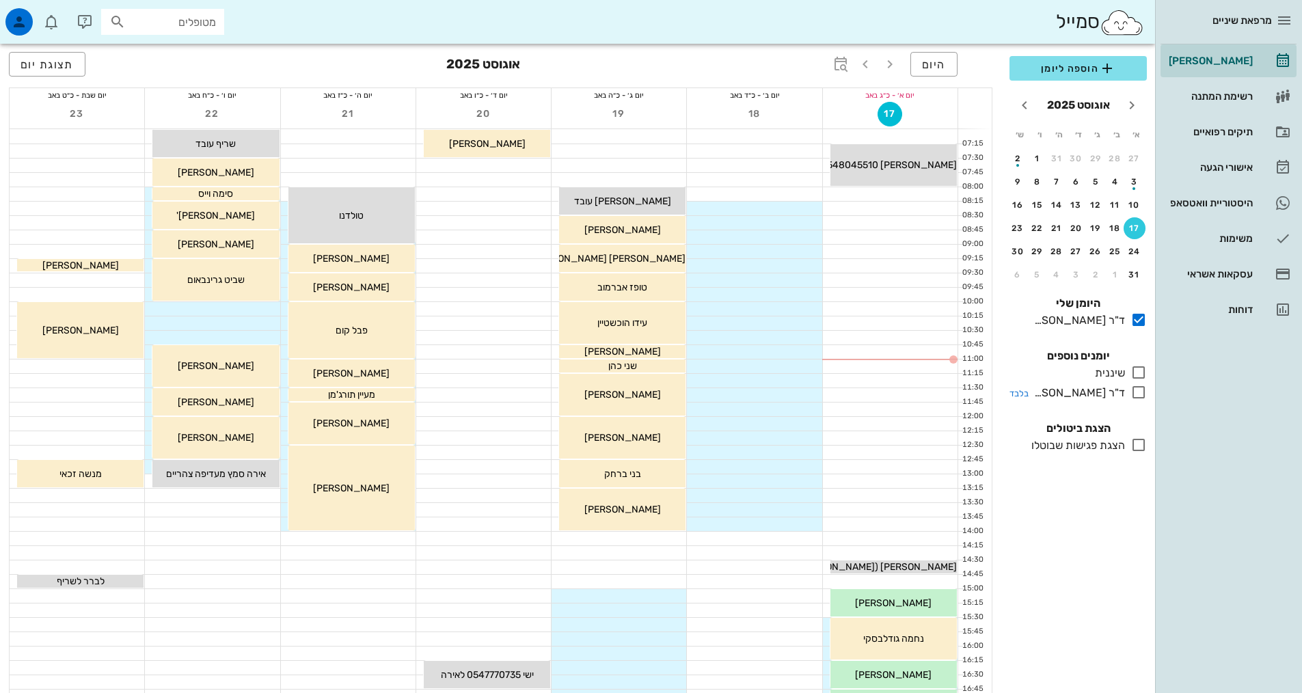
click at [1136, 390] on icon at bounding box center [1138, 392] width 16 height 16
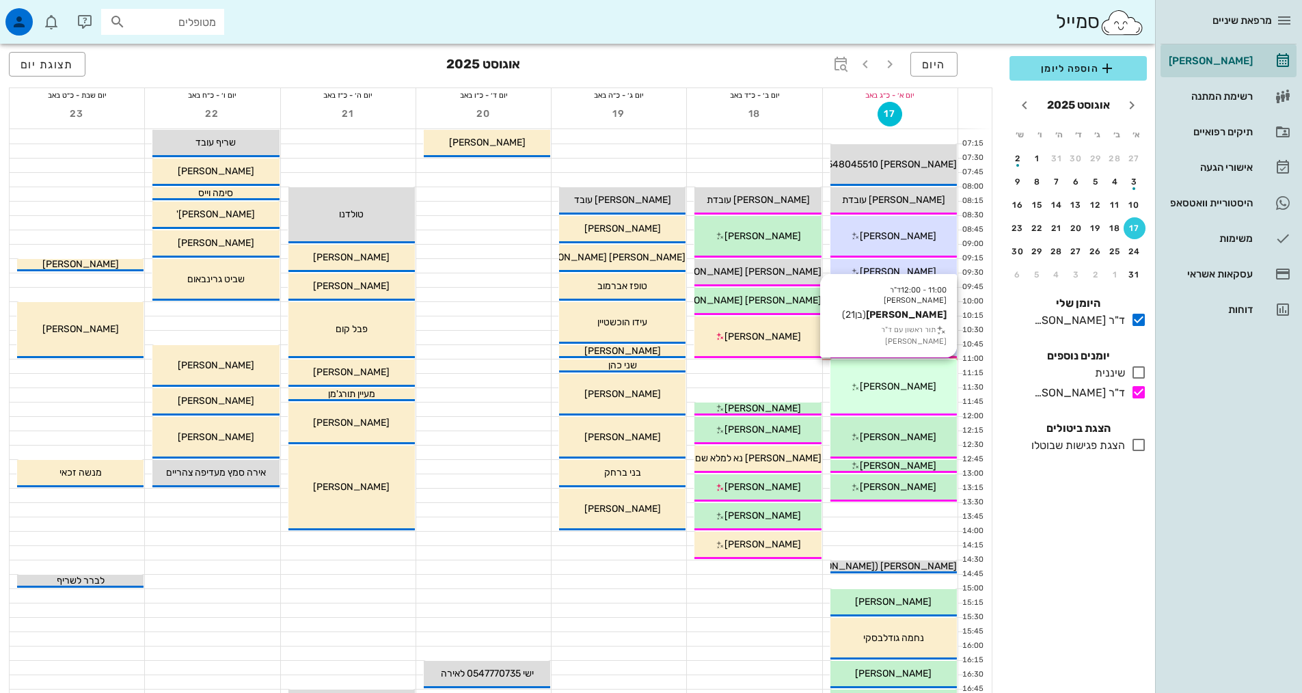
click at [921, 394] on div "11:00 - 12:00 ד"ר [PERSON_NAME] [PERSON_NAME] (בן 21 ) תור ראשון עם ד"ר [PERSON…" at bounding box center [893, 387] width 126 height 56
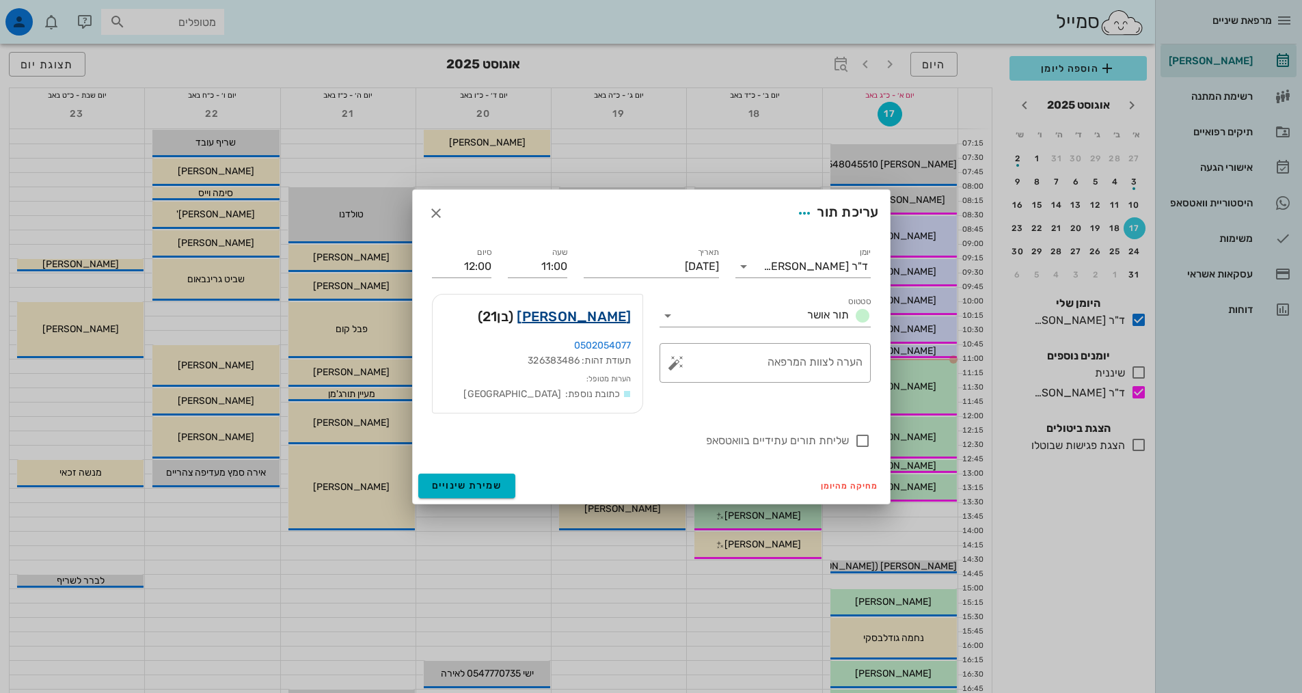
click at [581, 316] on link "[PERSON_NAME]" at bounding box center [574, 316] width 114 height 22
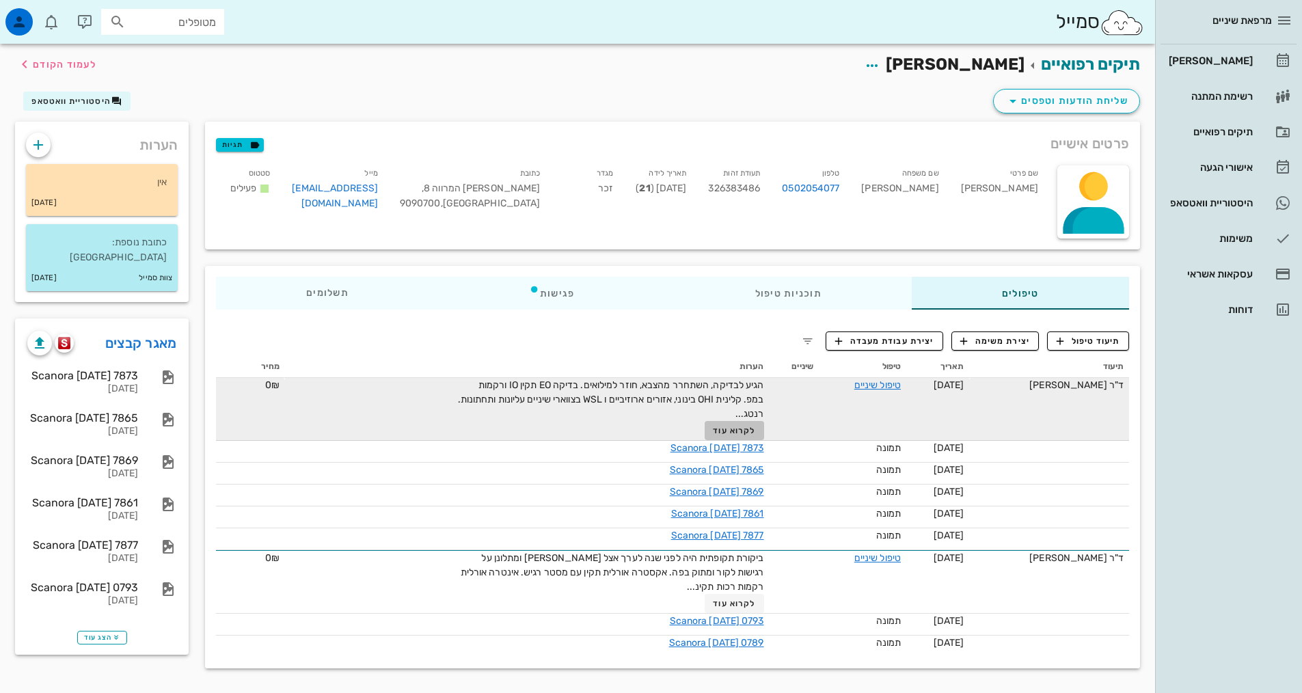
click at [726, 431] on span "לקרוא עוד" at bounding box center [734, 431] width 42 height 10
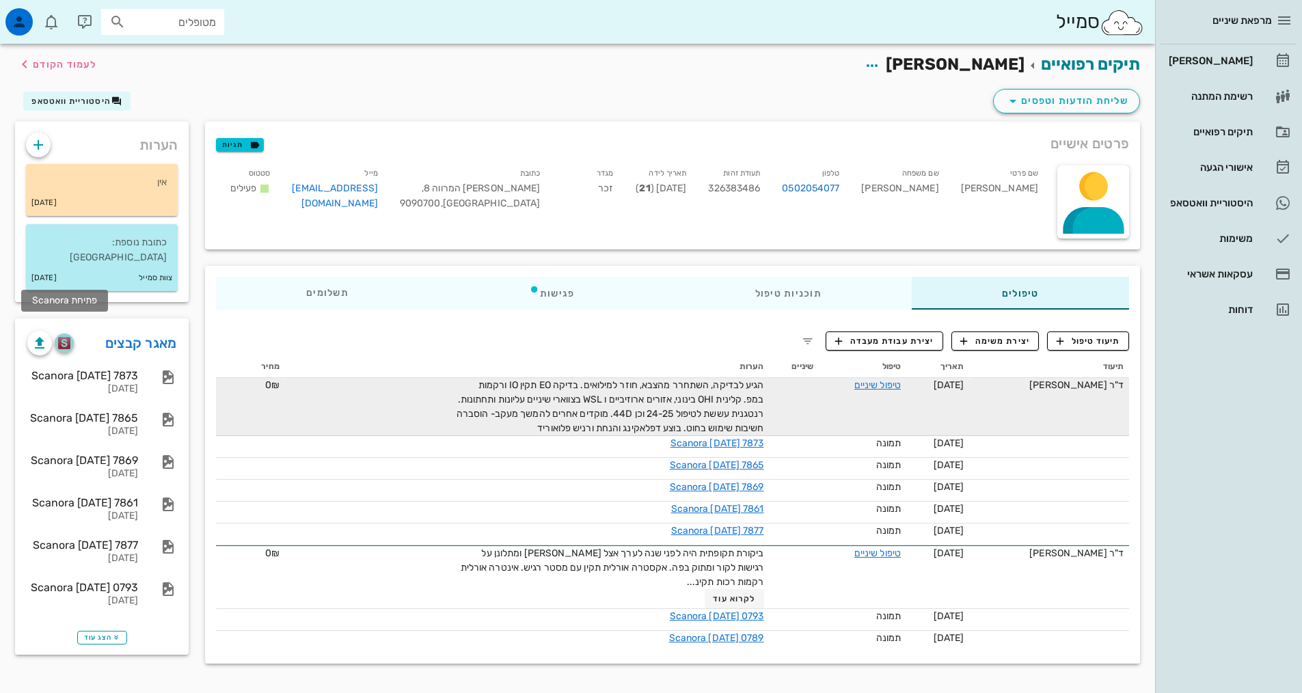
click at [65, 337] on img "button" at bounding box center [64, 343] width 13 height 12
